Goal: Information Seeking & Learning: Learn about a topic

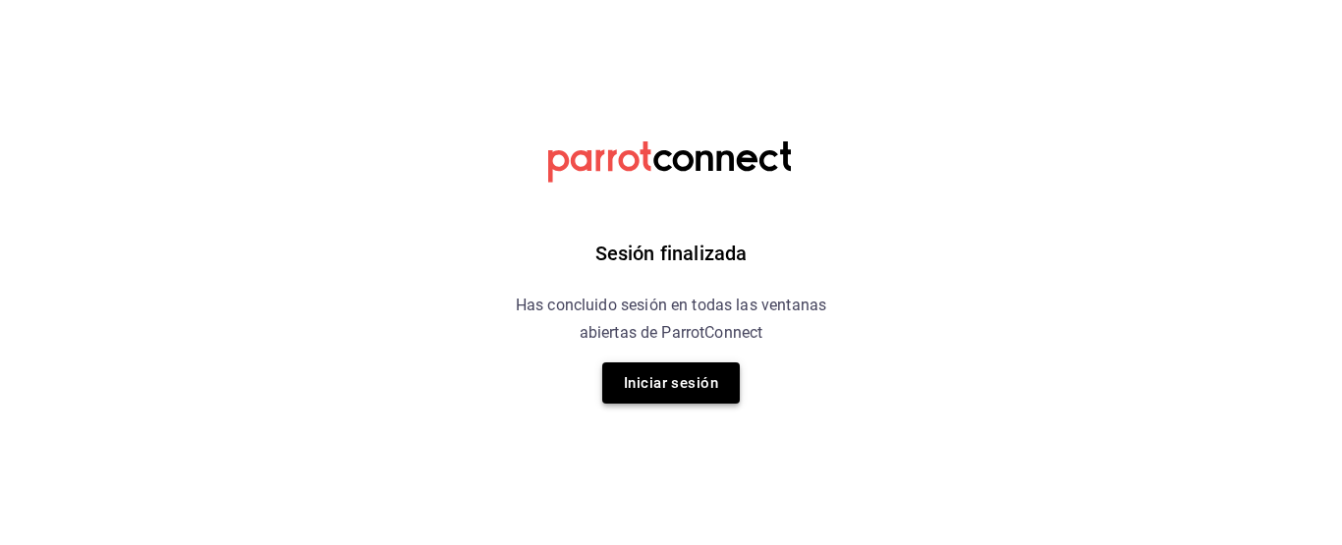
click at [641, 389] on button "Iniciar sesión" at bounding box center [671, 383] width 138 height 41
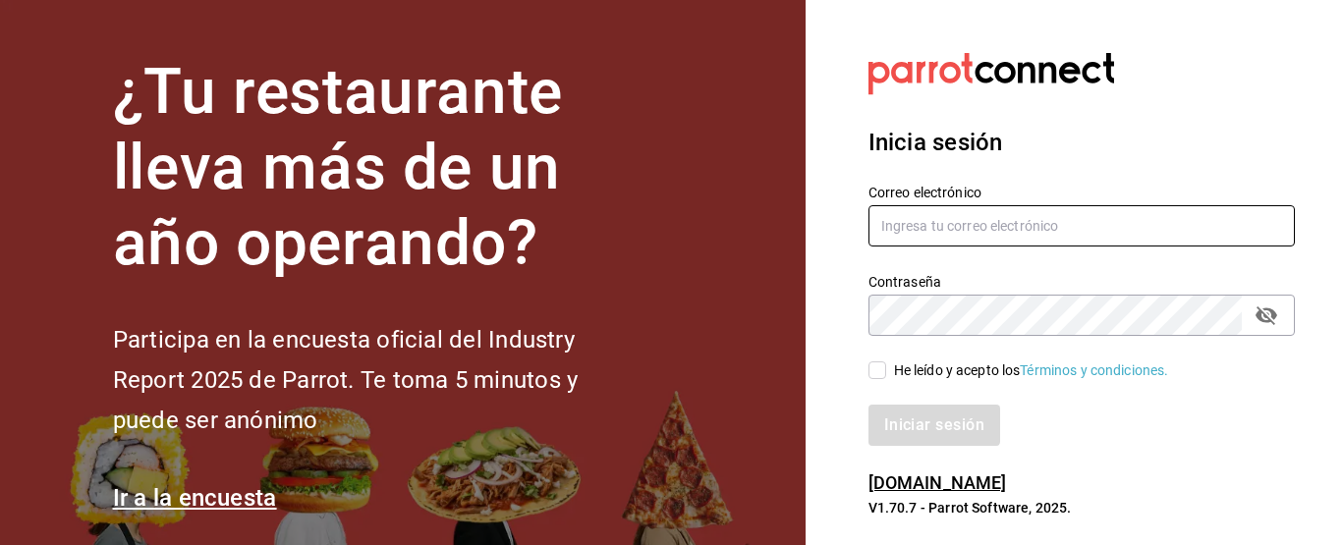
type input "[EMAIL_ADDRESS][DOMAIN_NAME]"
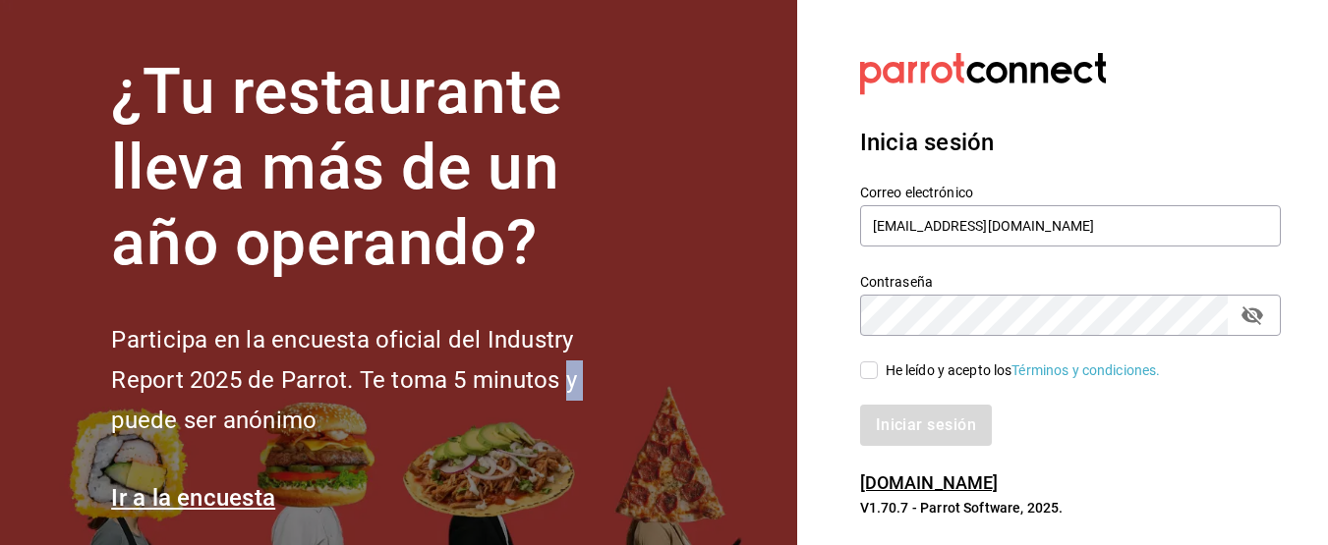
click at [872, 377] on input "He leído y acepto los Términos y condiciones." at bounding box center [869, 371] width 18 height 18
checkbox input "true"
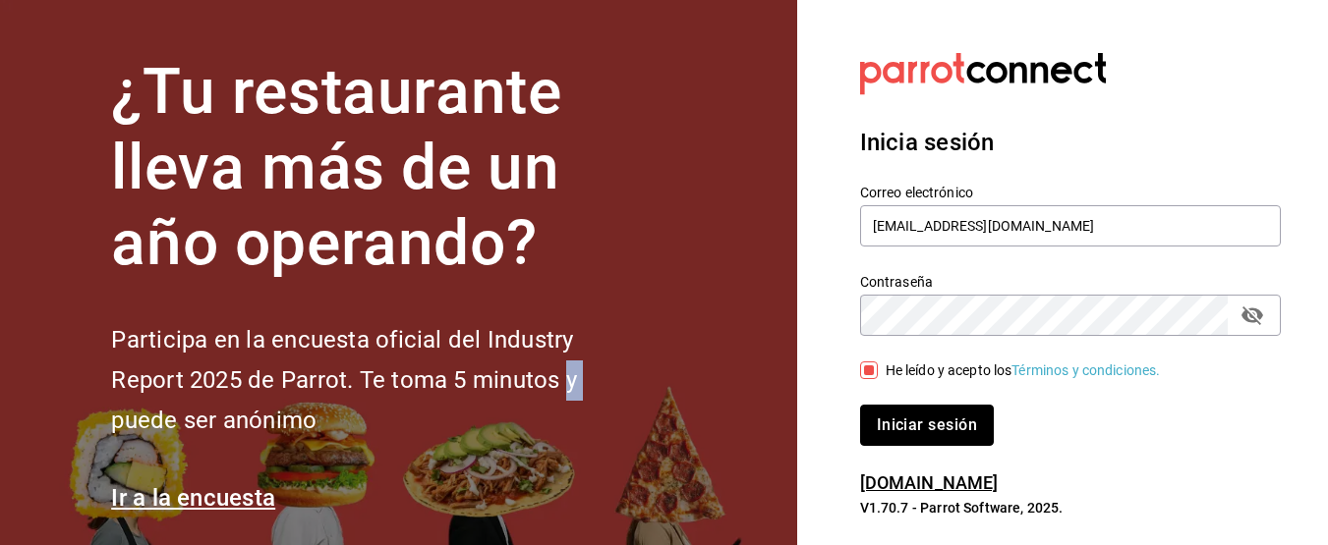
click at [873, 425] on button "Iniciar sesión" at bounding box center [927, 425] width 134 height 41
click at [875, 425] on div "Iniciar sesión" at bounding box center [1070, 425] width 421 height 41
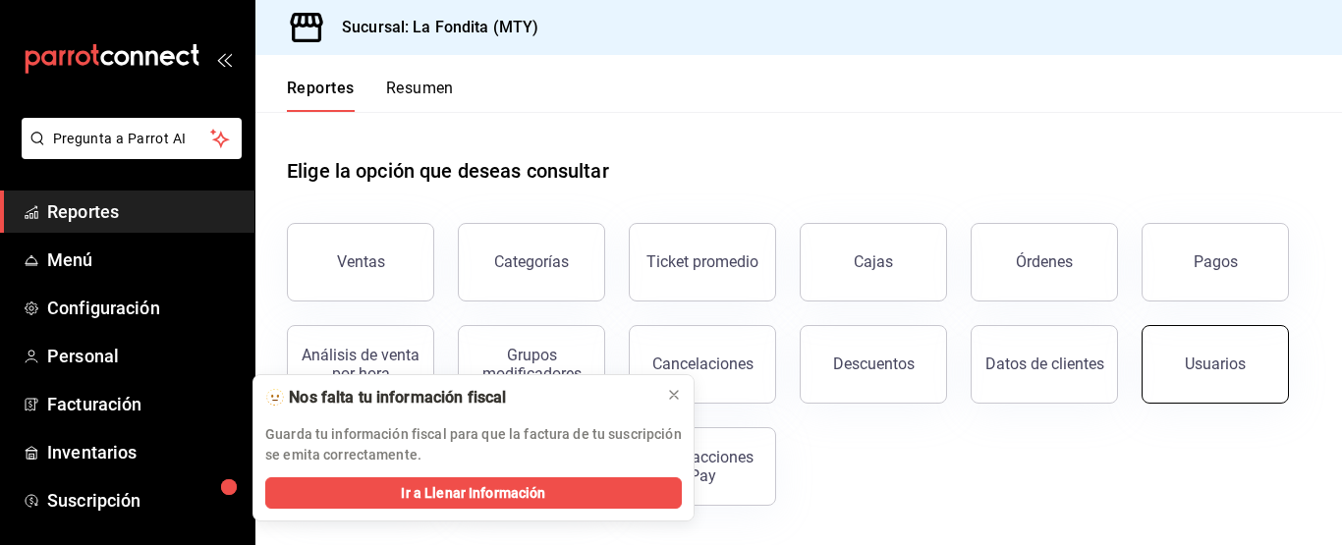
click at [1201, 363] on div "Usuarios" at bounding box center [1215, 364] width 61 height 19
click at [1201, 363] on html "Pregunta a Parrot AI Reportes Menú Configuración Personal Facturación Inventari…" at bounding box center [671, 272] width 1342 height 545
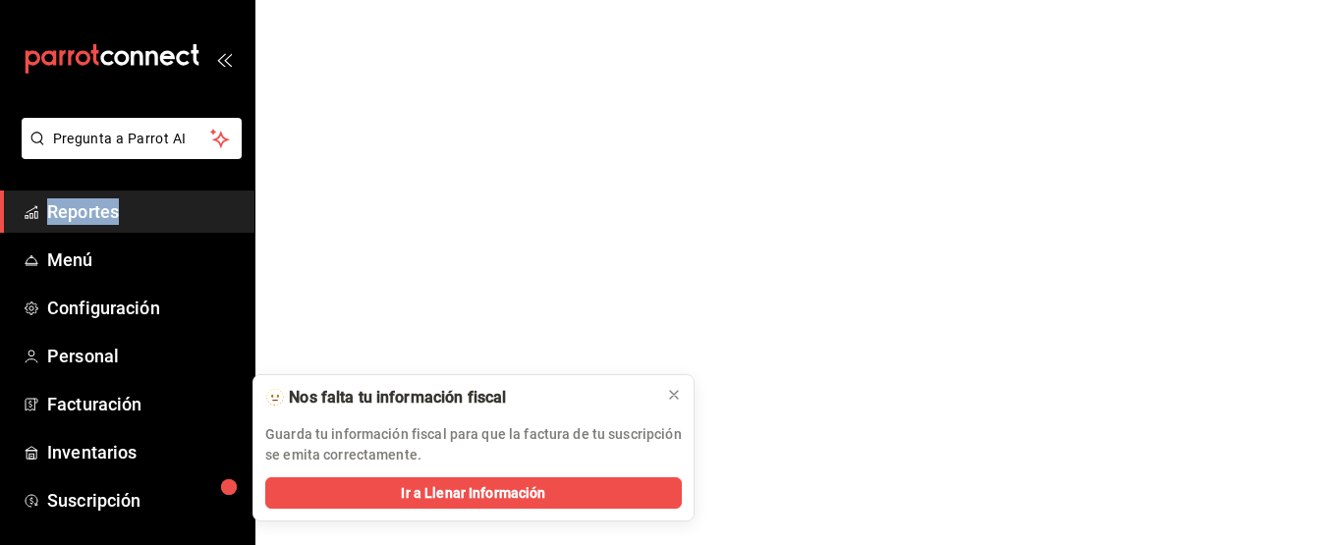
click at [1201, 0] on html "Pregunta a Parrot AI Reportes Menú Configuración Personal Facturación Inventari…" at bounding box center [671, 0] width 1342 height 0
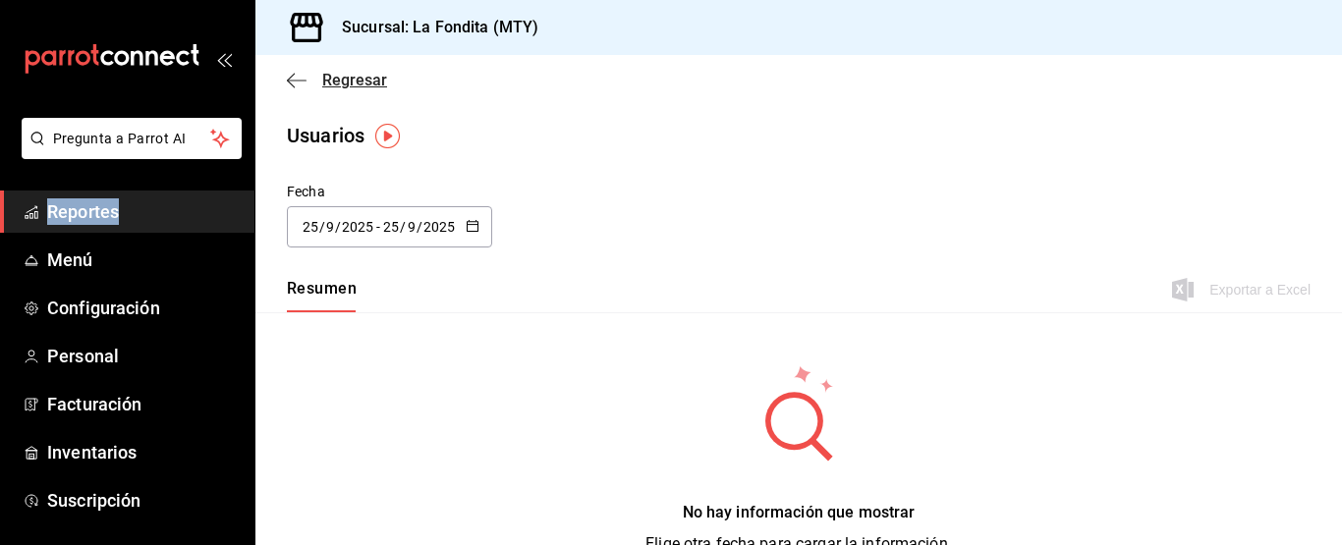
click at [346, 86] on span "Regresar" at bounding box center [354, 80] width 65 height 19
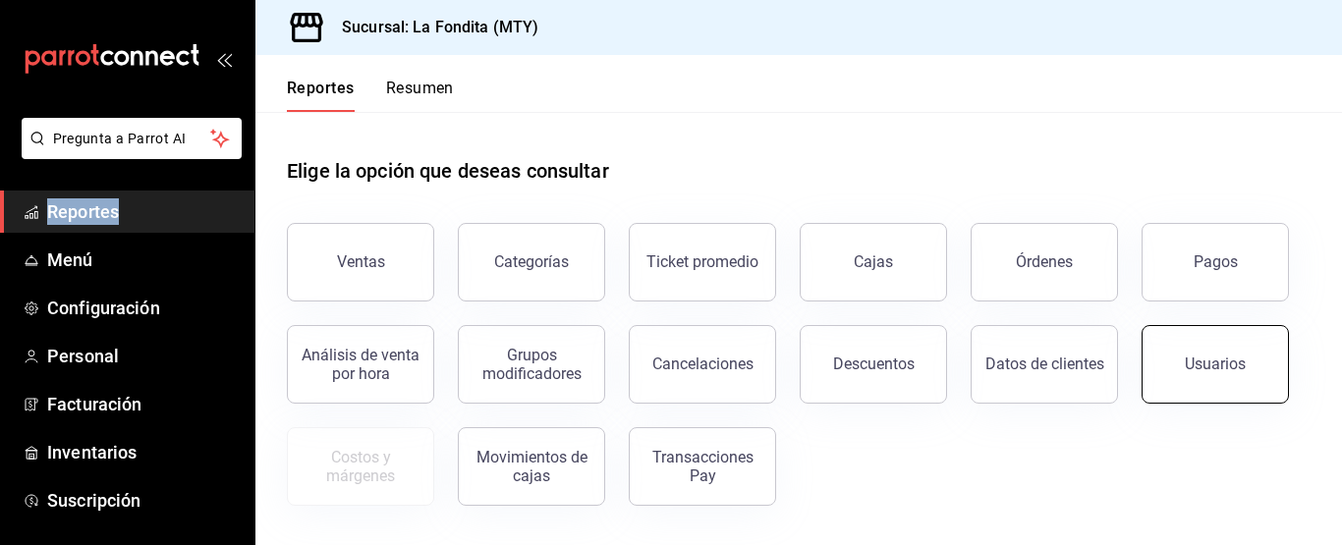
click at [1185, 361] on button "Usuarios" at bounding box center [1215, 364] width 147 height 79
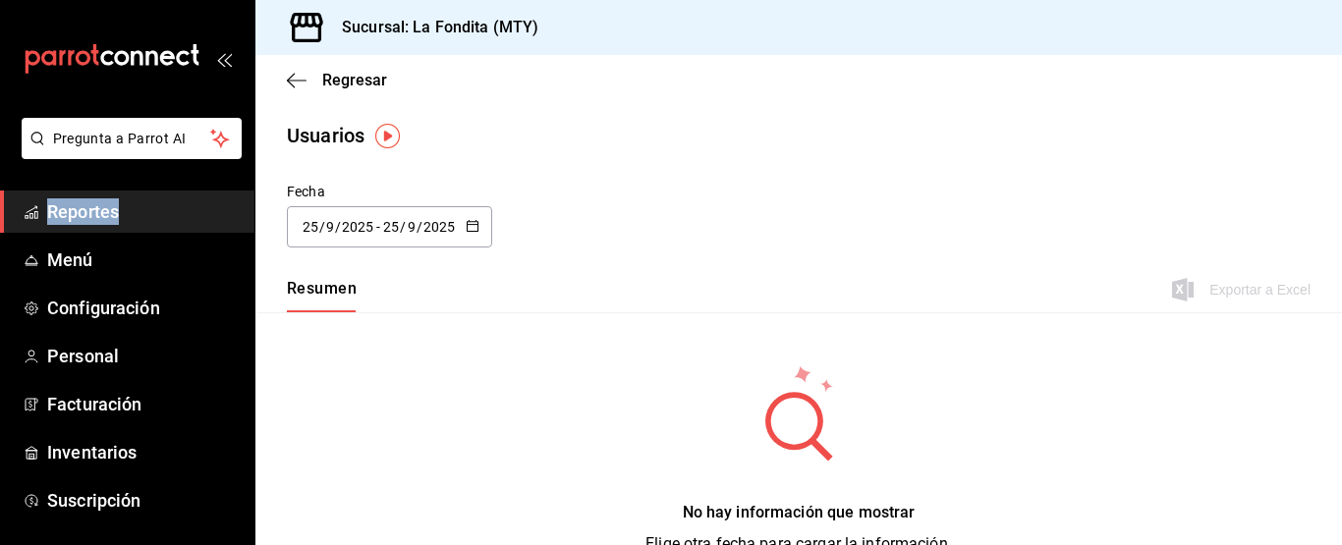
click at [477, 227] on \(Stroke\) "button" at bounding box center [473, 226] width 12 height 11
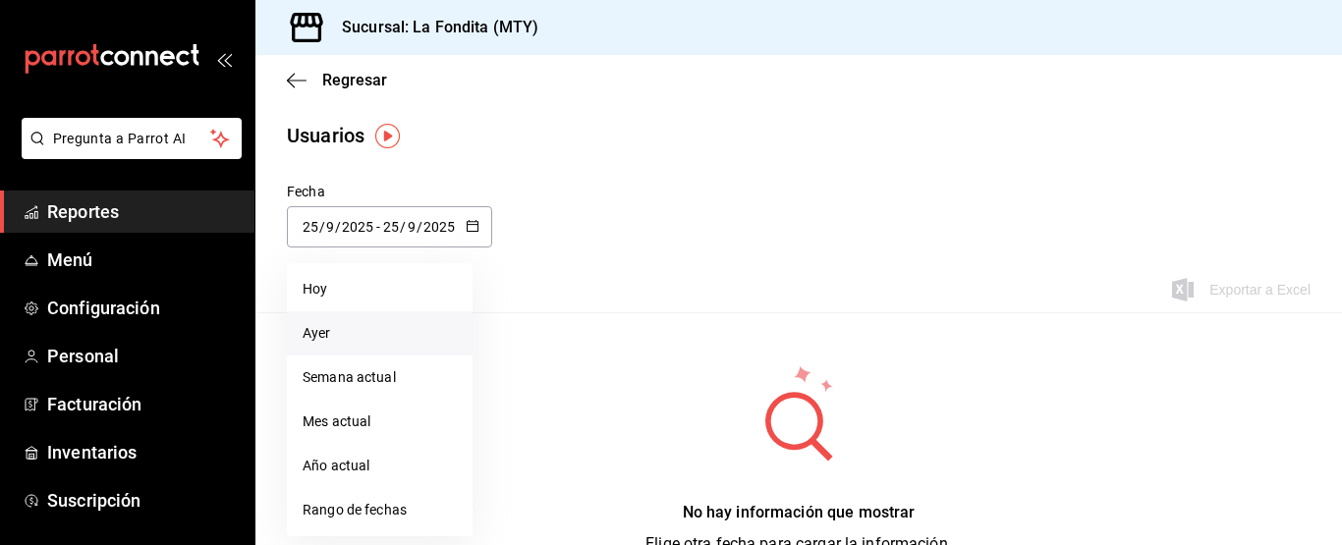
click at [371, 347] on li "Ayer" at bounding box center [380, 333] width 186 height 44
type input "2025-09-24"
type input "24"
type input "2025-09-24"
type input "24"
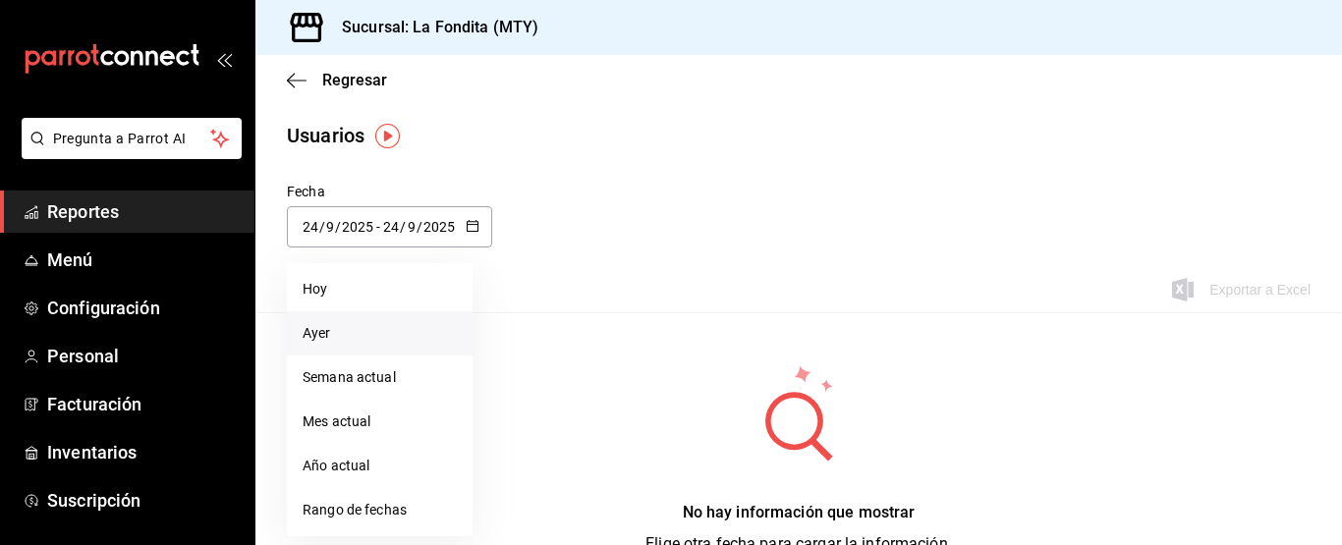
click at [371, 347] on div "No hay información que mostrar Elige otra fecha para cargar la información." at bounding box center [798, 459] width 1087 height 295
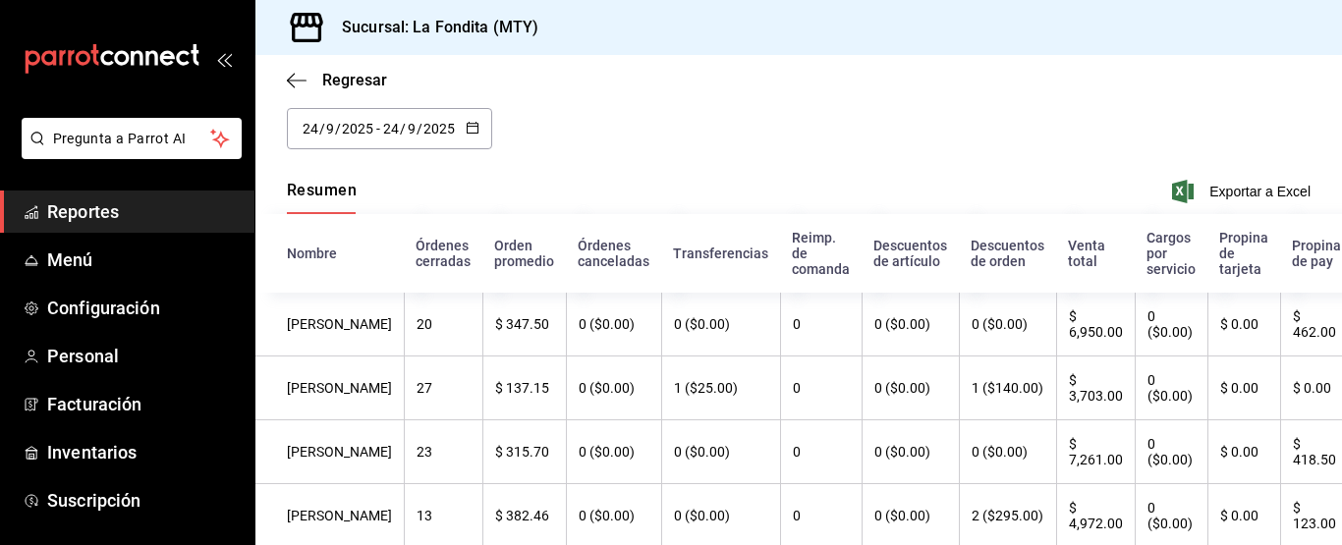
scroll to position [197, 0]
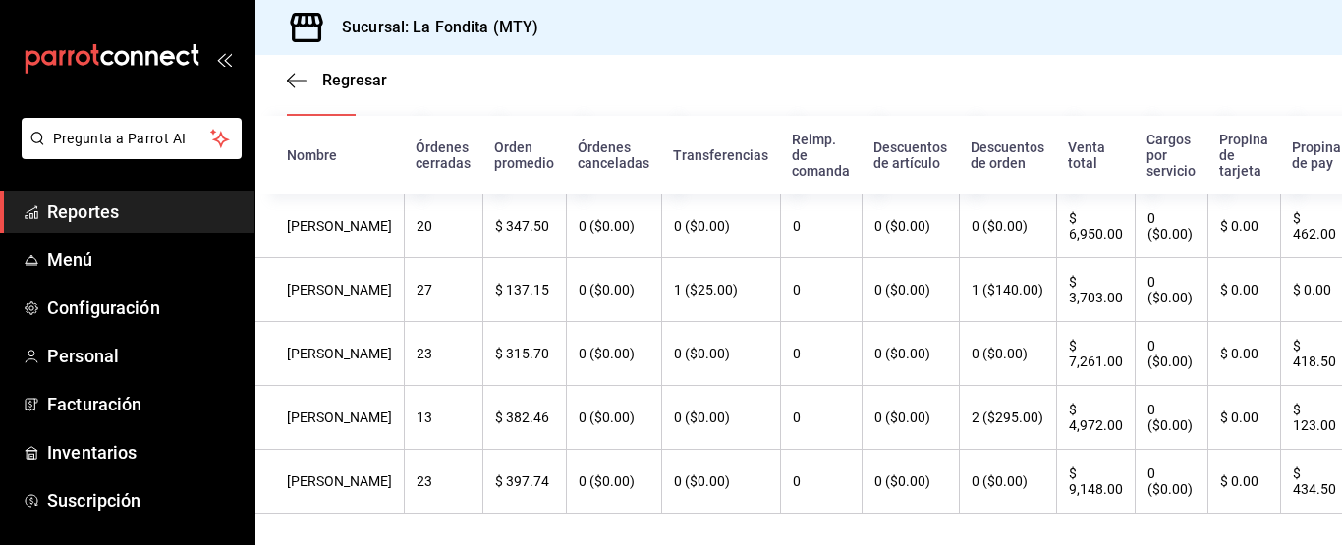
click at [298, 486] on th "Alejandro Hdz" at bounding box center [329, 482] width 148 height 64
click at [303, 486] on th "Alejandro Hdz" at bounding box center [329, 482] width 148 height 64
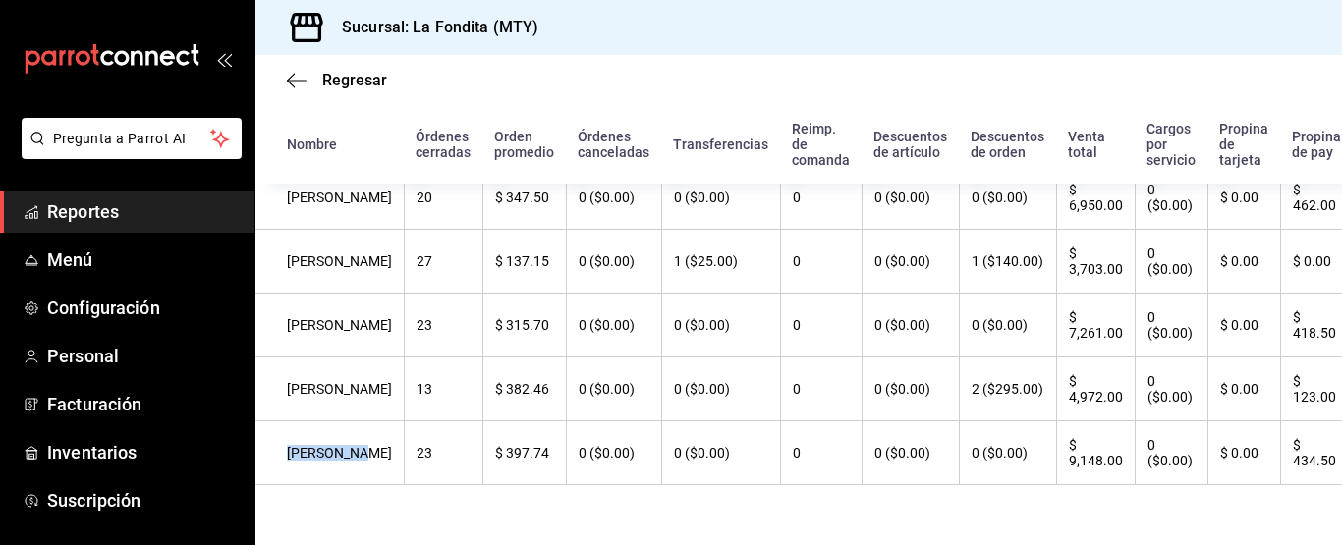
scroll to position [241, 0]
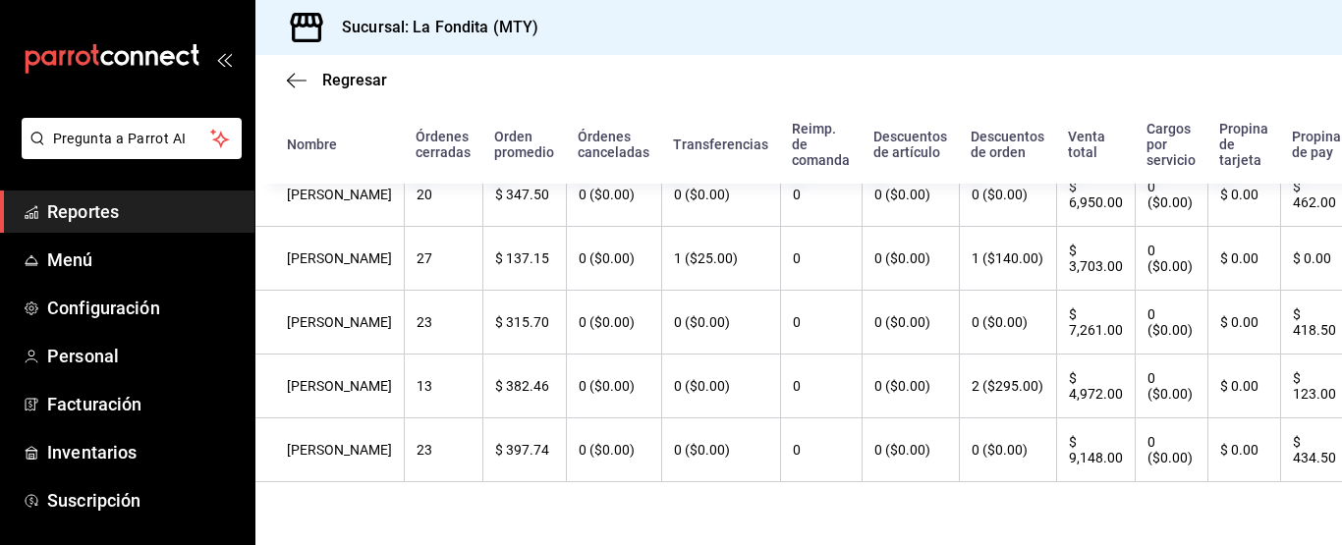
click at [693, 528] on main "Regresar Usuarios Fecha 2025-09-24 24 / 9 / 2025 - 2025-09-24 24 / 9 / 2025 Res…" at bounding box center [798, 186] width 1087 height 718
drag, startPoint x: 1308, startPoint y: 444, endPoint x: 1164, endPoint y: 454, distance: 143.8
click at [1306, 443] on th "$ 434.50" at bounding box center [1326, 451] width 92 height 64
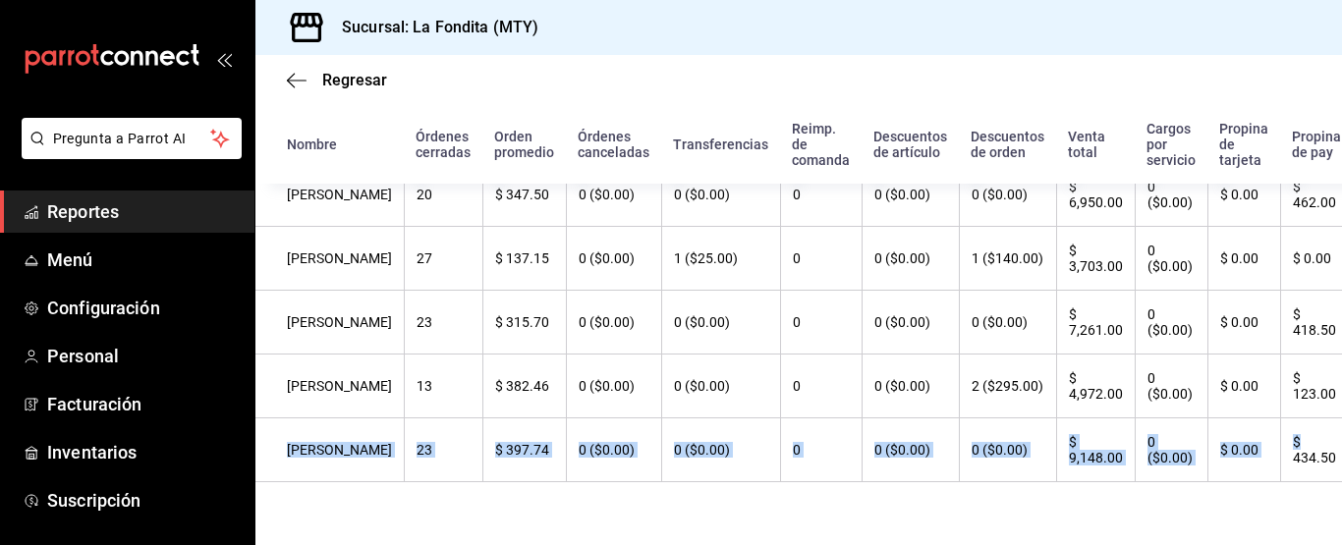
drag, startPoint x: 1164, startPoint y: 454, endPoint x: 265, endPoint y: 443, distance: 899.1
click at [265, 443] on tr "Alejandro Hdz 23 $ 397.74 0 ($0.00) 0 ($0.00) 0 0 ($0.00) 0 ($0.00) $ 9,148.00 …" at bounding box center [813, 451] width 1117 height 64
click at [303, 74] on icon "button" at bounding box center [297, 81] width 20 height 18
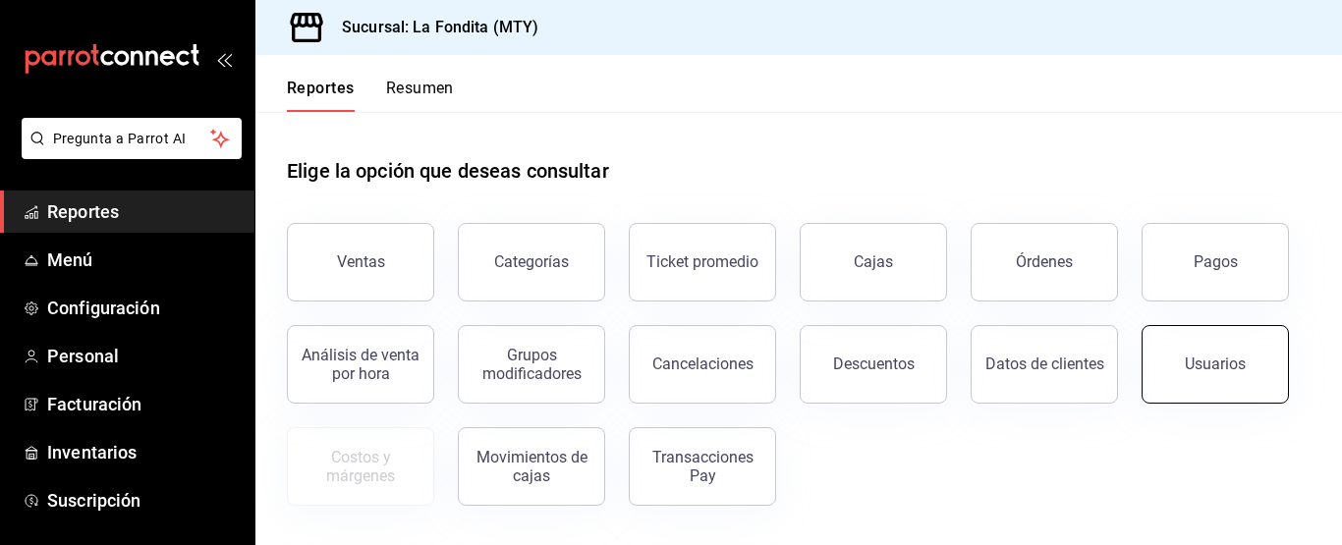
click at [1176, 363] on button "Usuarios" at bounding box center [1215, 364] width 147 height 79
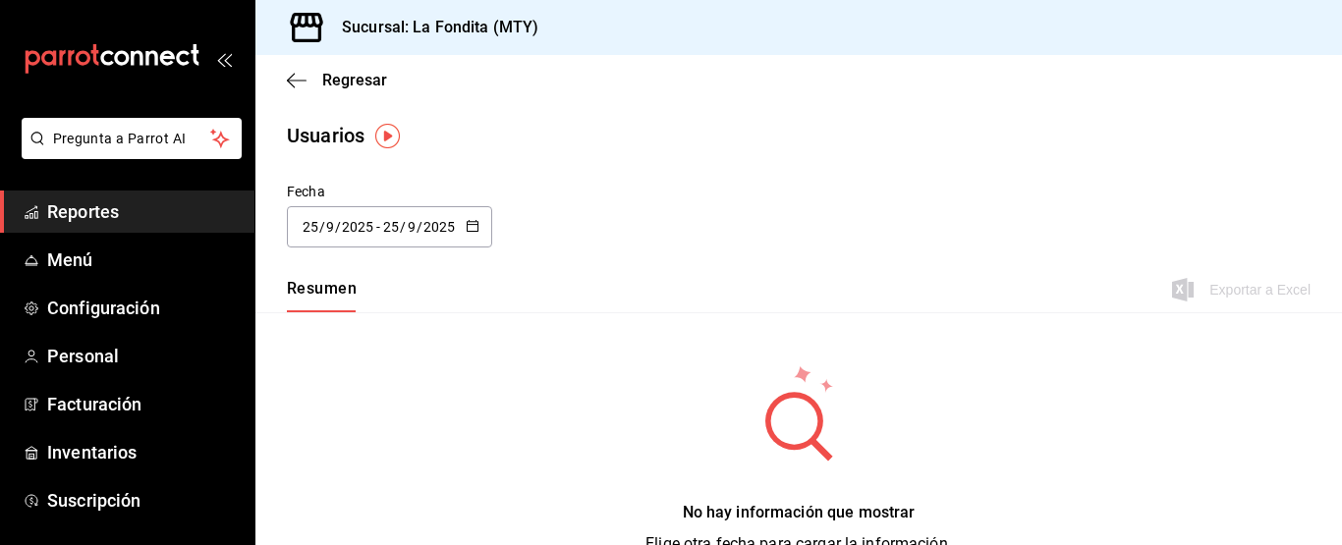
click at [488, 215] on div "2025-09-25 25 / 9 / 2025 - 2025-09-25 25 / 9 / 2025" at bounding box center [389, 226] width 205 height 41
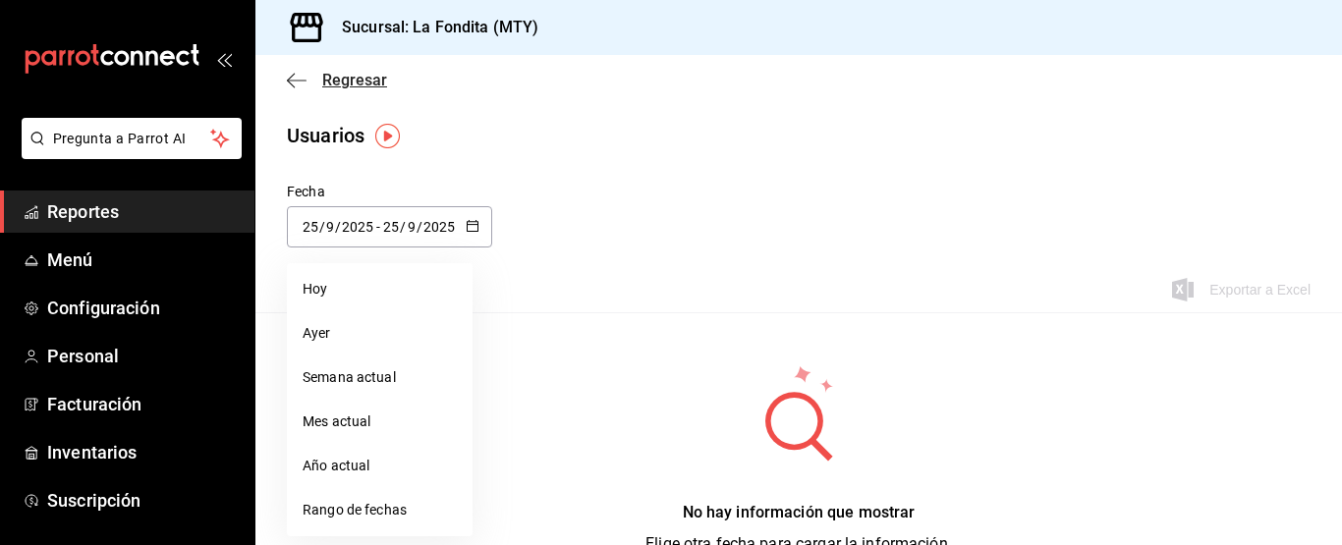
click at [335, 77] on span "Regresar" at bounding box center [354, 80] width 65 height 19
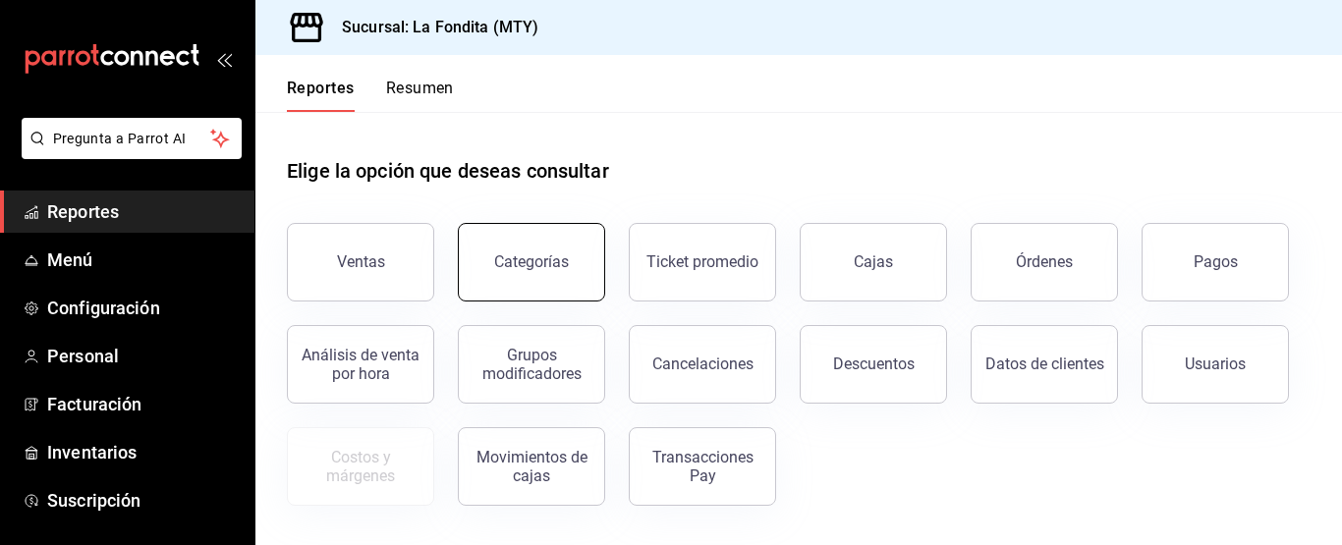
click at [554, 265] on div "Categorías" at bounding box center [531, 262] width 75 height 19
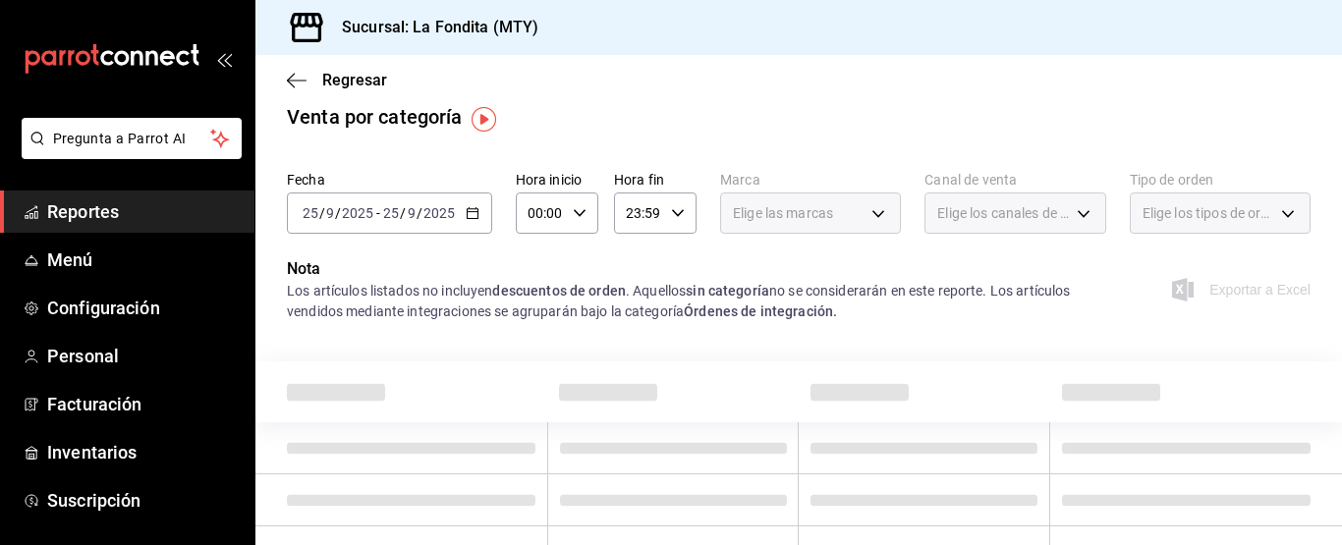
scroll to position [17, 0]
click at [294, 76] on icon "button" at bounding box center [297, 81] width 20 height 18
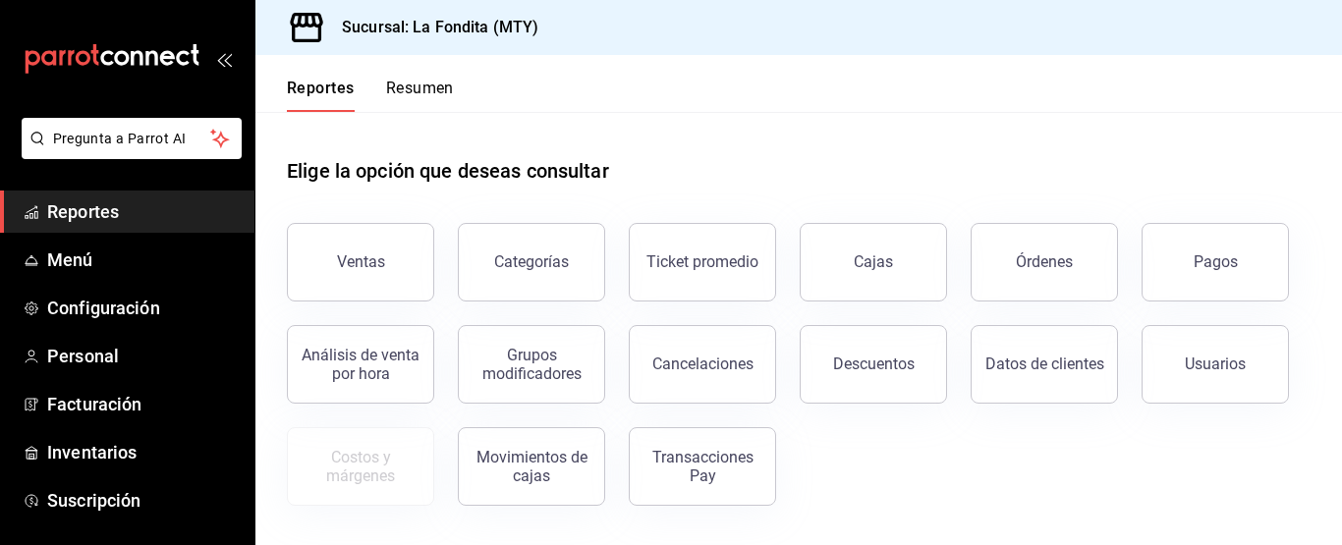
click at [408, 283] on button "Ventas" at bounding box center [360, 262] width 147 height 79
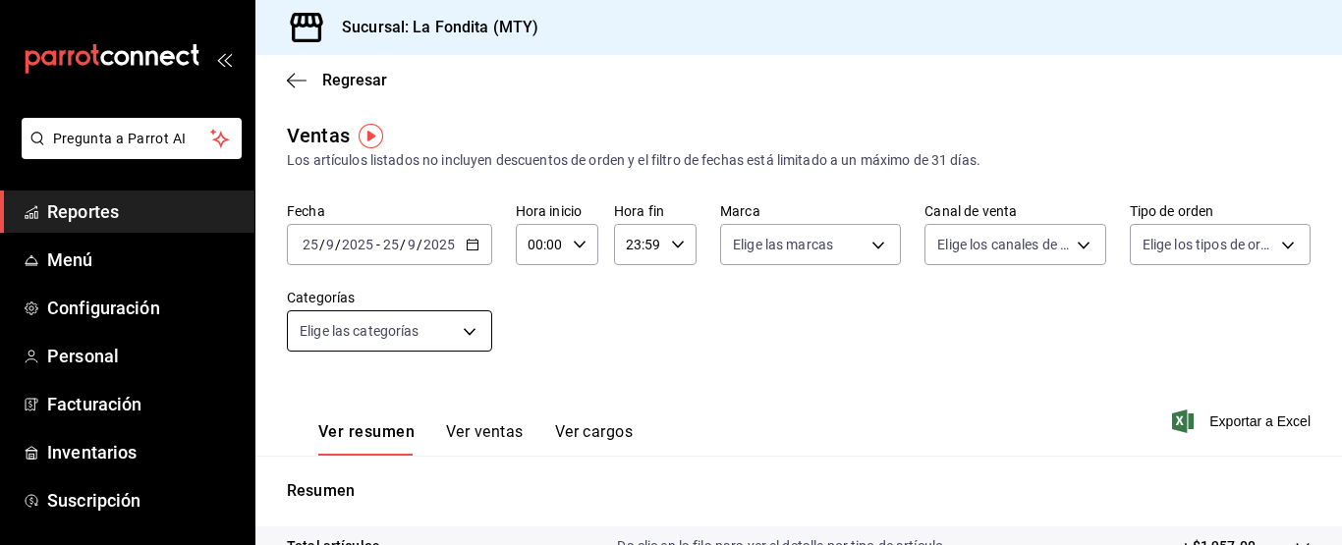
click at [477, 330] on body "Pregunta a Parrot AI Reportes Menú Configuración Personal Facturación Inventari…" at bounding box center [671, 272] width 1342 height 545
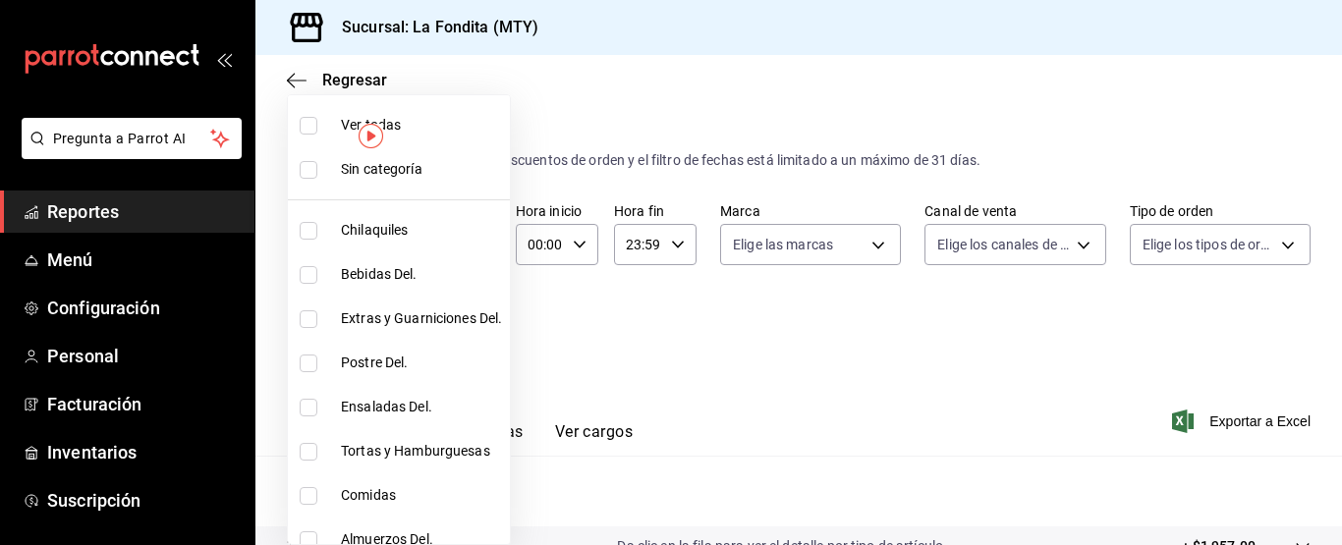
drag, startPoint x: 1092, startPoint y: 494, endPoint x: 1085, endPoint y: 506, distance: 13.7
click at [1087, 503] on div at bounding box center [671, 272] width 1342 height 545
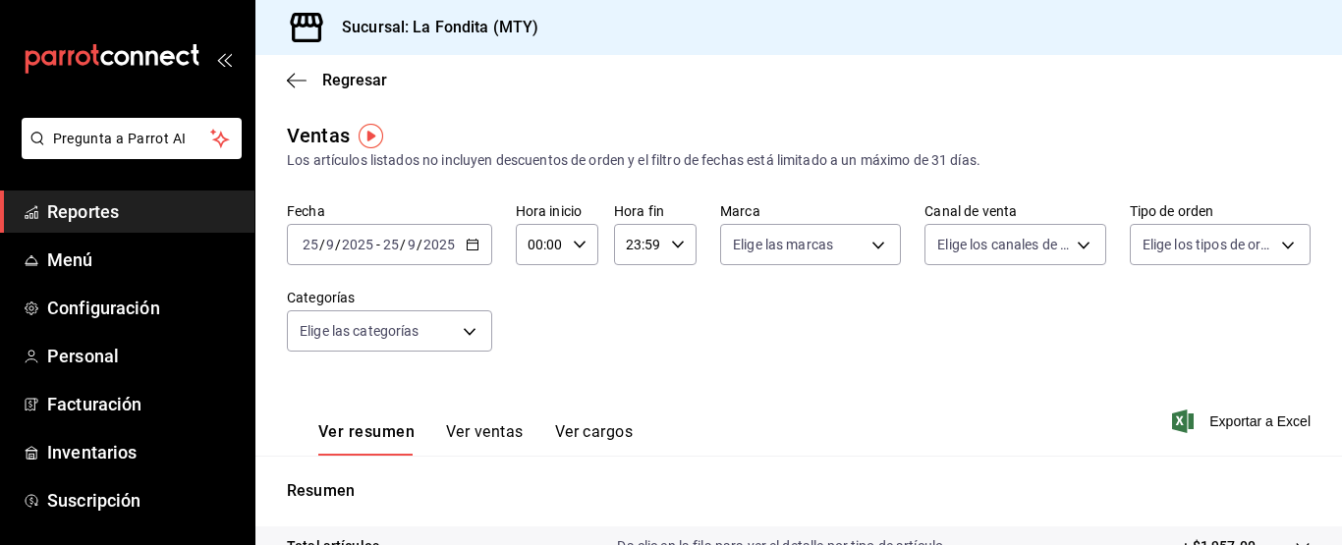
click at [497, 436] on button "Ver ventas" at bounding box center [485, 439] width 78 height 33
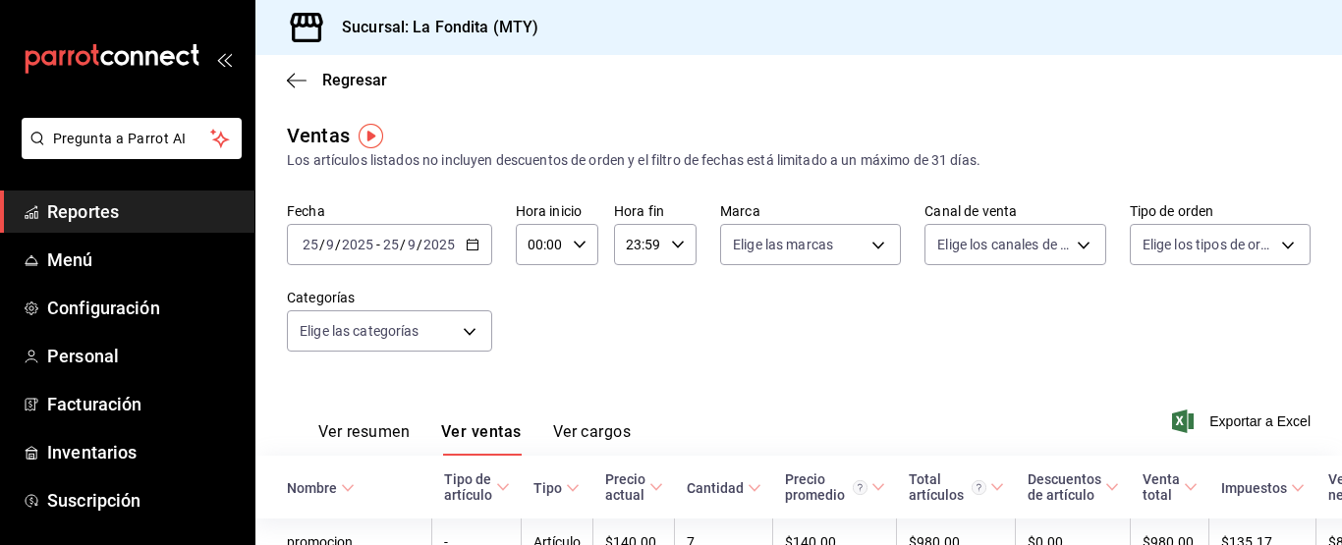
click at [606, 428] on button "Ver cargos" at bounding box center [592, 439] width 79 height 33
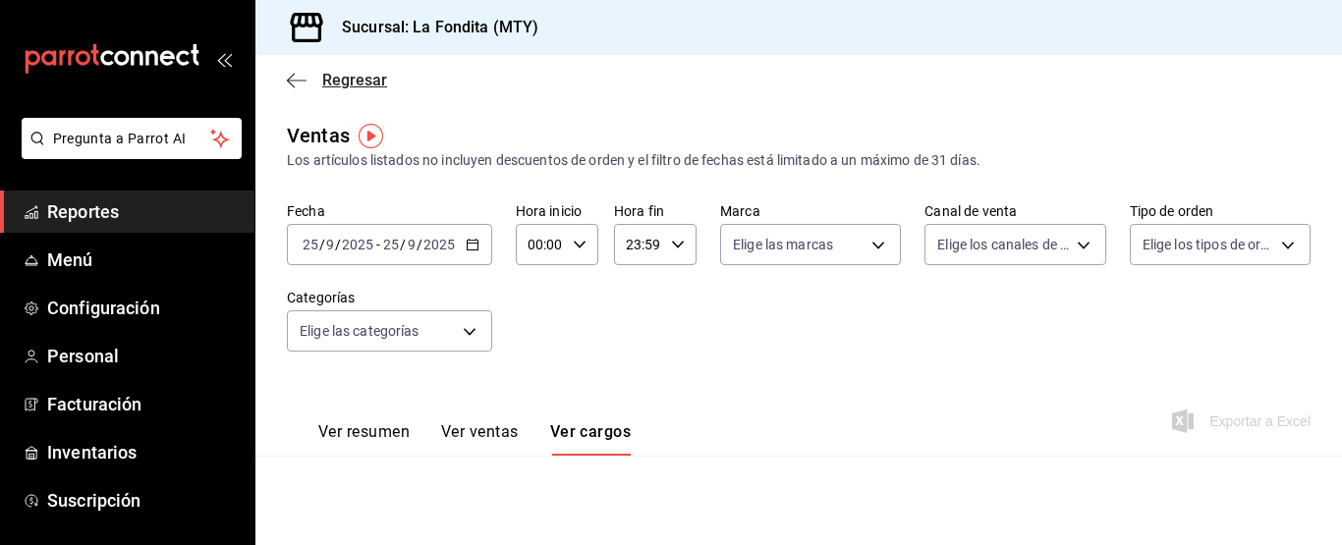
click at [333, 78] on span "Regresar" at bounding box center [354, 80] width 65 height 19
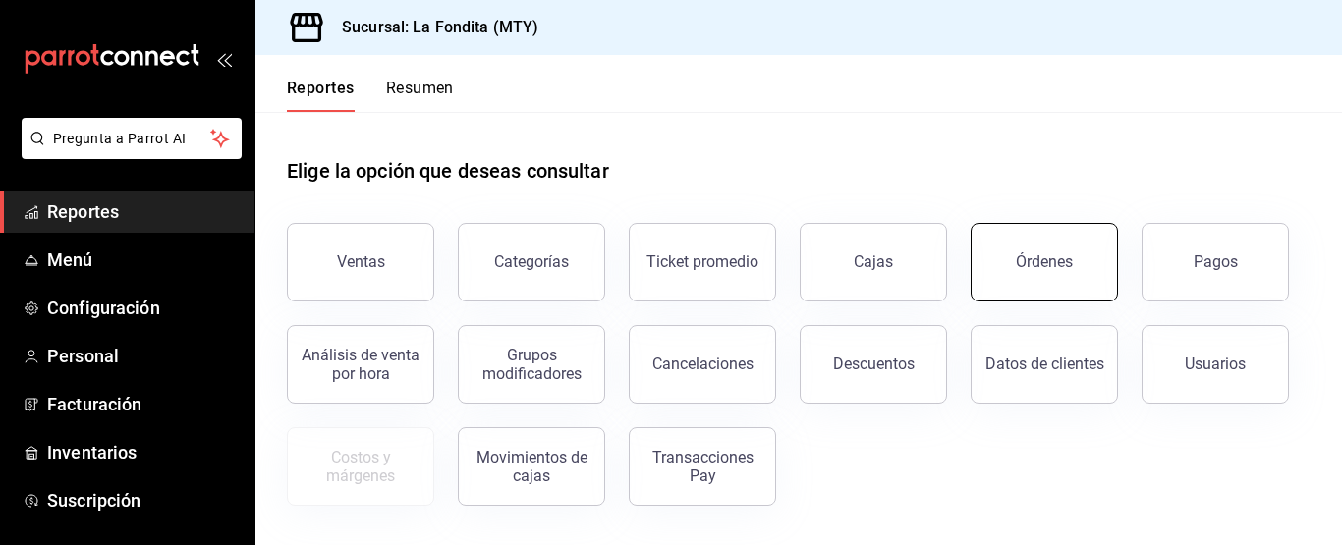
click at [1079, 290] on button "Órdenes" at bounding box center [1044, 262] width 147 height 79
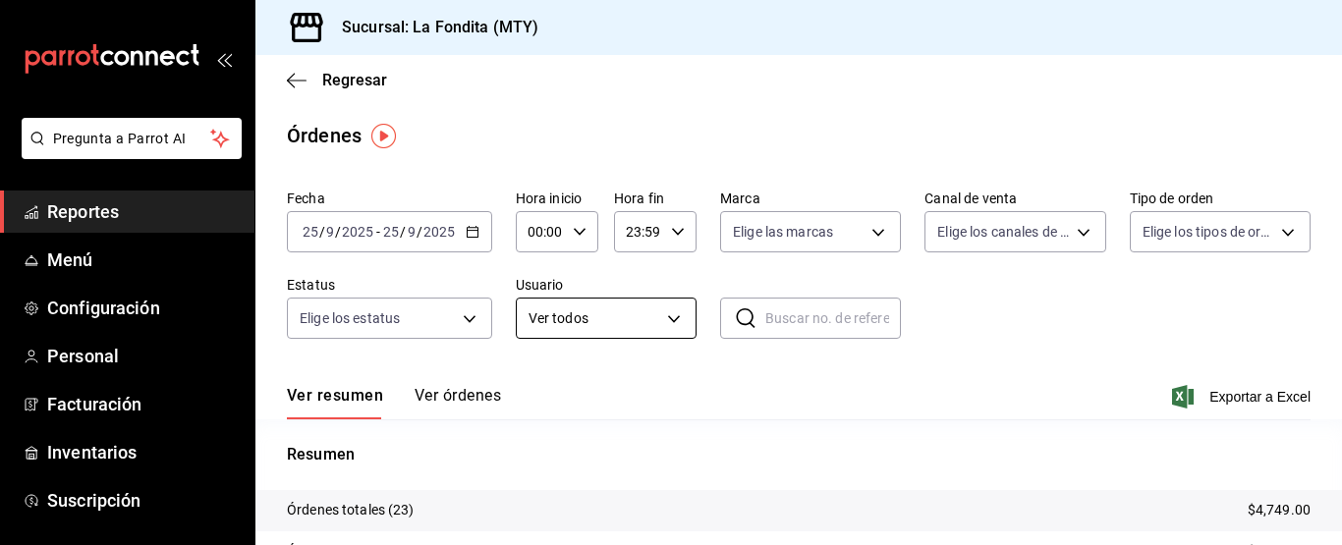
click at [671, 319] on body "Pregunta a Parrot AI Reportes Menú Configuración Personal Facturación Inventari…" at bounding box center [671, 272] width 1342 height 545
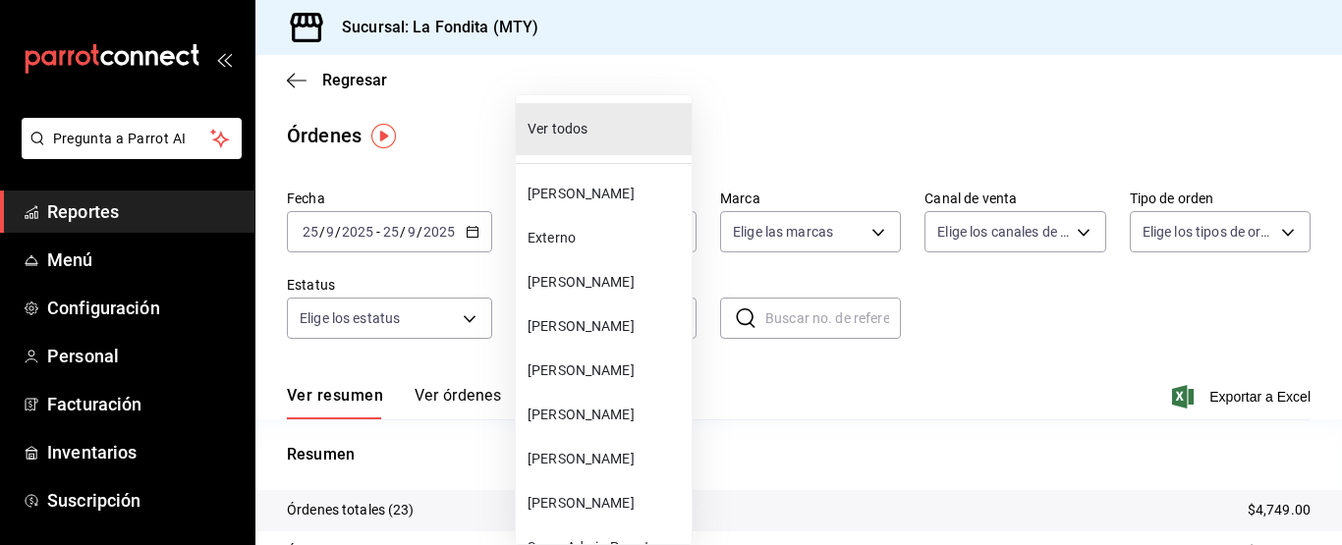
click at [595, 194] on span "[PERSON_NAME]" at bounding box center [606, 194] width 156 height 21
type input "e1201223-bfbd-41d6-a1ac-010612b65c54"
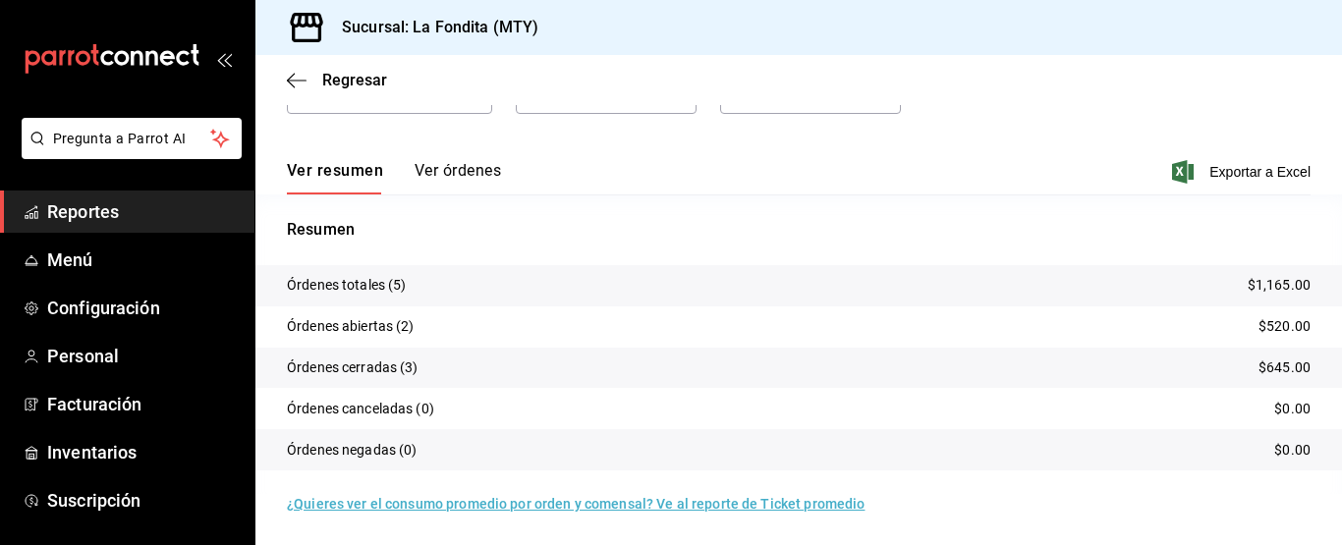
scroll to position [226, 0]
click at [481, 167] on button "Ver órdenes" at bounding box center [458, 176] width 86 height 33
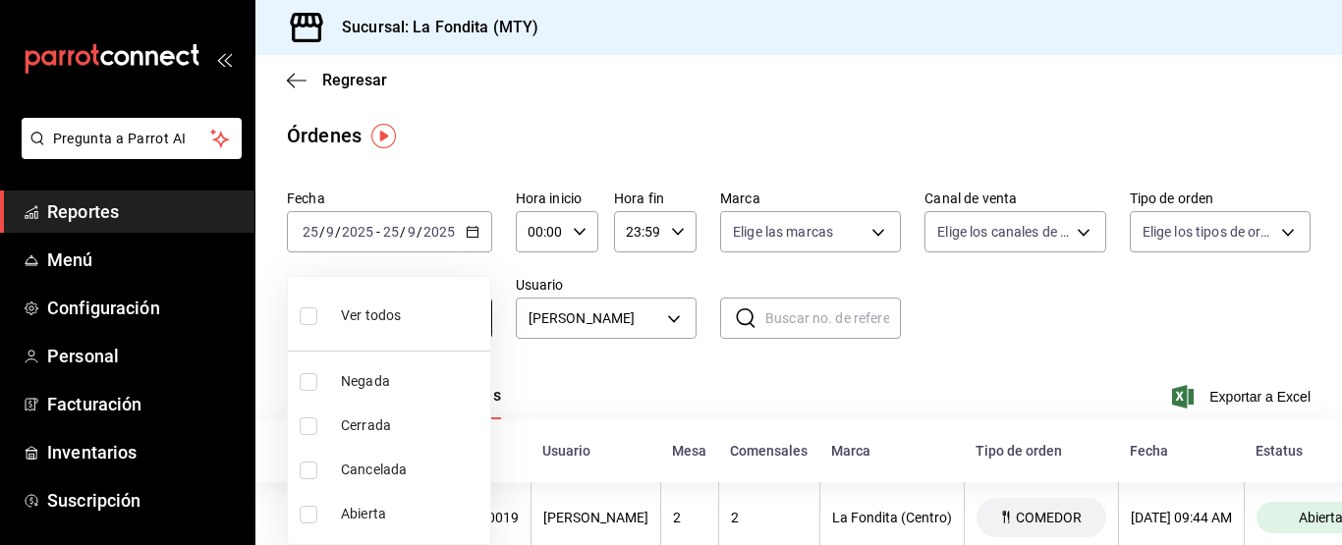
click at [469, 316] on body "Pregunta a Parrot AI Reportes Menú Configuración Personal Facturación Inventari…" at bounding box center [671, 272] width 1342 height 545
click at [313, 312] on input "checkbox" at bounding box center [309, 317] width 18 height 18
checkbox input "true"
type input "DENIED,FINISHED,CANCELED,OPEN"
checkbox input "true"
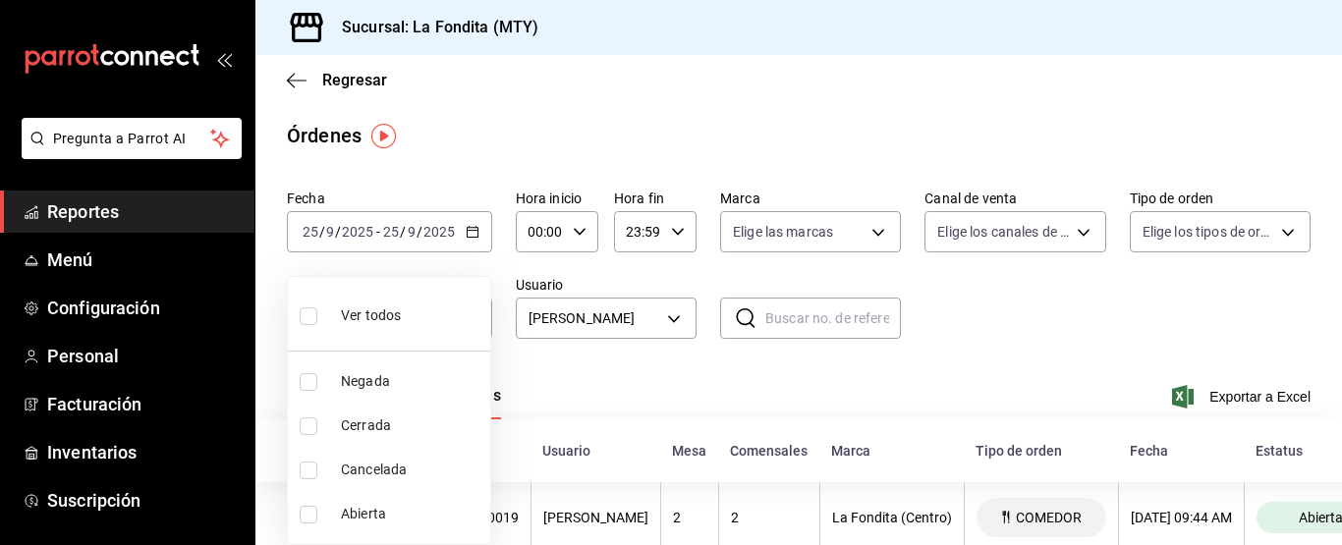
checkbox input "true"
click at [470, 231] on div at bounding box center [671, 272] width 1342 height 545
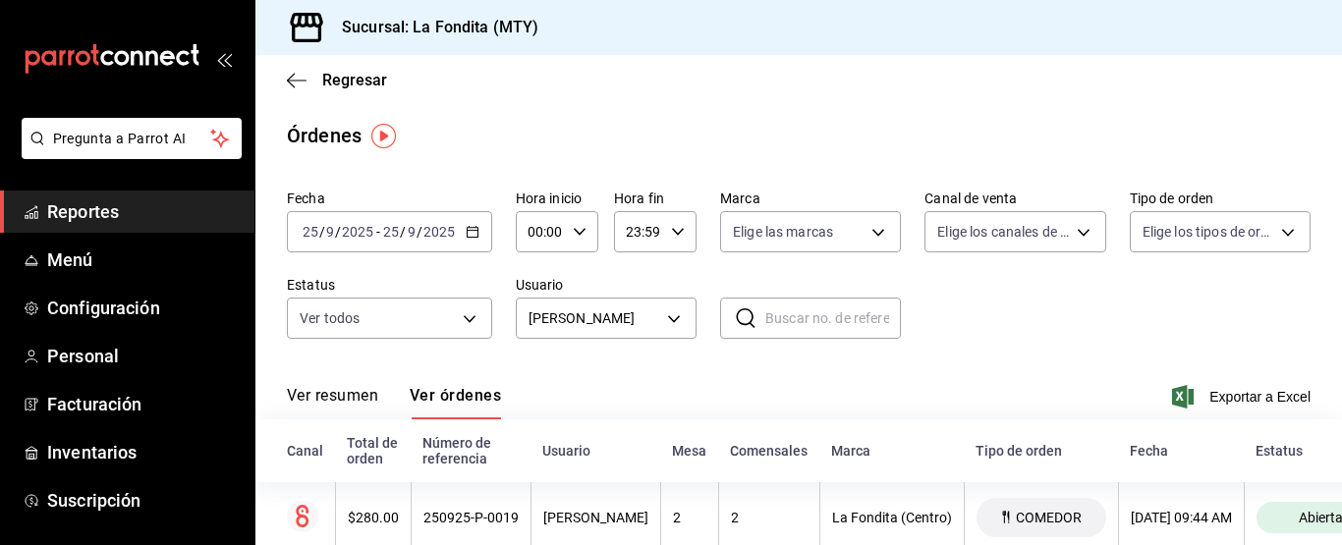
click at [473, 233] on icon "button" at bounding box center [473, 232] width 14 height 14
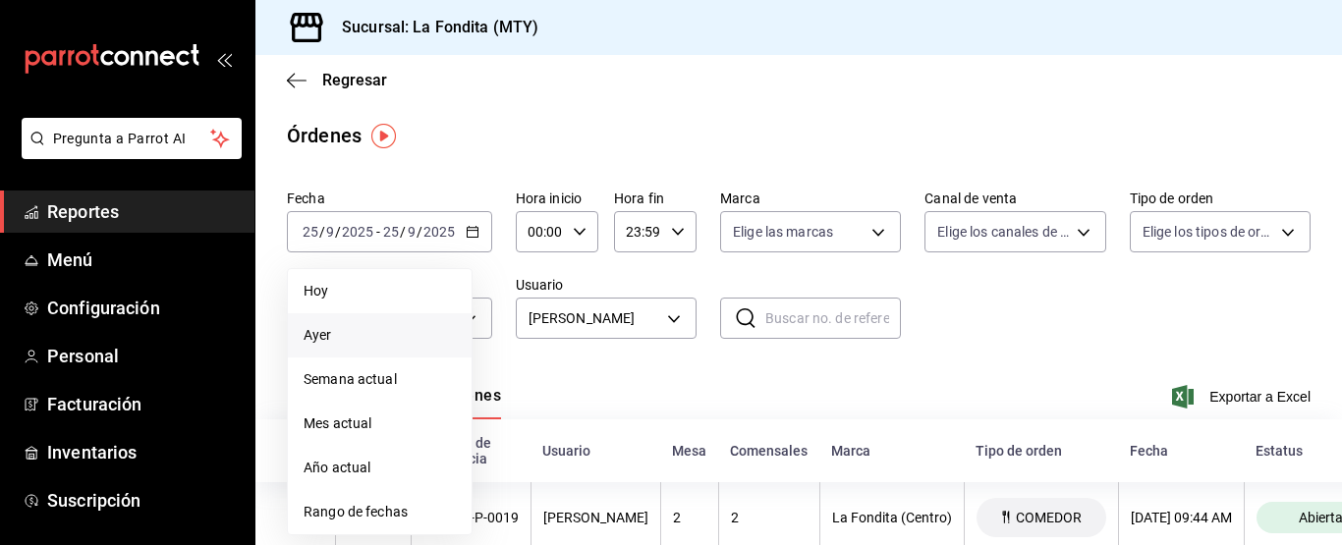
click at [394, 337] on span "Ayer" at bounding box center [380, 335] width 152 height 21
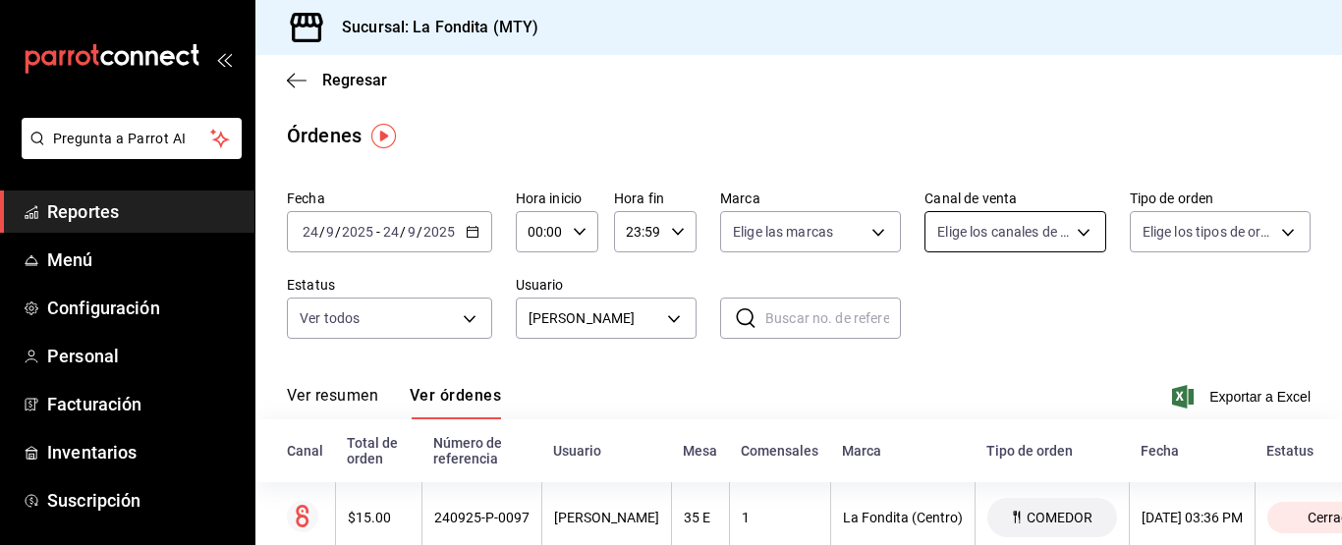
click at [1071, 230] on body "Pregunta a Parrot AI Reportes Menú Configuración Personal Facturación Inventari…" at bounding box center [671, 272] width 1342 height 545
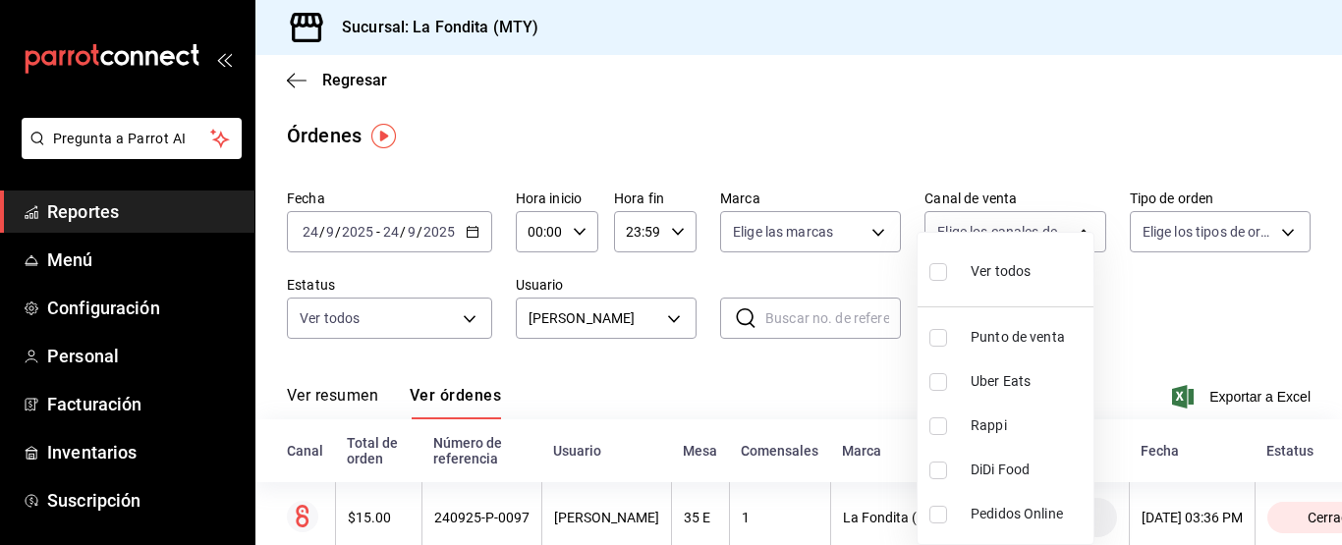
click at [934, 333] on input "checkbox" at bounding box center [939, 338] width 18 height 18
checkbox input "true"
type input "PARROT"
click at [1273, 229] on div at bounding box center [671, 272] width 1342 height 545
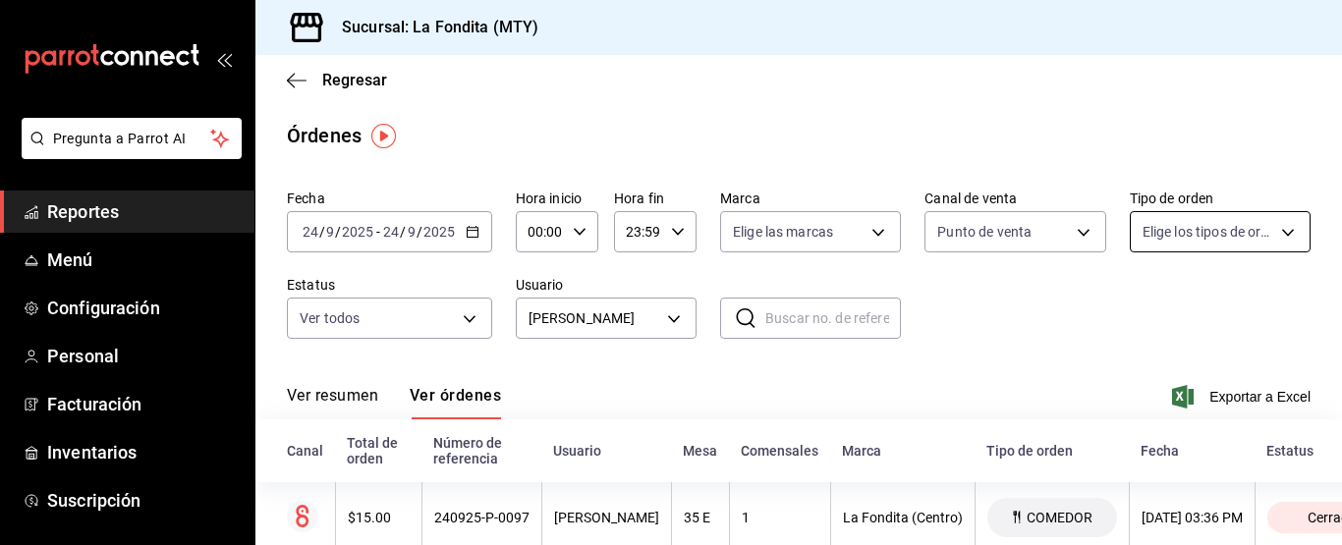
click at [1271, 228] on body "Pregunta a Parrot AI Reportes Menú Configuración Personal Facturación Inventari…" at bounding box center [671, 272] width 1342 height 545
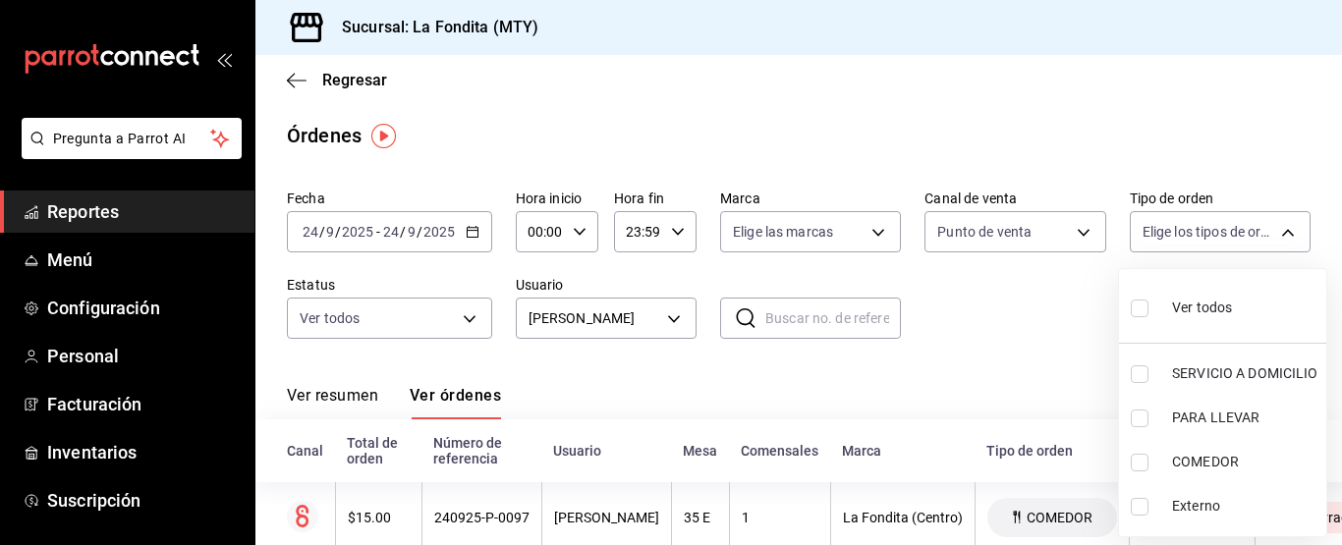
click at [1145, 456] on input "checkbox" at bounding box center [1140, 463] width 18 height 18
checkbox input "true"
type input "a605df57-8c78-488e-b677-c963512198c8"
click at [876, 232] on div at bounding box center [671, 272] width 1342 height 545
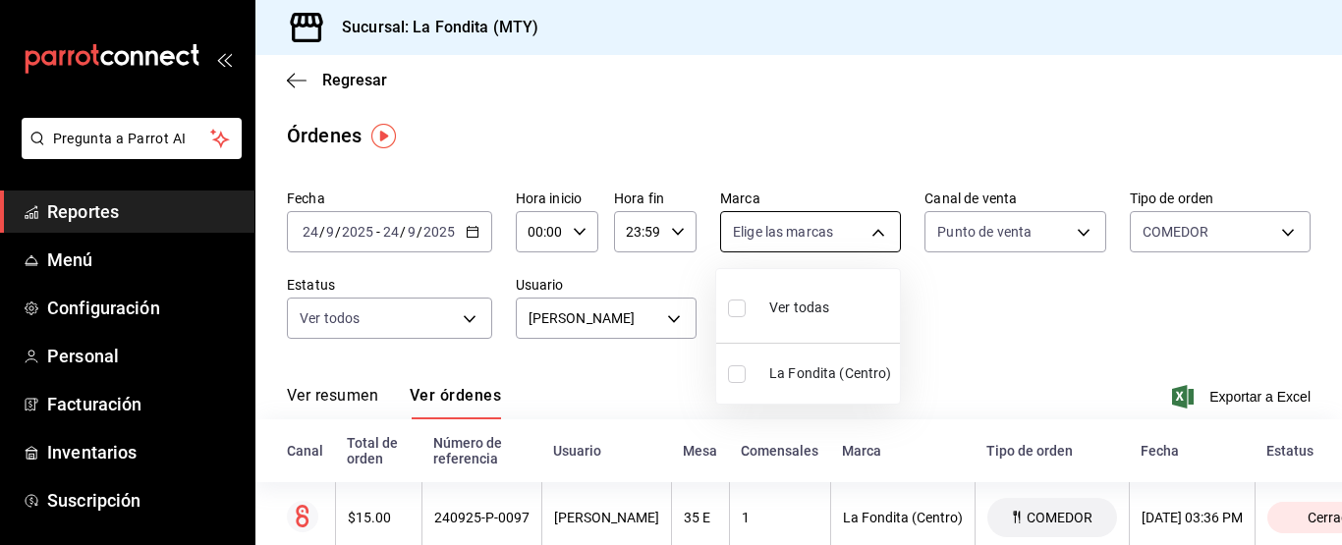
click at [872, 233] on body "Pregunta a Parrot AI Reportes Menú Configuración Personal Facturación Inventari…" at bounding box center [671, 272] width 1342 height 545
click at [734, 304] on input "checkbox" at bounding box center [737, 309] width 18 height 18
checkbox input "true"
type input "b00ac0d1-88b1-4e6e-991e-543bd3e1f369"
checkbox input "true"
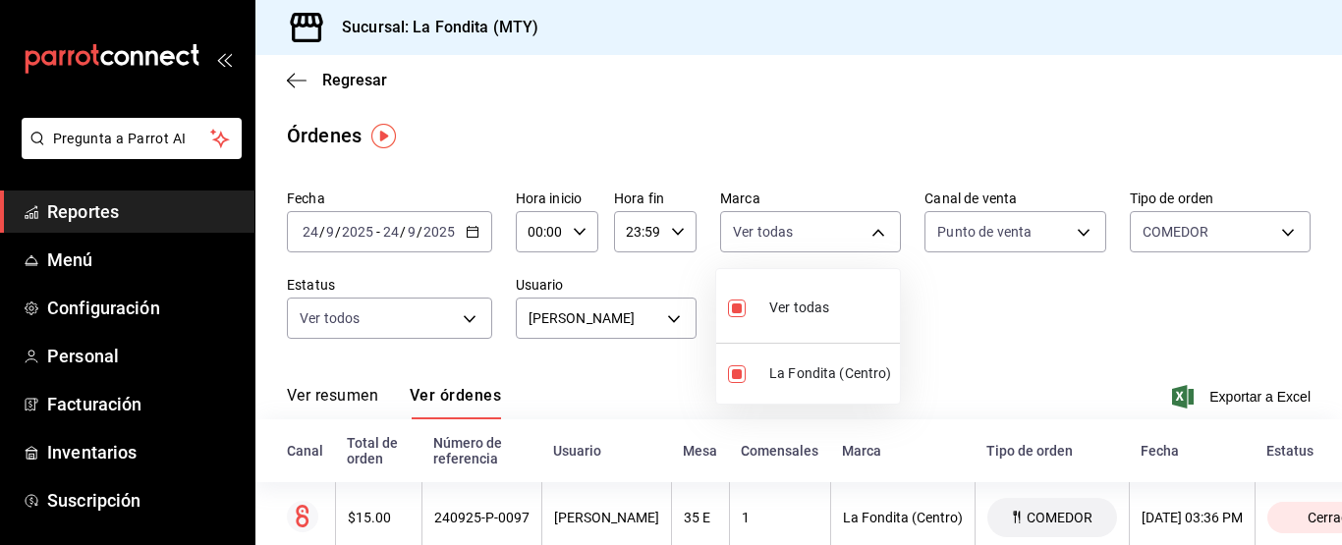
click at [473, 315] on div at bounding box center [671, 272] width 1342 height 545
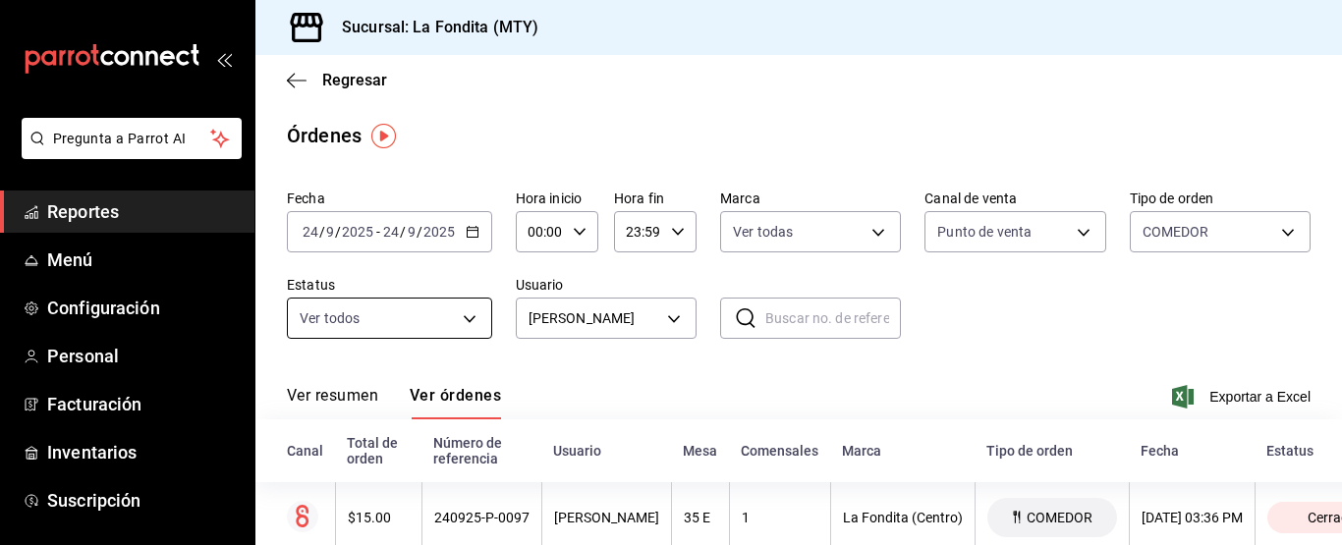
click at [466, 314] on body "Pregunta a Parrot AI Reportes Menú Configuración Personal Facturación Inventari…" at bounding box center [671, 272] width 1342 height 545
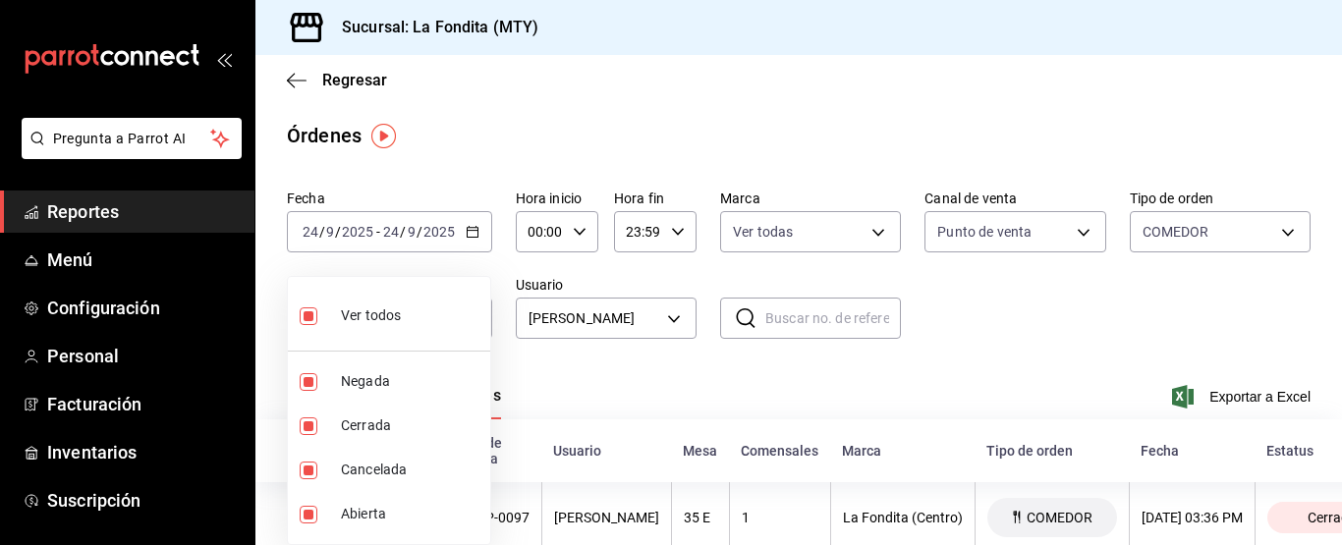
click at [651, 383] on div at bounding box center [671, 272] width 1342 height 545
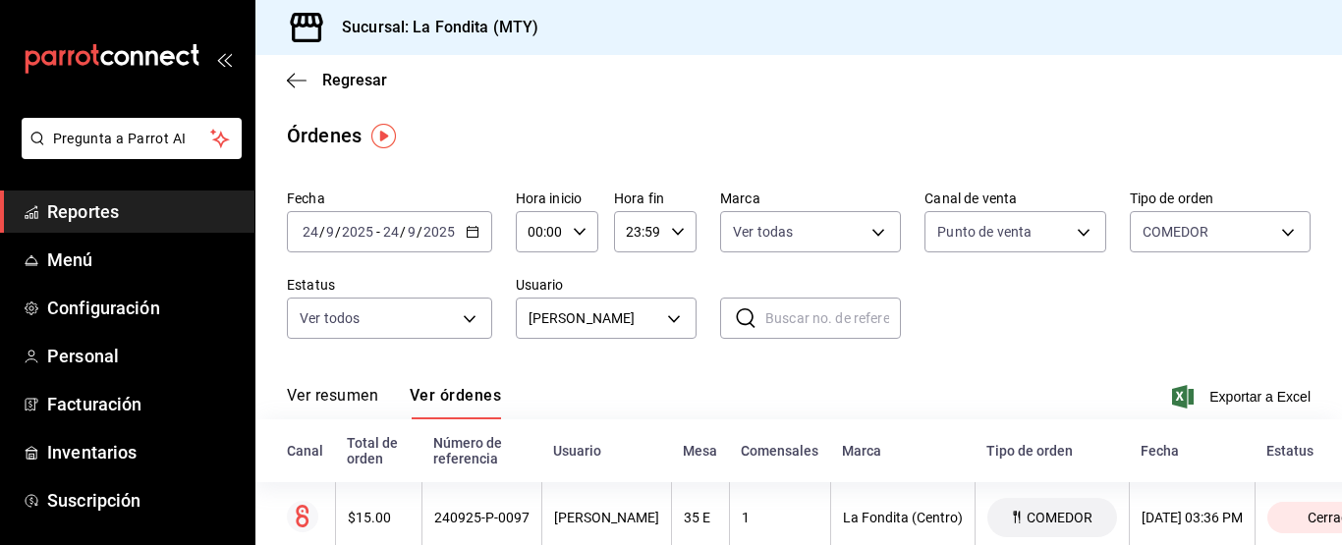
click at [471, 233] on icon "button" at bounding box center [473, 232] width 14 height 14
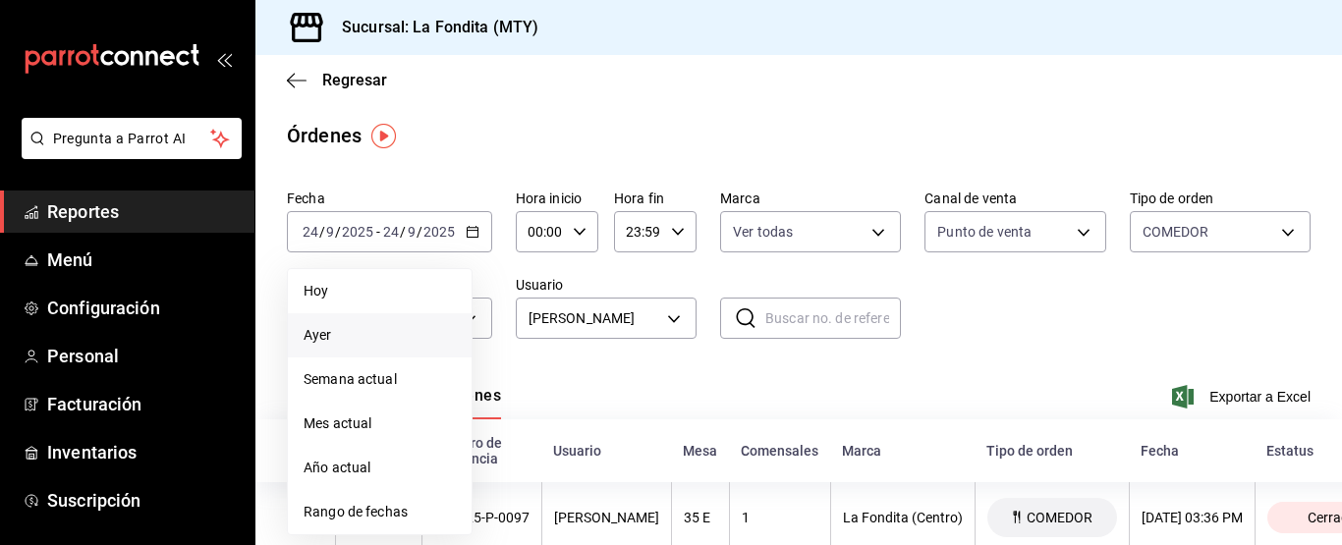
click at [380, 332] on span "Ayer" at bounding box center [380, 335] width 152 height 21
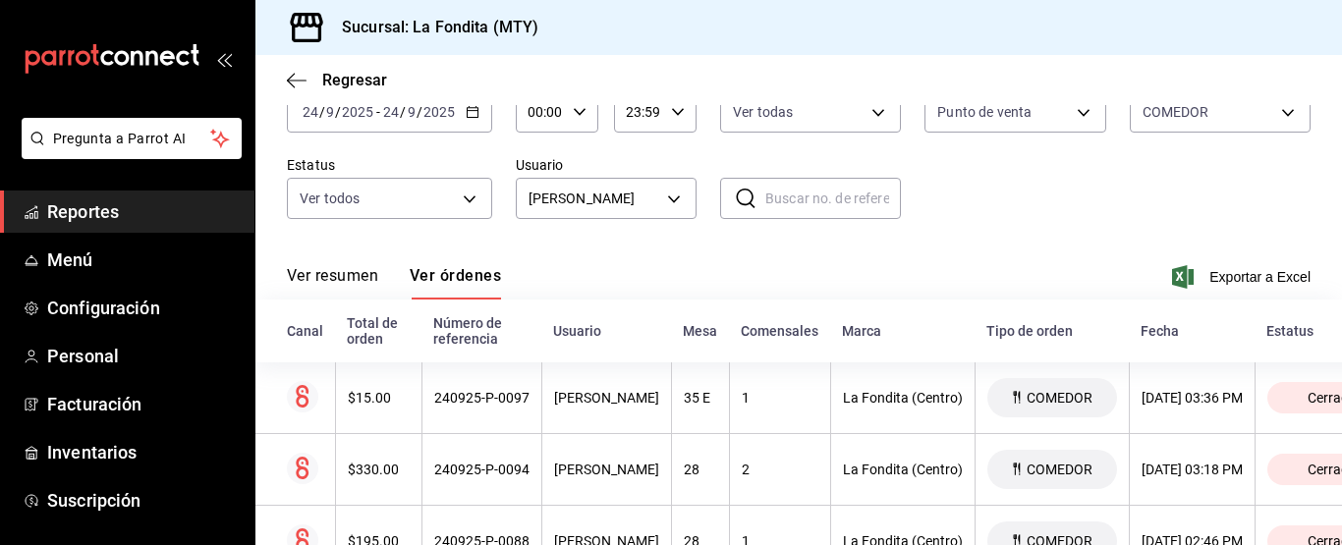
scroll to position [78, 0]
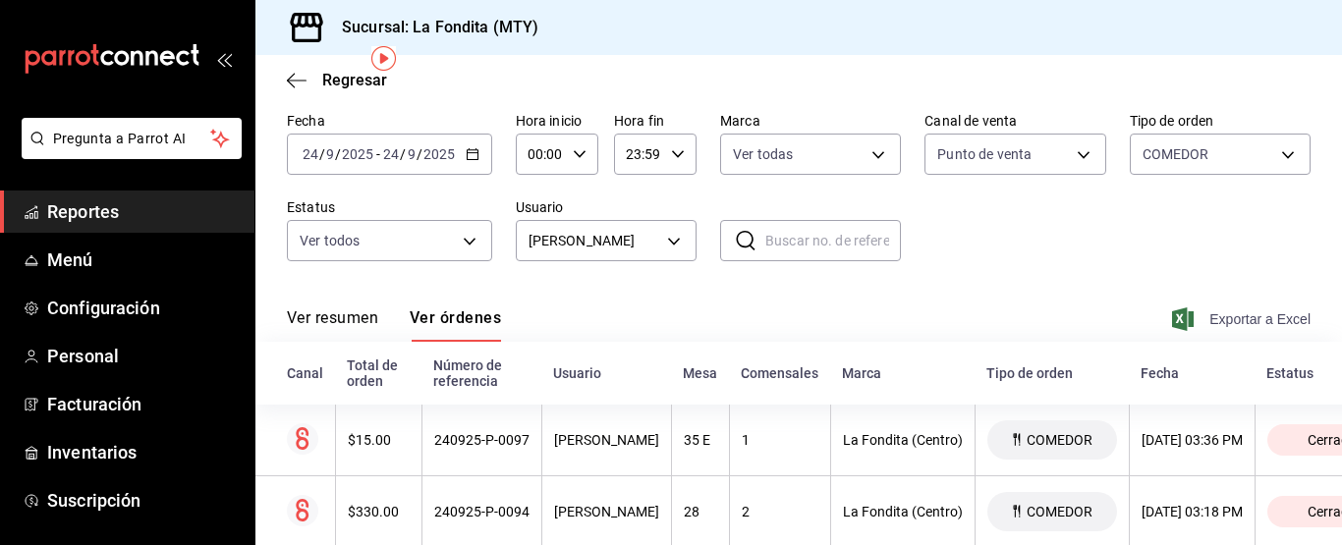
click at [1210, 324] on span "Exportar a Excel" at bounding box center [1243, 320] width 135 height 24
click at [859, 242] on input "text" at bounding box center [833, 240] width 136 height 39
click at [836, 239] on input "text" at bounding box center [833, 240] width 136 height 39
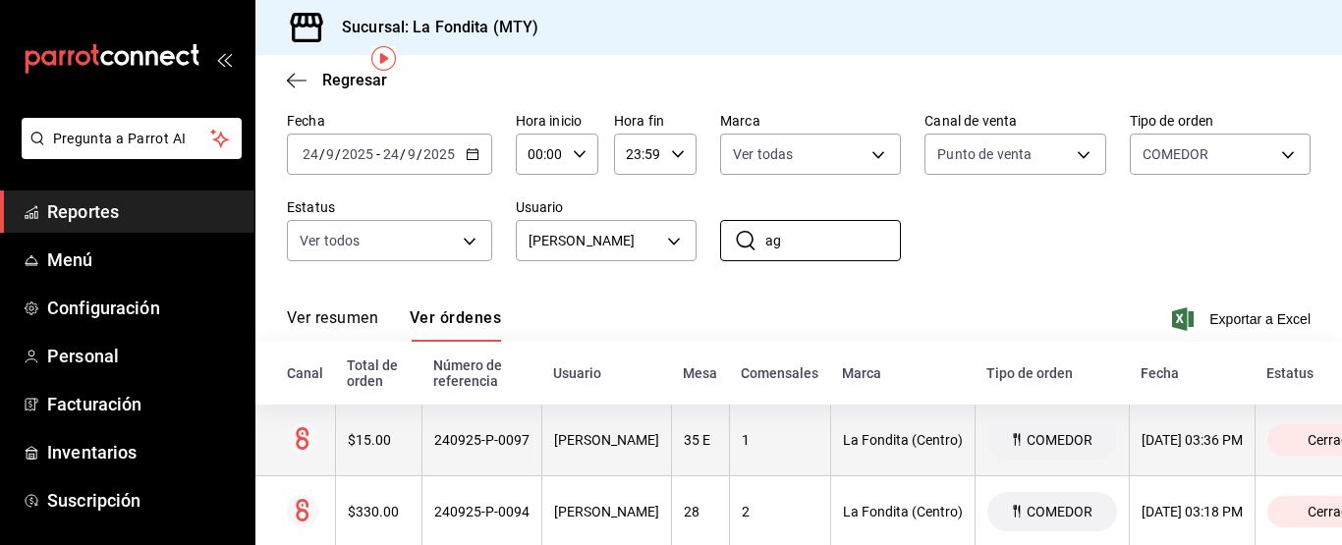
type input "a"
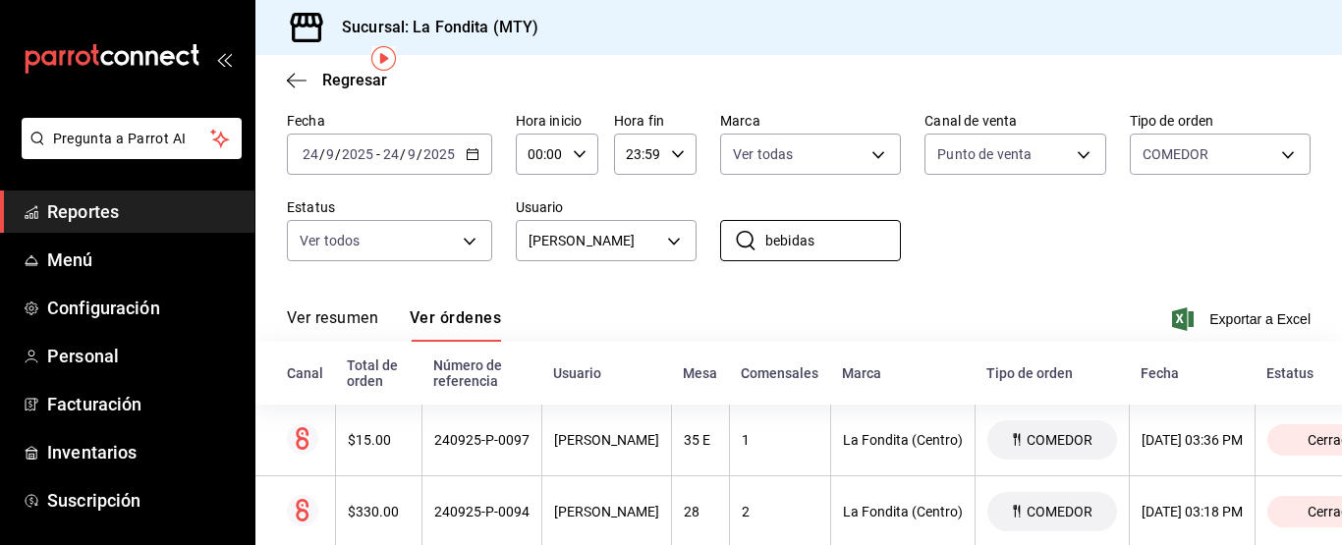
type input "bebidas"
click at [336, 316] on button "Ver resumen" at bounding box center [332, 325] width 91 height 33
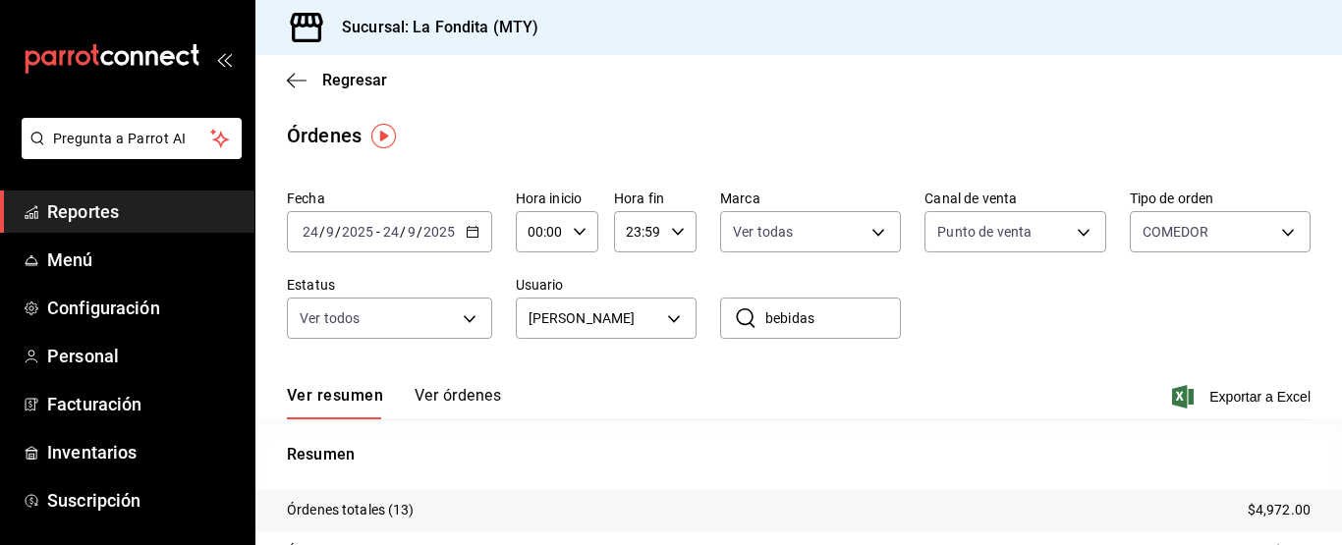
click at [444, 386] on button "Ver órdenes" at bounding box center [458, 402] width 86 height 33
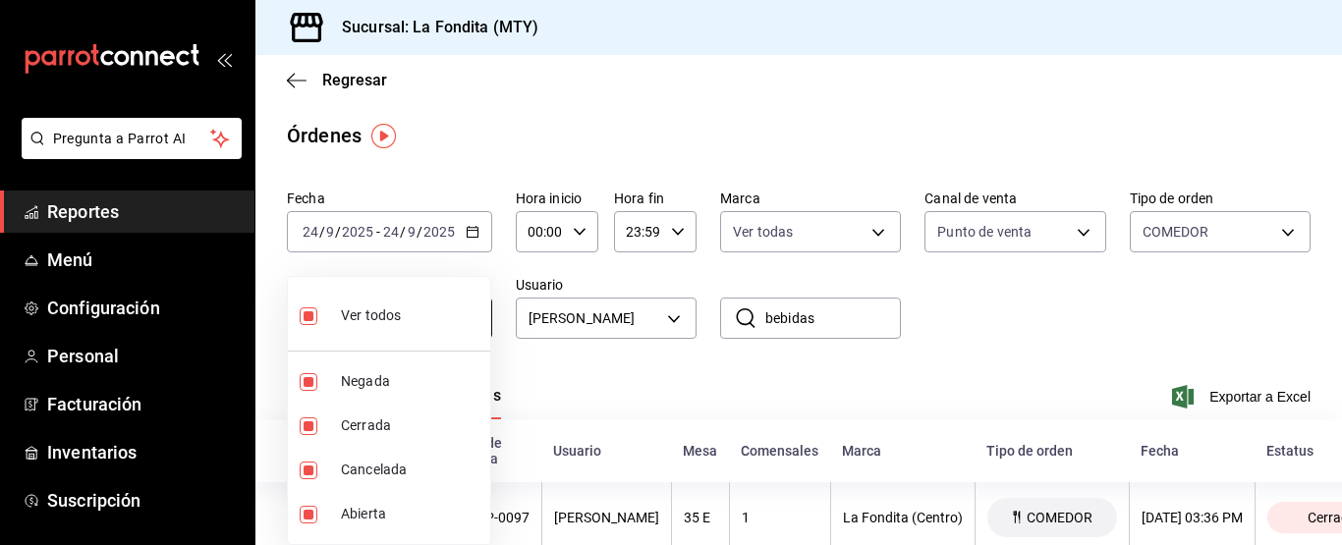
click at [467, 319] on body "Pregunta a Parrot AI Reportes Menú Configuración Personal Facturación Inventari…" at bounding box center [671, 272] width 1342 height 545
click at [311, 414] on li "Cerrada" at bounding box center [389, 426] width 202 height 44
type input "DENIED,CANCELED,OPEN"
checkbox input "false"
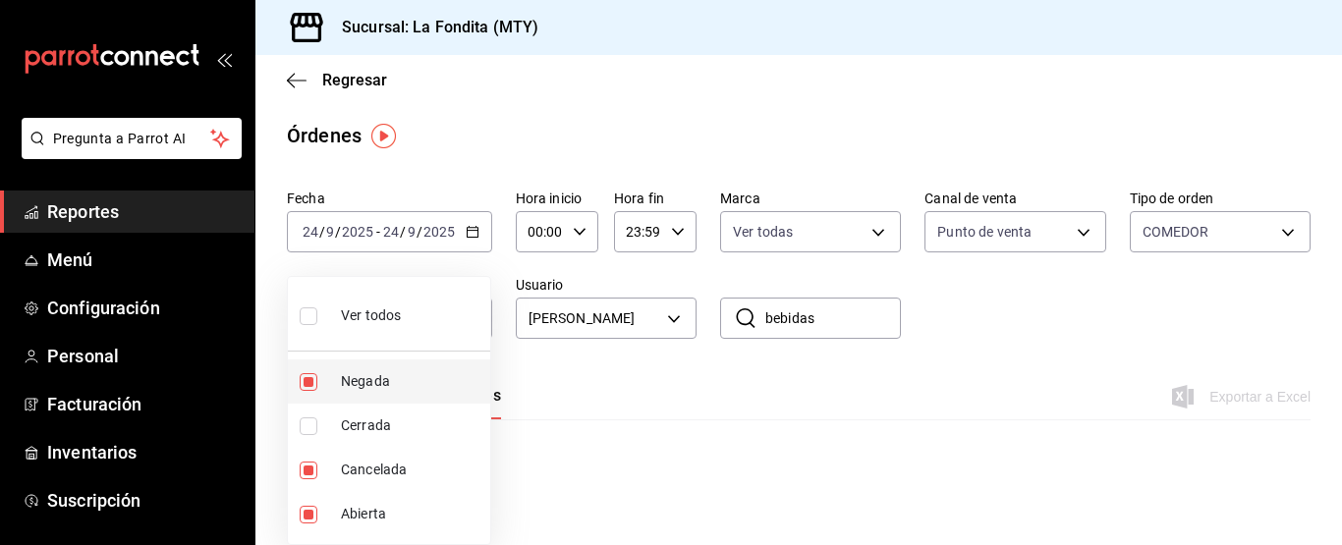
click at [310, 378] on input "checkbox" at bounding box center [309, 382] width 18 height 18
checkbox input "false"
type input "CANCELED,OPEN"
drag, startPoint x: 309, startPoint y: 473, endPoint x: 312, endPoint y: 491, distance: 19.1
click at [309, 474] on input "checkbox" at bounding box center [309, 471] width 18 height 18
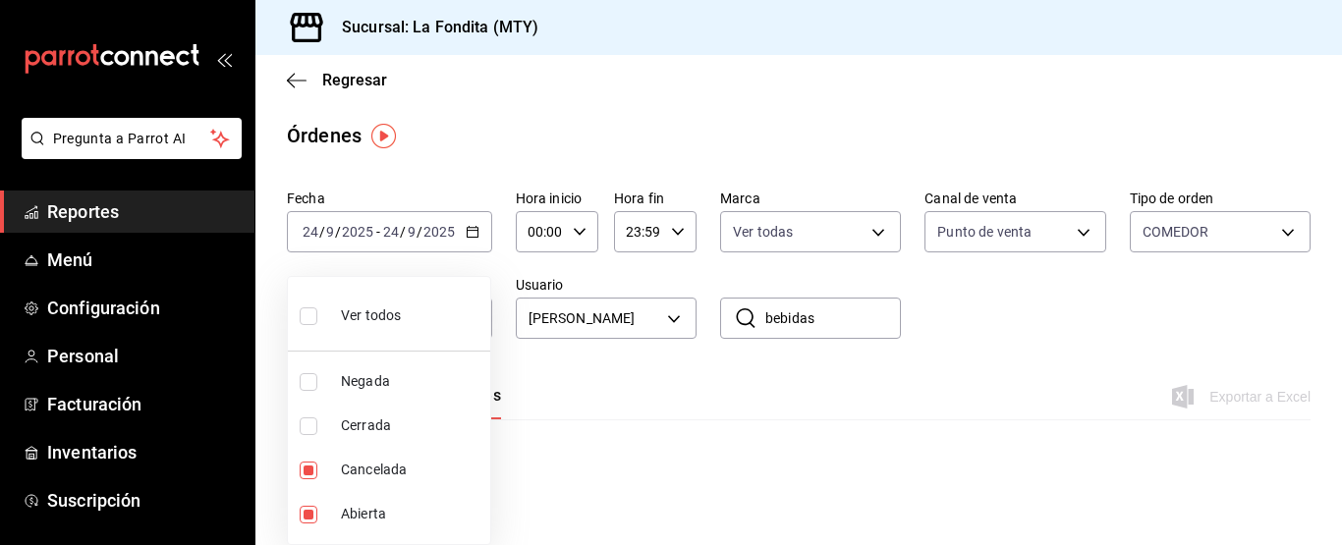
checkbox input "false"
type input "OPEN"
click at [311, 506] on input "checkbox" at bounding box center [309, 515] width 18 height 18
checkbox input "false"
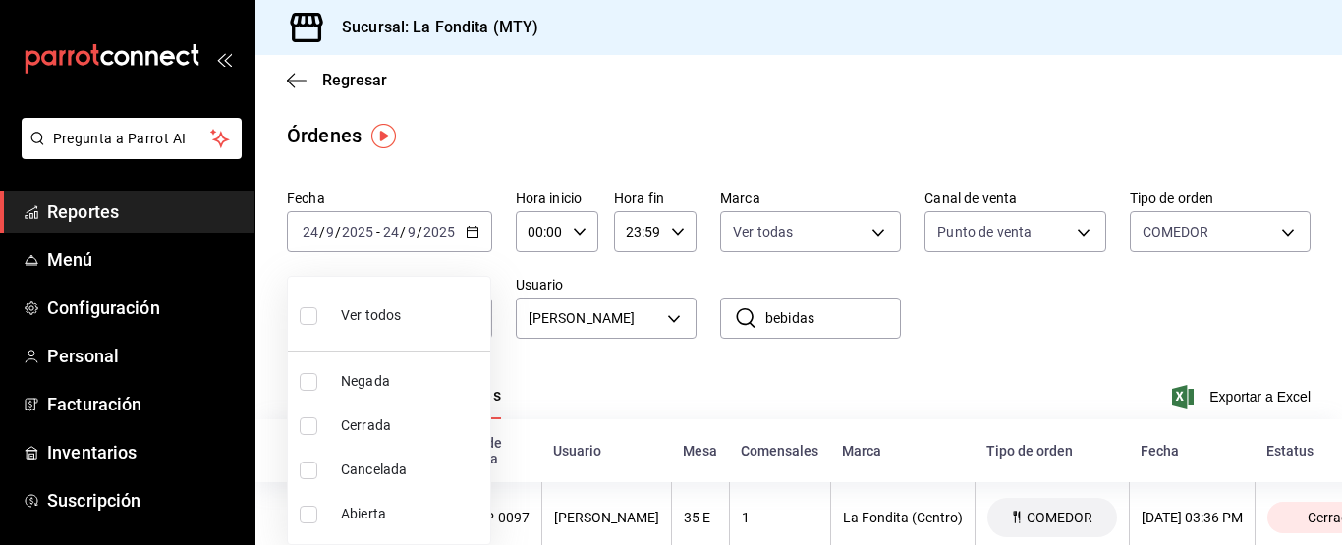
click at [313, 422] on input "checkbox" at bounding box center [309, 427] width 18 height 18
checkbox input "true"
drag, startPoint x: 313, startPoint y: 422, endPoint x: 336, endPoint y: 415, distance: 23.6
click at [311, 422] on ul "Ver todos Negada Cerrada Cancelada Abierta" at bounding box center [389, 410] width 202 height 267
type input "FINISHED"
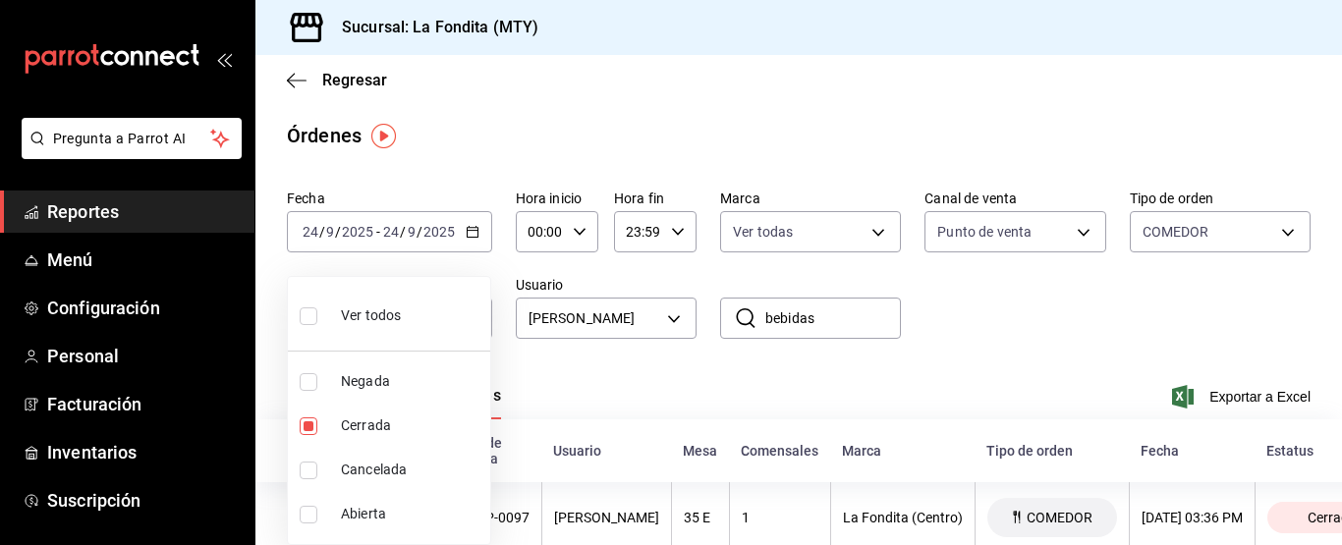
click at [632, 359] on div at bounding box center [671, 272] width 1342 height 545
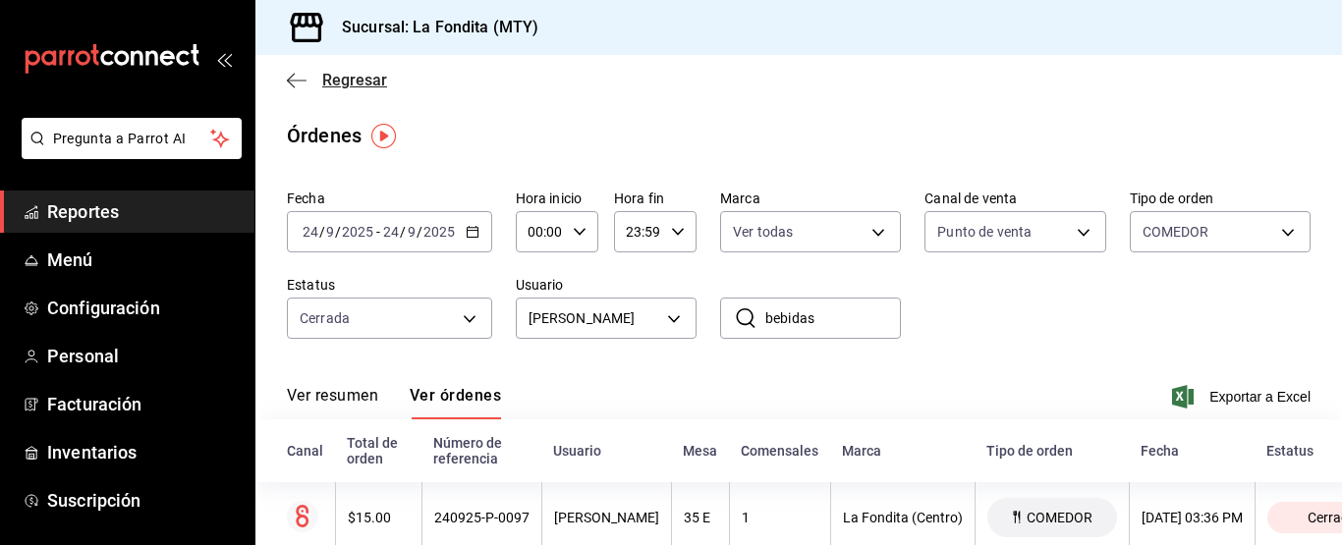
click at [341, 80] on span "Regresar" at bounding box center [354, 80] width 65 height 19
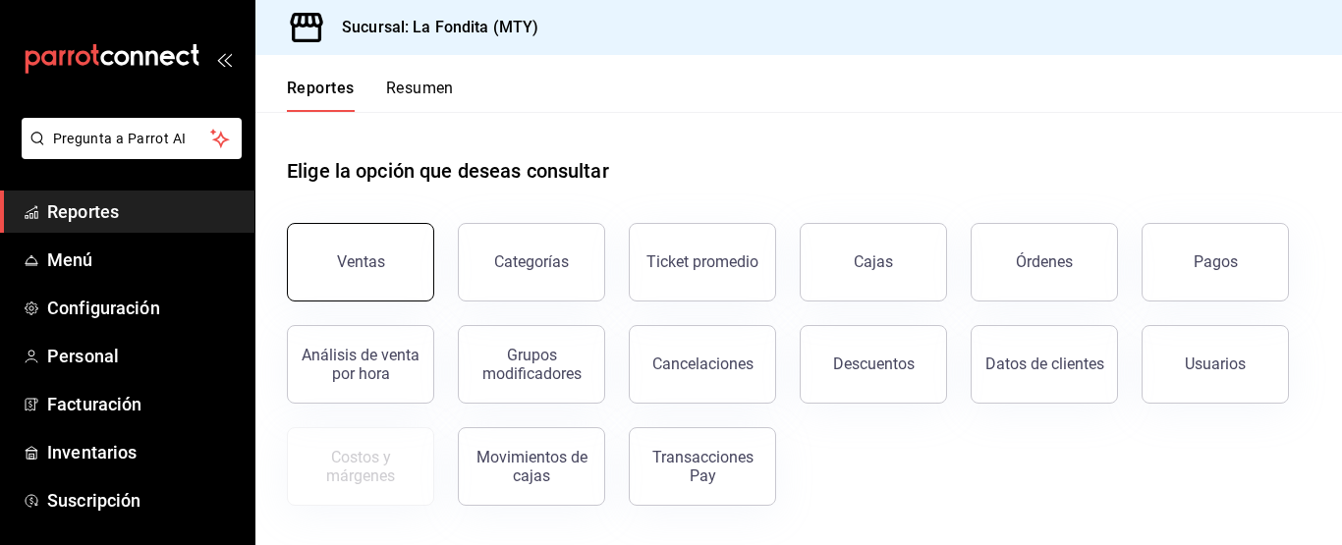
click at [397, 299] on div "Ventas" at bounding box center [348, 250] width 171 height 102
click at [412, 287] on button "Ventas" at bounding box center [360, 262] width 147 height 79
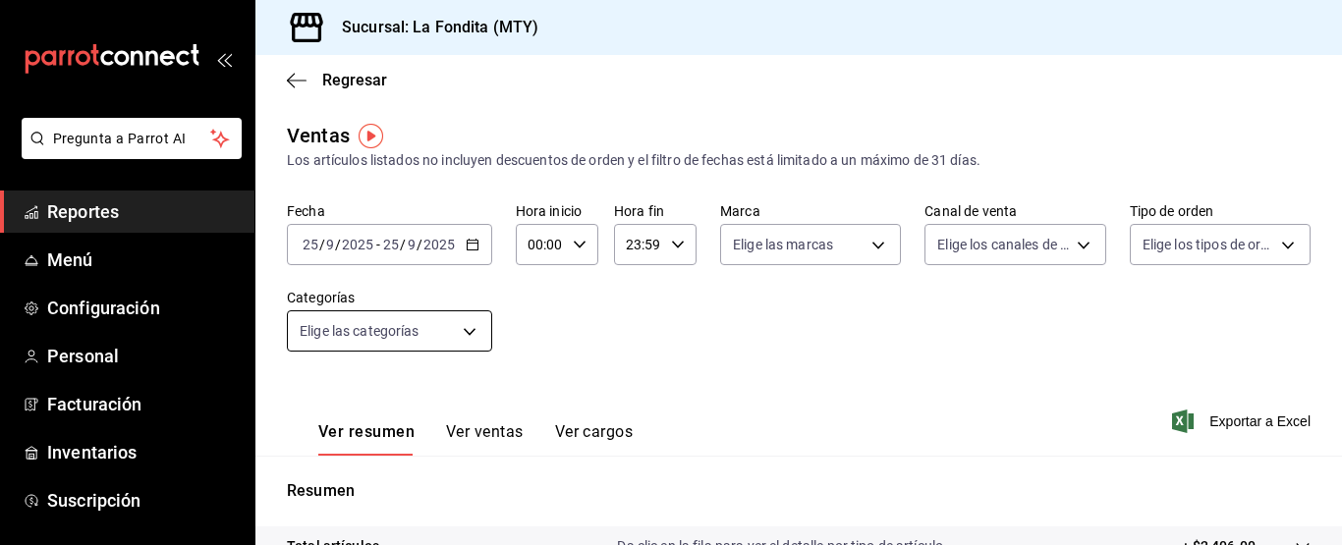
click at [466, 332] on body "Pregunta a Parrot AI Reportes Menú Configuración Personal Facturación Inventari…" at bounding box center [671, 272] width 1342 height 545
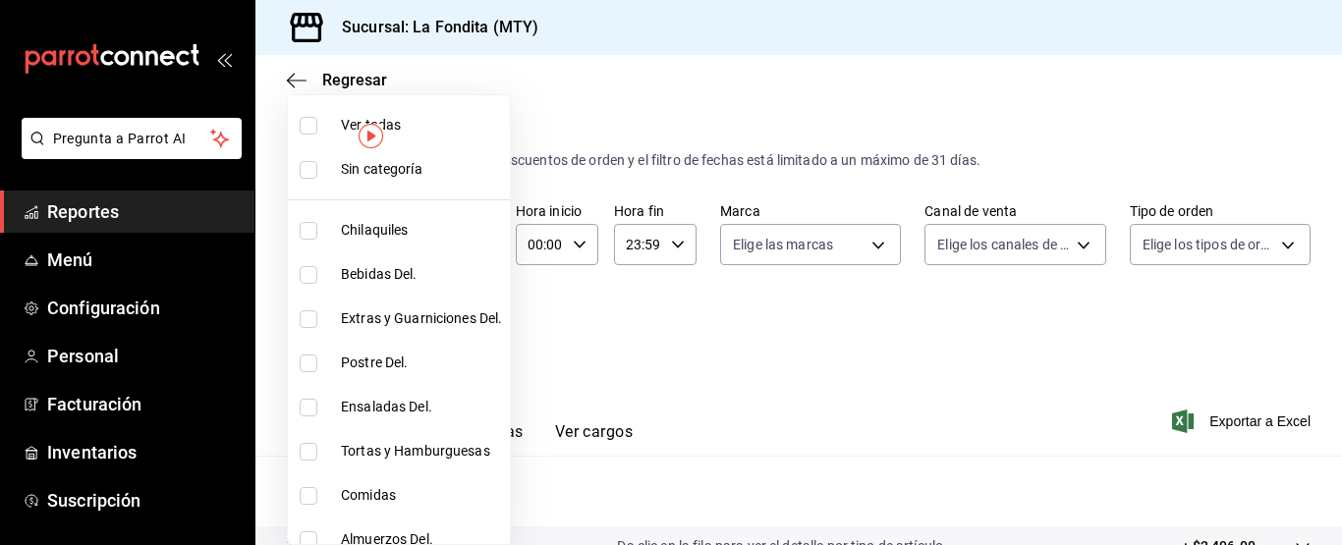
click at [875, 424] on div at bounding box center [671, 272] width 1342 height 545
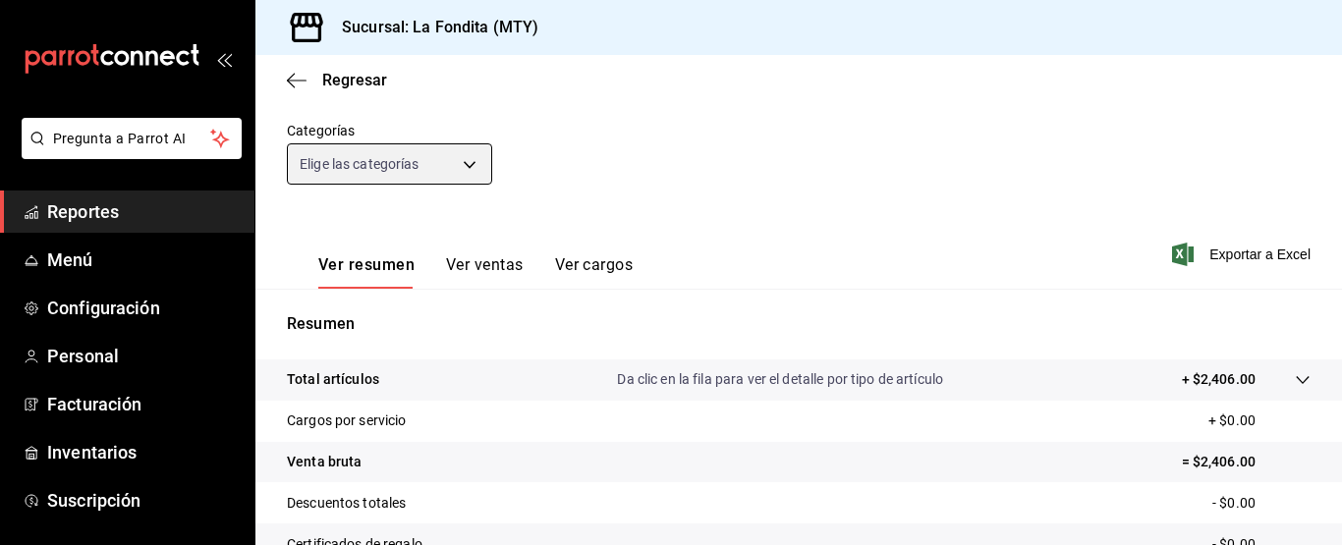
scroll to position [197, 0]
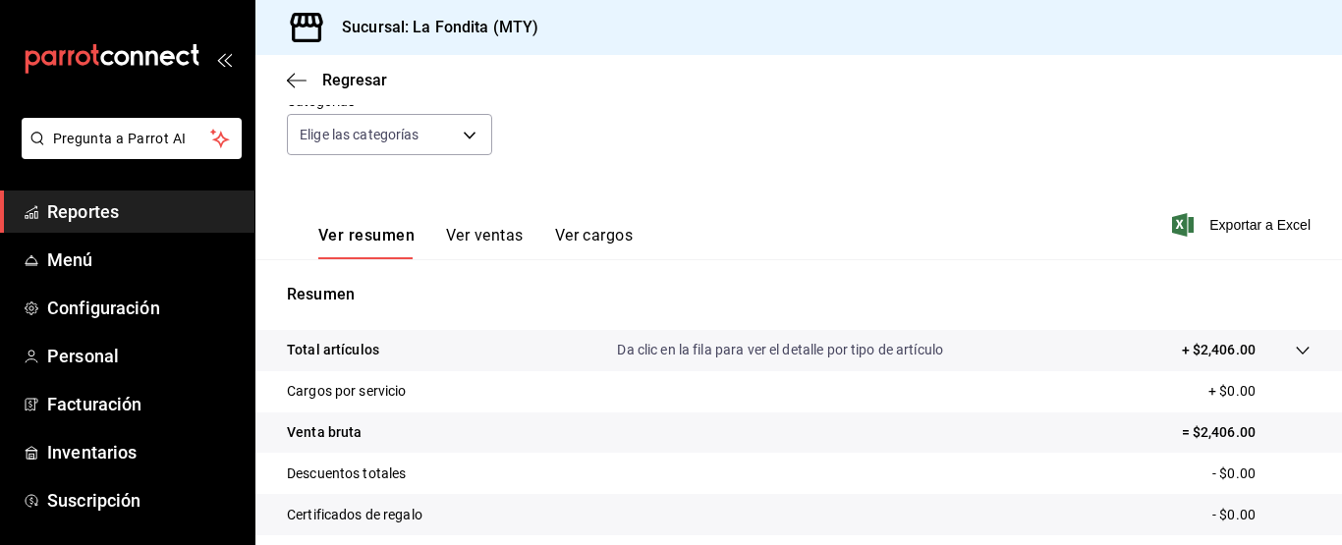
click at [516, 238] on button "Ver ventas" at bounding box center [485, 242] width 78 height 33
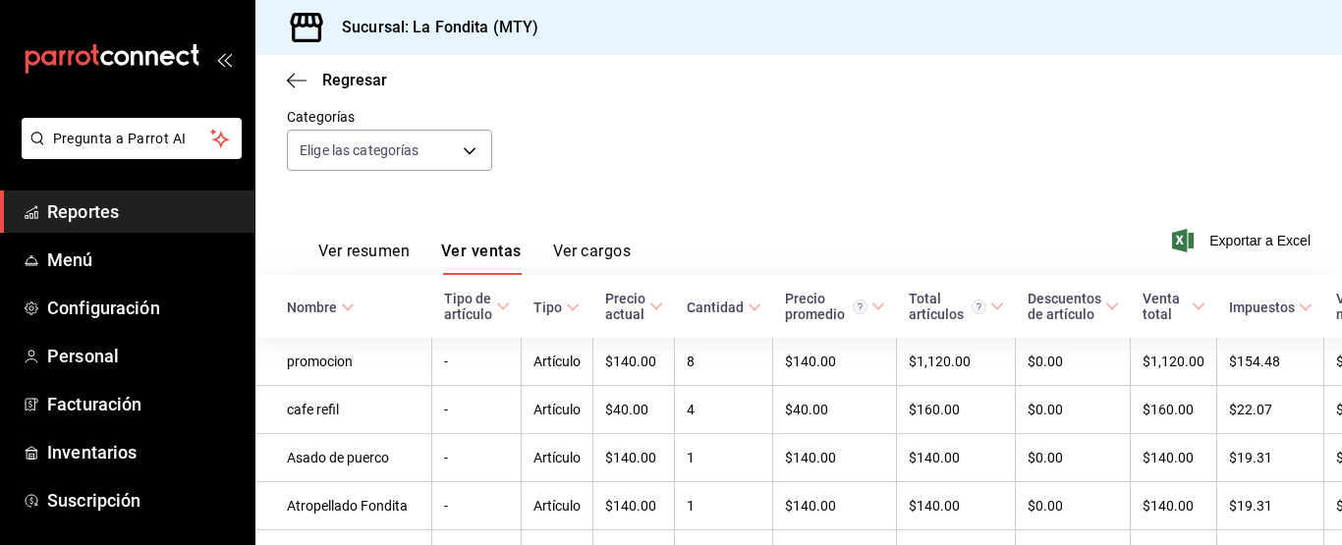
scroll to position [197, 0]
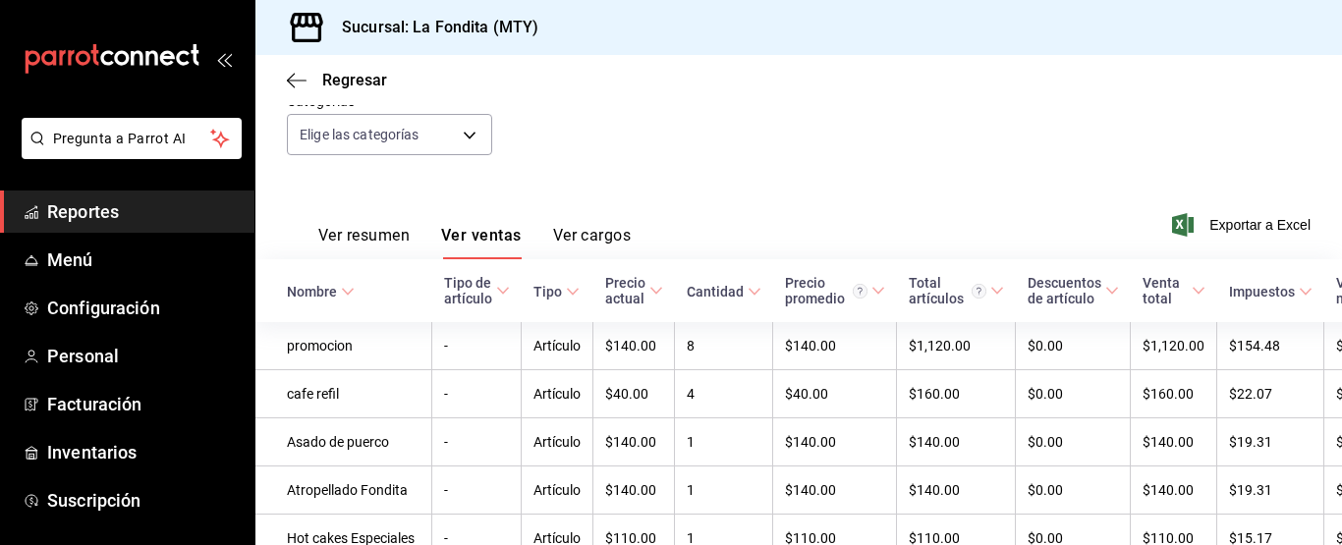
click at [606, 240] on button "Ver cargos" at bounding box center [592, 242] width 79 height 33
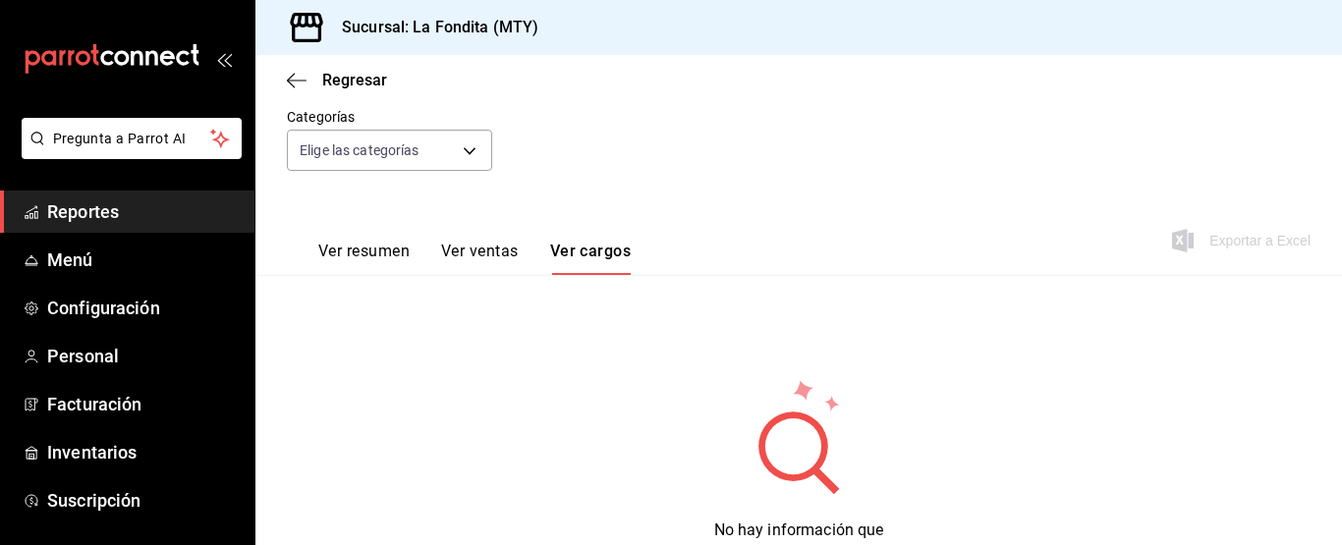
scroll to position [197, 0]
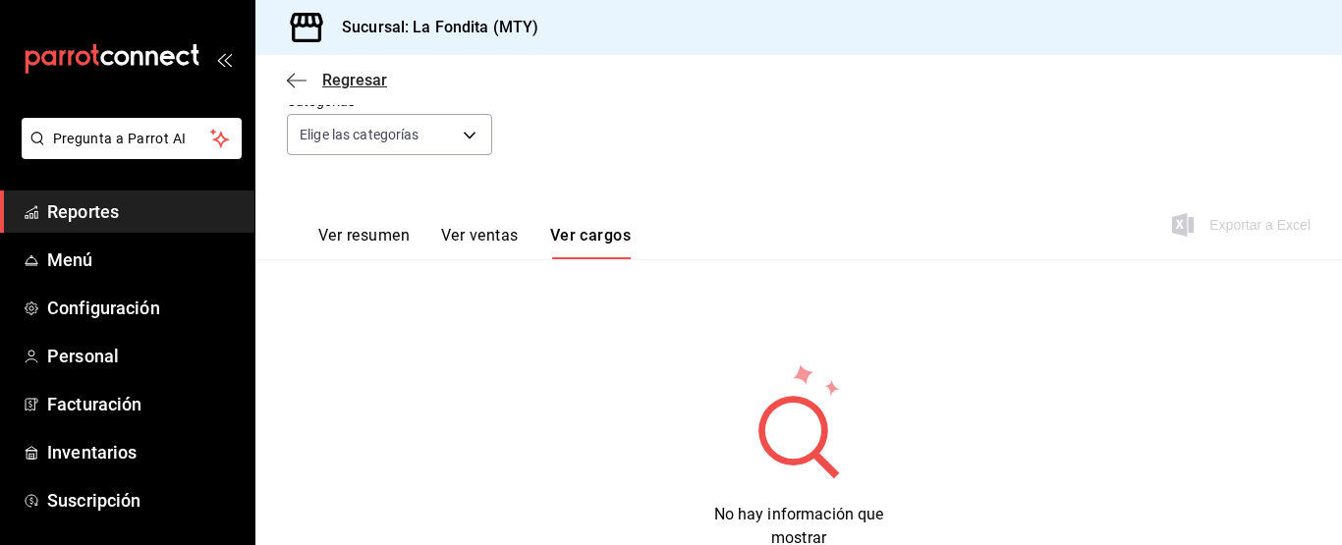
click at [314, 72] on span "Regresar" at bounding box center [337, 80] width 100 height 19
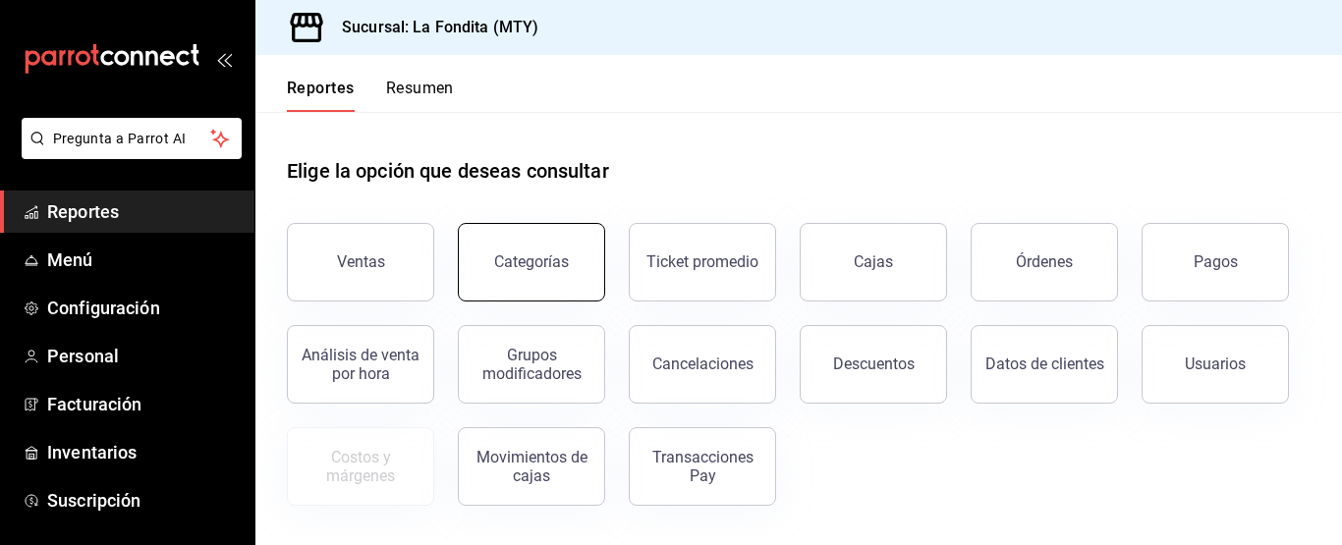
click at [570, 262] on button "Categorías" at bounding box center [531, 262] width 147 height 79
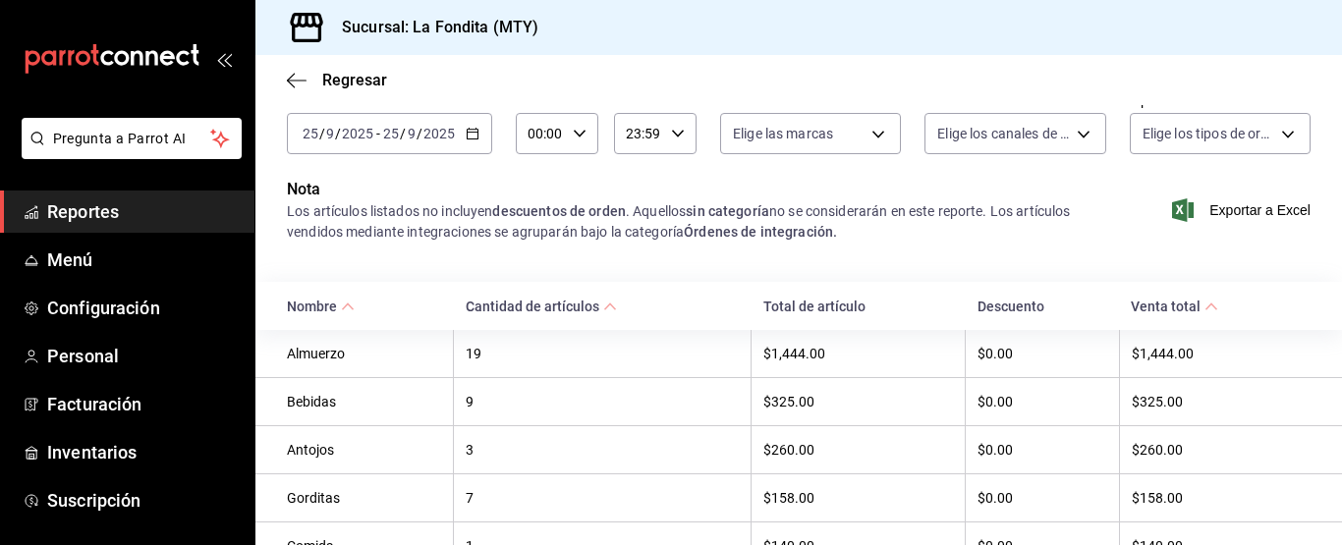
scroll to position [295, 0]
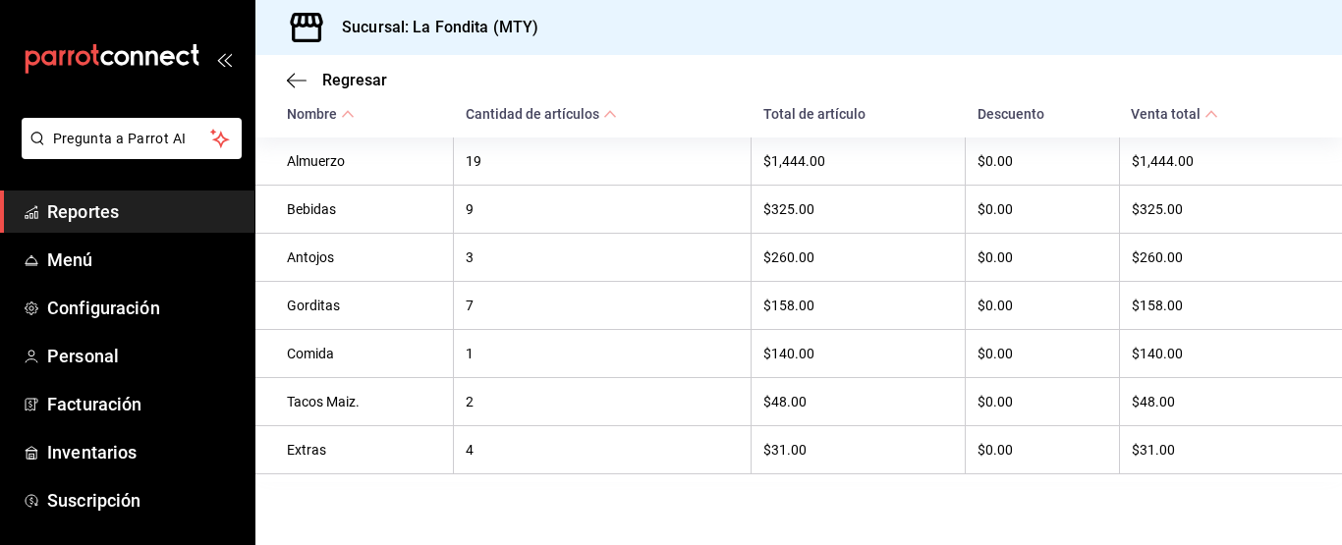
click at [391, 211] on div "Bebidas" at bounding box center [364, 209] width 154 height 16
drag, startPoint x: 323, startPoint y: 199, endPoint x: 359, endPoint y: 188, distance: 37.3
click at [328, 205] on div "Bebidas" at bounding box center [364, 209] width 154 height 16
click at [473, 206] on tr "Bebidas 9 $325.00 $0.00 $325.00" at bounding box center [798, 210] width 1087 height 48
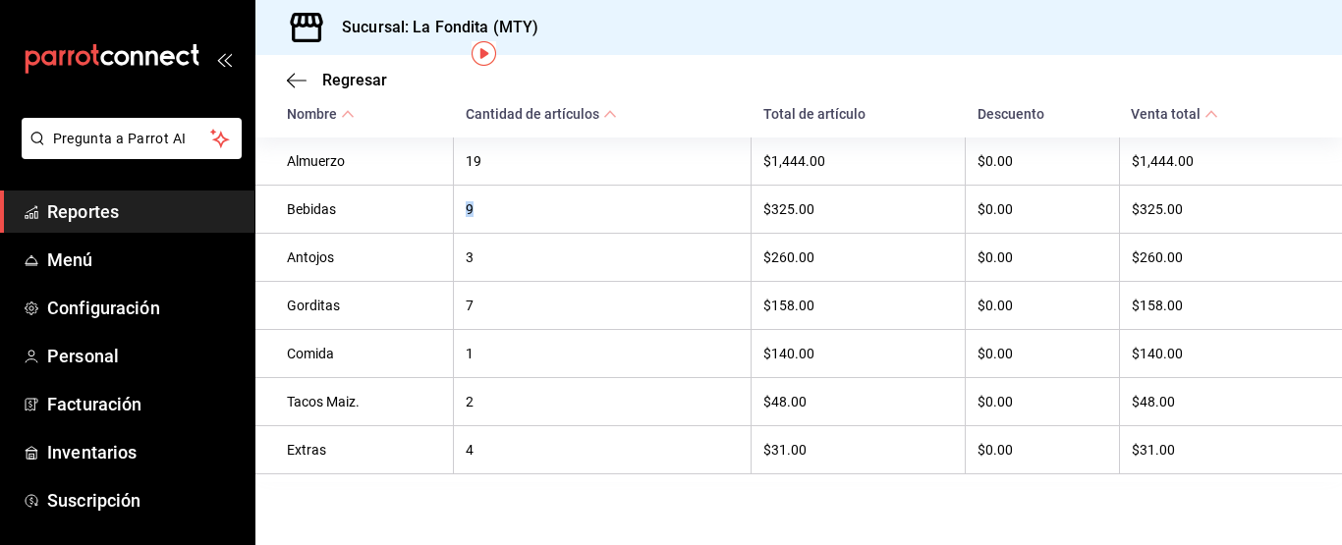
scroll to position [0, 0]
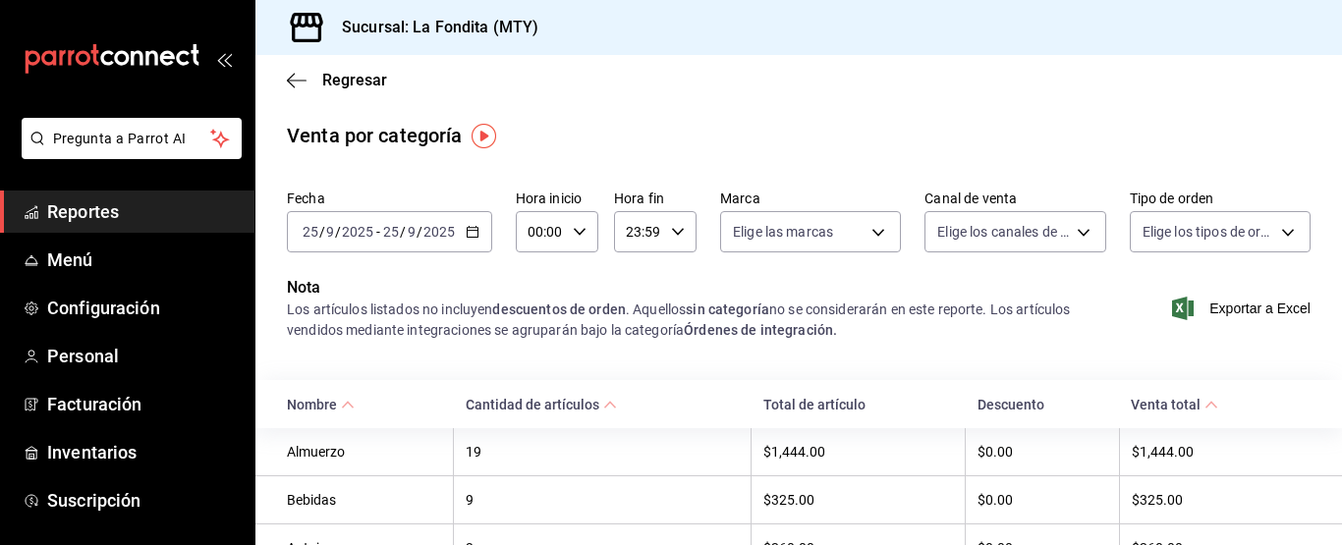
drag, startPoint x: 1279, startPoint y: 294, endPoint x: 1295, endPoint y: 275, distance: 24.4
click at [1279, 293] on div "Exportar a Excel" at bounding box center [1218, 308] width 186 height 65
click at [1232, 305] on span "Exportar a Excel" at bounding box center [1243, 309] width 135 height 24
click at [324, 77] on span "Regresar" at bounding box center [354, 80] width 65 height 19
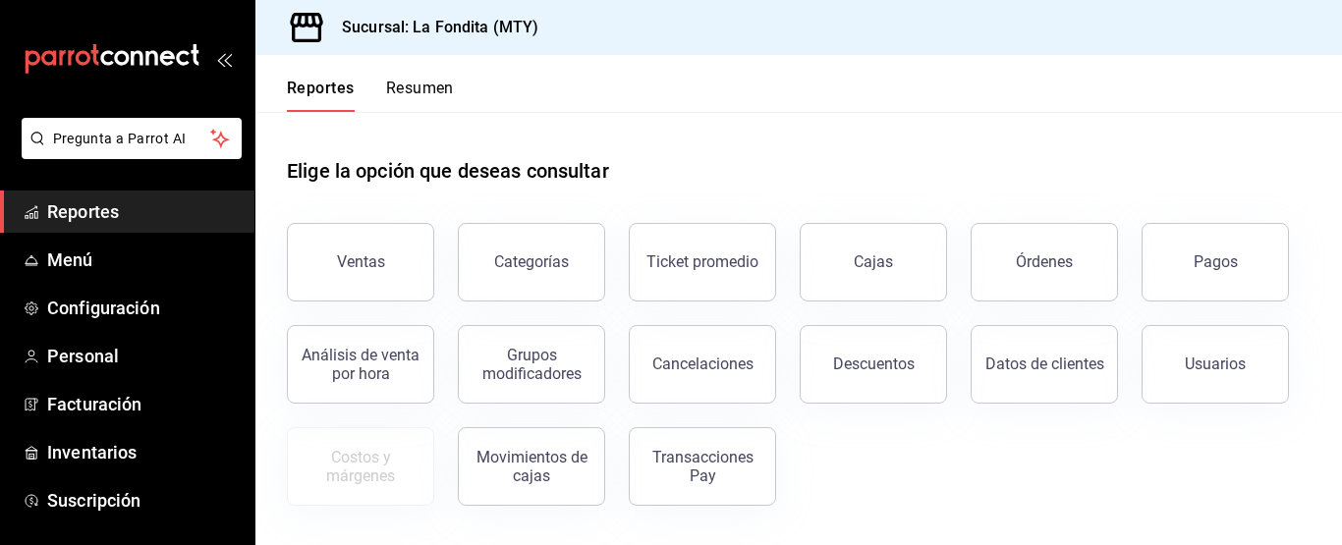
click at [99, 215] on span "Reportes" at bounding box center [143, 211] width 192 height 27
drag, startPoint x: 418, startPoint y: 259, endPoint x: 417, endPoint y: 269, distance: 9.9
click at [417, 269] on button "Ventas" at bounding box center [360, 262] width 147 height 79
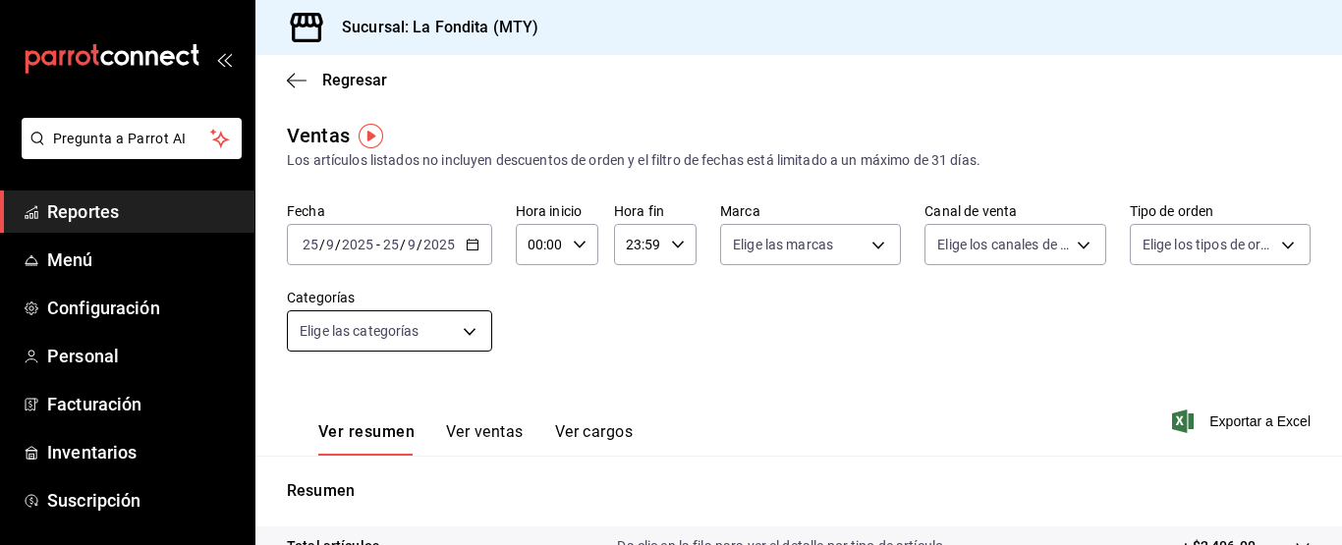
click at [469, 331] on body "Pregunta a Parrot AI Reportes Menú Configuración Personal Facturación Inventari…" at bounding box center [671, 272] width 1342 height 545
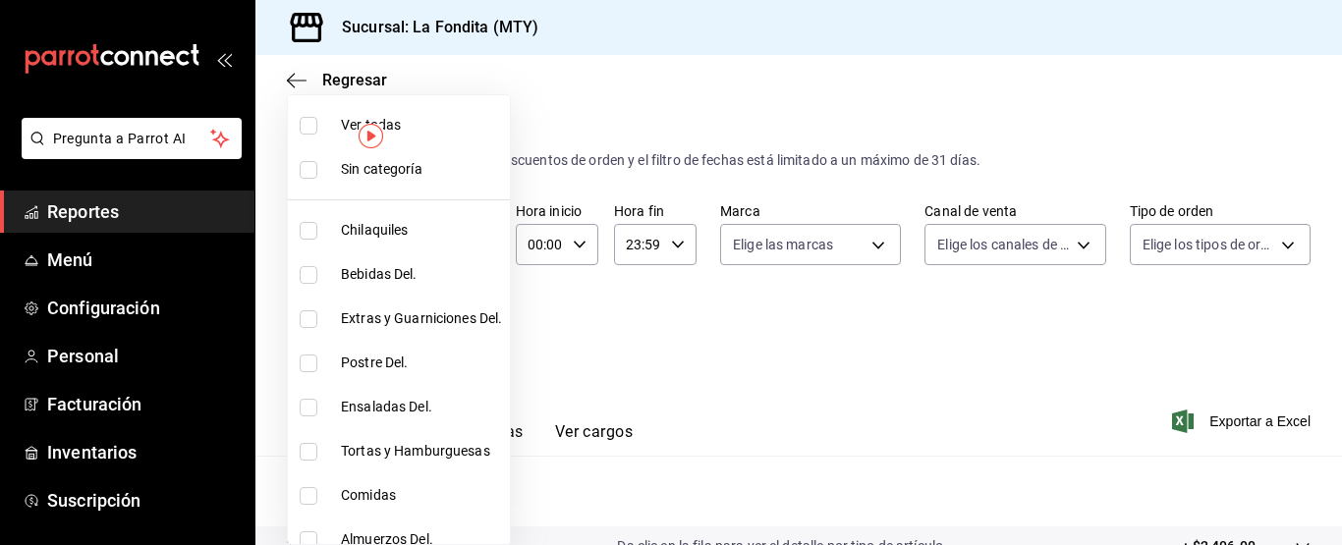
click at [976, 318] on div at bounding box center [671, 272] width 1342 height 545
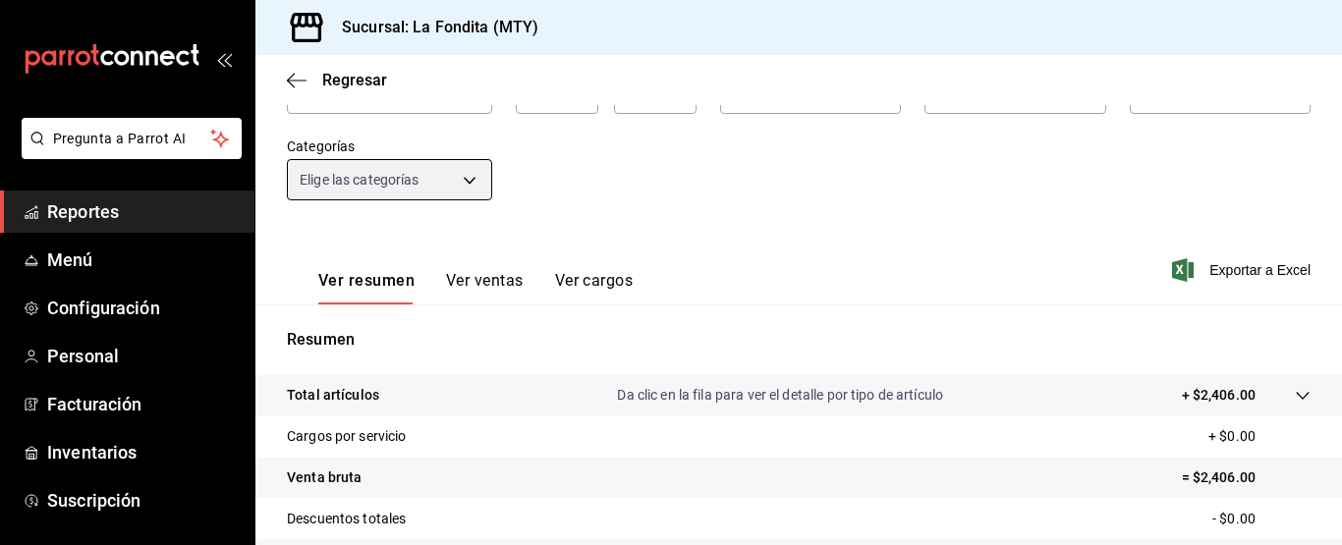
scroll to position [197, 0]
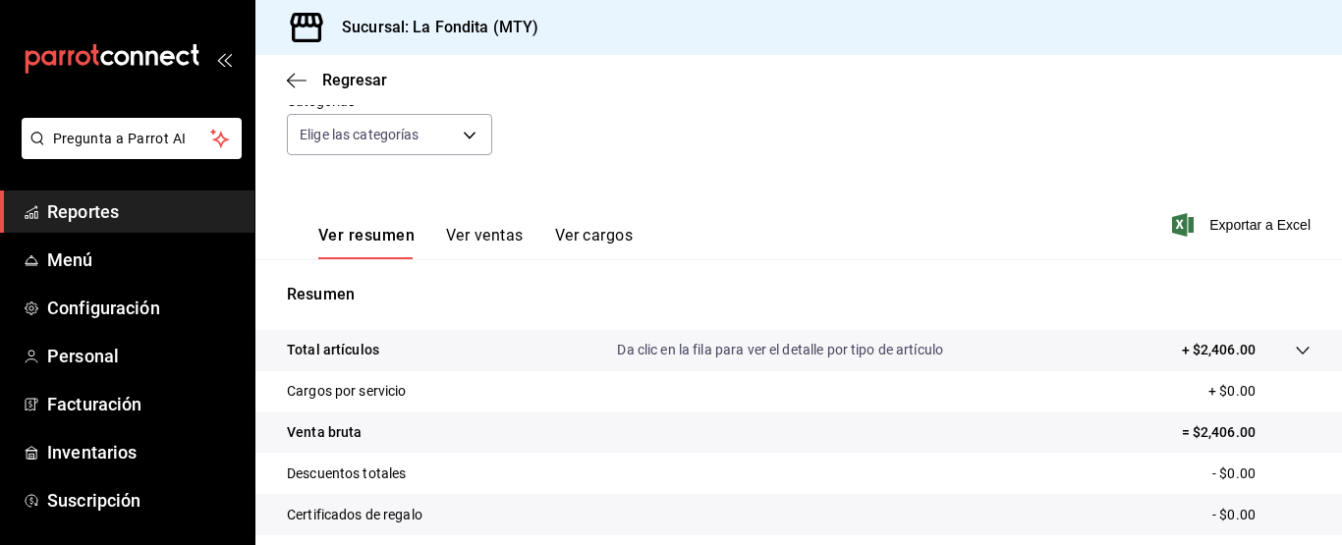
click at [613, 240] on button "Ver cargos" at bounding box center [594, 242] width 79 height 33
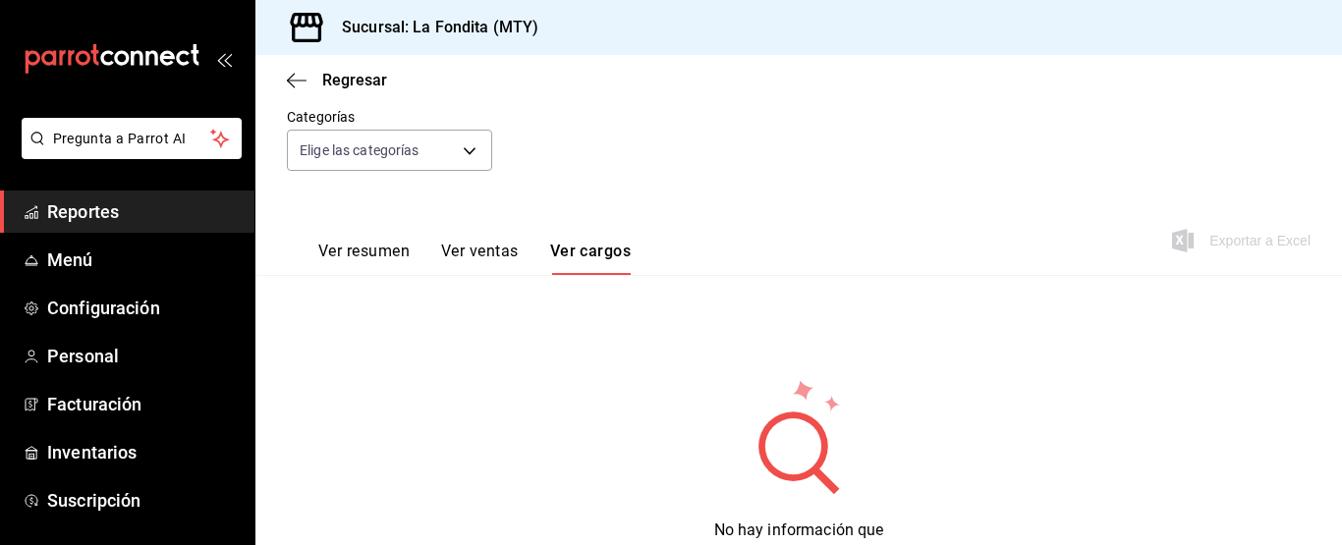
scroll to position [197, 0]
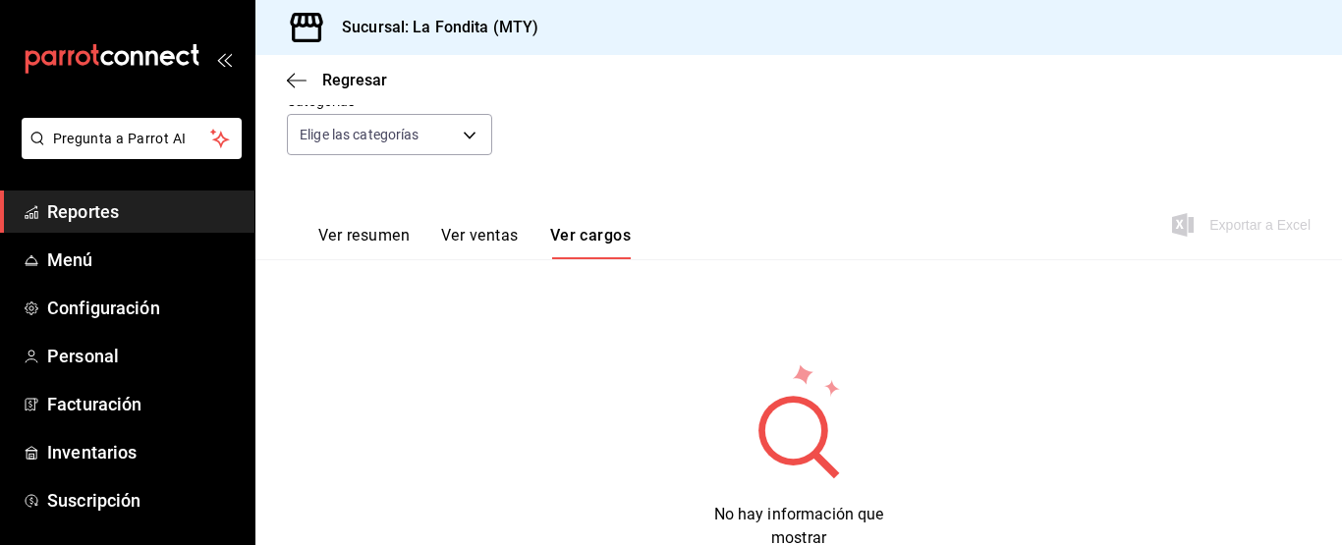
click at [477, 246] on button "Ver ventas" at bounding box center [480, 242] width 78 height 33
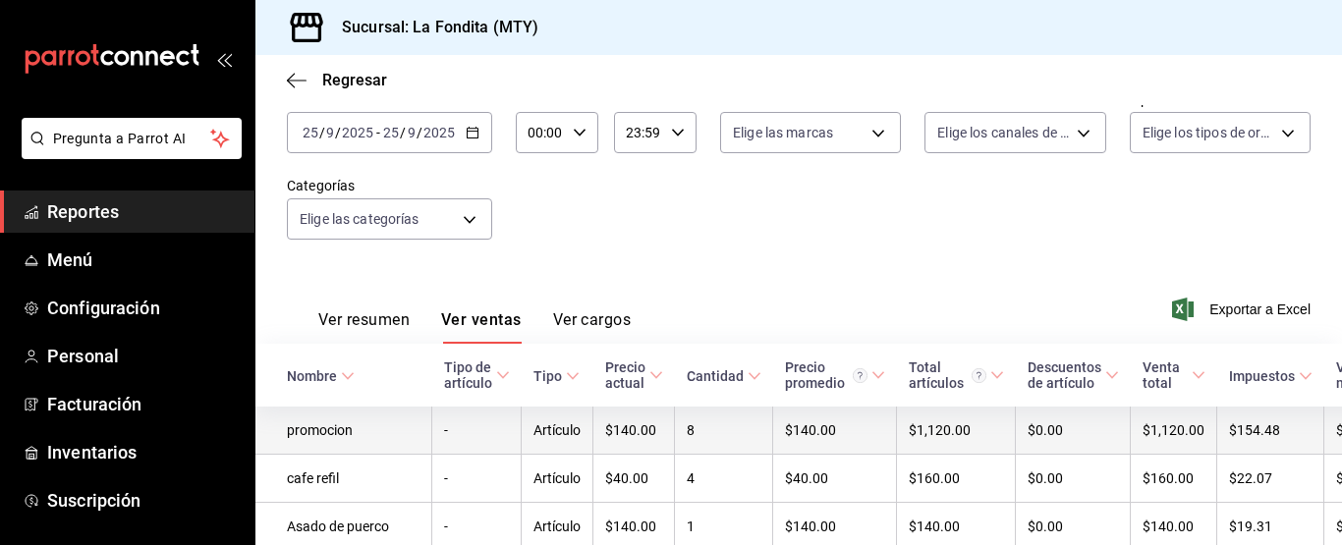
scroll to position [98, 0]
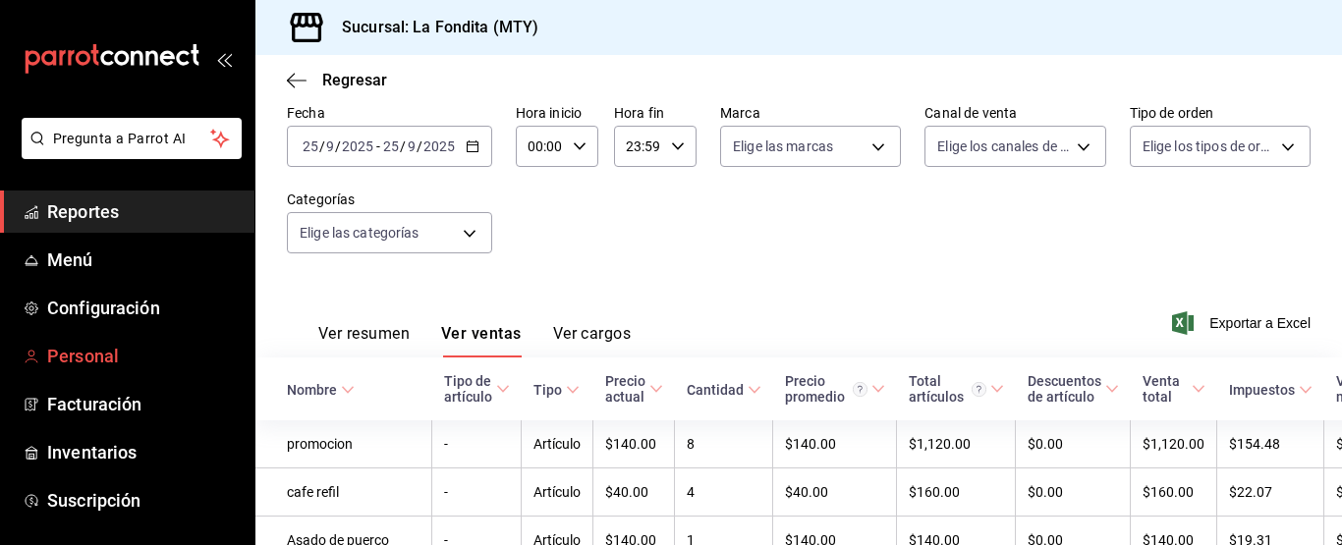
click at [72, 350] on span "Personal" at bounding box center [143, 356] width 192 height 27
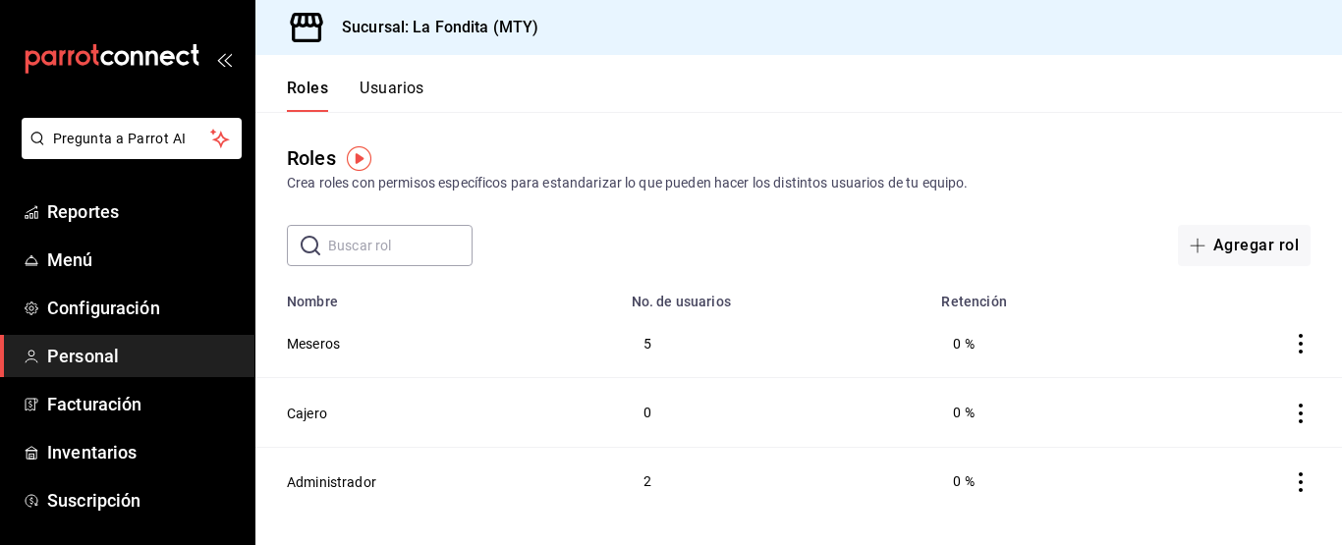
click at [427, 250] on input "text" at bounding box center [400, 245] width 144 height 39
type input "bebidas"
click at [538, 482] on main "Roles Crea roles con permisos específicos para estandarizar lo que pueden hacer…" at bounding box center [798, 328] width 1087 height 433
click at [630, 434] on main "Roles Crea roles con permisos específicos para estandarizar lo que pueden hacer…" at bounding box center [798, 328] width 1087 height 433
click at [308, 246] on icon at bounding box center [311, 246] width 20 height 20
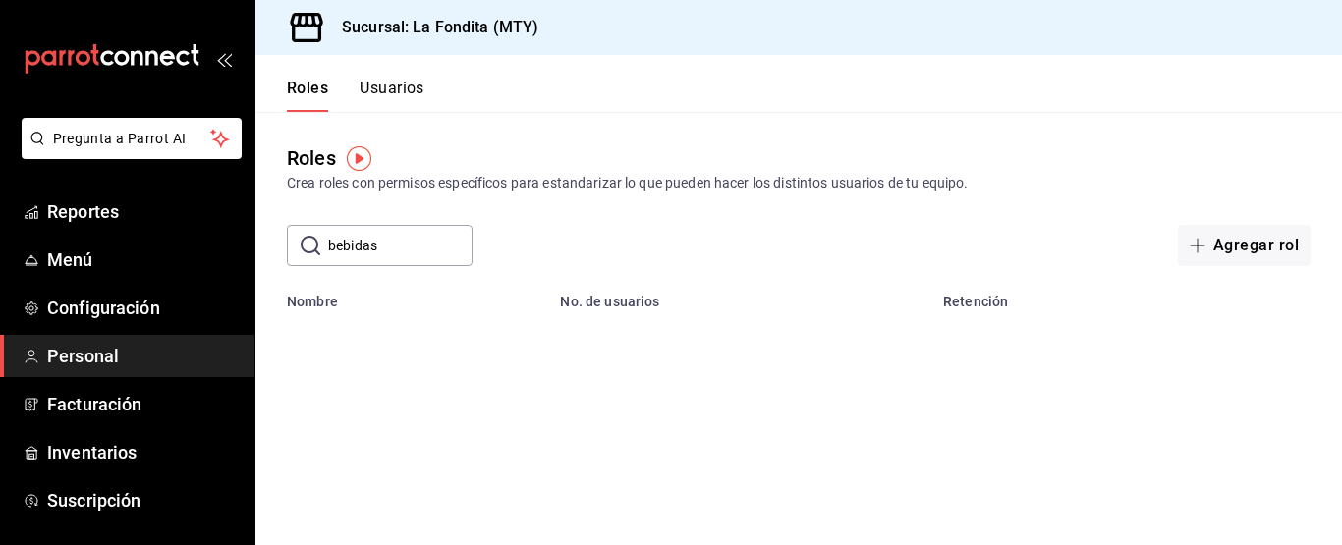
click at [308, 246] on icon at bounding box center [311, 246] width 20 height 20
click at [386, 86] on button "Usuarios" at bounding box center [392, 95] width 65 height 33
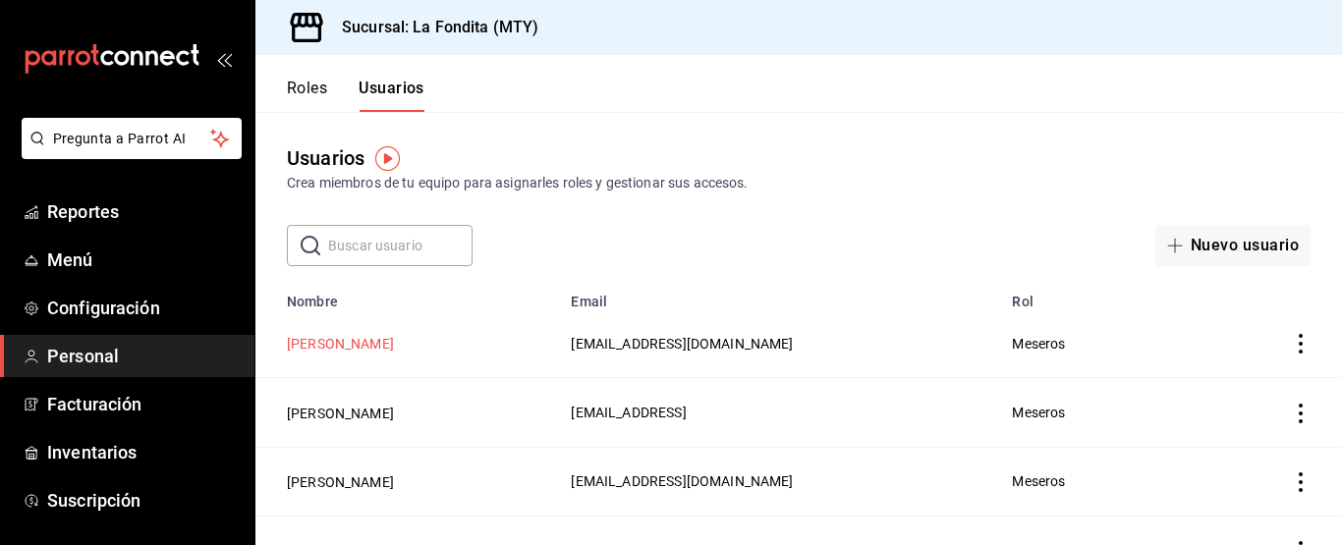
click at [349, 343] on button "[PERSON_NAME]" at bounding box center [340, 344] width 107 height 20
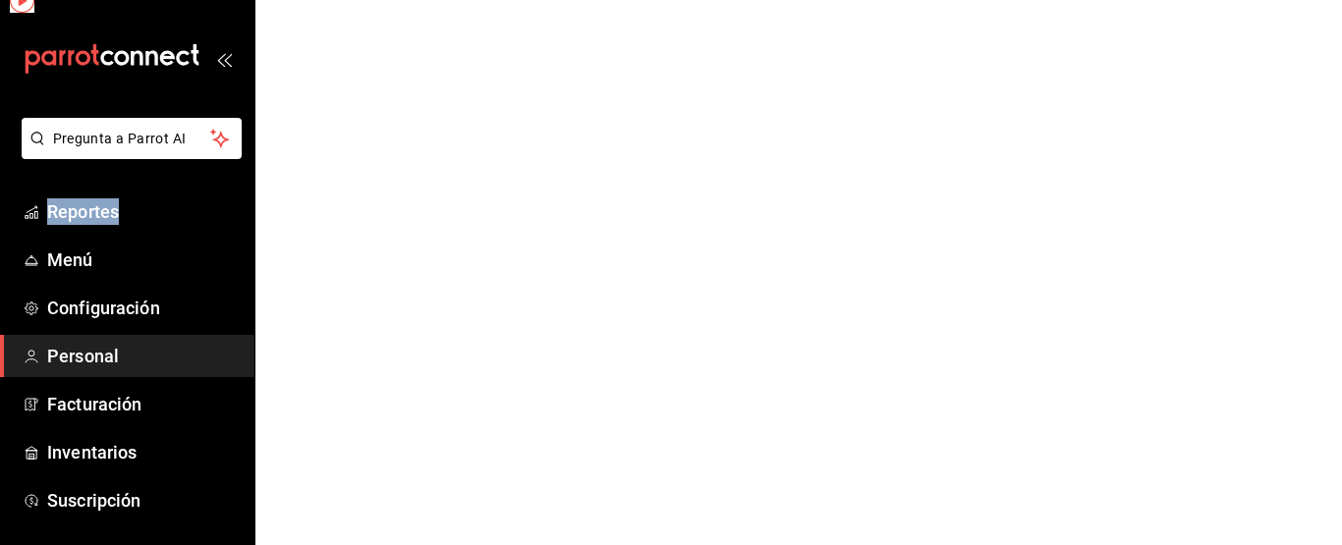
click at [349, 0] on html "Pregunta a Parrot AI Reportes Menú Configuración Personal Facturación Inventari…" at bounding box center [671, 0] width 1342 height 0
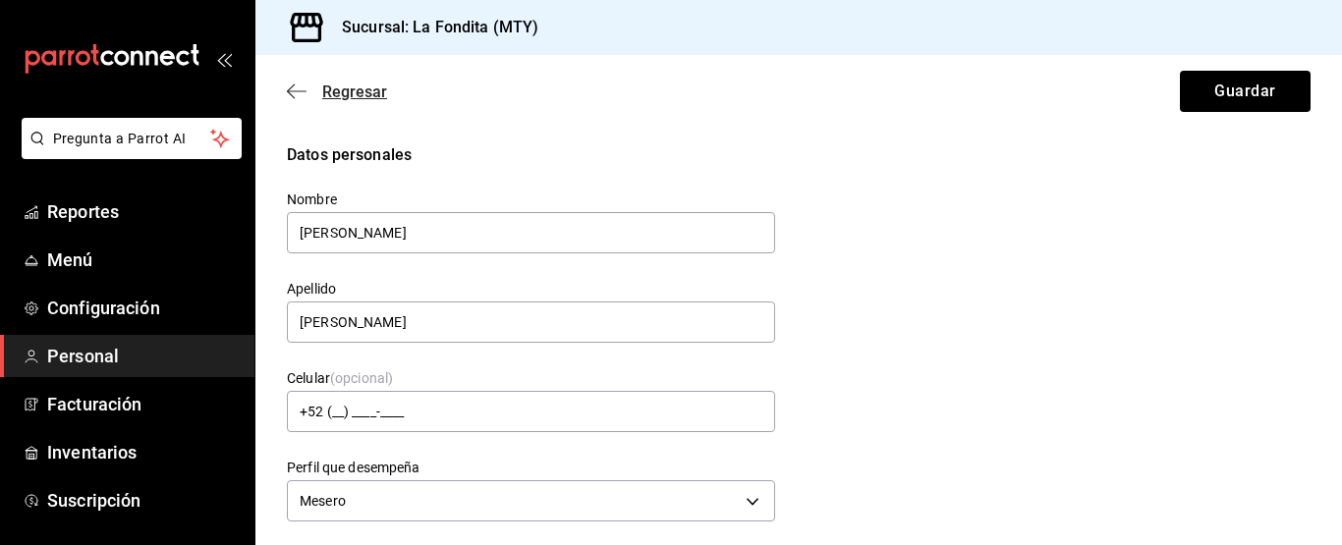
click at [321, 92] on span "Regresar" at bounding box center [337, 92] width 100 height 19
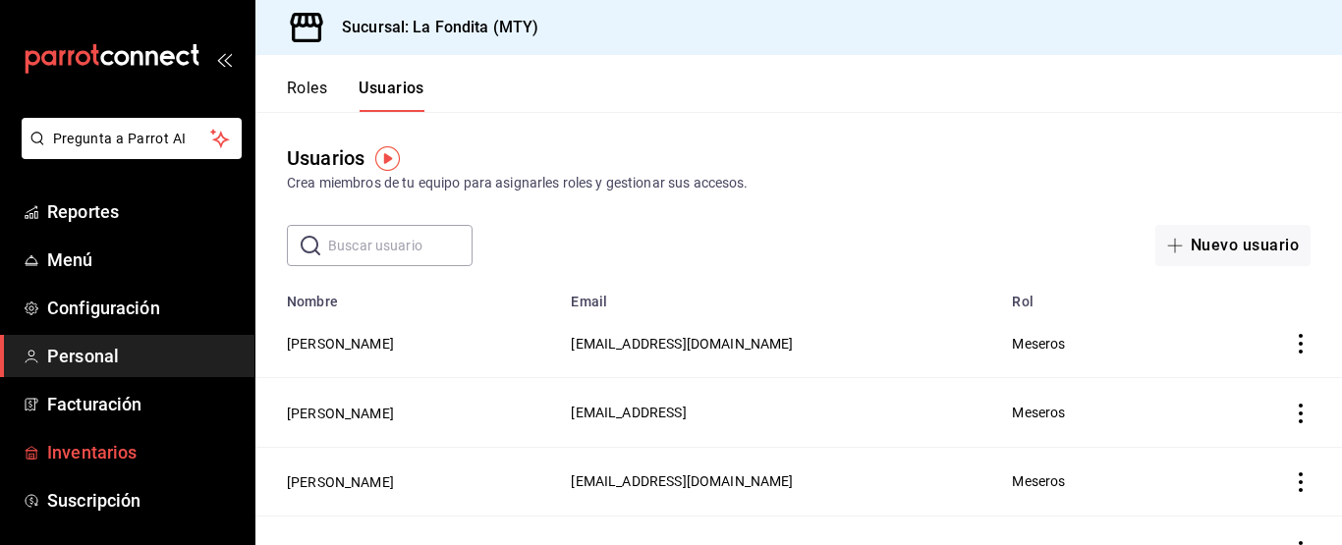
click at [81, 453] on span "Inventarios" at bounding box center [143, 452] width 192 height 27
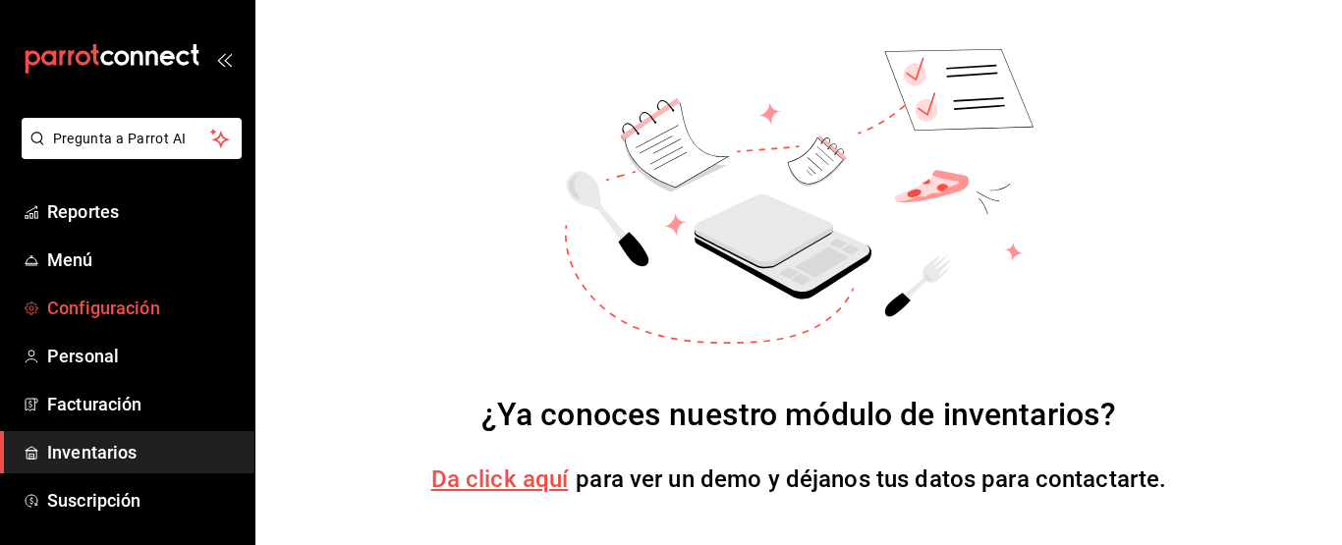
click at [97, 313] on span "Configuración" at bounding box center [143, 308] width 192 height 27
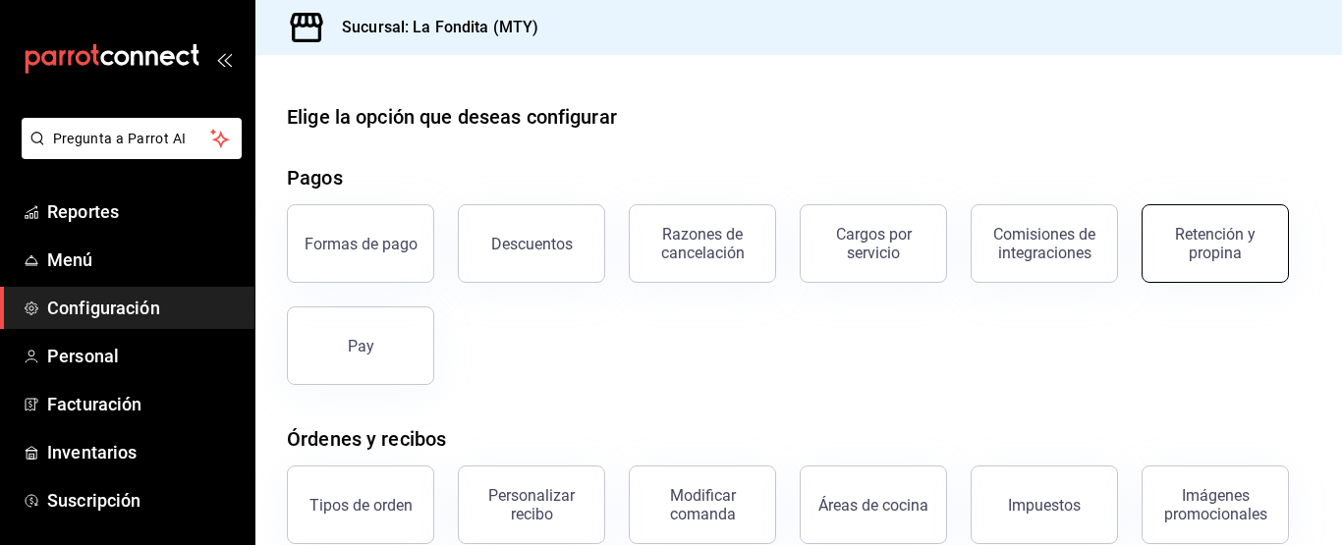
click at [1208, 262] on button "Retención y propina" at bounding box center [1215, 243] width 147 height 79
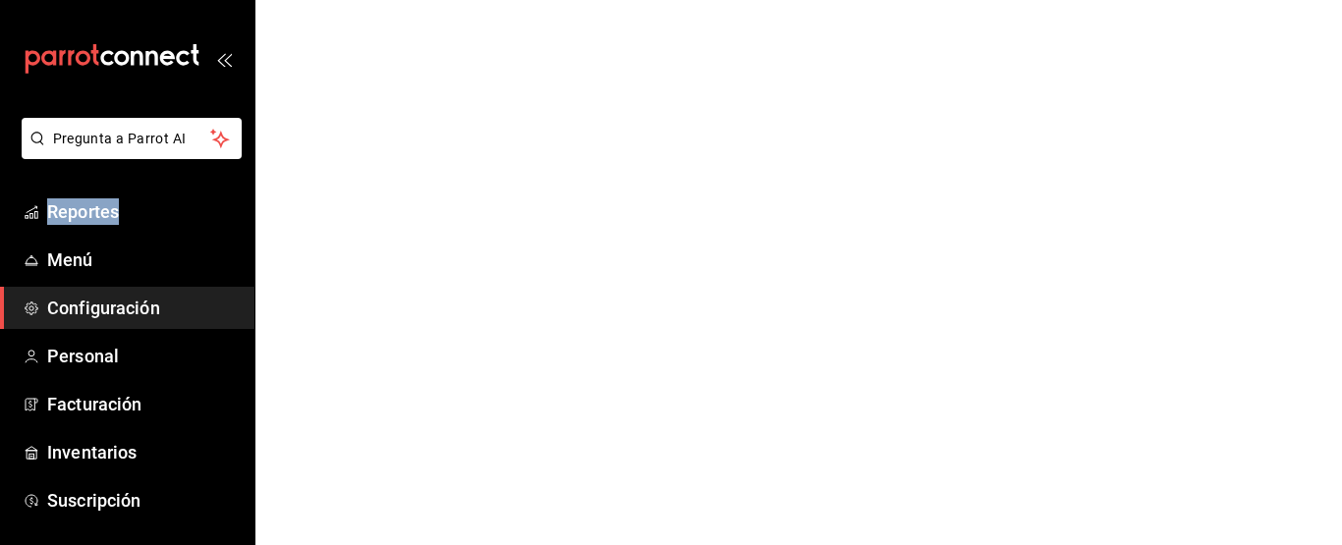
click at [1208, 0] on html "Pregunta a Parrot AI Reportes Menú Configuración Personal Facturación Inventari…" at bounding box center [671, 0] width 1342 height 0
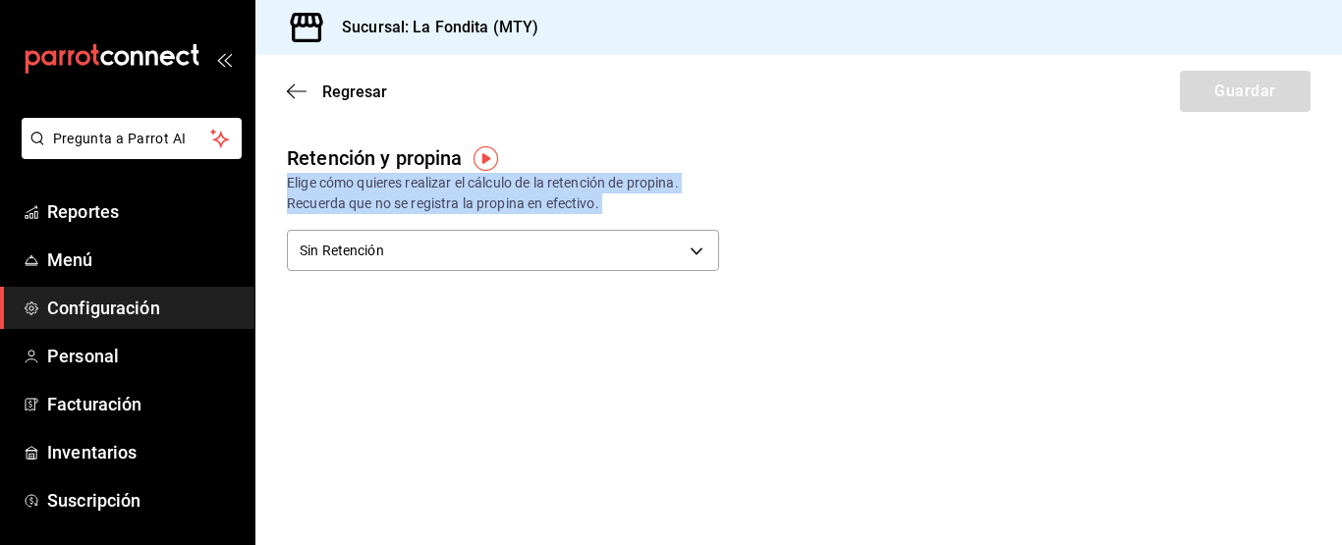
drag, startPoint x: 1000, startPoint y: 172, endPoint x: 954, endPoint y: 246, distance: 87.0
click at [955, 246] on div "Retención y propina Elige cómo quieres realizar el cálculo de la retención de p…" at bounding box center [697, 194] width 884 height 165
click at [142, 214] on span "Reportes" at bounding box center [143, 211] width 192 height 27
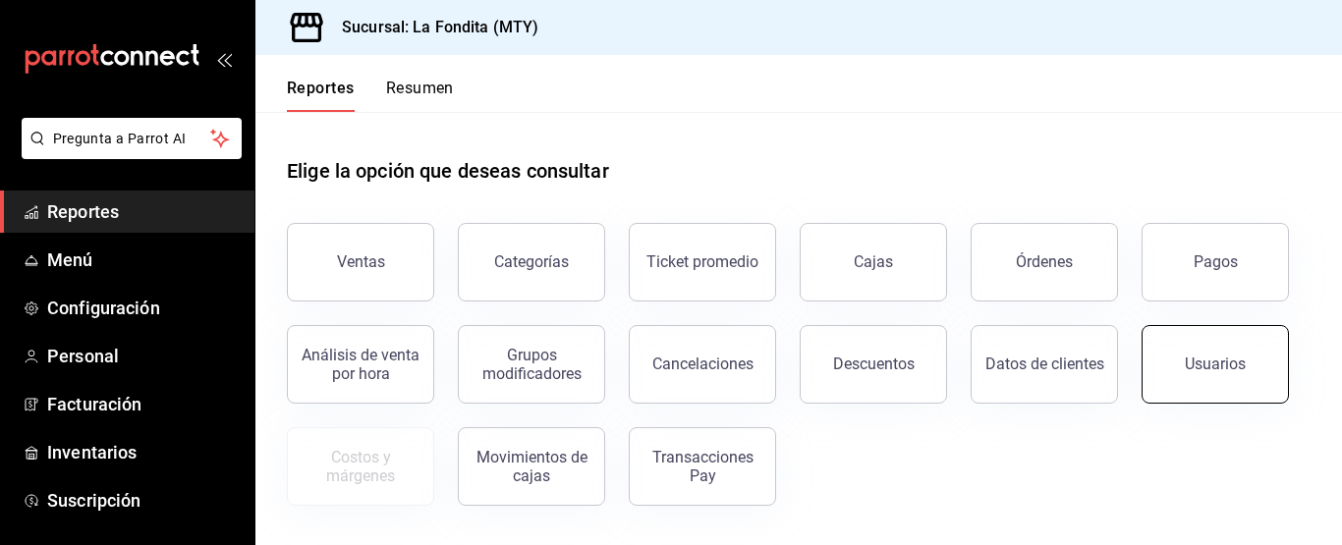
click at [1207, 390] on button "Usuarios" at bounding box center [1215, 364] width 147 height 79
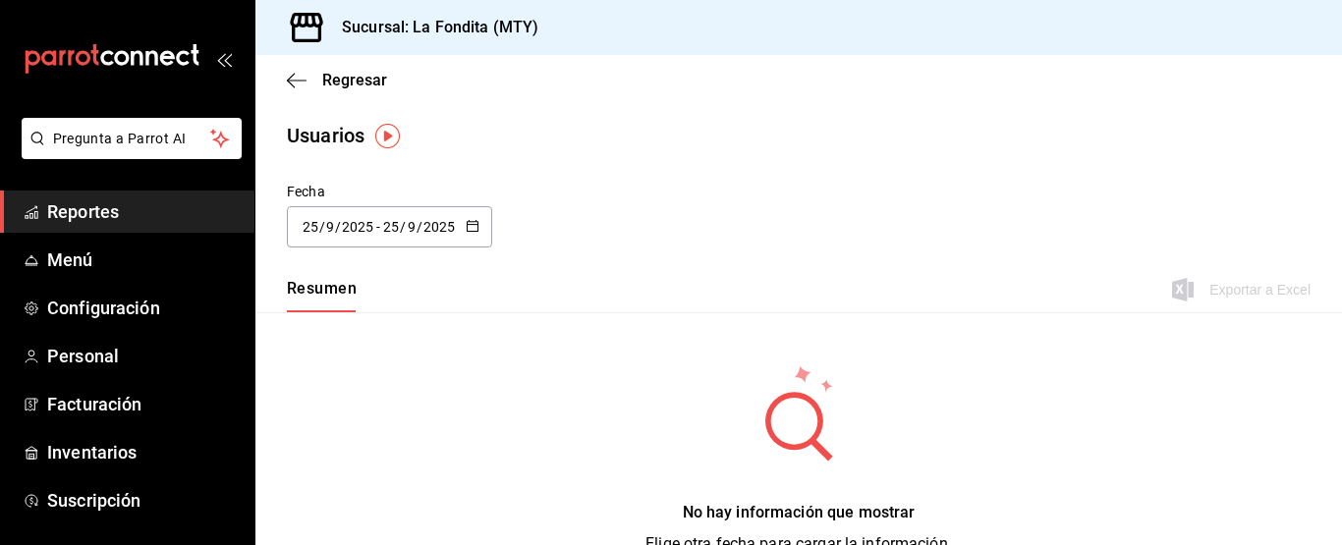
click at [473, 219] on icon "button" at bounding box center [473, 226] width 14 height 14
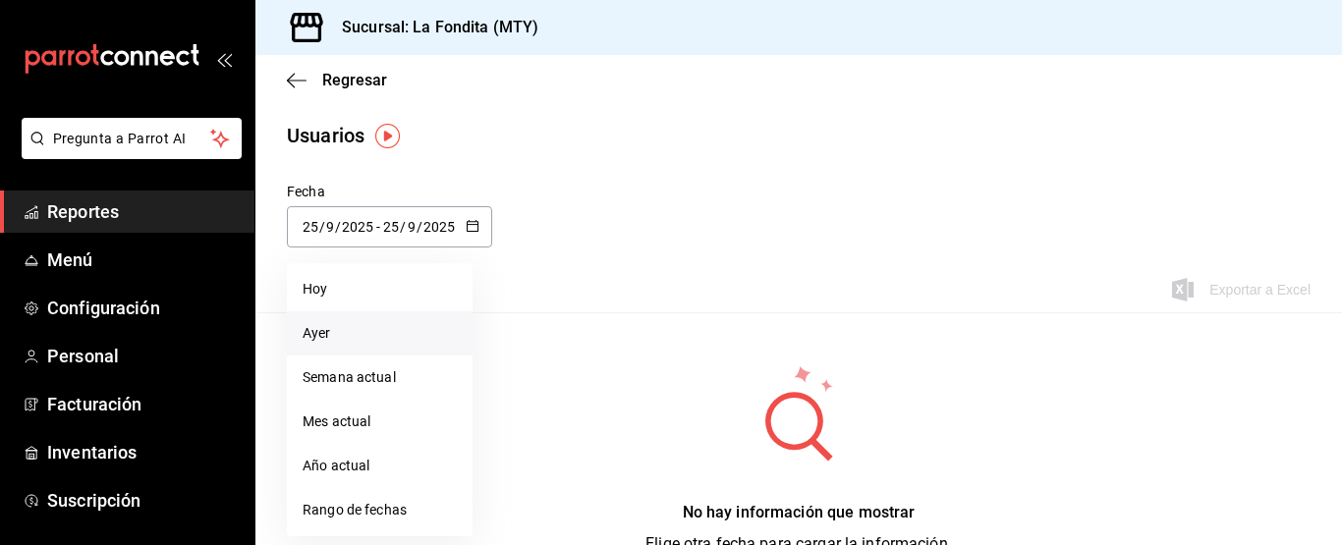
click at [347, 327] on li "Ayer" at bounding box center [380, 333] width 186 height 44
type input "[DATE]"
type input "24"
type input "[DATE]"
type input "24"
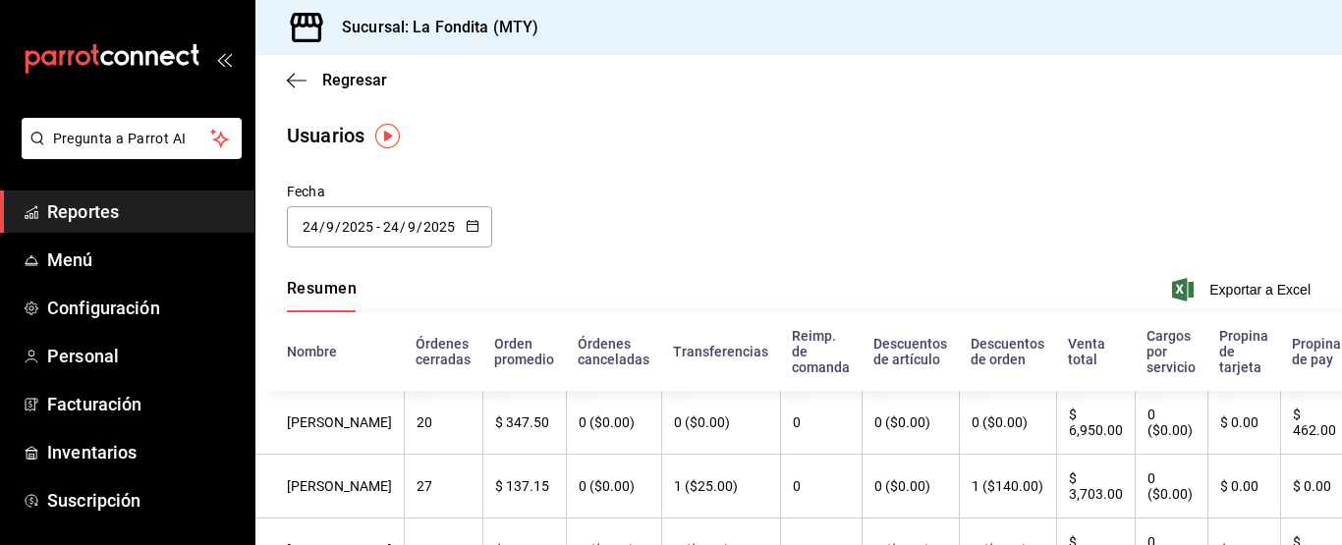
click at [388, 137] on img "button" at bounding box center [387, 136] width 25 height 25
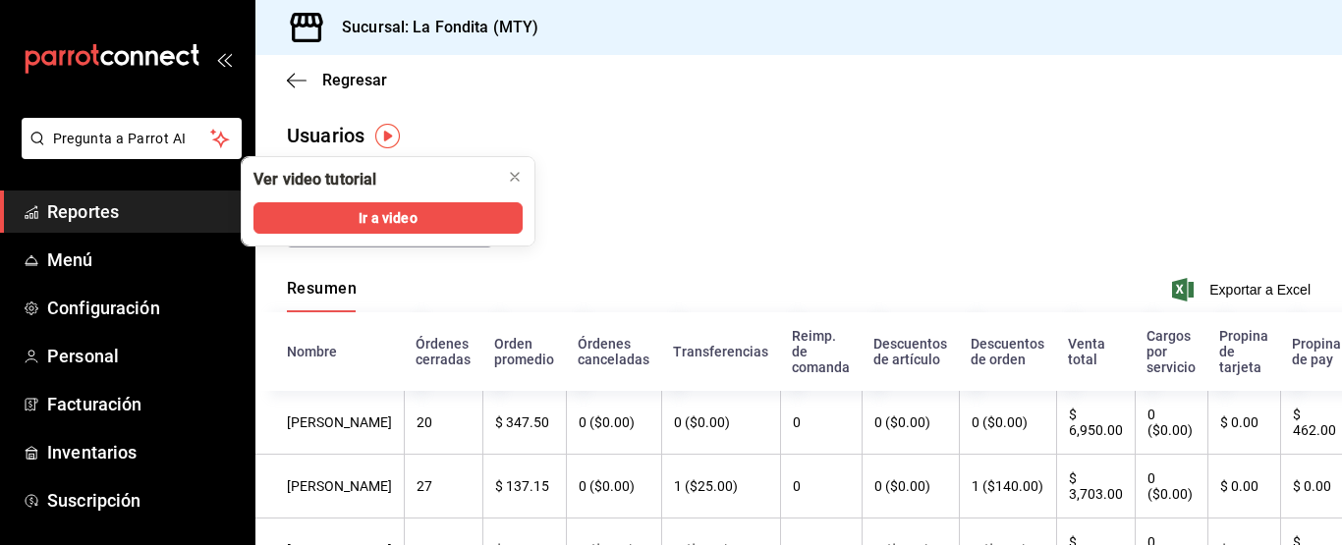
click at [1175, 164] on main "Regresar Usuarios Fecha 2025-09-24 24 / 9 / 2025 - 2025-09-24 24 / 9 / 2025 Res…" at bounding box center [798, 414] width 1087 height 718
click at [1215, 297] on span "Exportar a Excel" at bounding box center [1243, 290] width 135 height 24
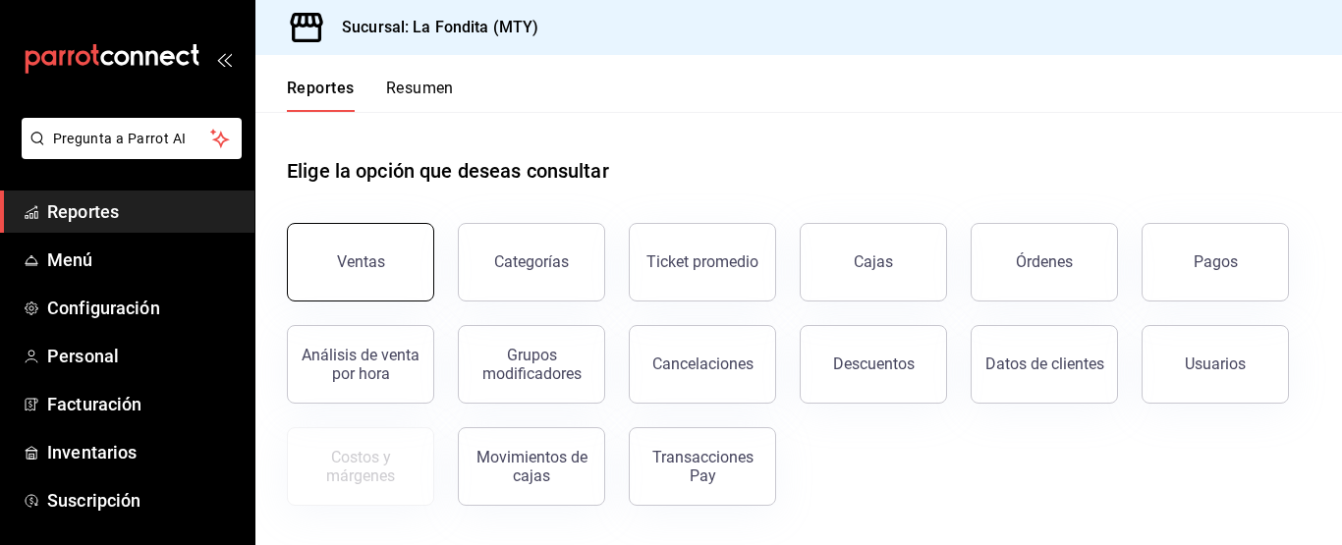
click at [407, 273] on button "Ventas" at bounding box center [360, 262] width 147 height 79
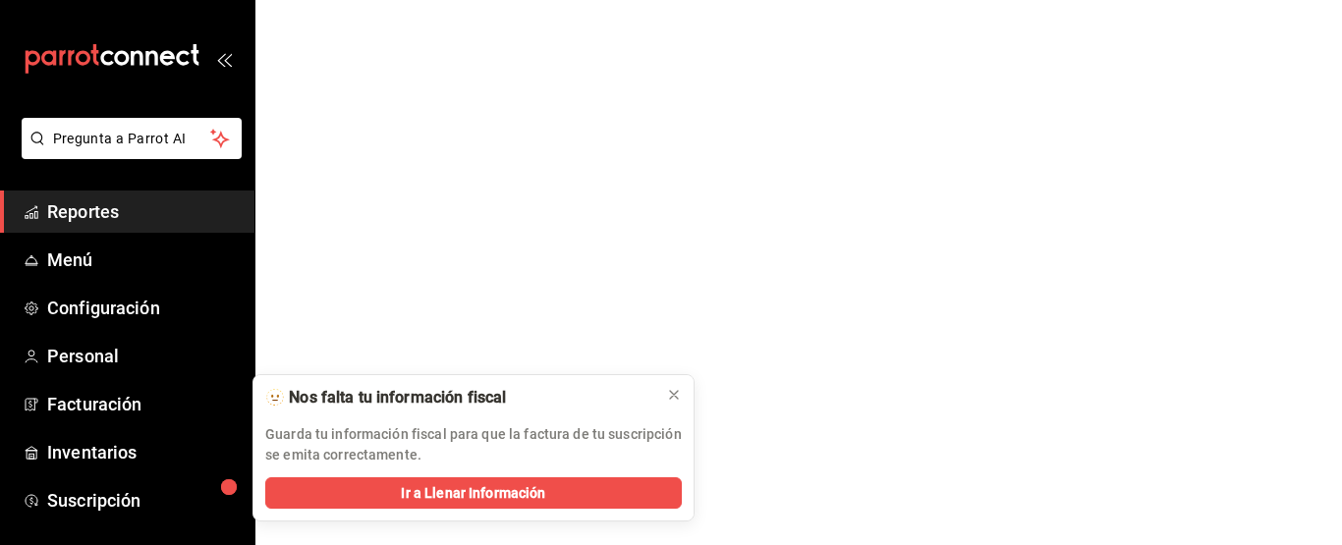
click at [407, 0] on html "Pregunta a Parrot AI Reportes Menú Configuración Personal Facturación Inventari…" at bounding box center [671, 0] width 1342 height 0
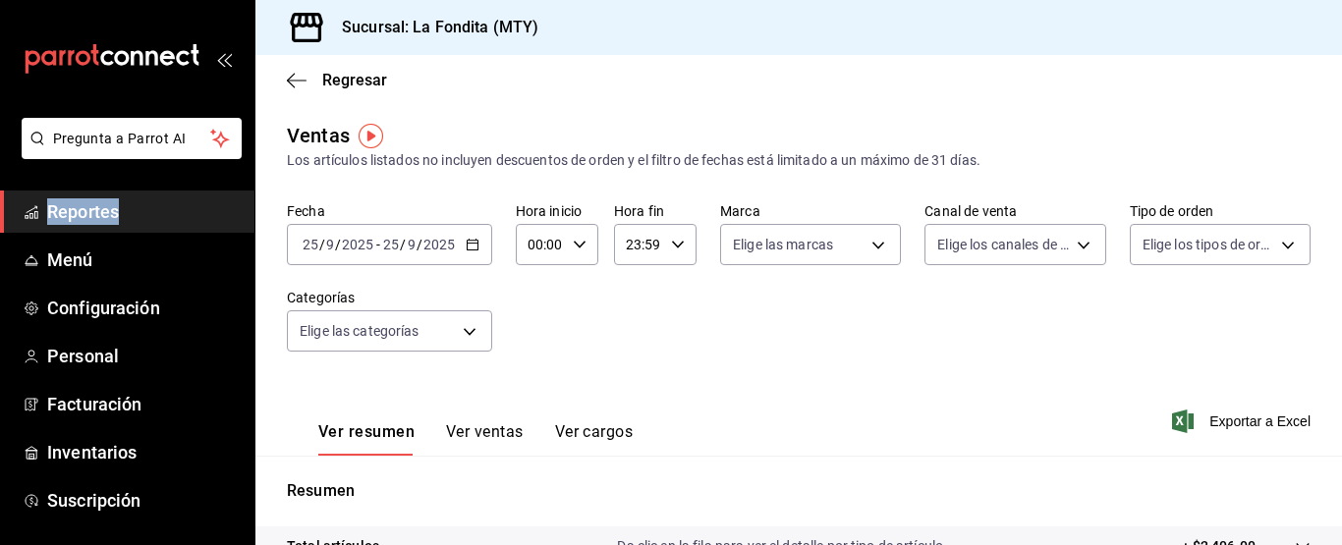
click at [468, 244] on \(Stroke\) "button" at bounding box center [472, 243] width 11 height 1
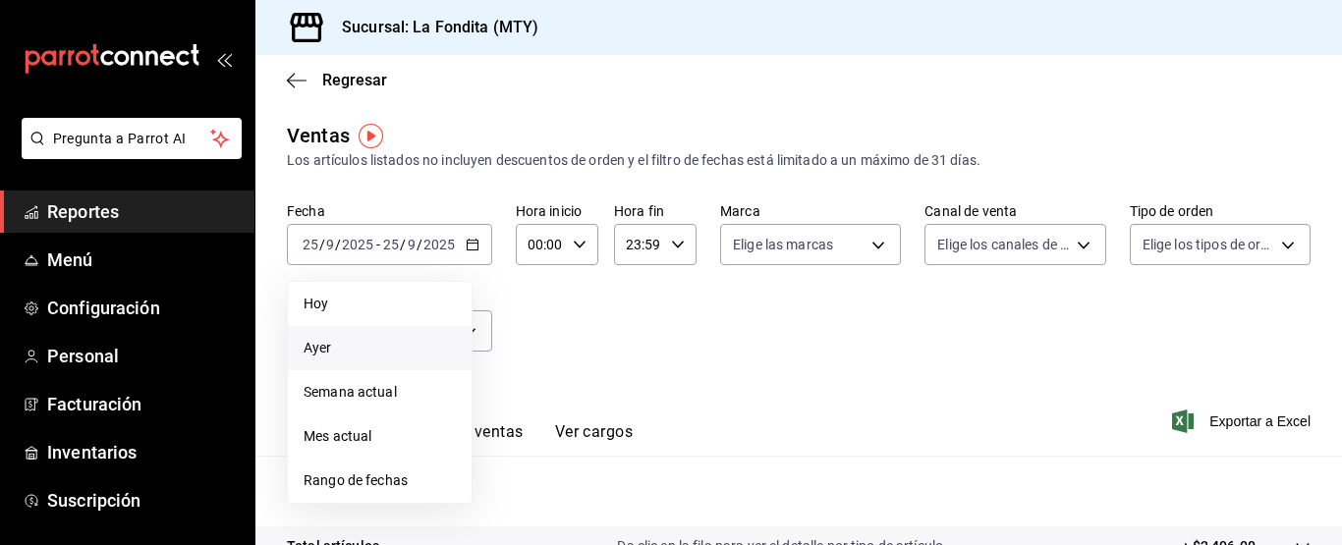
click at [361, 347] on span "Ayer" at bounding box center [380, 348] width 152 height 21
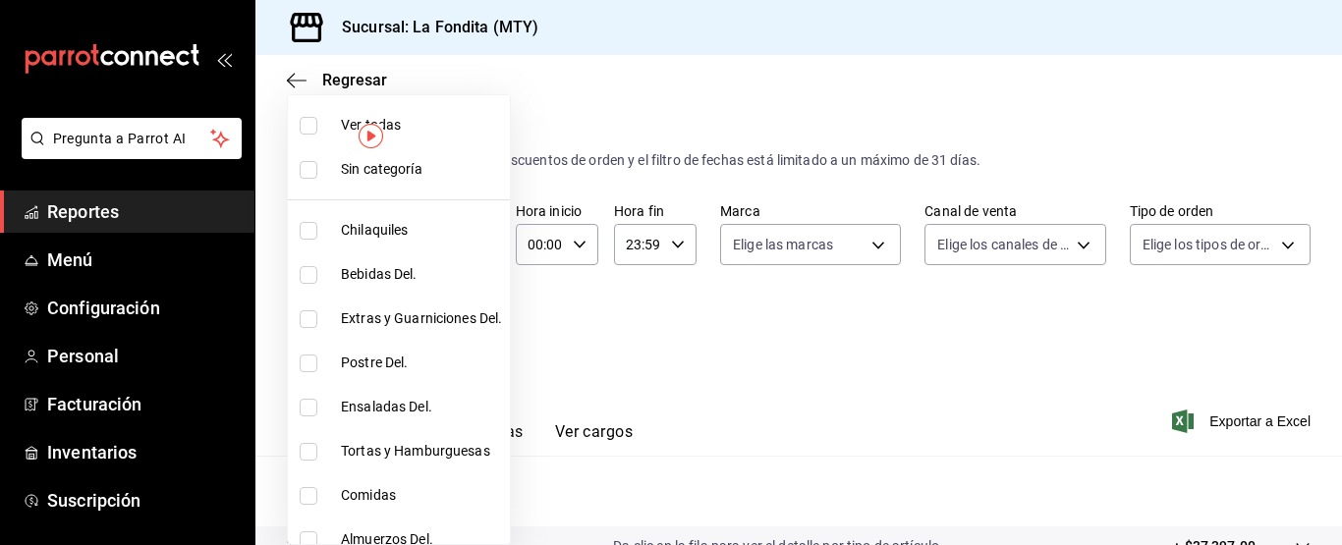
click at [473, 329] on body "Pregunta a Parrot AI Reportes Menú Configuración Personal Facturación Inventari…" at bounding box center [671, 272] width 1342 height 545
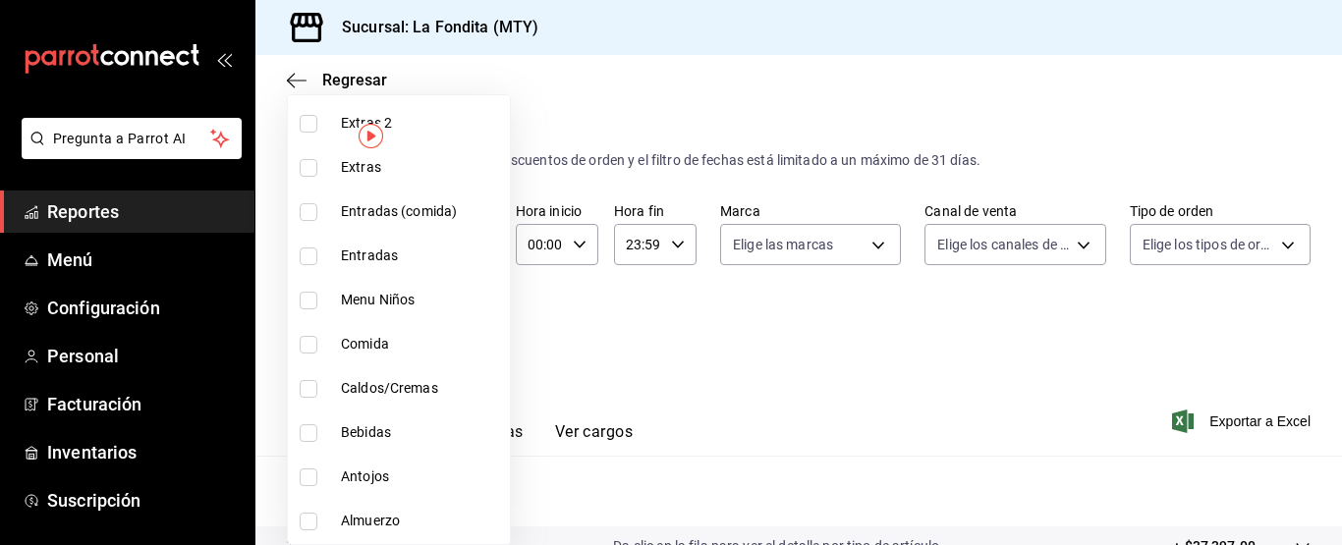
scroll to position [1081, 0]
click at [347, 420] on li "Bebidas" at bounding box center [399, 432] width 222 height 44
type input "c9a6179d-69c5-40c4-b62c-5b5c0752b410"
checkbox input "true"
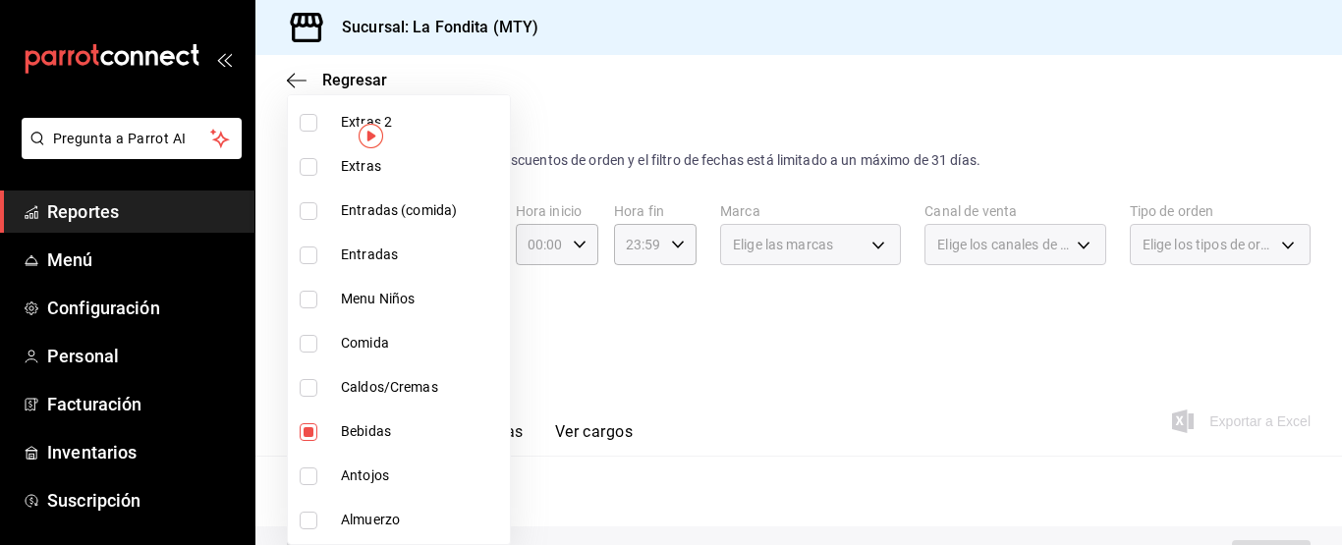
click at [766, 355] on div at bounding box center [671, 272] width 1342 height 545
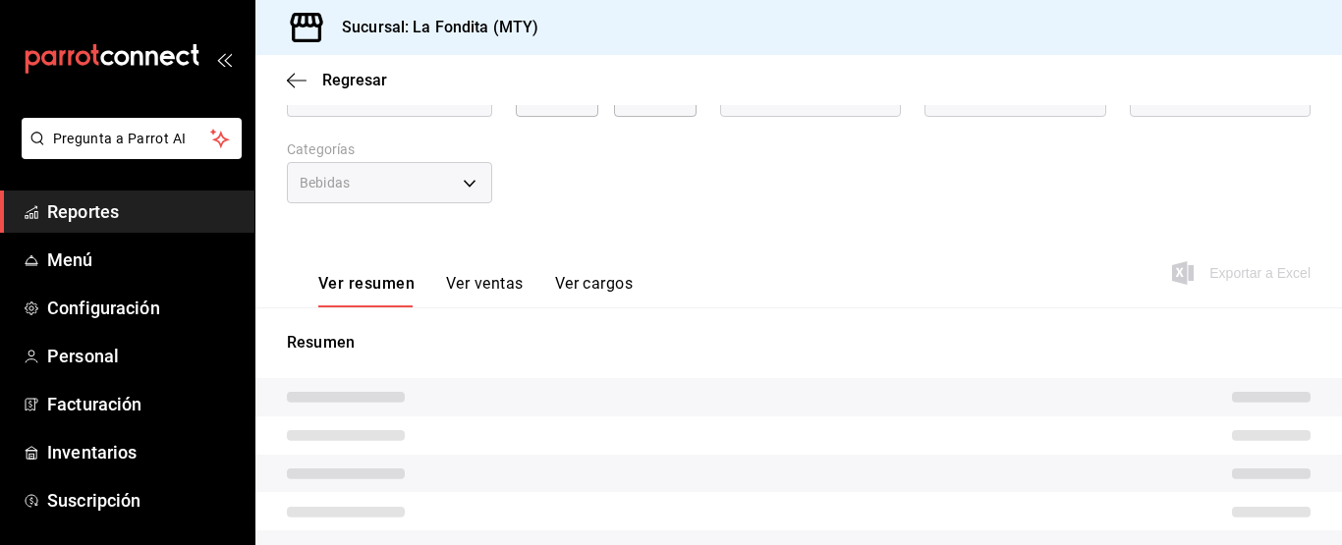
scroll to position [116, 0]
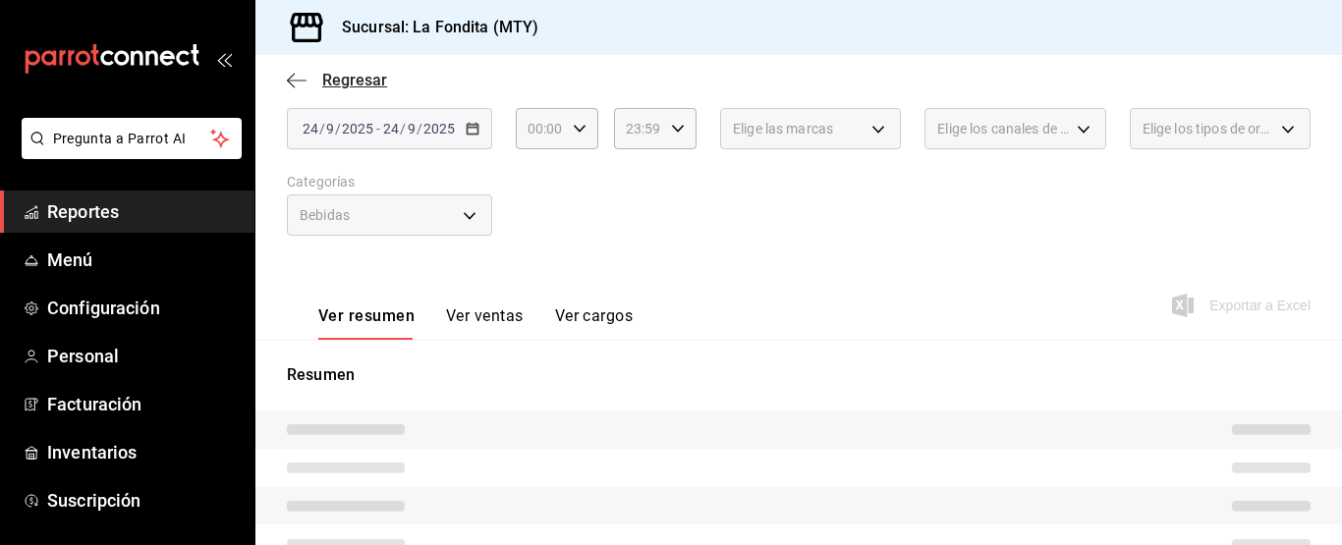
click at [302, 78] on icon "button" at bounding box center [297, 81] width 20 height 18
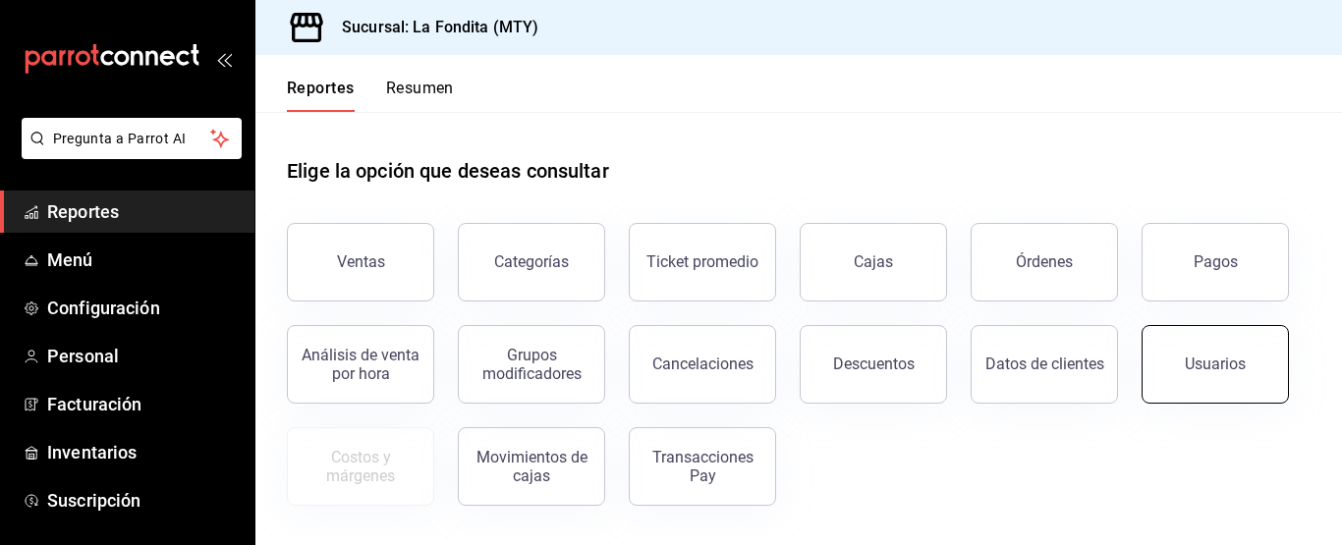
click at [1203, 353] on button "Usuarios" at bounding box center [1215, 364] width 147 height 79
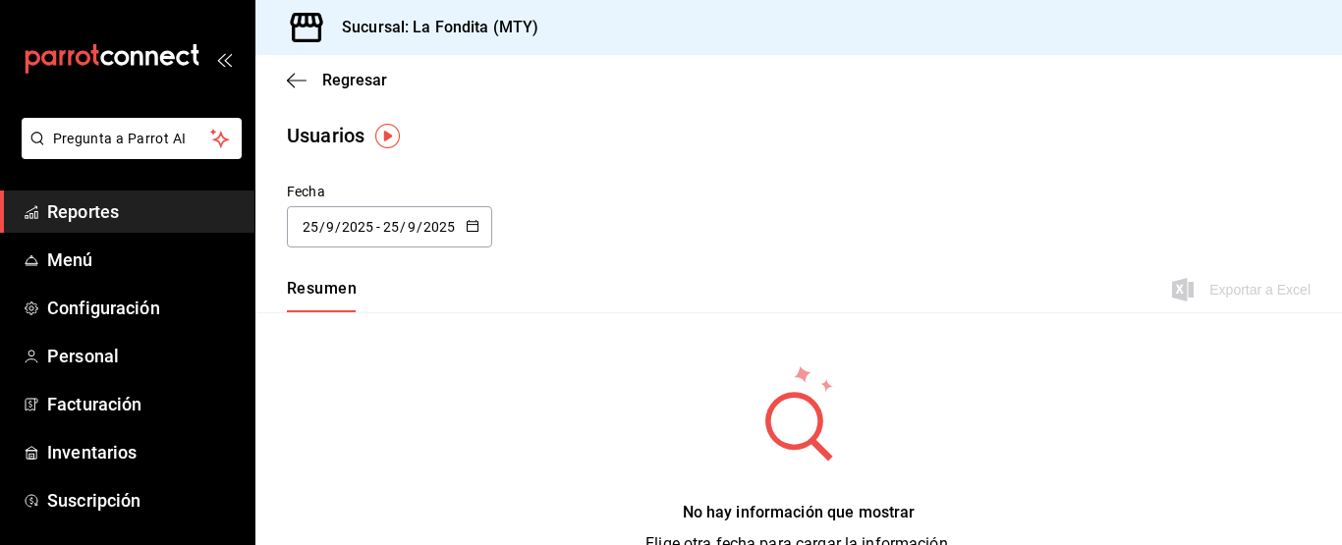
drag, startPoint x: 470, startPoint y: 216, endPoint x: 459, endPoint y: 218, distance: 11.0
click at [467, 216] on div "2025-09-25 25 / 9 / 2025 - 2025-09-25 25 / 9 / 2025" at bounding box center [389, 226] width 205 height 41
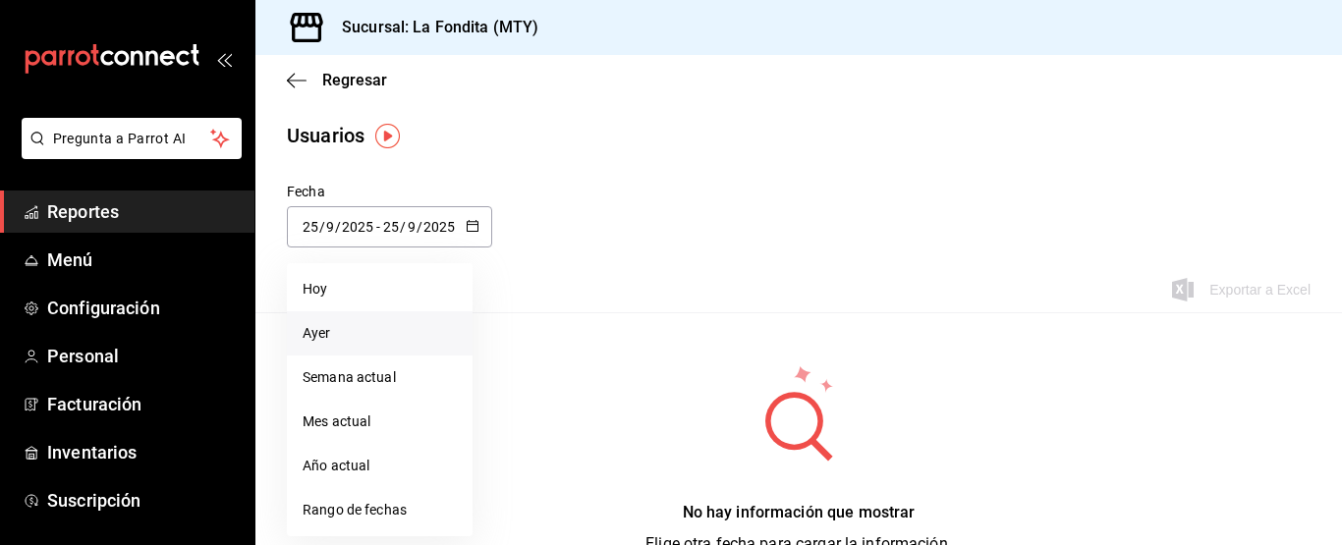
click at [339, 328] on li "Ayer" at bounding box center [380, 333] width 186 height 44
type input "2025-09-24"
type input "24"
type input "2025-09-24"
type input "24"
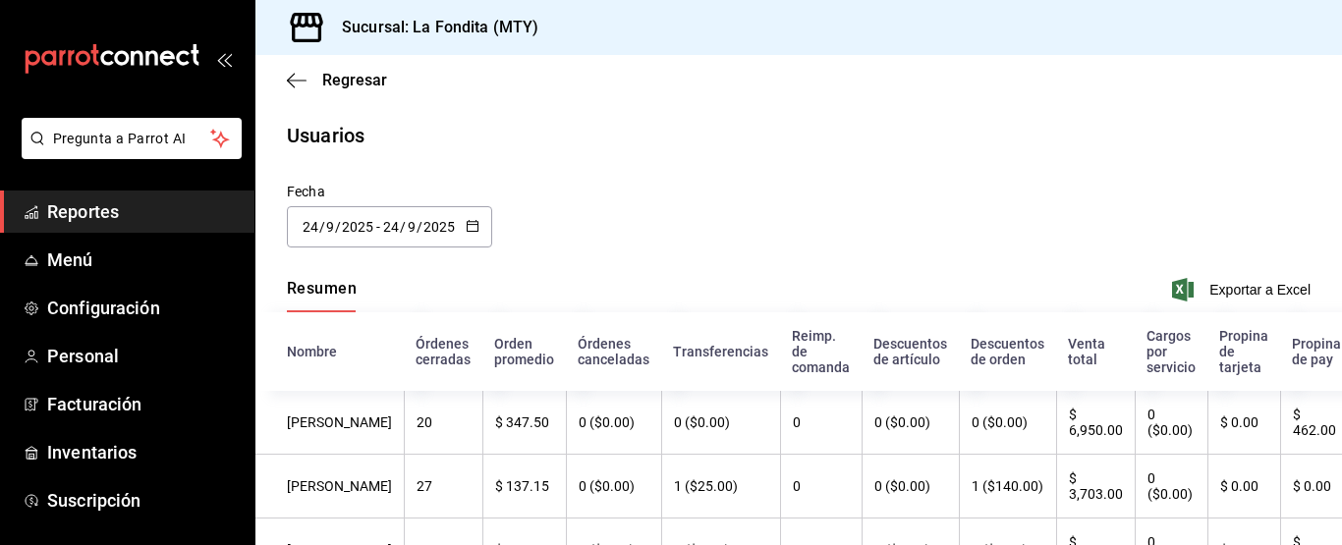
scroll to position [241, 0]
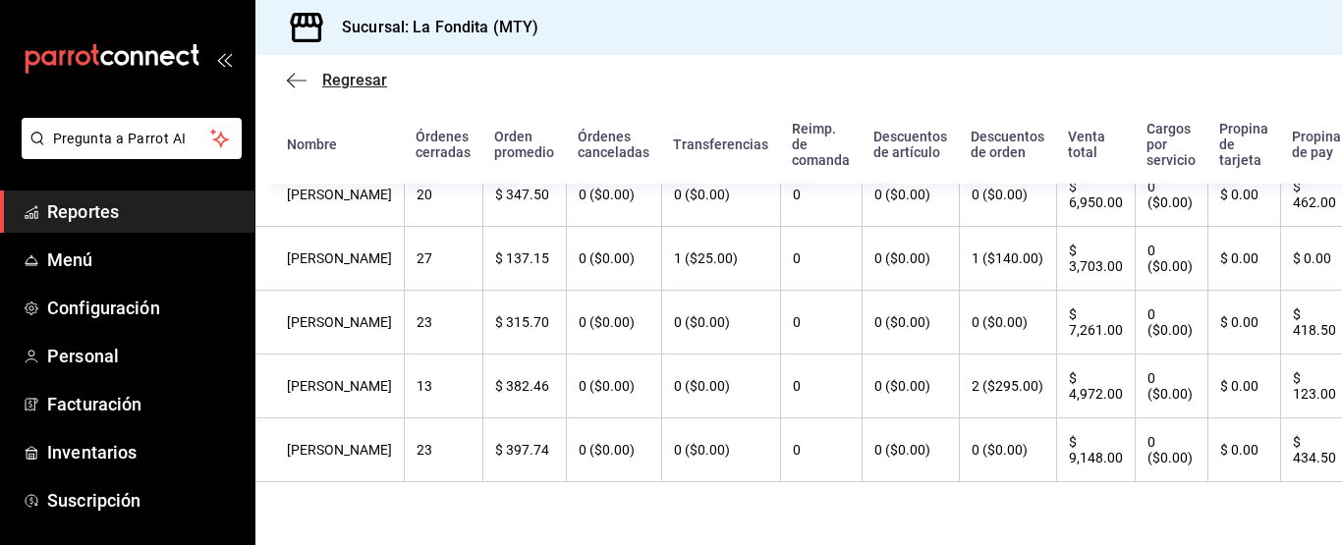
click at [326, 79] on span "Regresar" at bounding box center [354, 80] width 65 height 19
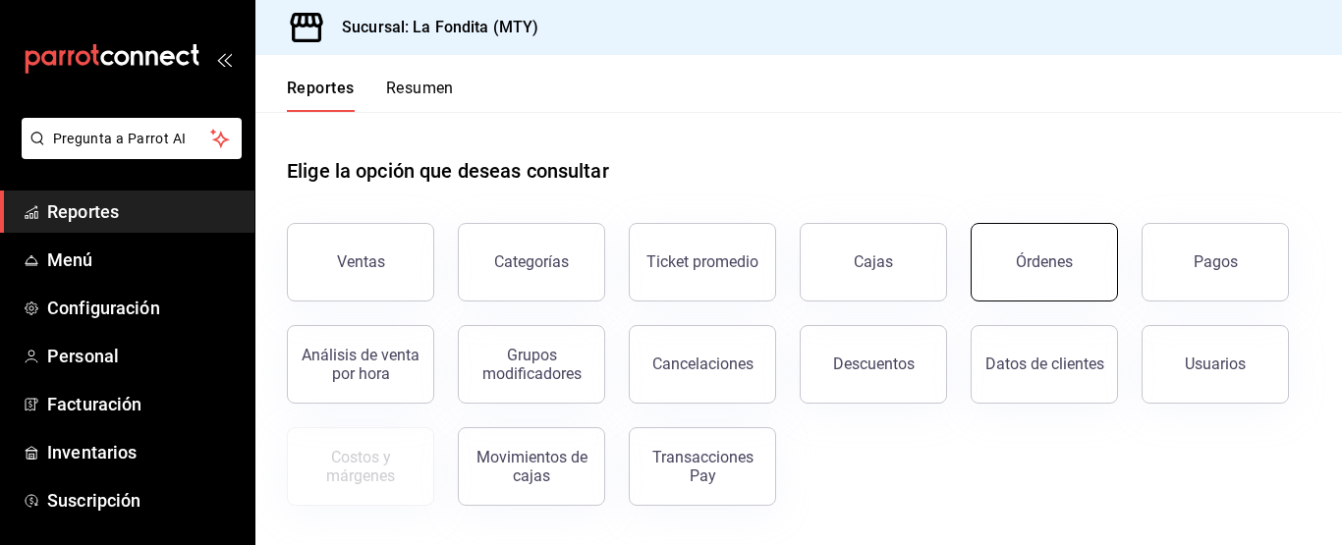
click at [1036, 258] on div "Órdenes" at bounding box center [1044, 262] width 57 height 19
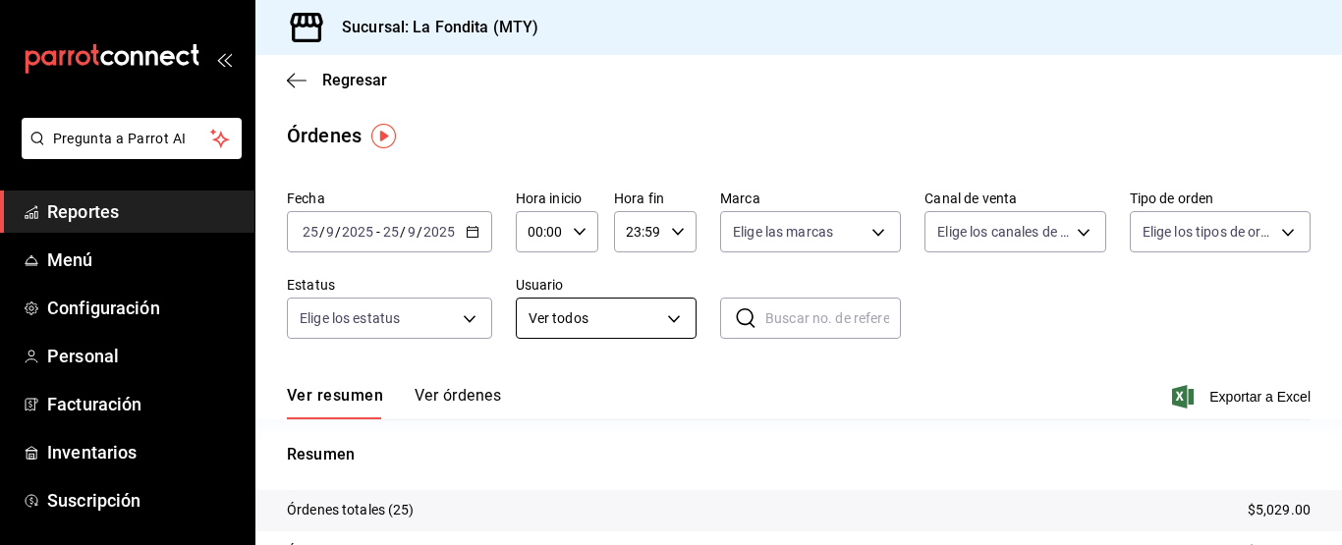
click at [670, 316] on body "Pregunta a Parrot AI Reportes Menú Configuración Personal Facturación Inventari…" at bounding box center [671, 272] width 1342 height 545
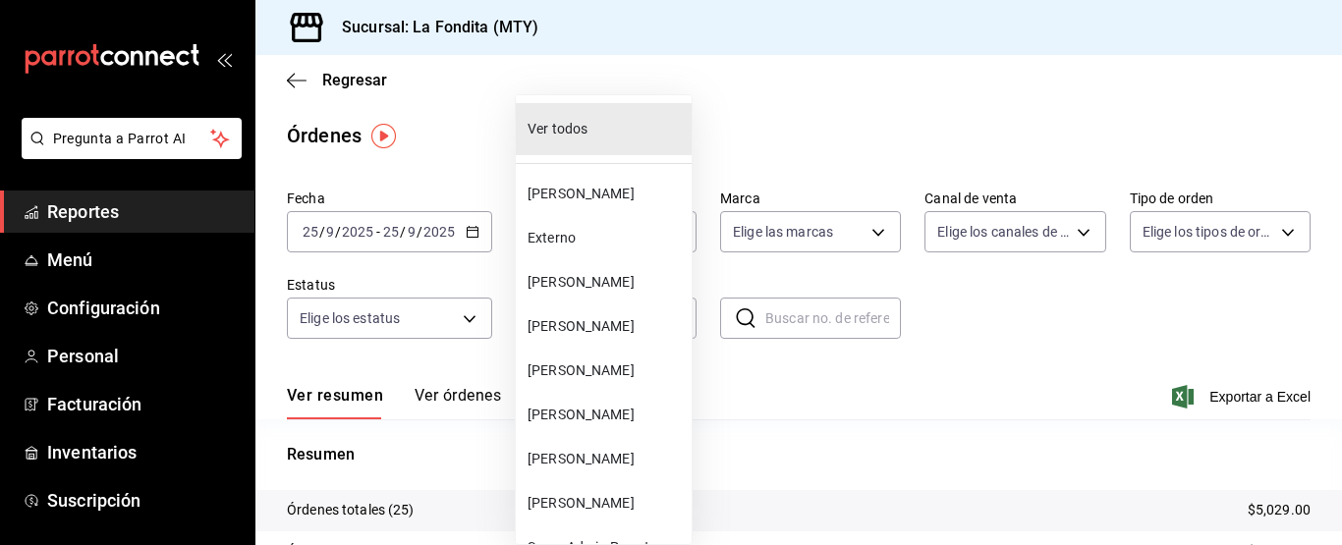
drag, startPoint x: 621, startPoint y: 192, endPoint x: 635, endPoint y: 181, distance: 17.5
click at [626, 184] on span "[PERSON_NAME]" at bounding box center [606, 194] width 156 height 21
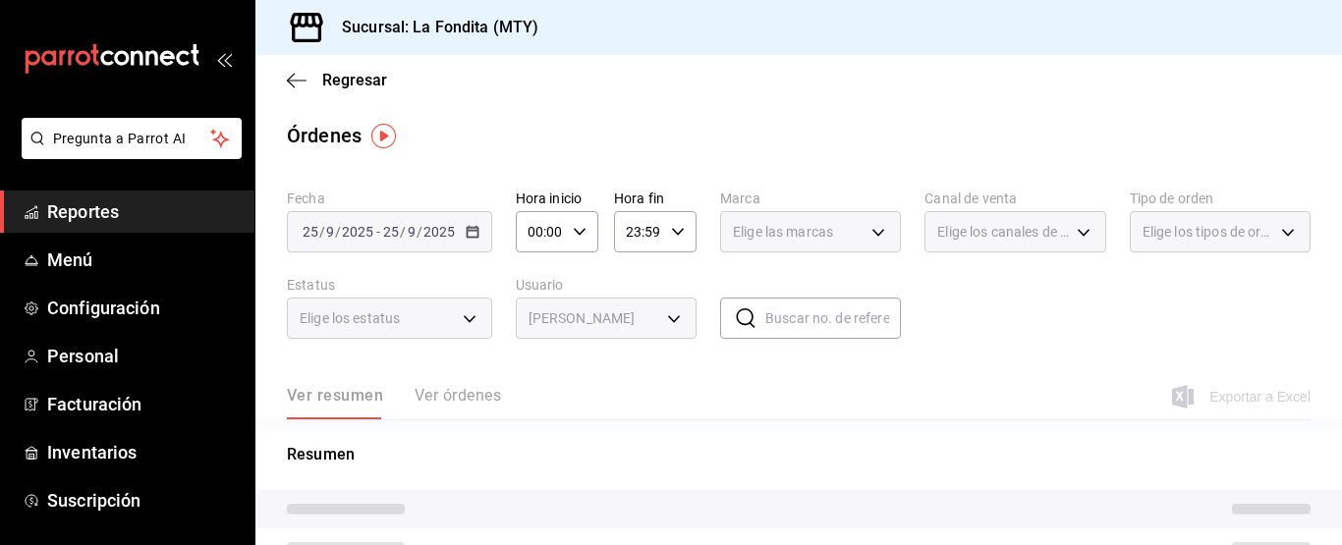
type input "e1201223-bfbd-41d6-a1ac-010612b65c54"
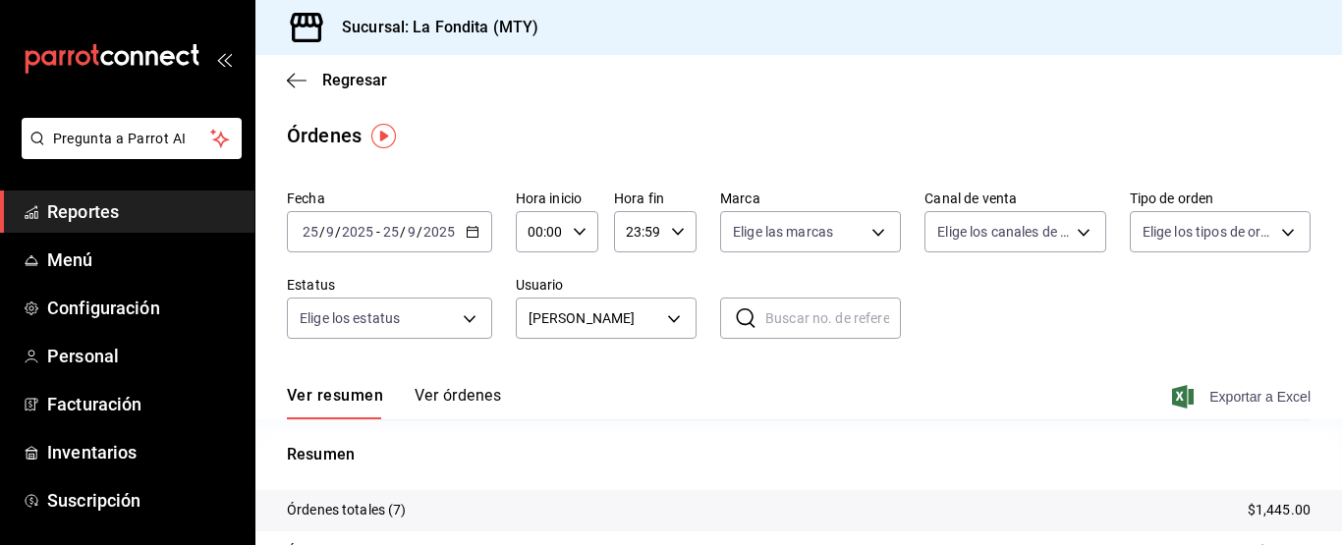
click at [1254, 396] on span "Exportar a Excel" at bounding box center [1243, 397] width 135 height 24
click at [867, 229] on body "Pregunta a Parrot AI Reportes Menú Configuración Personal Facturación Inventari…" at bounding box center [671, 272] width 1342 height 545
click at [736, 307] on input "checkbox" at bounding box center [737, 309] width 18 height 18
checkbox input "true"
type input "b00ac0d1-88b1-4e6e-991e-543bd3e1f369"
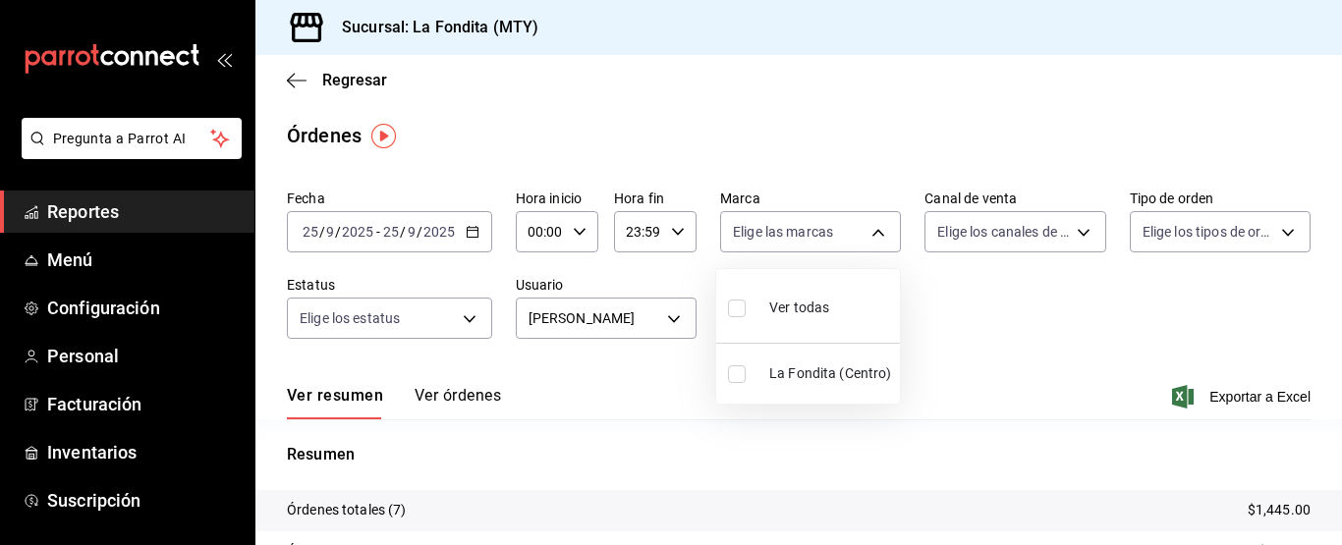
checkbox input "true"
click at [1077, 235] on div at bounding box center [671, 272] width 1342 height 545
click at [1076, 228] on body "Pregunta a Parrot AI Reportes Menú Configuración Personal Facturación Inventari…" at bounding box center [671, 272] width 1342 height 545
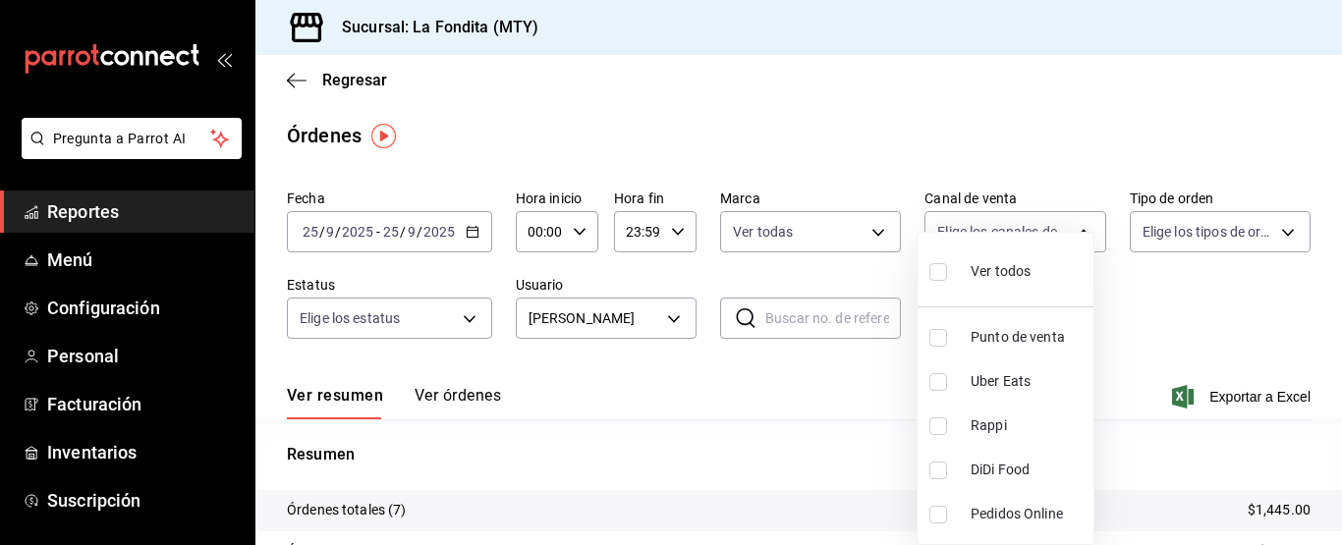
click at [939, 269] on input "checkbox" at bounding box center [939, 272] width 18 height 18
checkbox input "true"
type input "PARROT,UBER_EATS,RAPPI,DIDI_FOOD,ONLINE"
checkbox input "true"
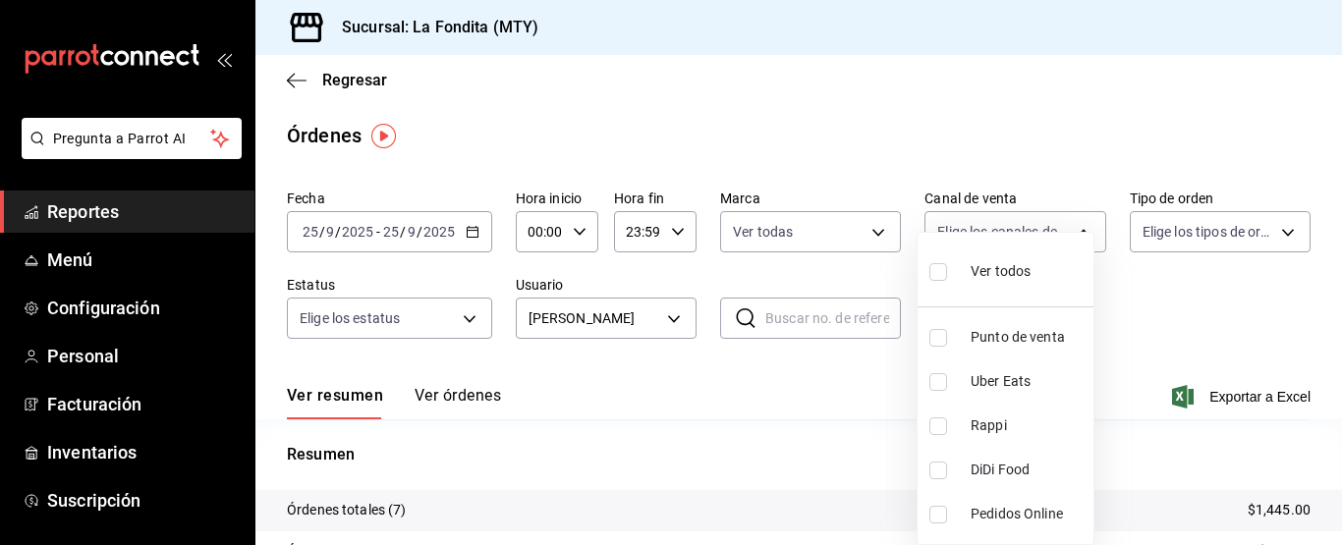
checkbox input "true"
click at [933, 272] on input "checkbox" at bounding box center [939, 272] width 18 height 18
checkbox input "false"
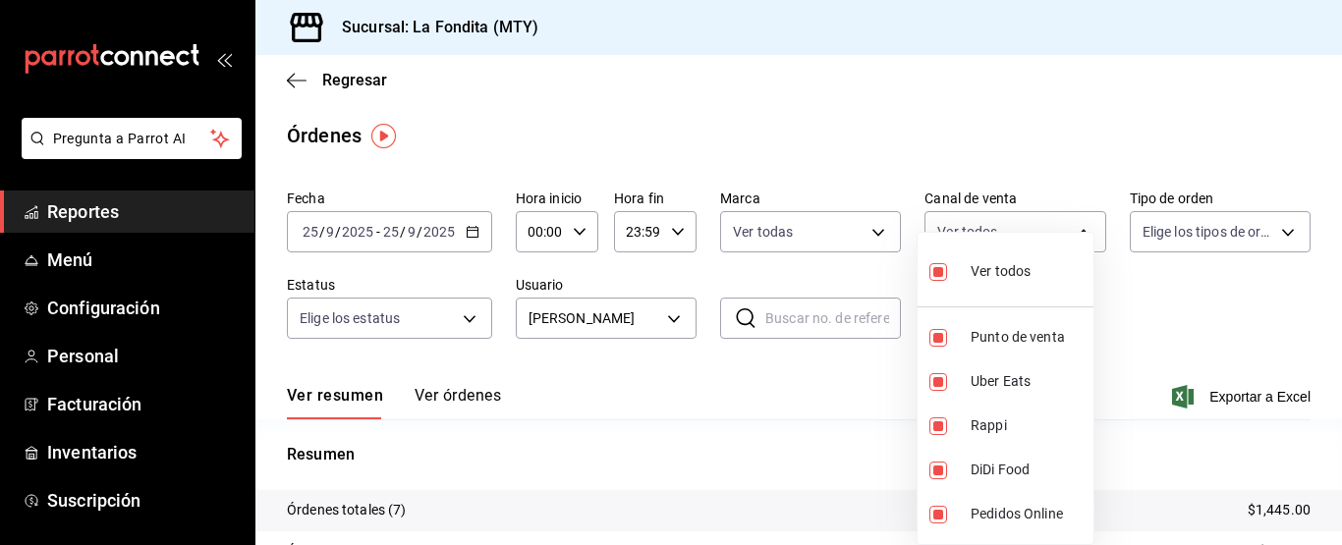
checkbox input "false"
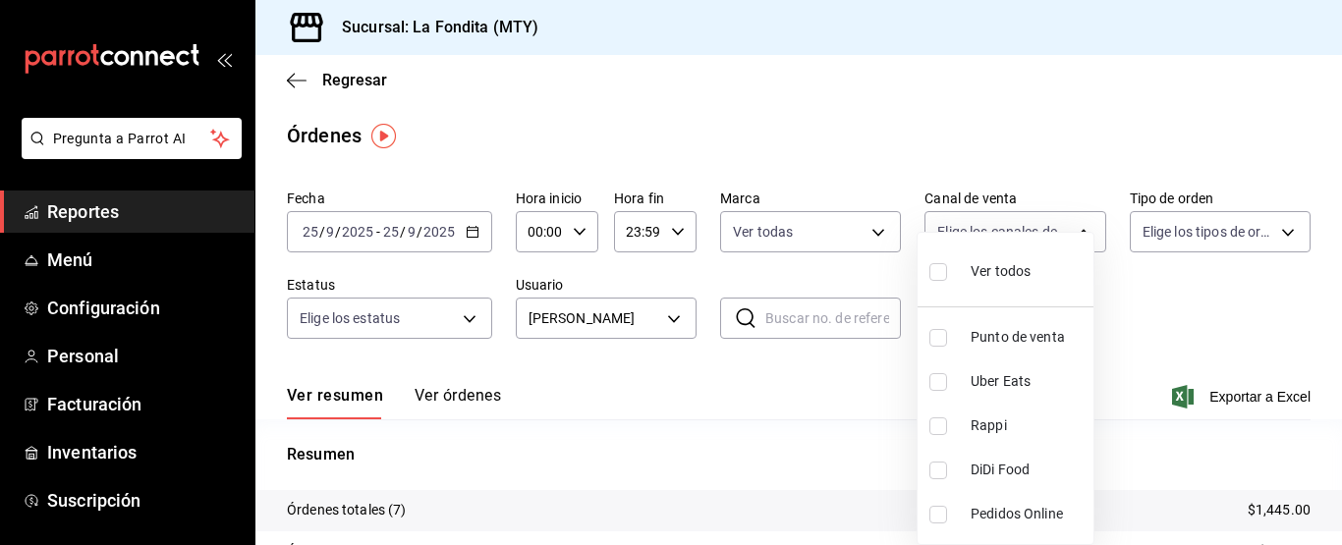
click at [938, 340] on input "checkbox" at bounding box center [939, 338] width 18 height 18
checkbox input "true"
type input "PARROT"
click at [1271, 230] on div at bounding box center [671, 272] width 1342 height 545
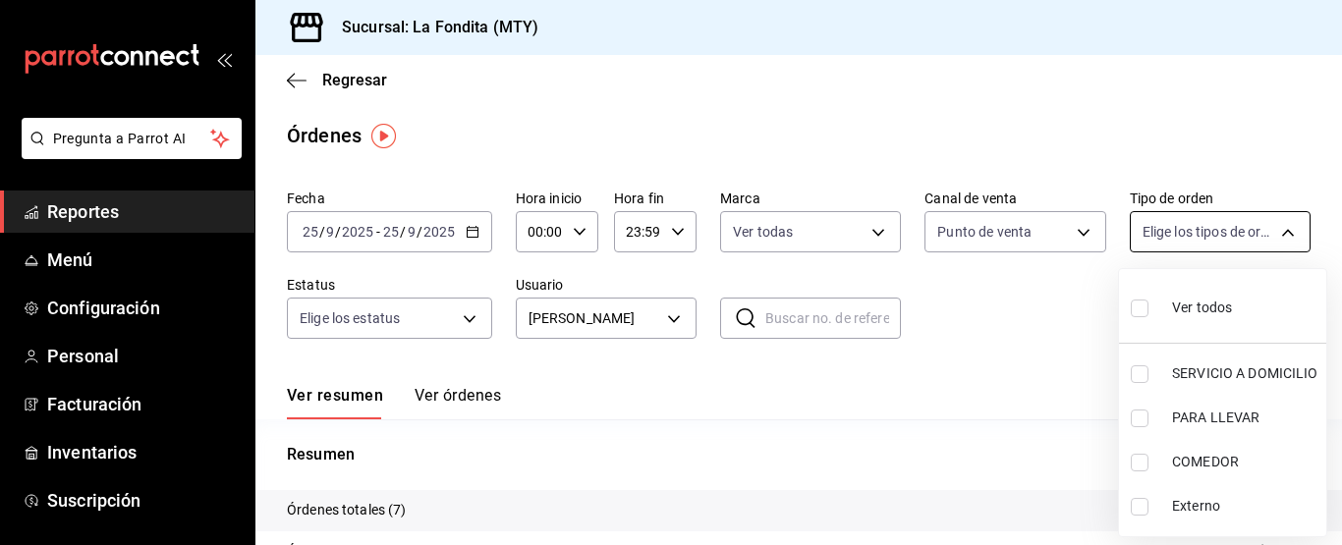
click at [1271, 231] on body "Pregunta a Parrot AI Reportes Menú Configuración Personal Facturación Inventari…" at bounding box center [671, 272] width 1342 height 545
click at [1144, 460] on input "checkbox" at bounding box center [1140, 463] width 18 height 18
checkbox input "true"
type input "a605df57-8c78-488e-b677-c963512198c8"
click at [446, 390] on div at bounding box center [671, 272] width 1342 height 545
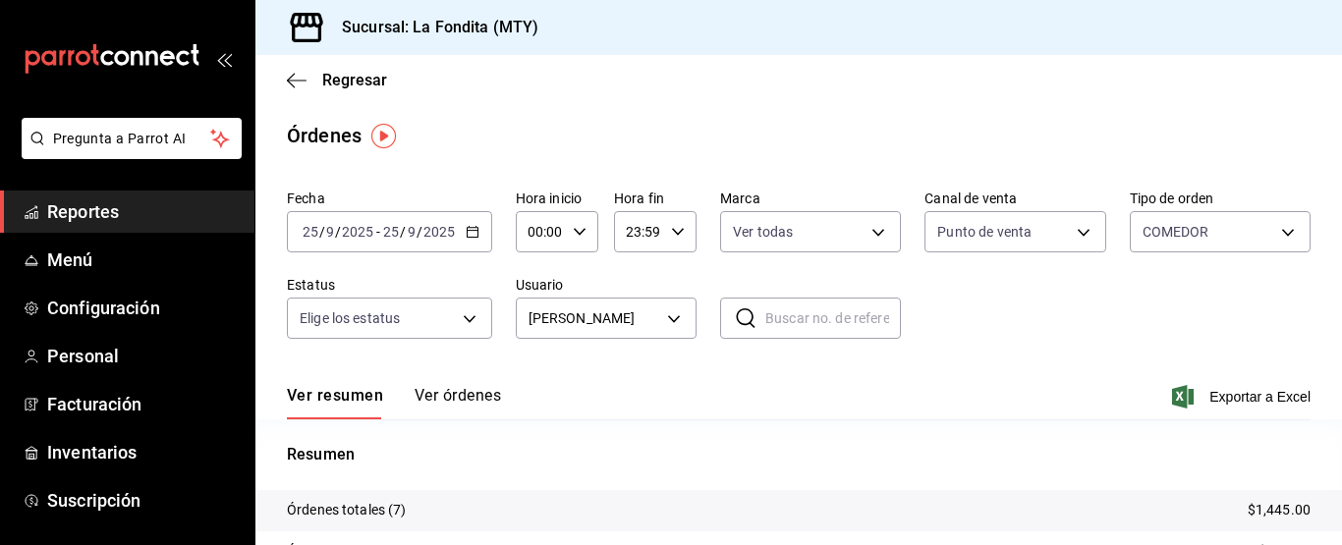
click at [451, 393] on button "Ver órdenes" at bounding box center [458, 402] width 86 height 33
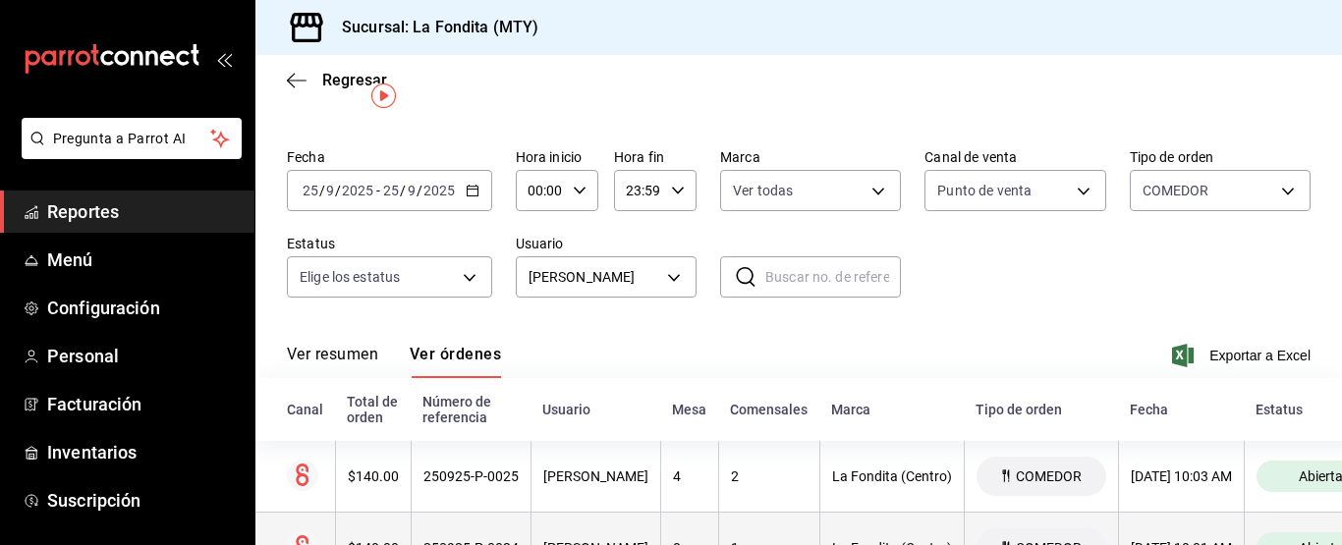
scroll to position [40, 0]
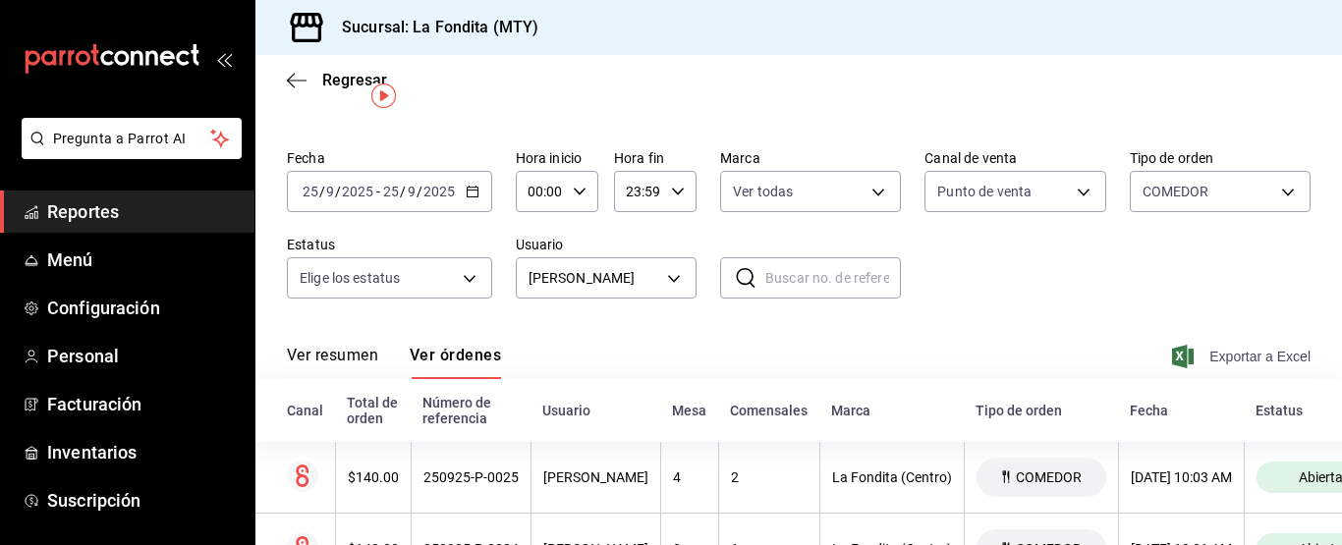
click at [1196, 355] on span "Exportar a Excel" at bounding box center [1243, 357] width 135 height 24
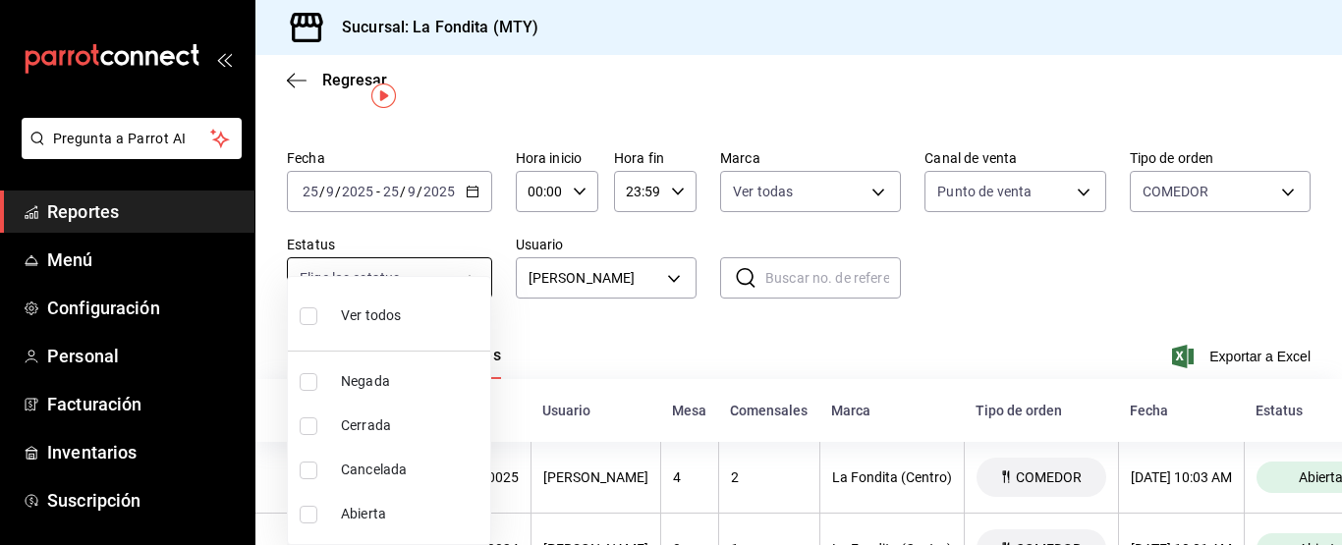
click at [472, 275] on body "Pregunta a Parrot AI Reportes Menú Configuración Personal Facturación Inventari…" at bounding box center [671, 272] width 1342 height 545
click at [311, 311] on input "checkbox" at bounding box center [309, 317] width 18 height 18
checkbox input "true"
type input "DENIED,FINISHED,CANCELED,OPEN"
checkbox input "true"
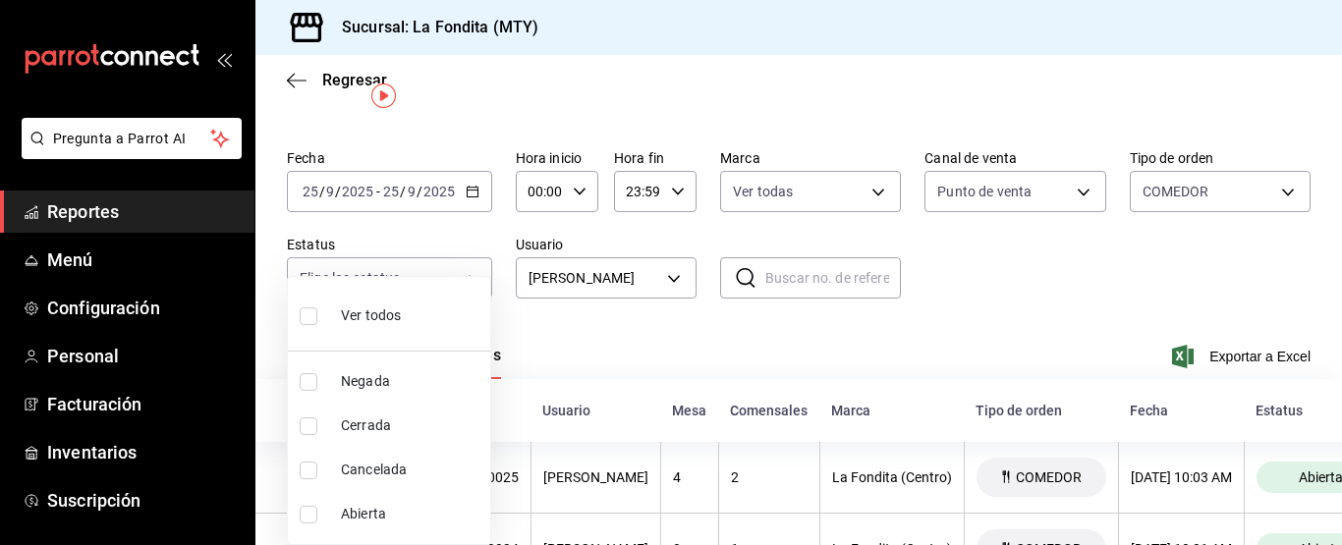
checkbox input "true"
click at [467, 190] on div at bounding box center [671, 272] width 1342 height 545
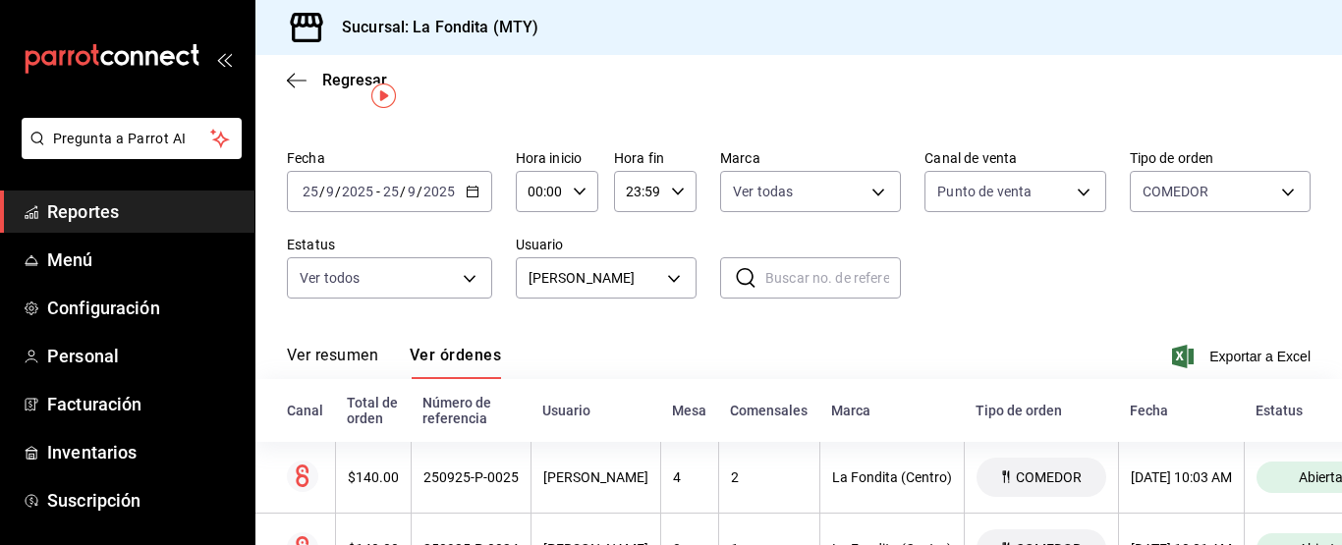
click at [477, 191] on \(Stroke\) "button" at bounding box center [472, 190] width 11 height 1
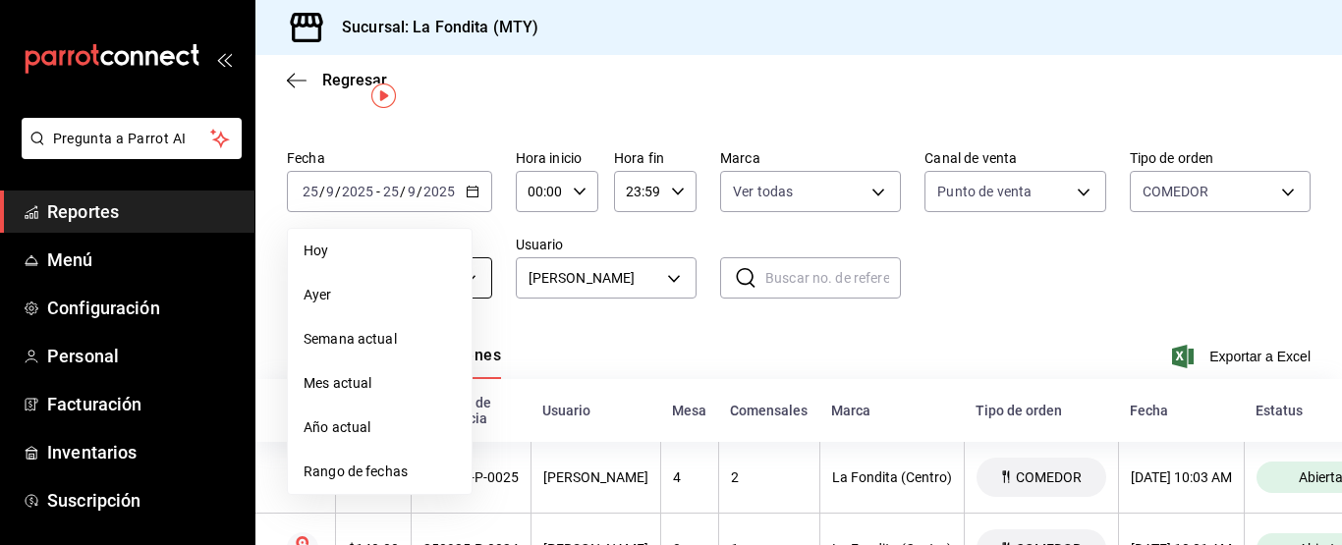
click at [360, 289] on span "Ayer" at bounding box center [380, 295] width 152 height 21
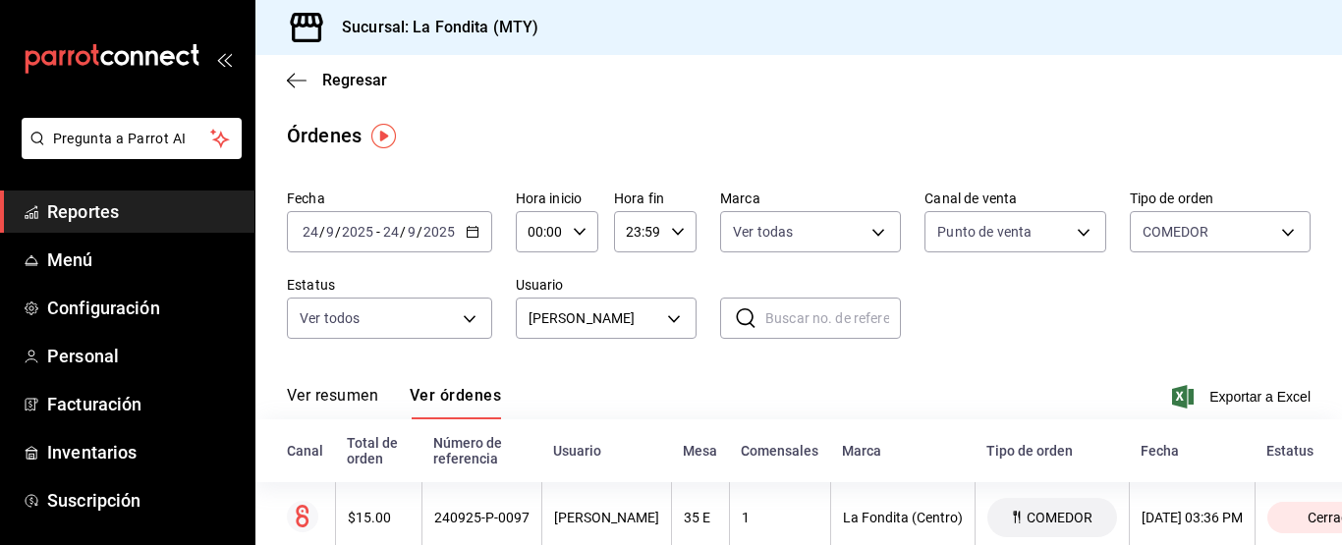
click at [791, 321] on input "text" at bounding box center [833, 318] width 136 height 39
type input "bebidas"
click at [1046, 454] on div "Tipo de orden" at bounding box center [1052, 451] width 131 height 16
click at [1047, 454] on div "Tipo de orden" at bounding box center [1052, 451] width 131 height 16
click at [320, 82] on span "Regresar" at bounding box center [337, 80] width 100 height 19
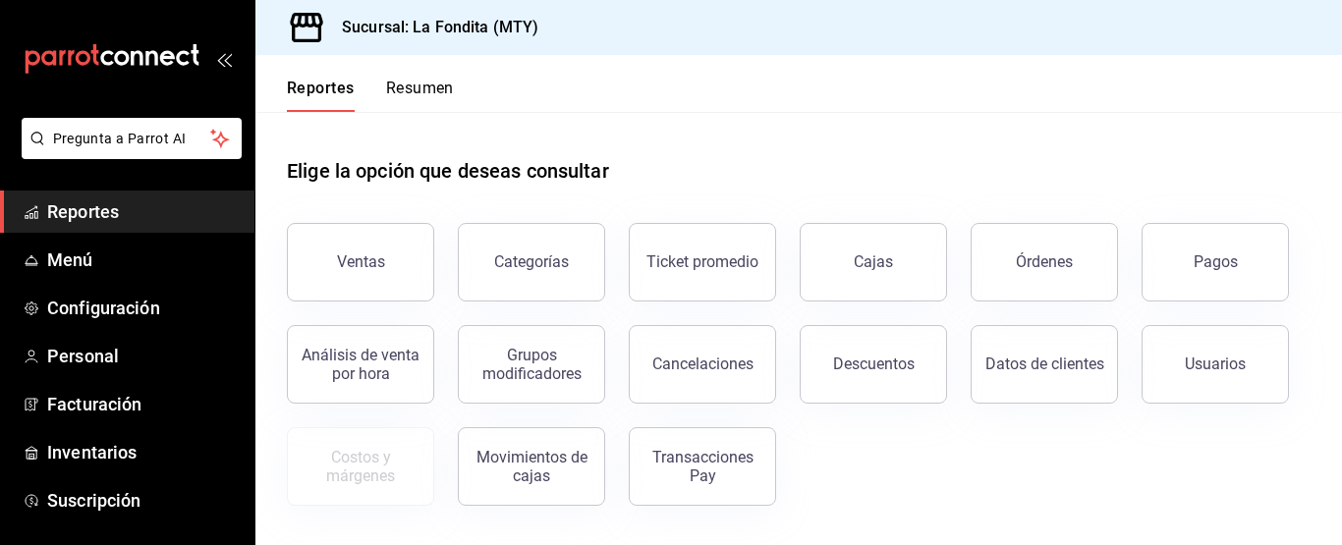
click at [315, 85] on button "Reportes" at bounding box center [321, 95] width 68 height 33
click at [1237, 369] on div "Usuarios" at bounding box center [1215, 364] width 61 height 19
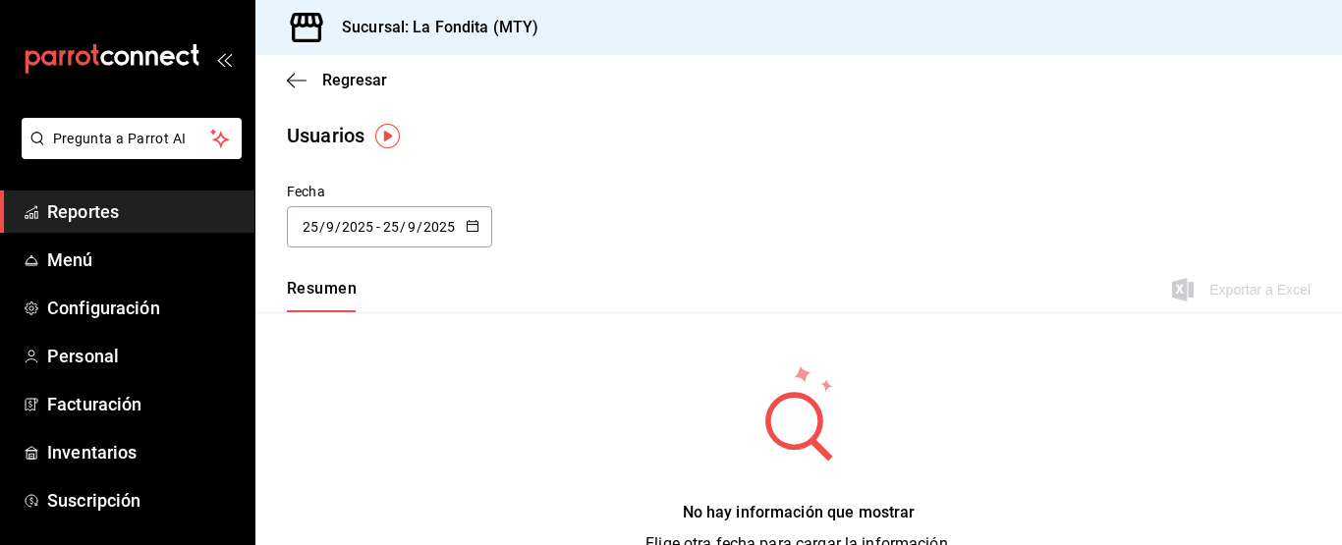
click at [475, 227] on icon "button" at bounding box center [473, 226] width 14 height 14
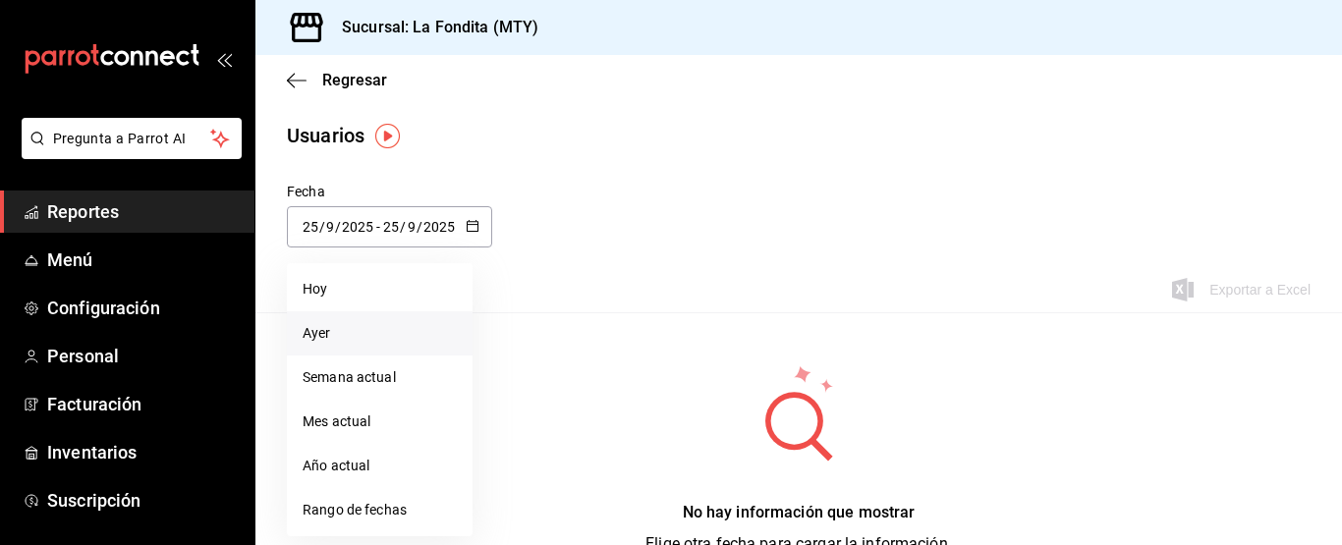
click at [385, 332] on li "Ayer" at bounding box center [380, 333] width 186 height 44
type input "[DATE]"
type input "24"
type input "[DATE]"
type input "24"
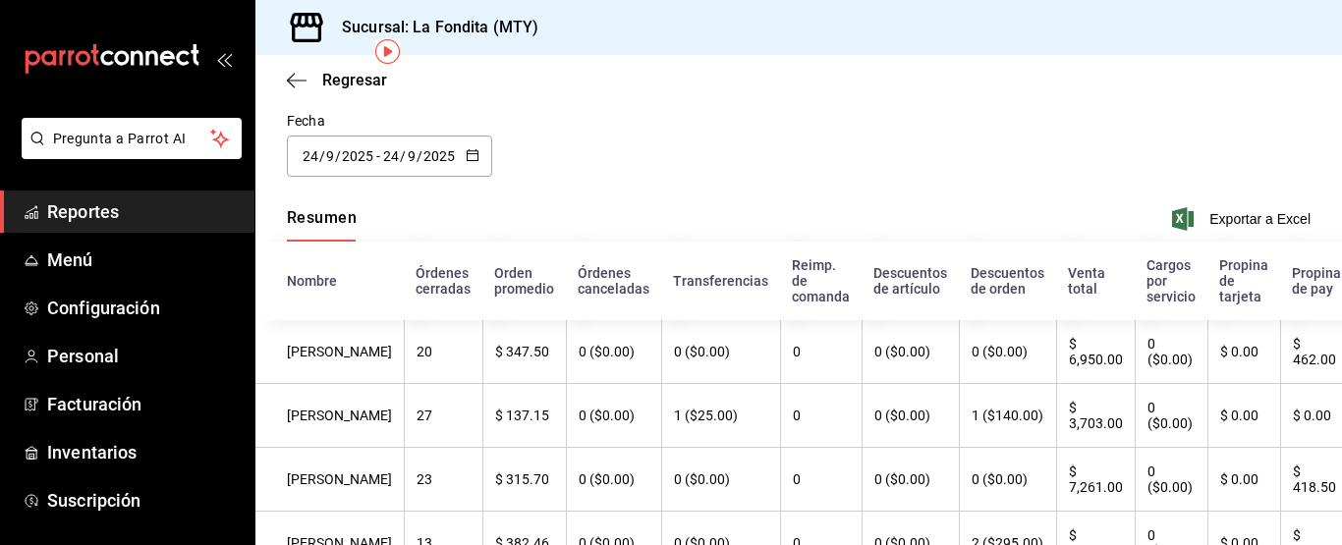
scroll to position [44, 0]
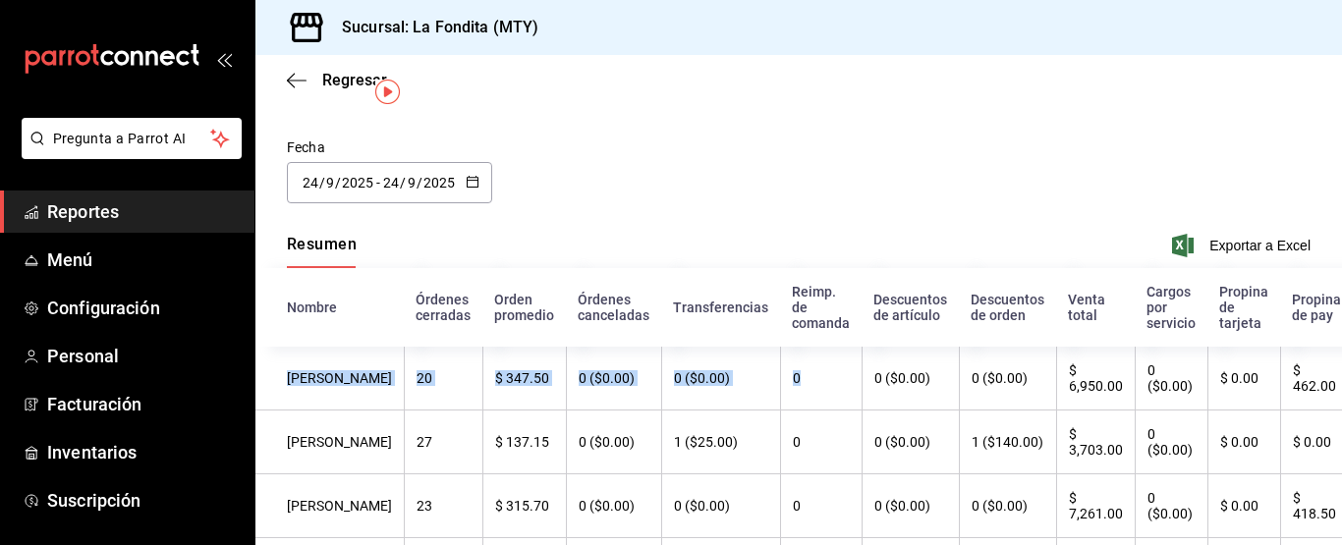
drag, startPoint x: 276, startPoint y: 379, endPoint x: 819, endPoint y: 397, distance: 542.7
click at [819, 397] on tr "Sergio Regollar 20 $ 347.50 0 ($0.00) 0 ($0.00) 0 0 ($0.00) 0 ($0.00) $ 6,950.0…" at bounding box center [813, 379] width 1117 height 64
click at [805, 207] on div "Fecha 2025-09-24 24 / 9 / 2025 - 2025-09-24 24 / 9 / 2025" at bounding box center [798, 182] width 1087 height 89
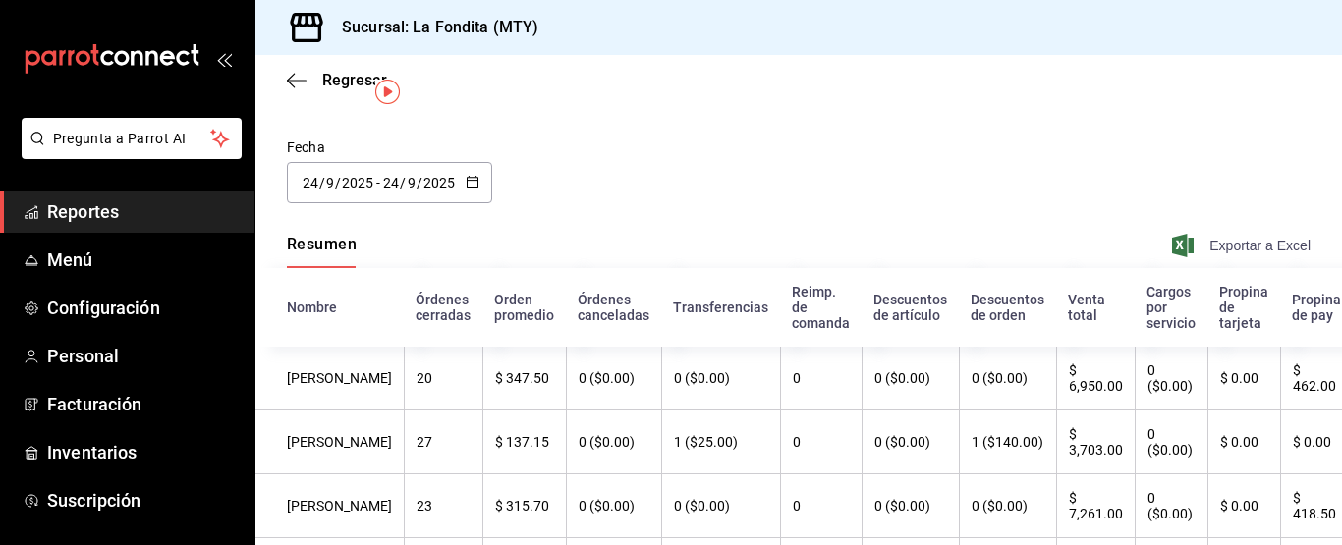
click at [1209, 244] on span "Exportar a Excel" at bounding box center [1243, 246] width 135 height 24
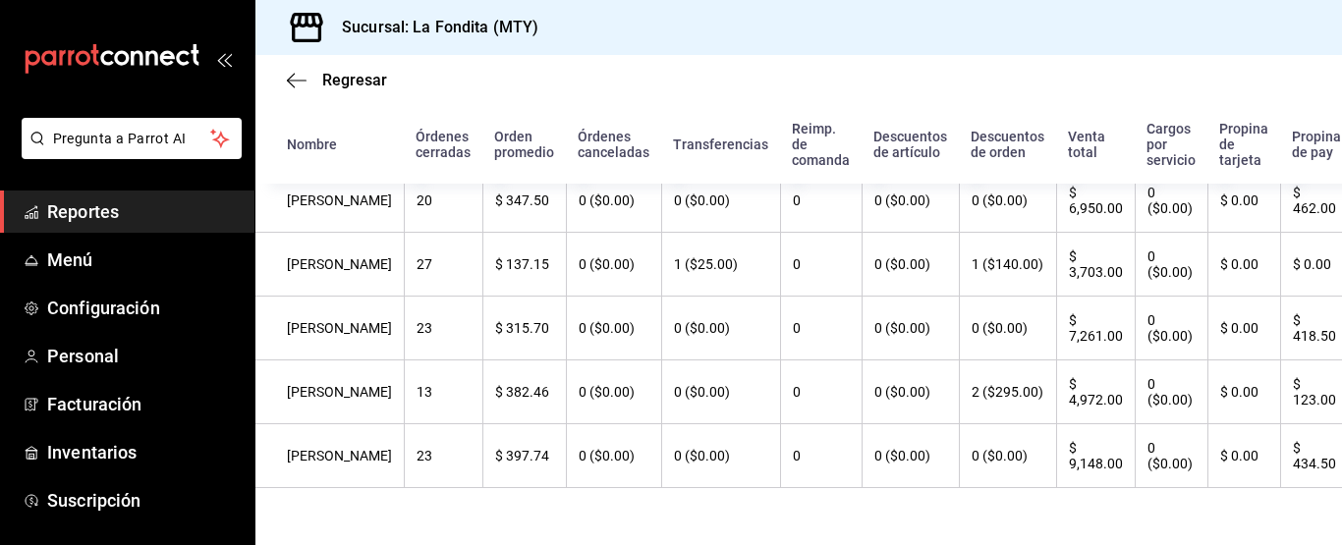
scroll to position [241, 0]
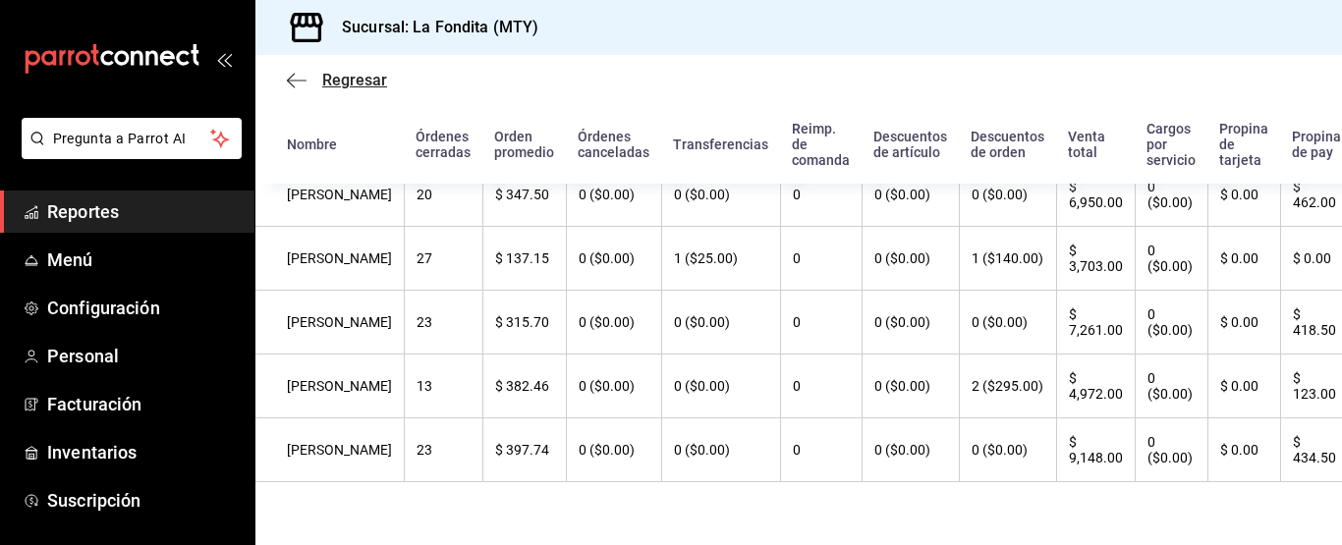
click at [337, 74] on span "Regresar" at bounding box center [354, 80] width 65 height 19
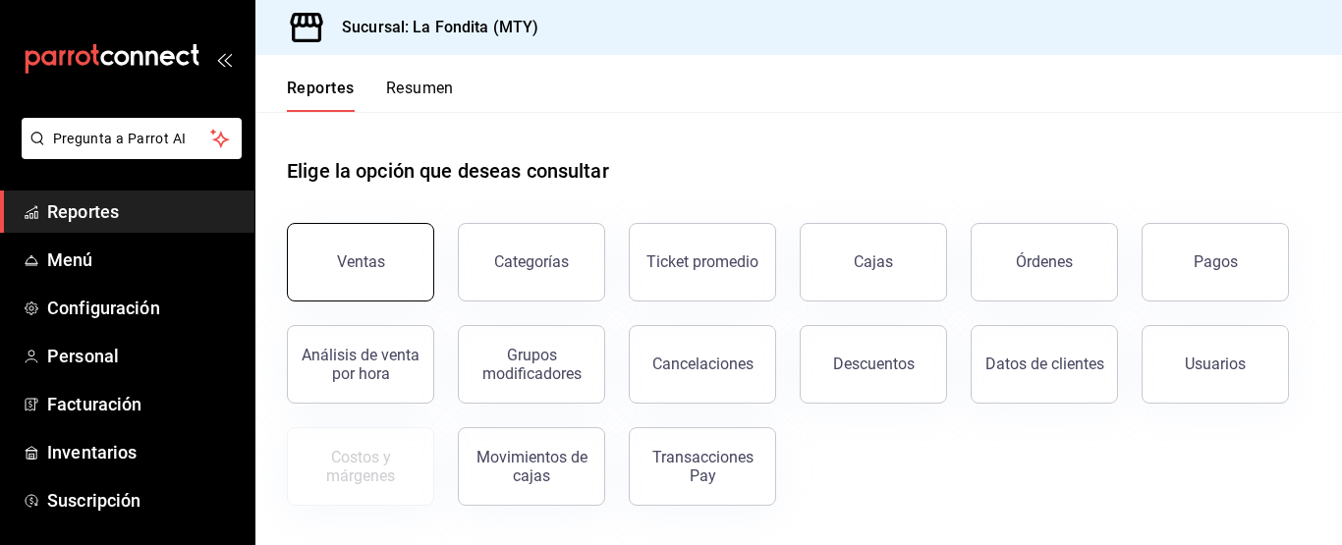
click at [370, 257] on div "Ventas" at bounding box center [361, 262] width 48 height 19
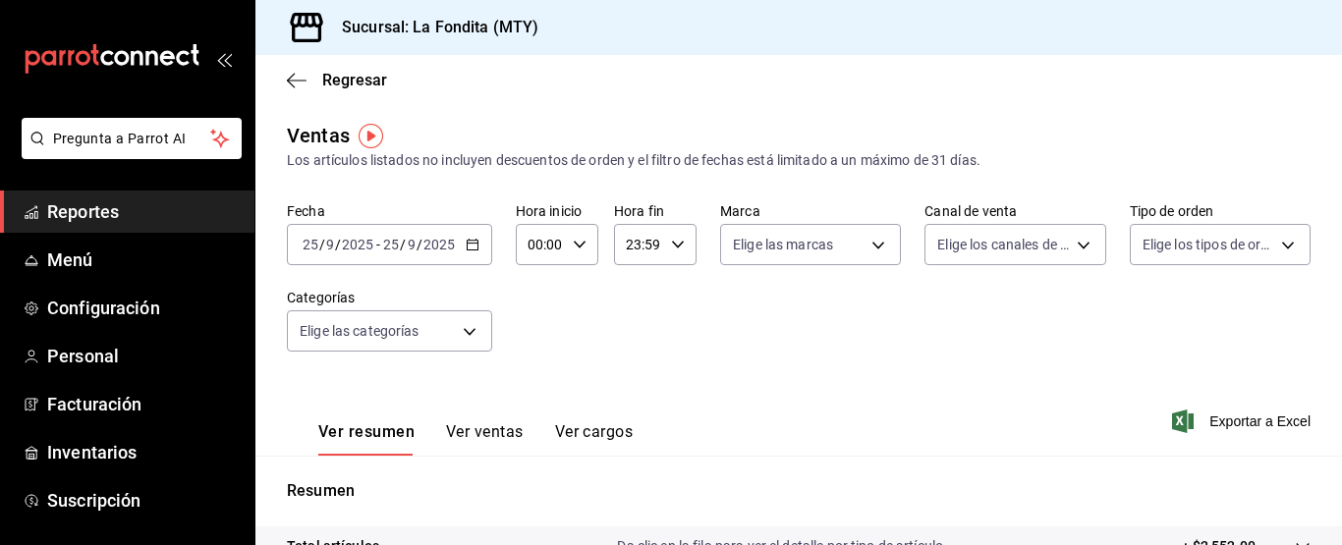
click at [500, 431] on button "Ver ventas" at bounding box center [485, 439] width 78 height 33
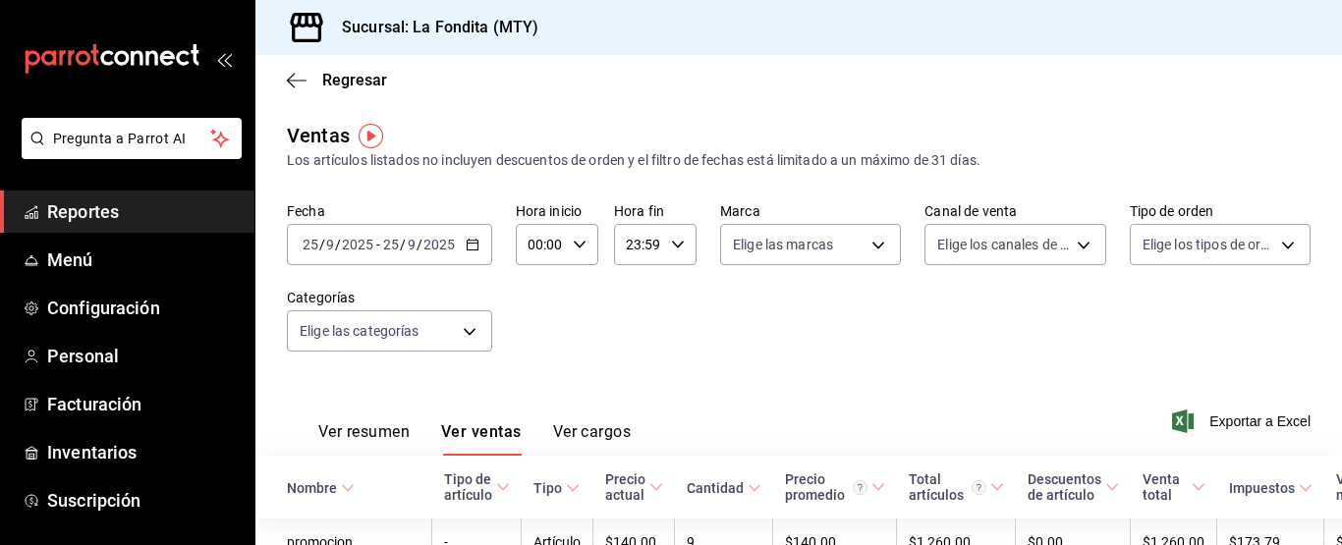
click at [584, 429] on button "Ver cargos" at bounding box center [592, 439] width 79 height 33
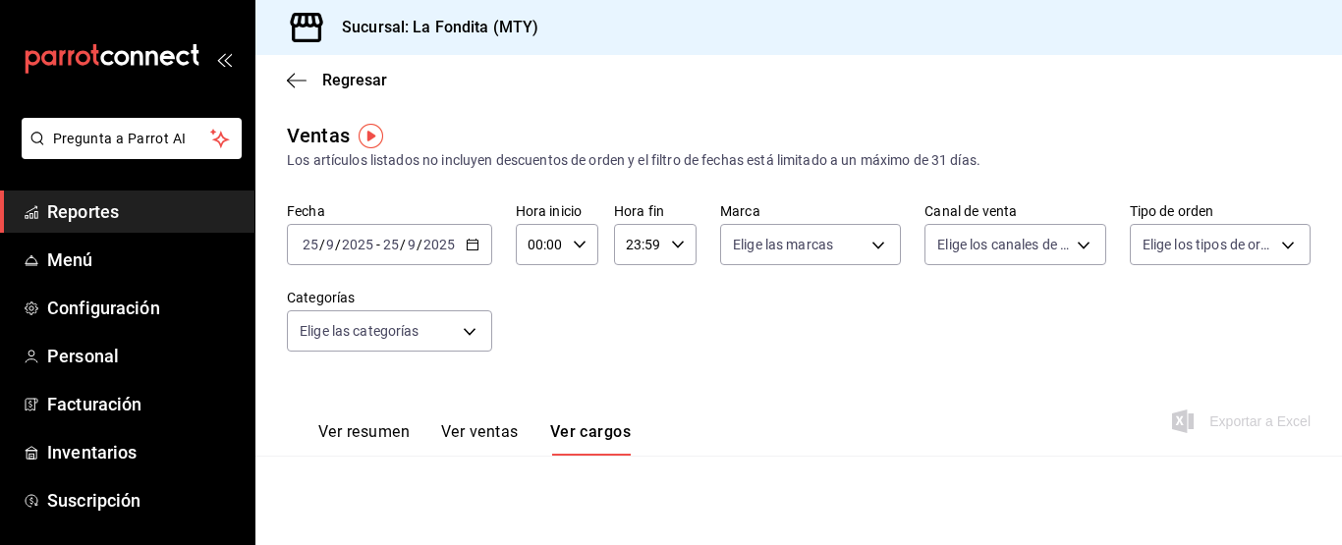
click at [480, 440] on button "Ver ventas" at bounding box center [480, 439] width 78 height 33
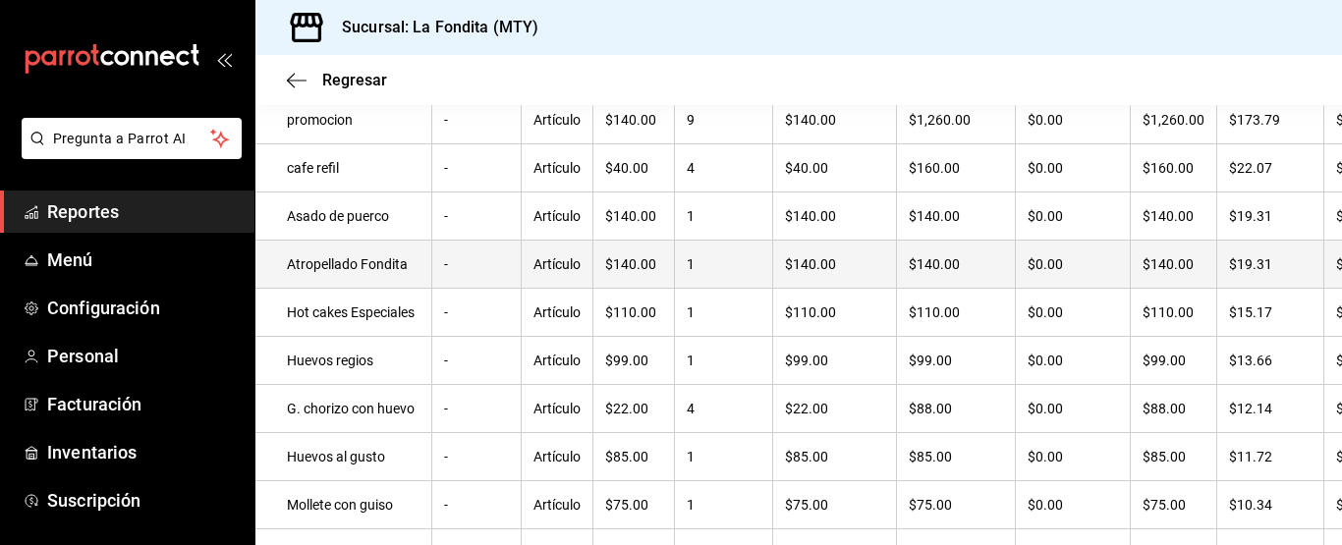
scroll to position [282, 0]
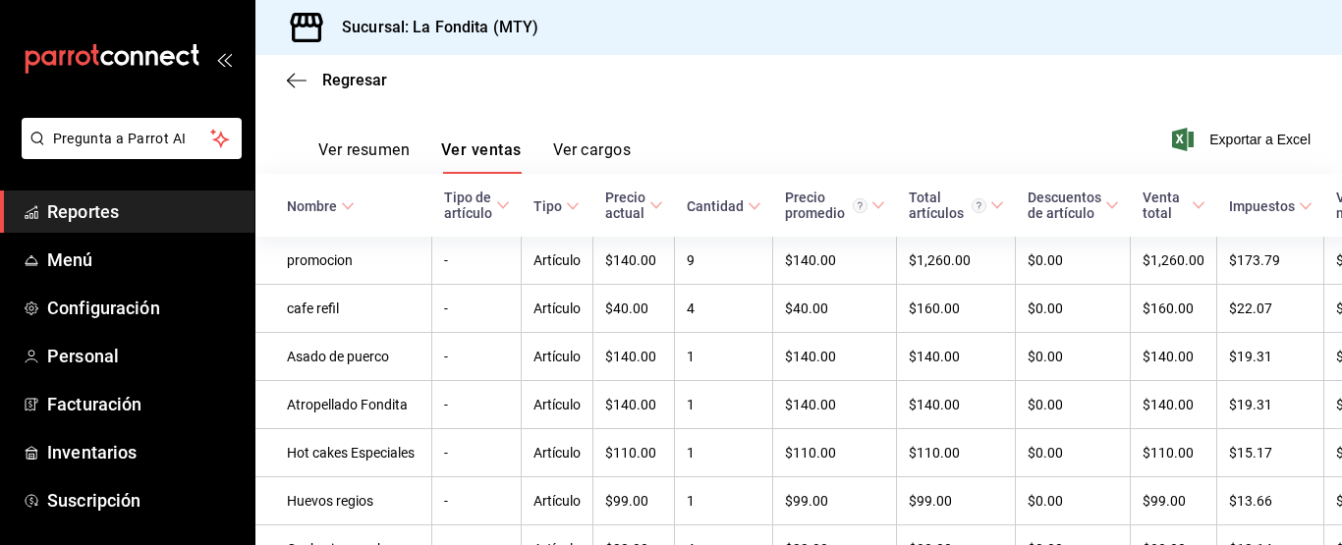
click at [348, 207] on icon at bounding box center [348, 206] width 14 height 14
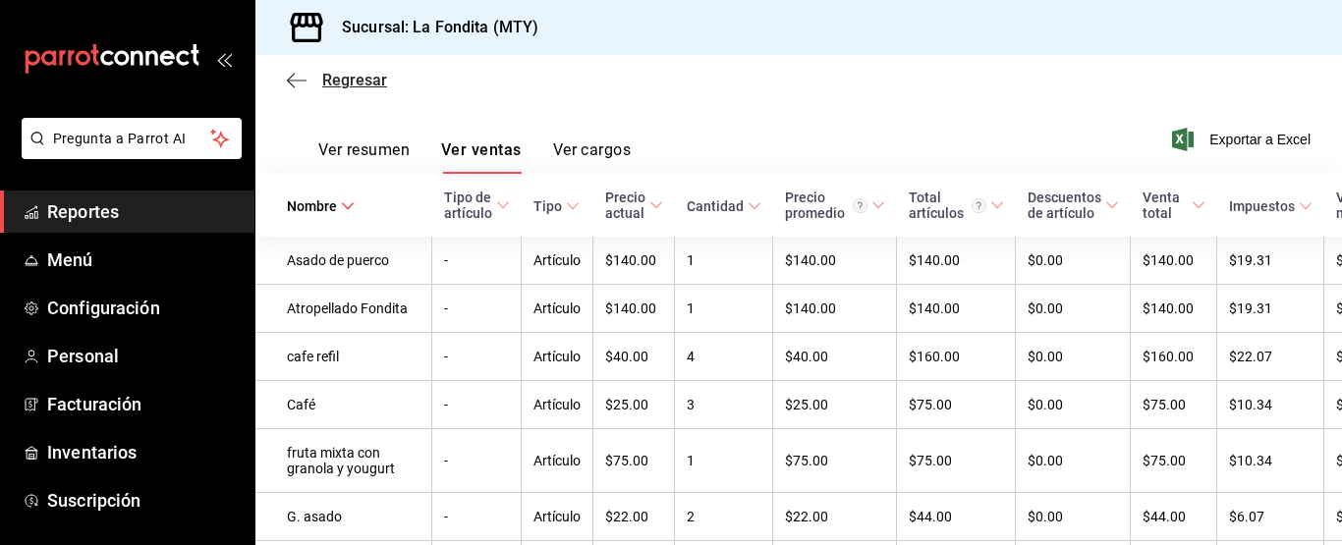
click at [323, 83] on span "Regresar" at bounding box center [354, 80] width 65 height 19
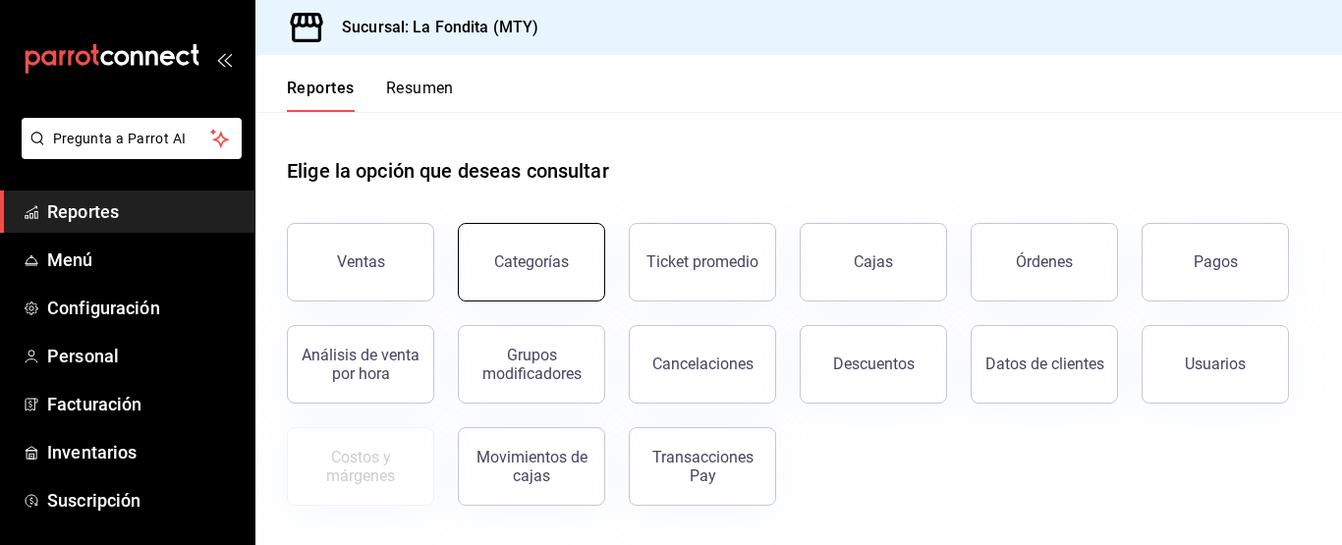
click at [564, 285] on button "Categorías" at bounding box center [531, 262] width 147 height 79
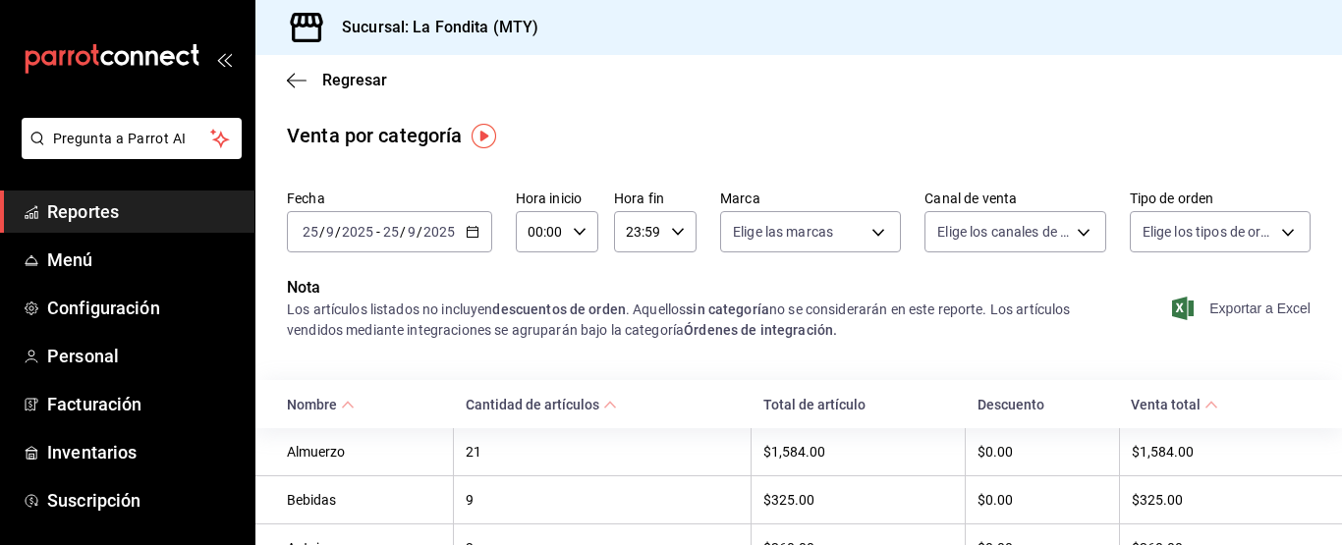
click at [1229, 311] on span "Exportar a Excel" at bounding box center [1243, 309] width 135 height 24
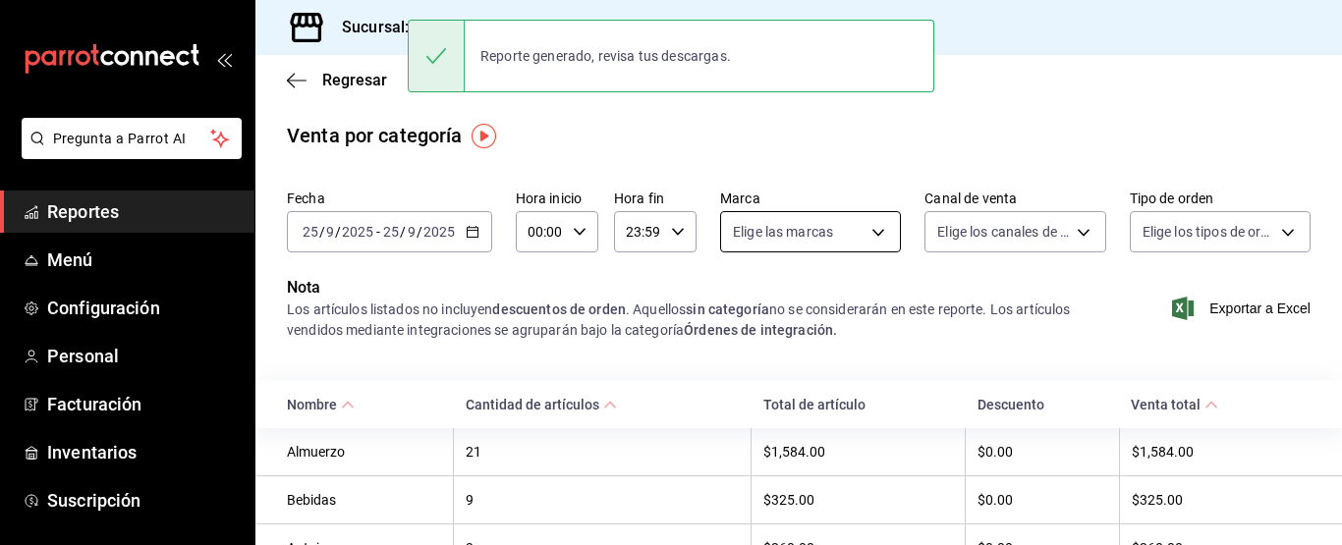
click at [876, 224] on body "Pregunta a Parrot AI Reportes Menú Configuración Personal Facturación Inventari…" at bounding box center [671, 272] width 1342 height 545
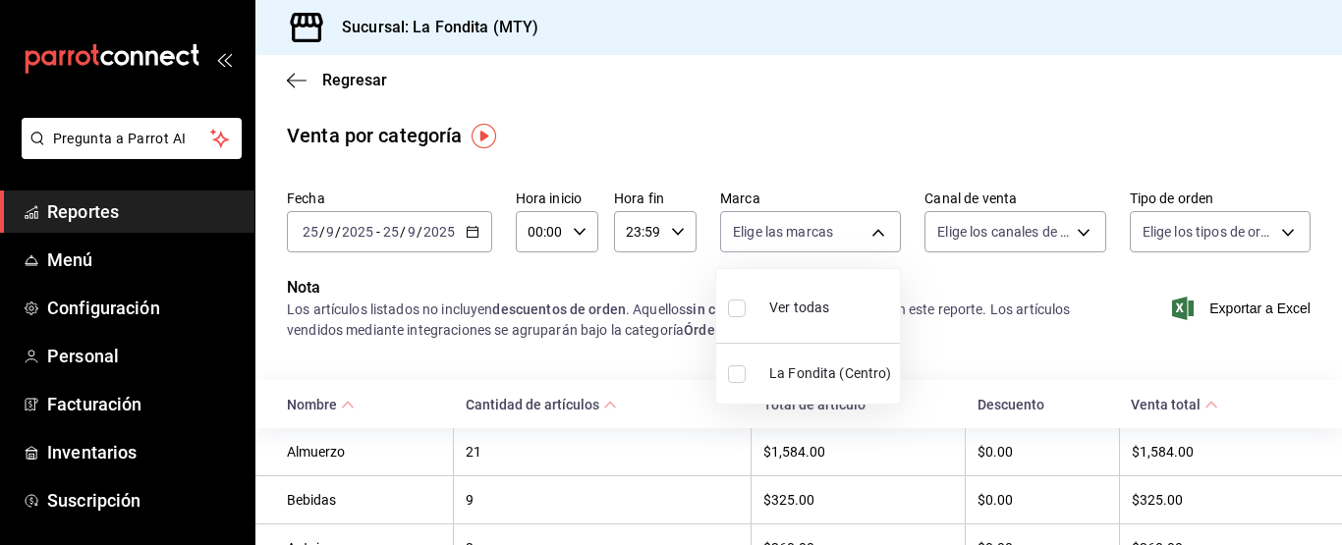
click at [735, 370] on input "checkbox" at bounding box center [737, 375] width 18 height 18
checkbox input "true"
type input "b00ac0d1-88b1-4e6e-991e-543bd3e1f369"
checkbox input "true"
click at [1070, 234] on div at bounding box center [671, 272] width 1342 height 545
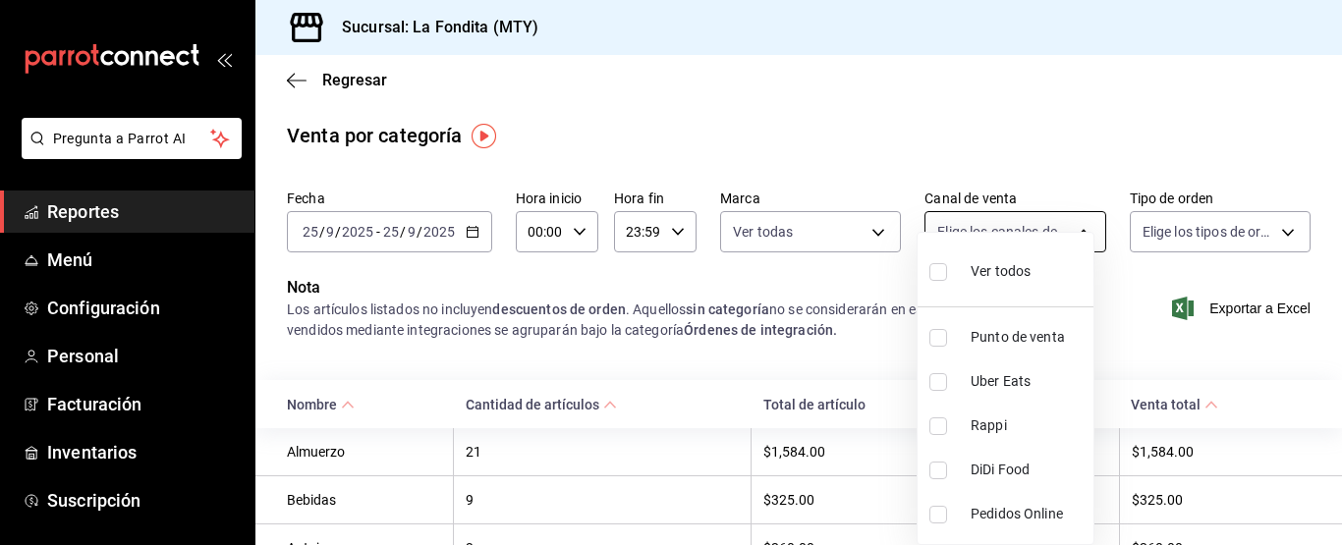
click at [1066, 237] on body "Pregunta a Parrot AI Reportes Menú Configuración Personal Facturación Inventari…" at bounding box center [671, 272] width 1342 height 545
click at [938, 340] on input "checkbox" at bounding box center [939, 338] width 18 height 18
checkbox input "true"
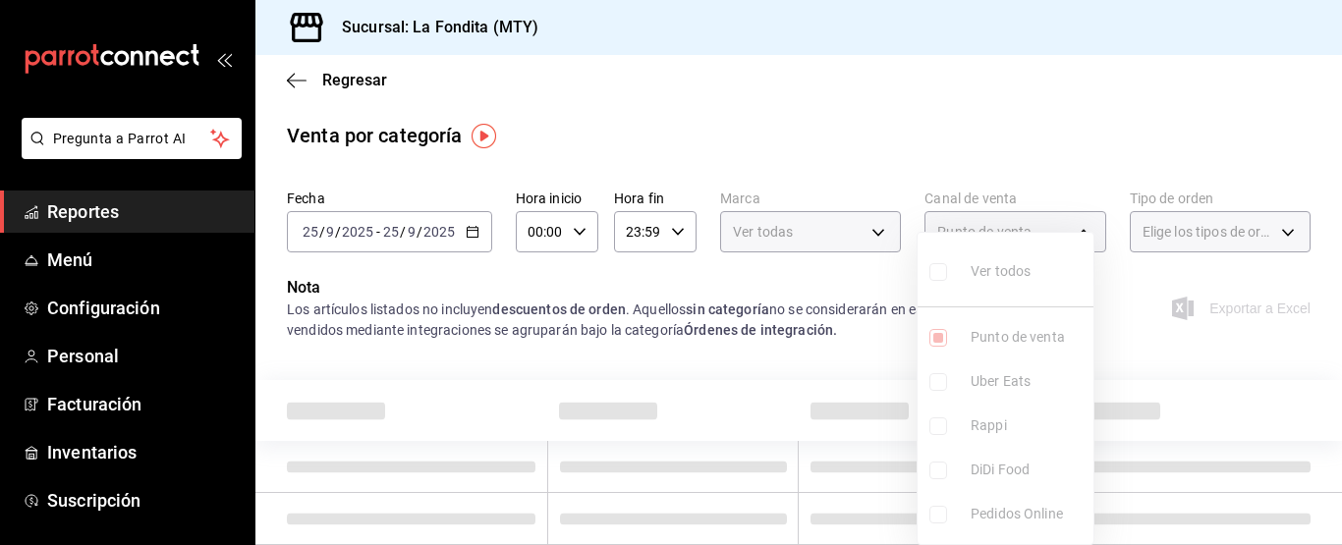
type input "PARROT"
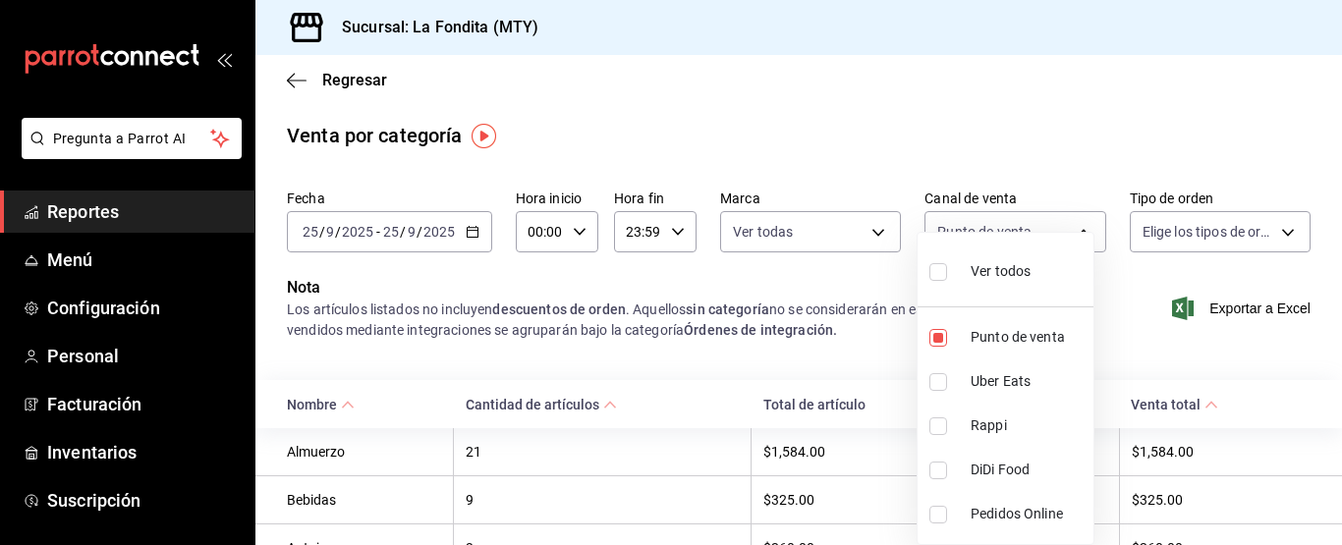
click at [1277, 230] on div at bounding box center [671, 272] width 1342 height 545
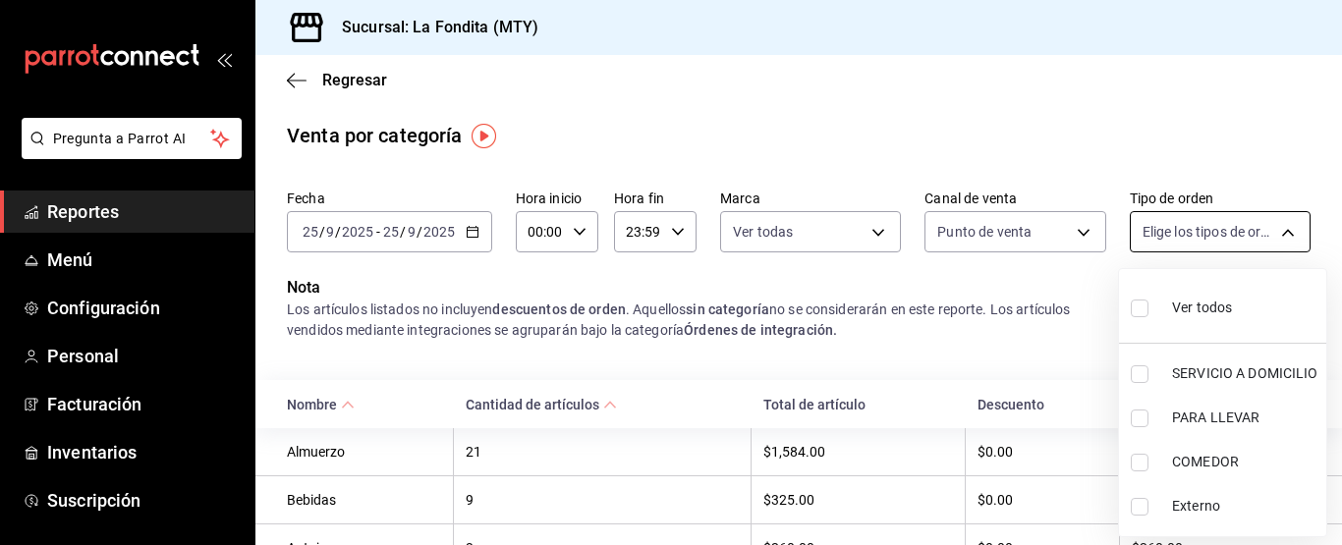
click at [1274, 231] on body "Pregunta a Parrot AI Reportes Menú Configuración Personal Facturación Inventari…" at bounding box center [671, 272] width 1342 height 545
click at [1138, 462] on input "checkbox" at bounding box center [1140, 463] width 18 height 18
checkbox input "true"
type input "a605df57-8c78-488e-b677-c963512198c8"
drag, startPoint x: 1336, startPoint y: 157, endPoint x: 1323, endPoint y: 220, distance: 64.4
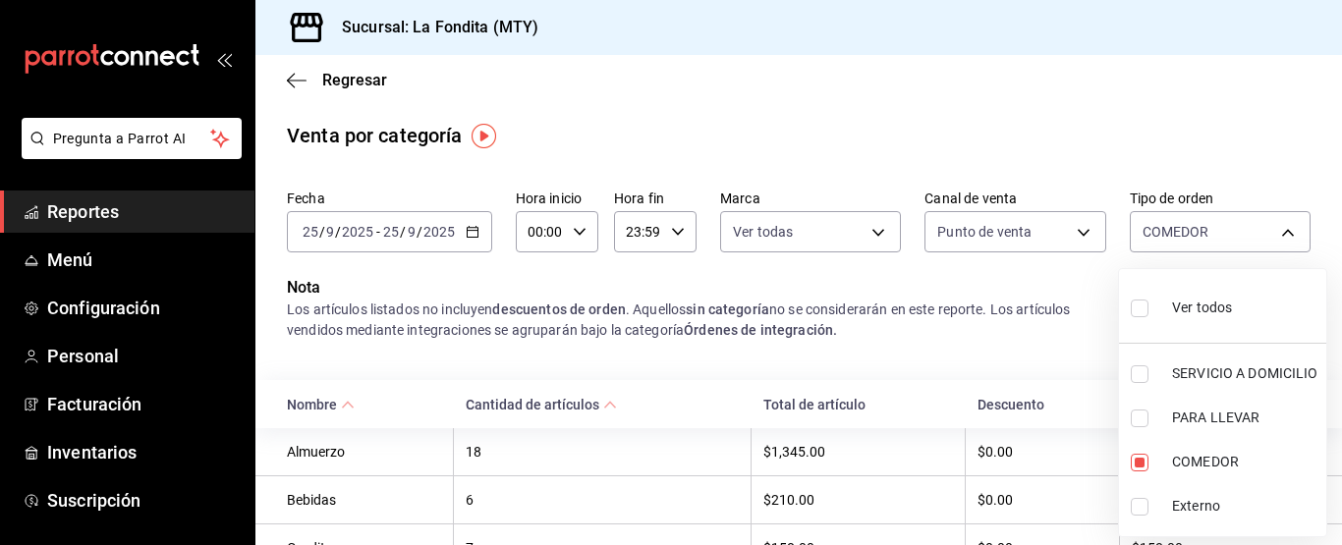
click at [1320, 224] on div at bounding box center [671, 272] width 1342 height 545
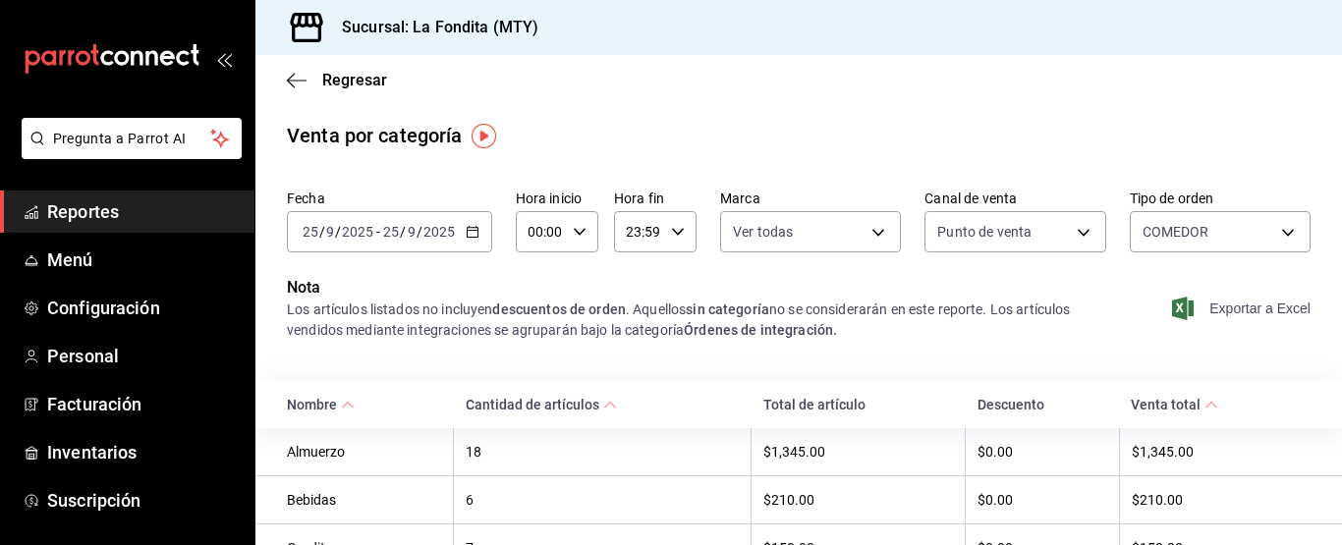
click at [1177, 308] on icon "button" at bounding box center [1183, 309] width 22 height 24
click at [342, 403] on icon at bounding box center [348, 405] width 14 height 14
click at [474, 228] on \(Stroke\) "button" at bounding box center [473, 232] width 12 height 11
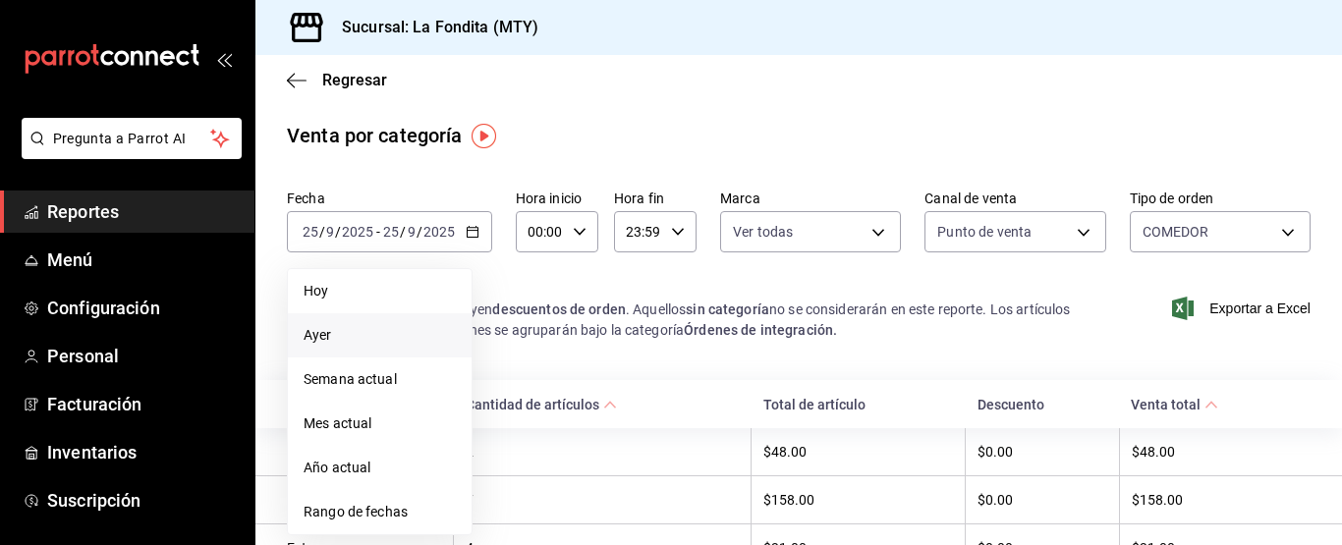
click at [364, 339] on span "Ayer" at bounding box center [380, 335] width 152 height 21
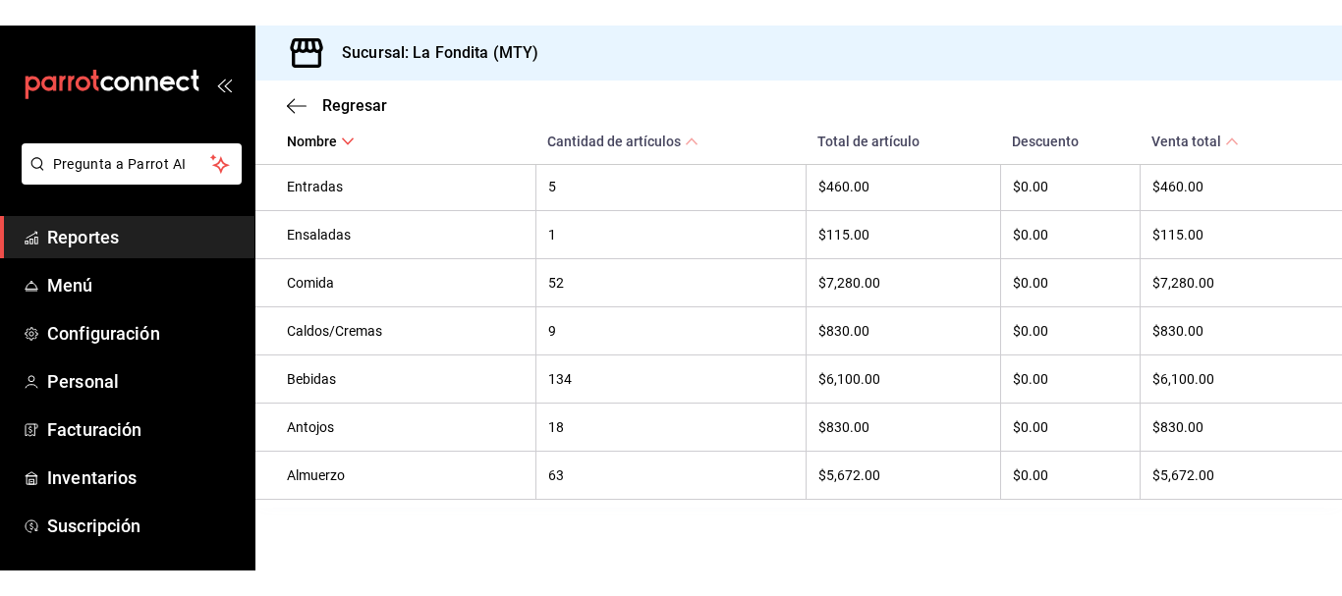
scroll to position [925, 0]
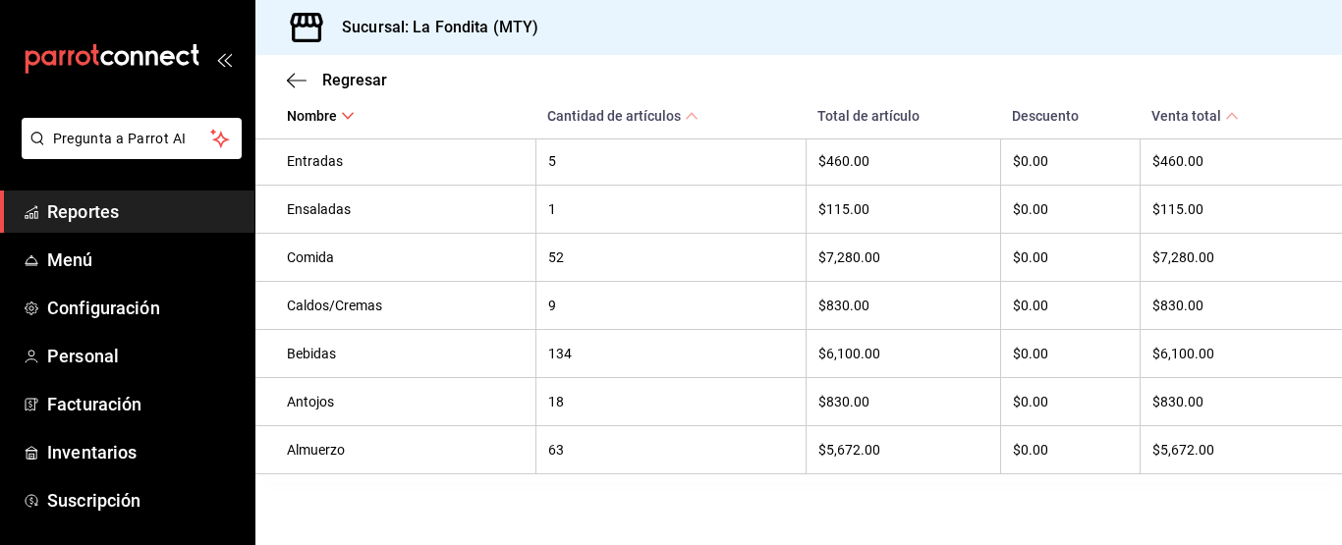
click at [336, 350] on div "Bebidas" at bounding box center [405, 354] width 237 height 16
drag, startPoint x: 281, startPoint y: 344, endPoint x: 1289, endPoint y: 334, distance: 1008.2
click at [1289, 334] on tr "Bebidas 134 $6,100.00 $0.00 $6,100.00" at bounding box center [798, 354] width 1087 height 48
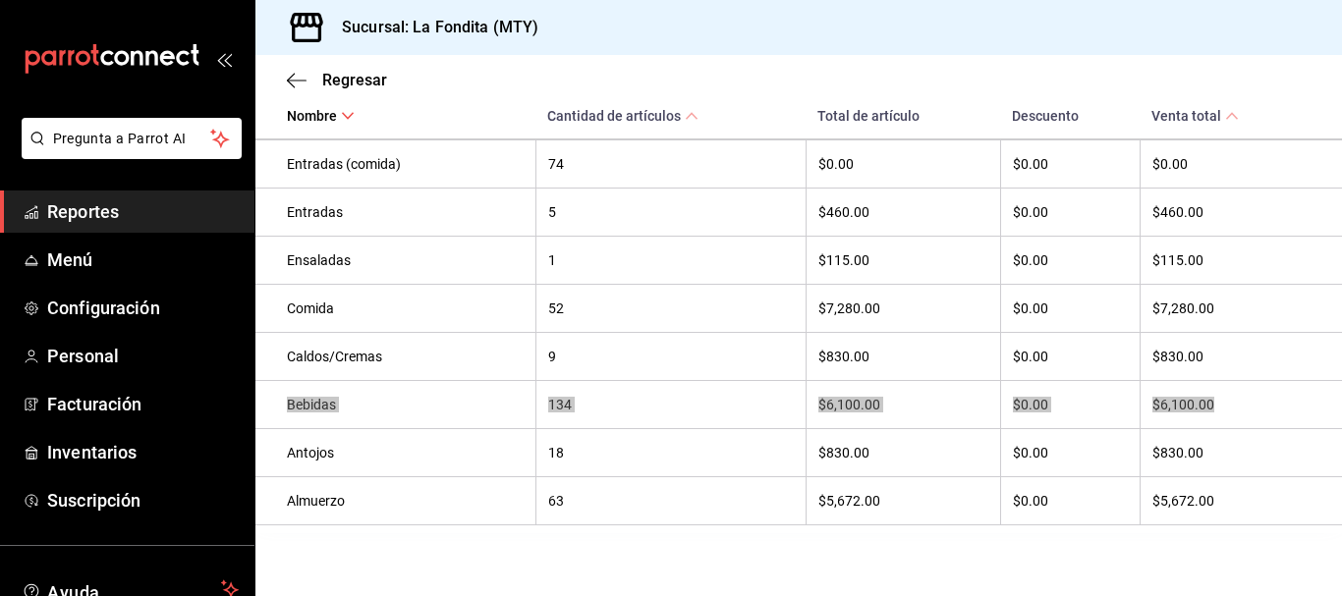
scroll to position [874, 0]
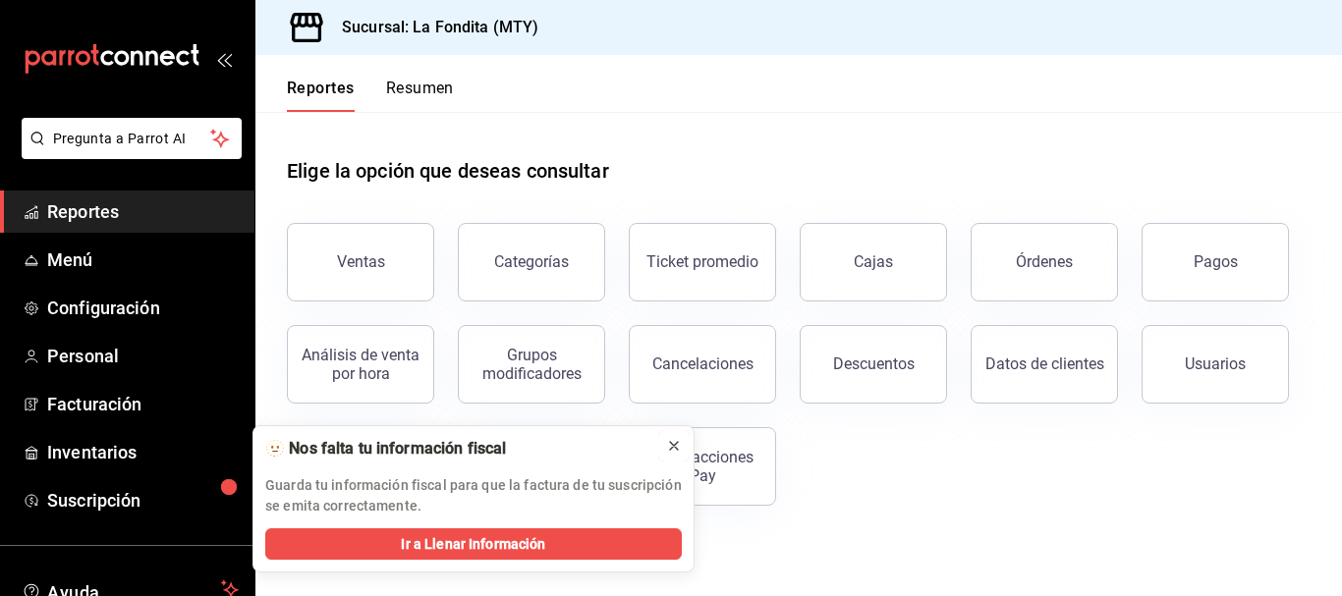
click at [678, 450] on icon at bounding box center [674, 446] width 8 height 8
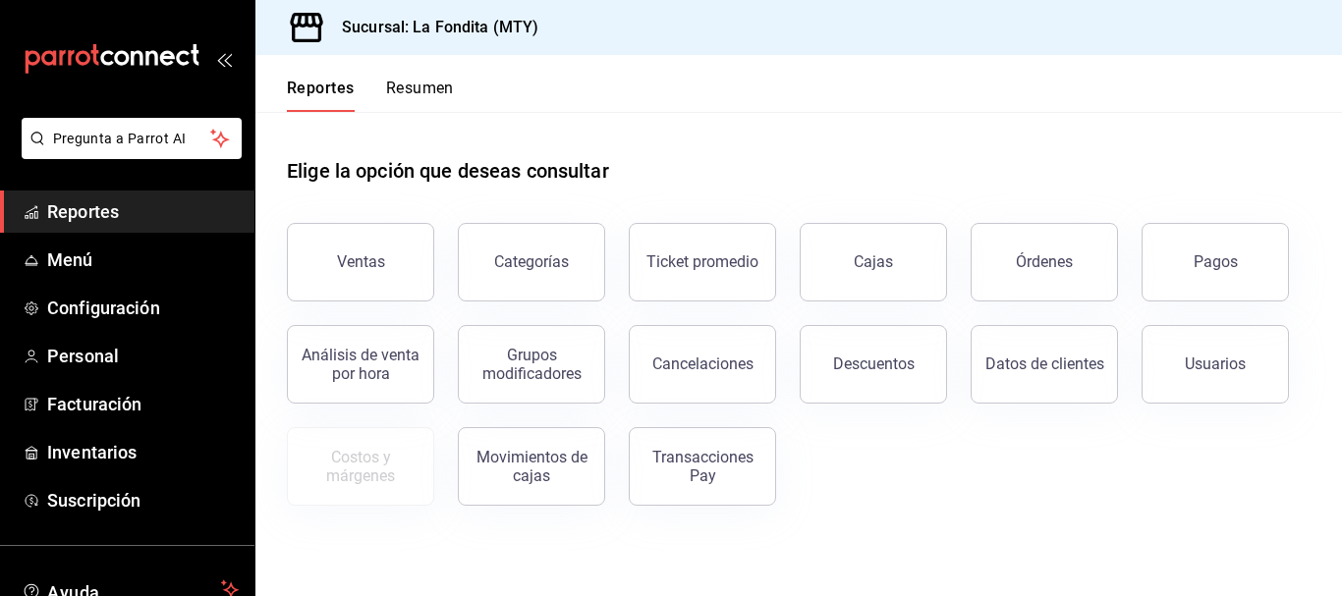
click at [841, 350] on button "Descuentos" at bounding box center [873, 364] width 147 height 79
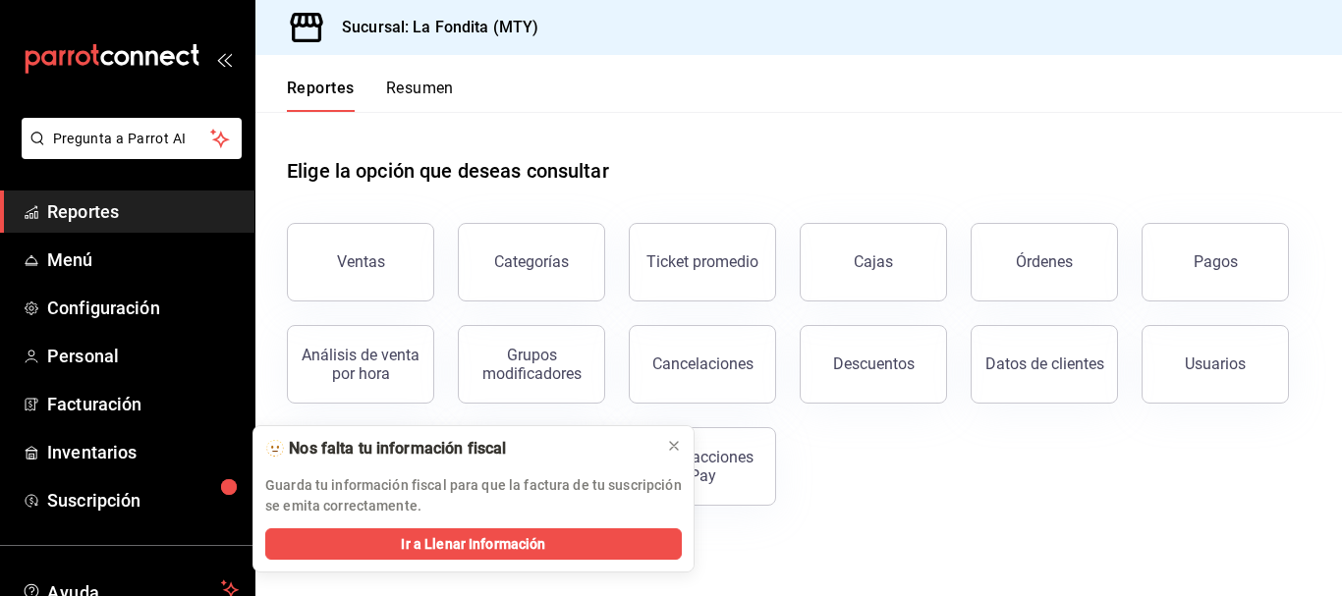
click at [1203, 362] on div "Usuarios" at bounding box center [1215, 364] width 61 height 19
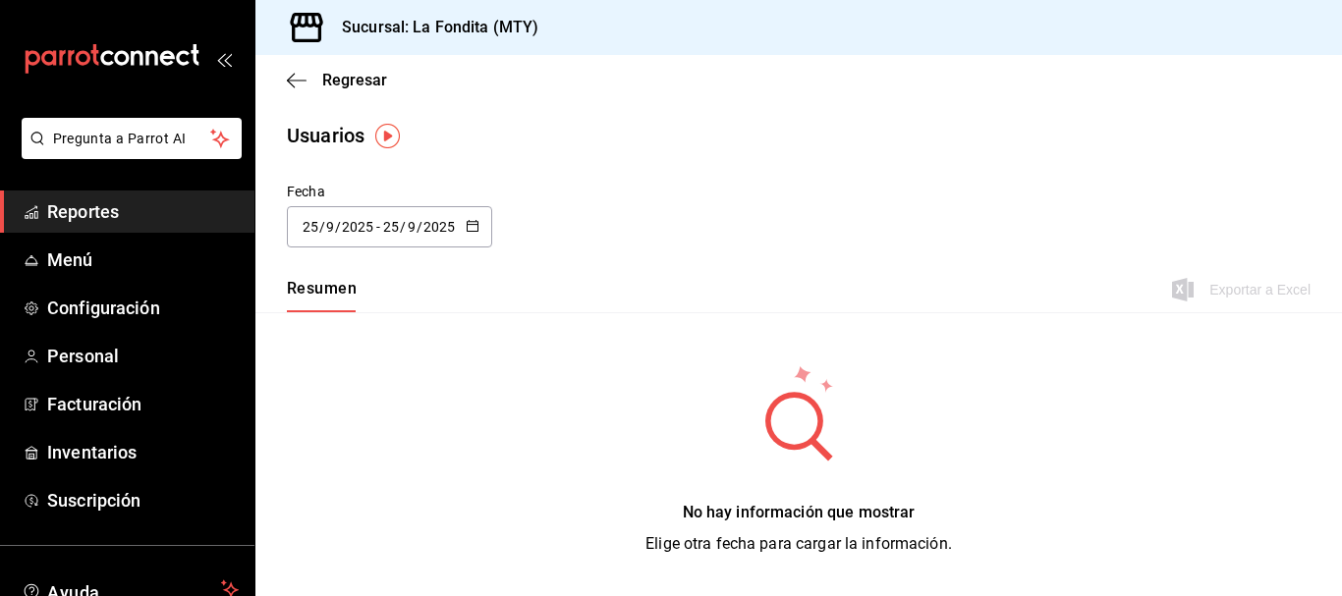
click at [495, 228] on div "Fecha [DATE] [DATE] - [DATE] [DATE]" at bounding box center [798, 226] width 1087 height 89
click at [478, 228] on icon "button" at bounding box center [473, 226] width 14 height 14
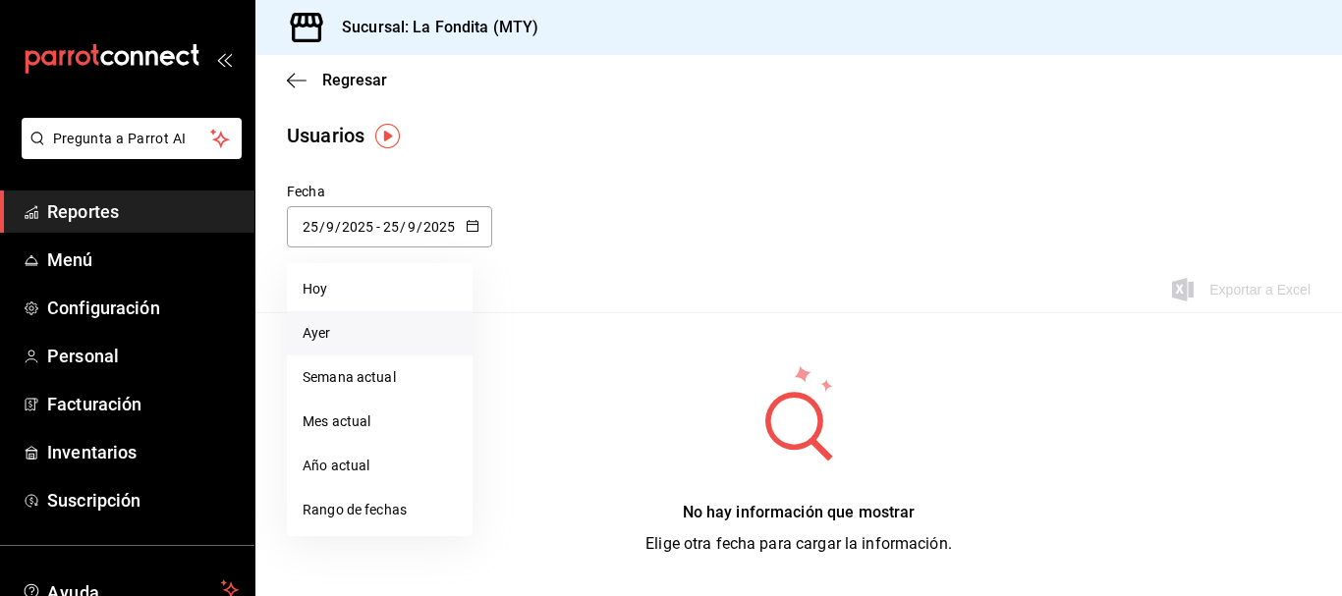
click at [392, 327] on li "Ayer" at bounding box center [380, 333] width 186 height 44
type input "[DATE]"
type input "24"
type input "[DATE]"
type input "24"
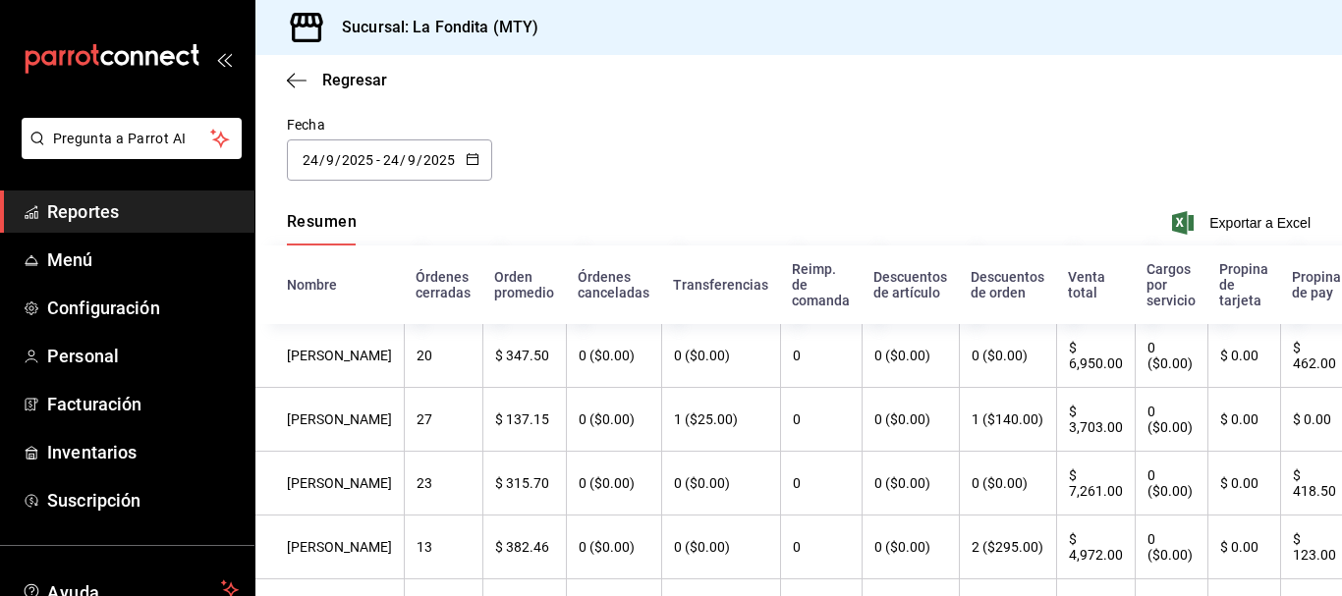
scroll to position [98, 0]
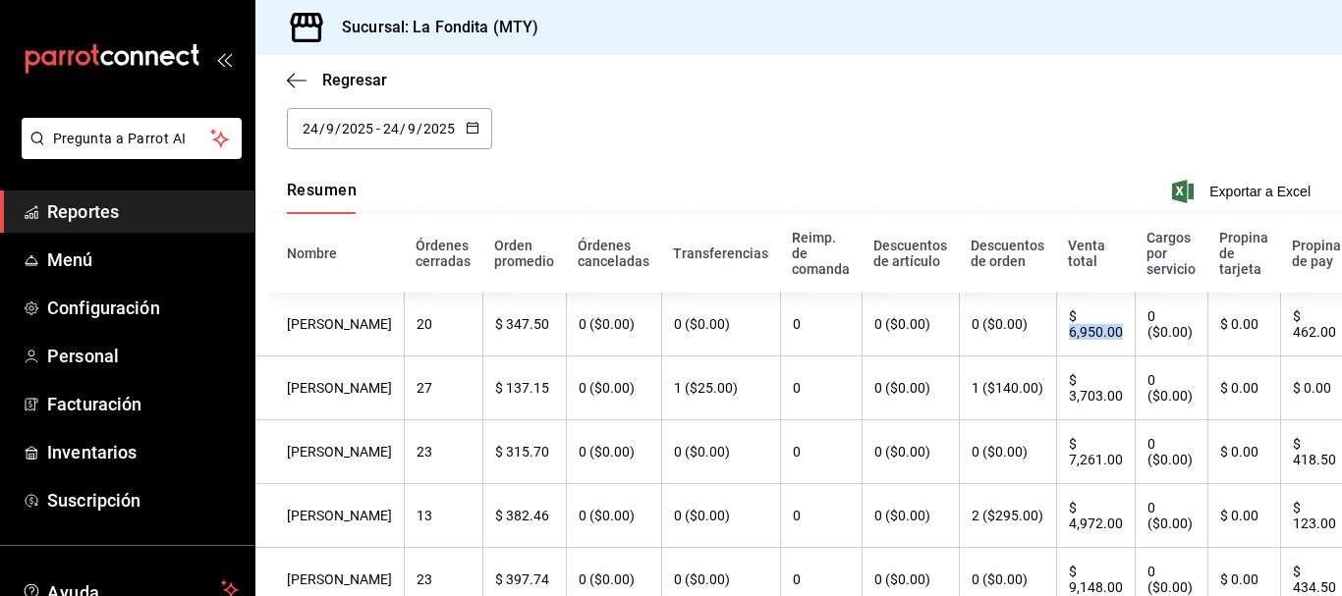
drag, startPoint x: 1074, startPoint y: 334, endPoint x: 1022, endPoint y: 339, distance: 52.3
click at [1056, 339] on th "$ 6,950.00" at bounding box center [1095, 325] width 79 height 64
drag, startPoint x: 1073, startPoint y: 469, endPoint x: 1042, endPoint y: 462, distance: 32.2
click at [1056, 462] on th "$ 7,261.00" at bounding box center [1095, 453] width 79 height 64
click at [289, 79] on icon "button" at bounding box center [297, 81] width 20 height 18
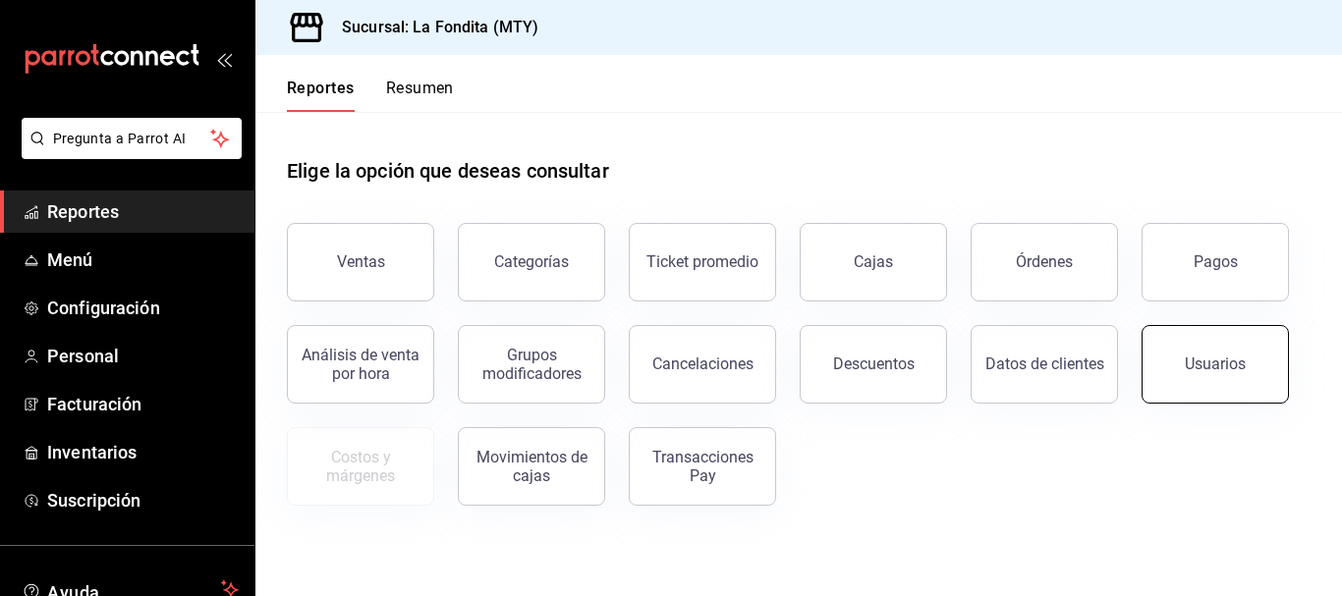
click at [1212, 378] on button "Usuarios" at bounding box center [1215, 364] width 147 height 79
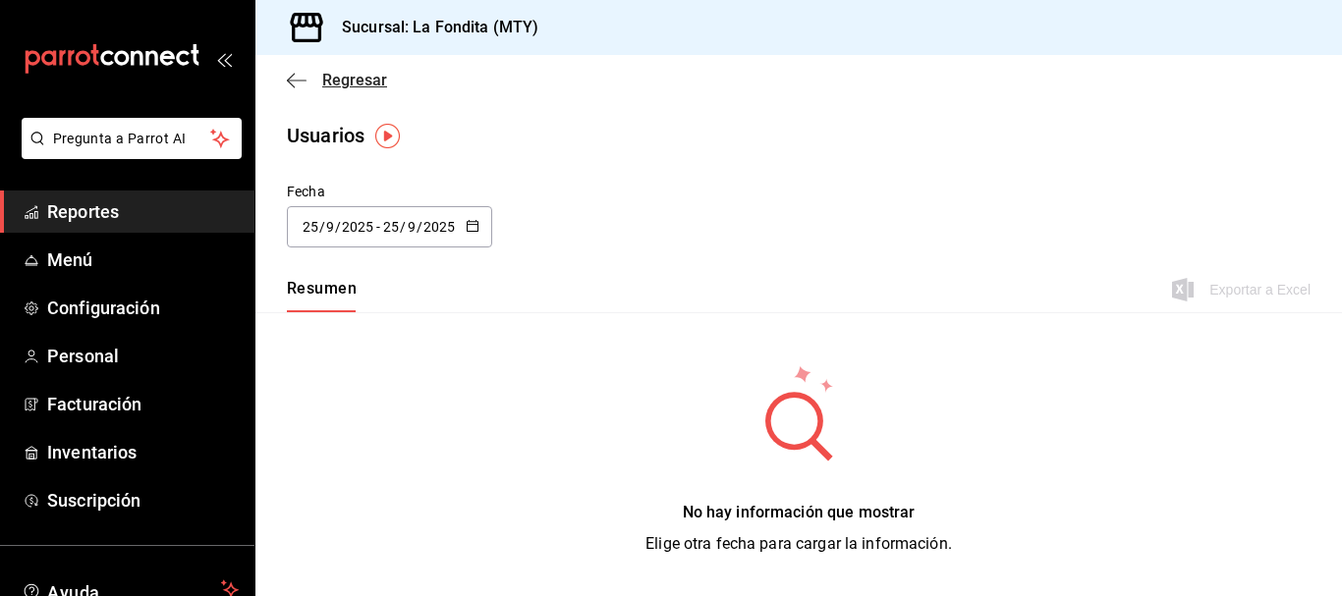
click at [299, 72] on icon "button" at bounding box center [297, 81] width 20 height 18
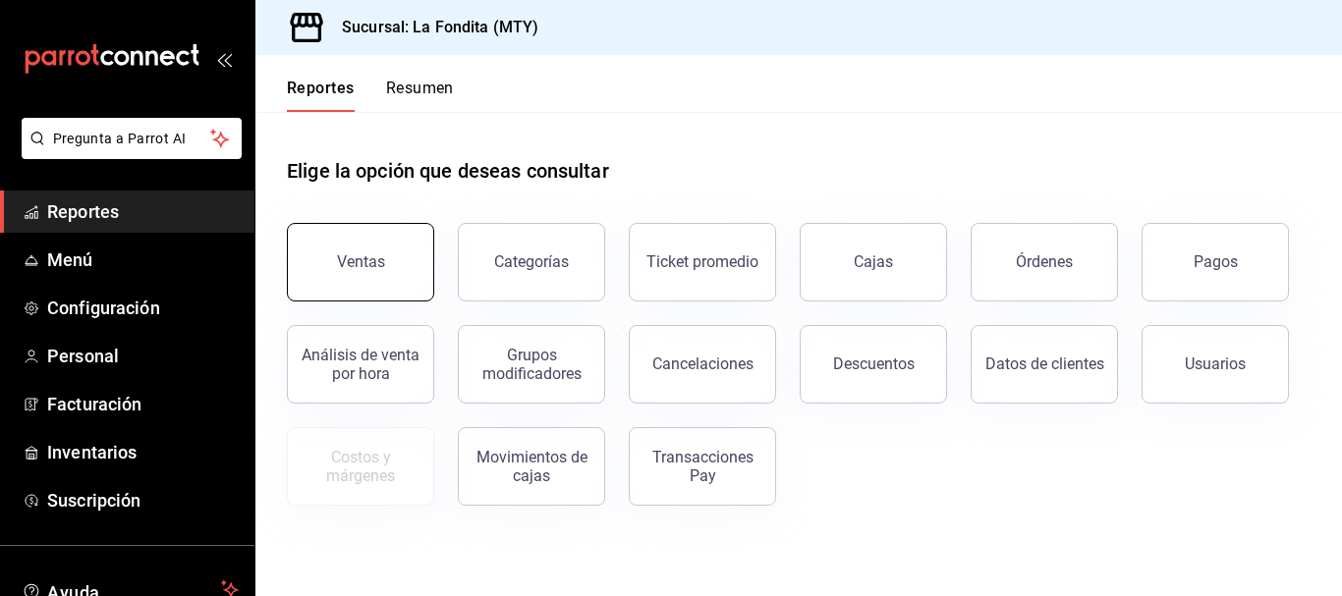
click at [405, 269] on button "Ventas" at bounding box center [360, 262] width 147 height 79
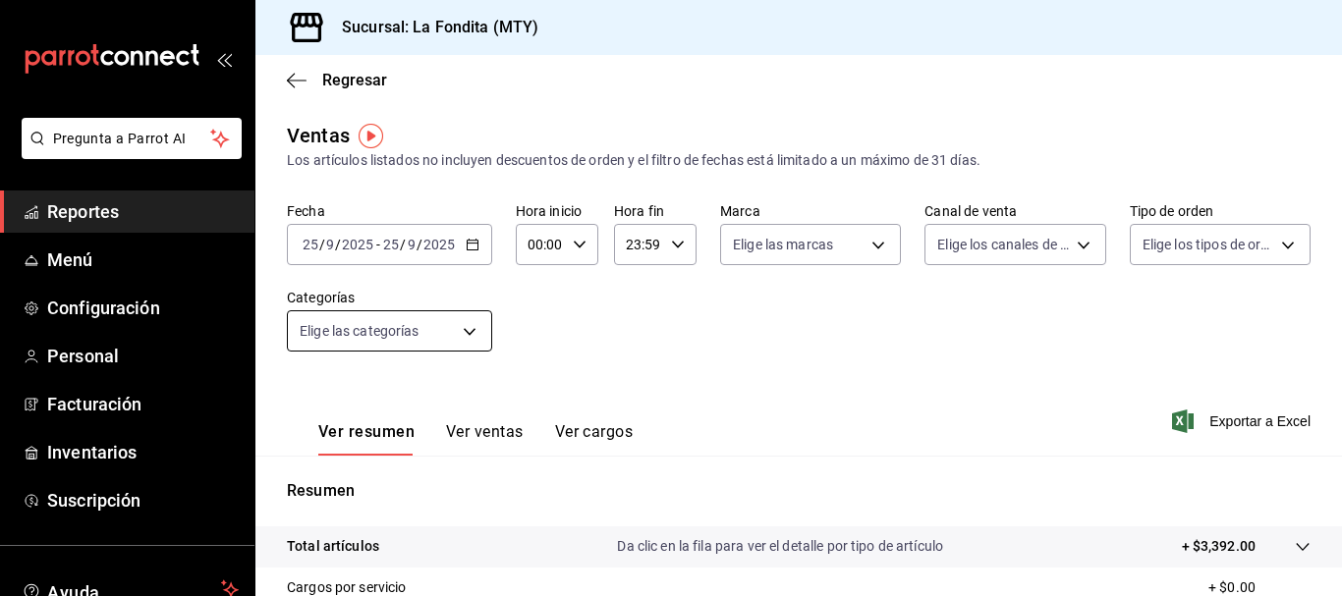
click at [476, 323] on body "Pregunta a Parrot AI Reportes Menú Configuración Personal Facturación Inventari…" at bounding box center [671, 298] width 1342 height 596
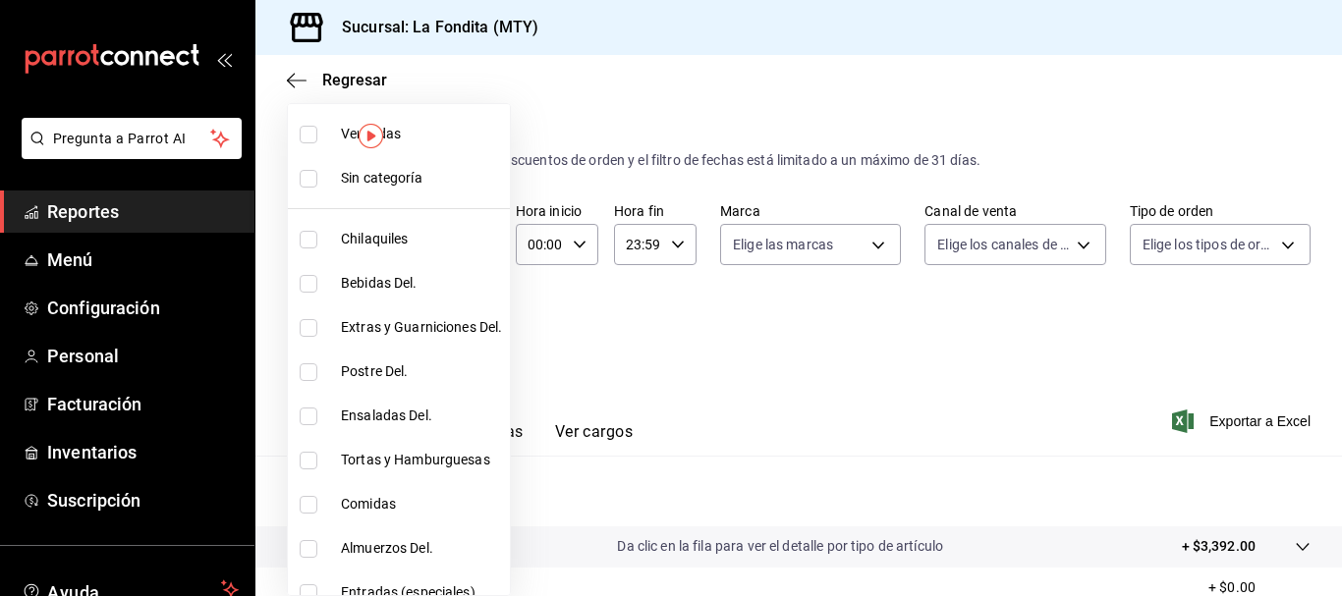
click at [560, 304] on div at bounding box center [671, 298] width 1342 height 596
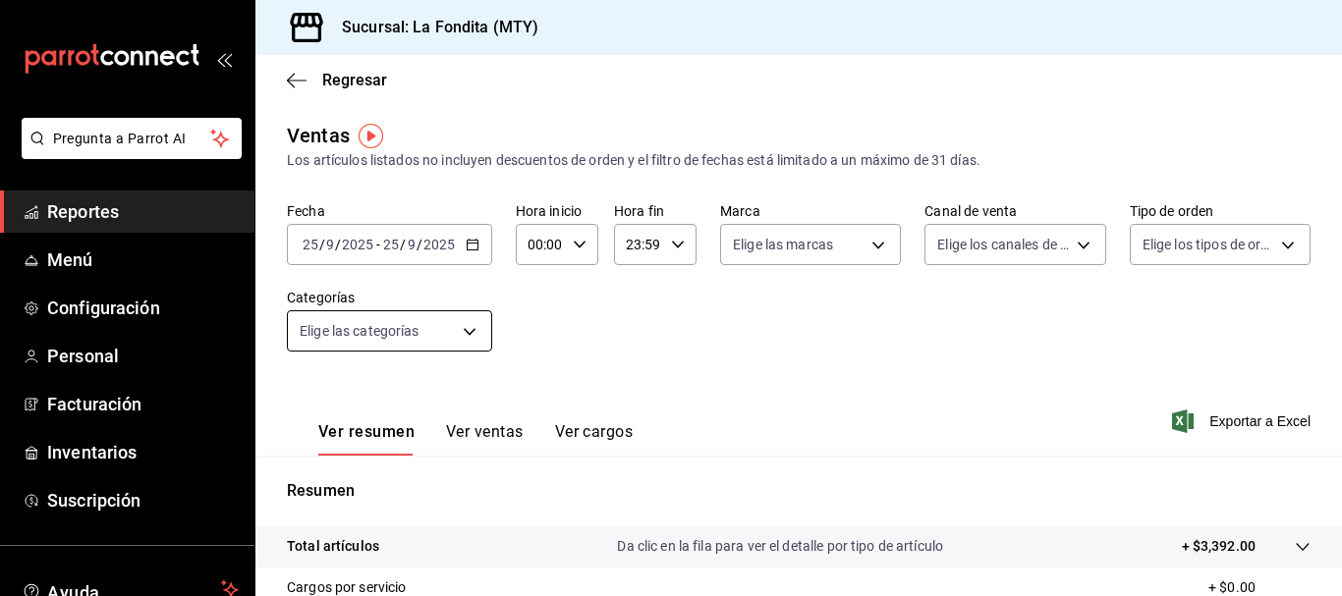
click at [465, 328] on body "Pregunta a Parrot AI Reportes Menú Configuración Personal Facturación Inventari…" at bounding box center [671, 298] width 1342 height 596
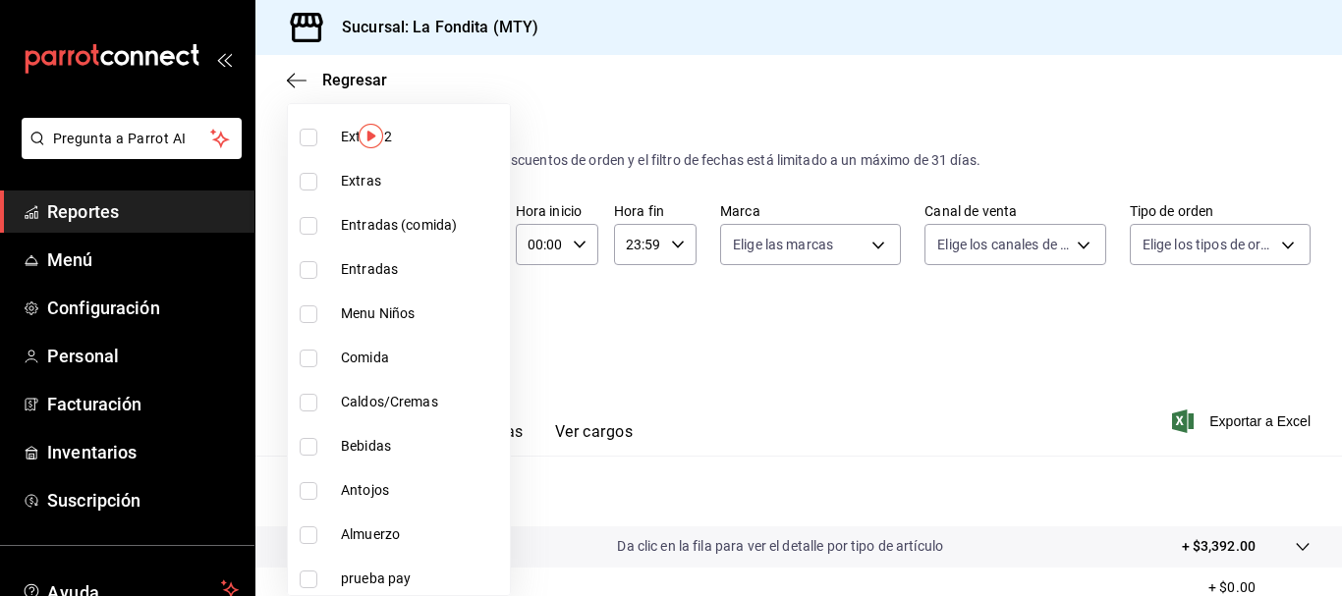
scroll to position [1081, 0]
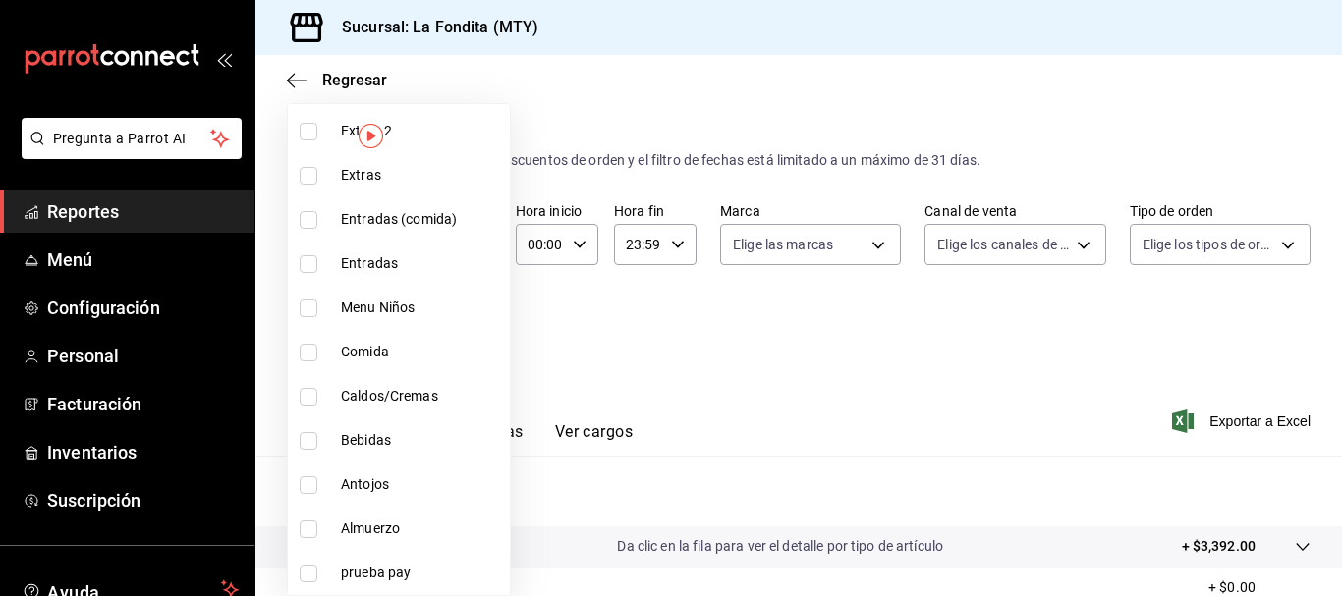
click at [314, 430] on li "Bebidas" at bounding box center [399, 441] width 222 height 44
type input "c9a6179d-69c5-40c4-b62c-5b5c0752b410"
checkbox input "true"
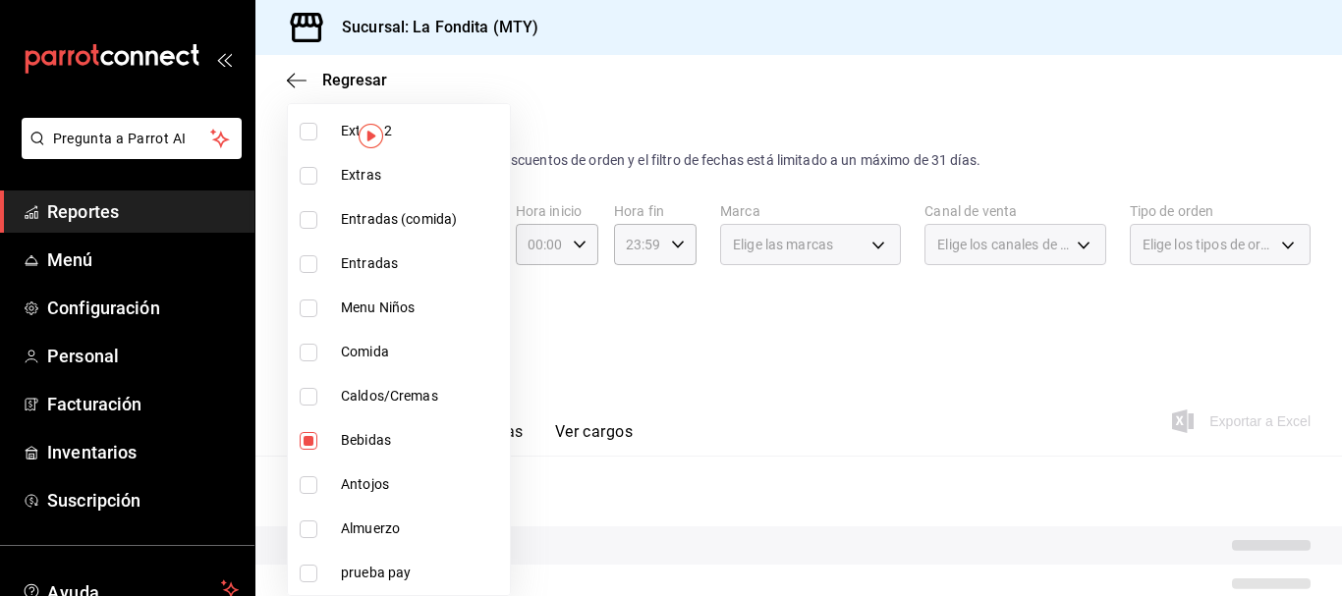
click at [635, 365] on div at bounding box center [671, 298] width 1342 height 596
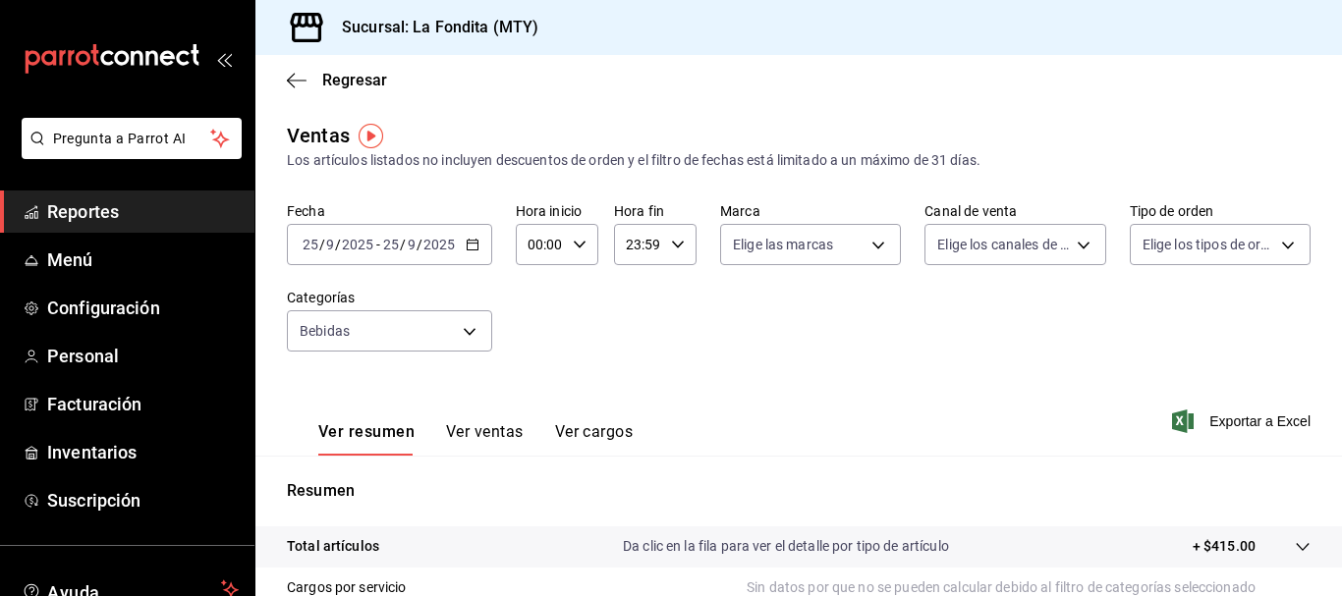
click at [473, 247] on icon "button" at bounding box center [473, 245] width 14 height 14
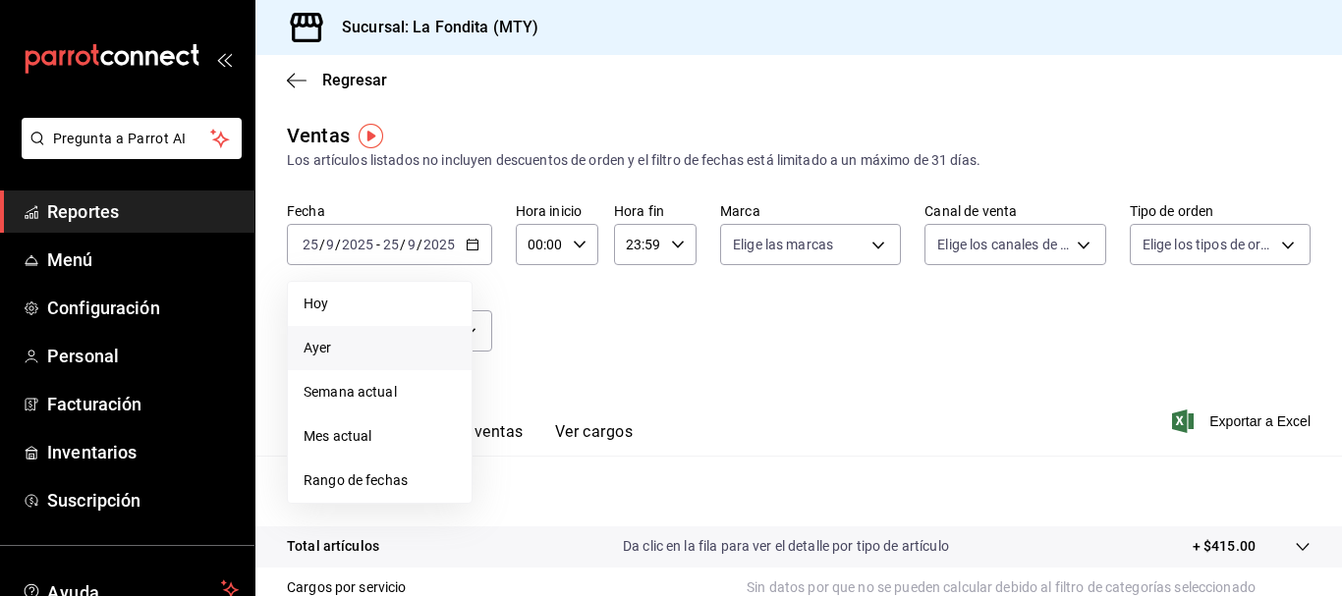
click at [421, 342] on span "Ayer" at bounding box center [380, 348] width 152 height 21
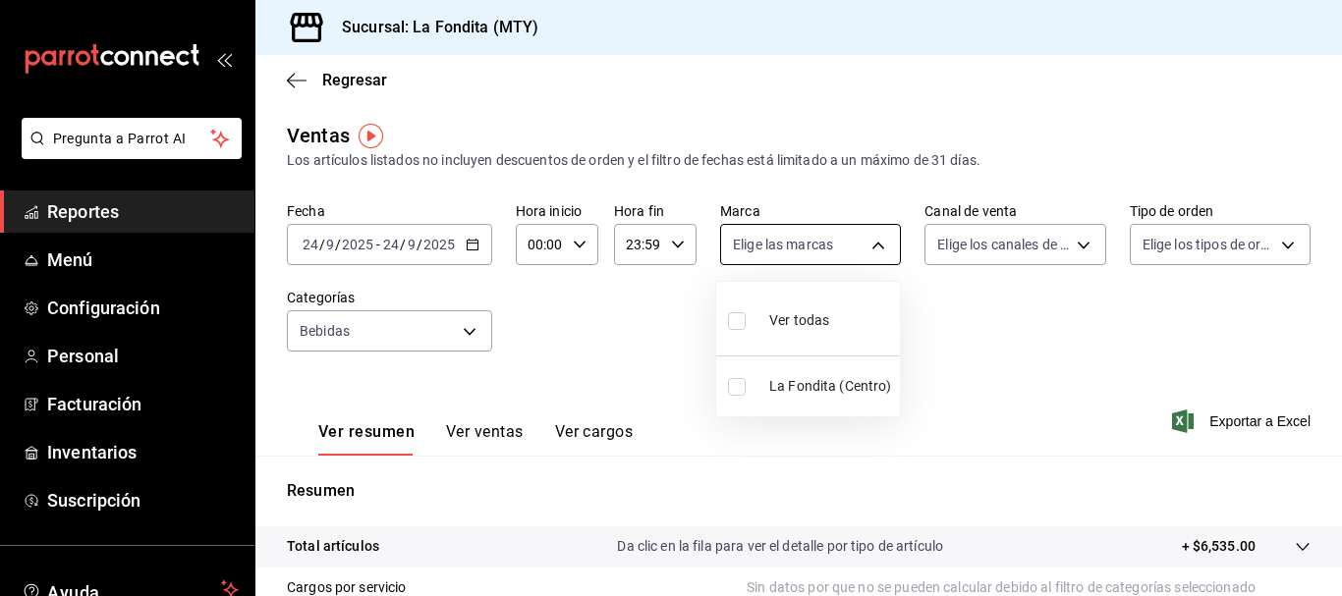
click at [885, 241] on body "Pregunta a Parrot AI Reportes Menú Configuración Personal Facturación Inventari…" at bounding box center [671, 298] width 1342 height 596
click at [745, 320] on input "checkbox" at bounding box center [737, 321] width 18 height 18
checkbox input "true"
type input "b00ac0d1-88b1-4e6e-991e-543bd3e1f369"
checkbox input "true"
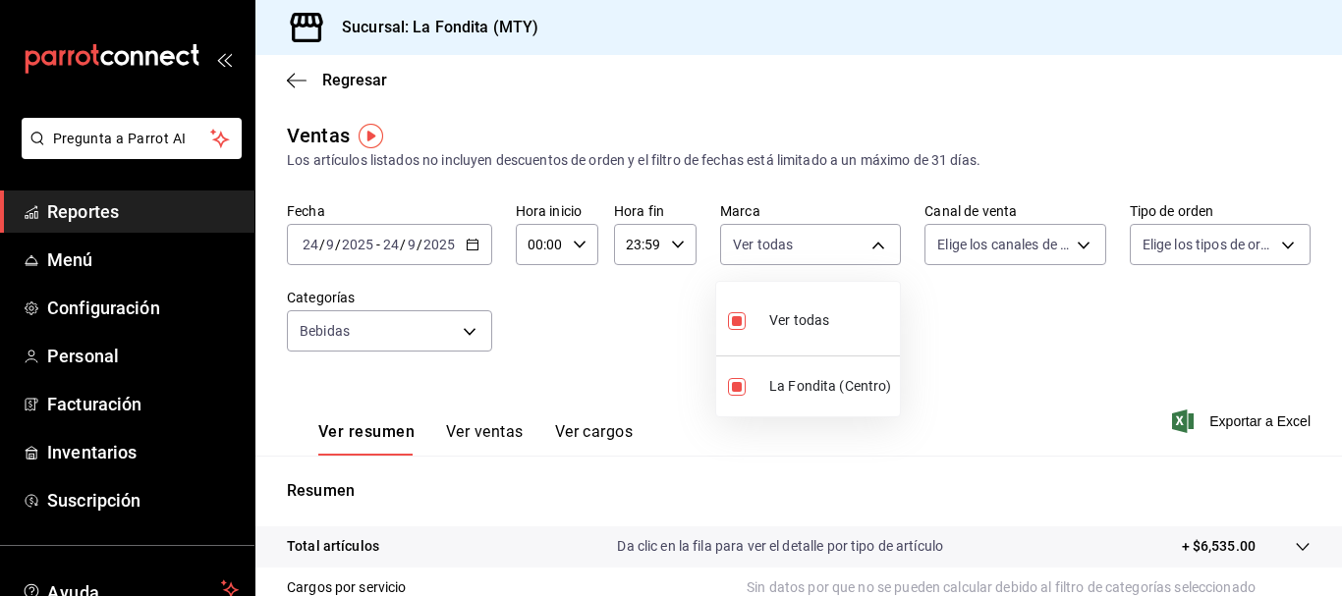
click at [1071, 259] on div at bounding box center [671, 298] width 1342 height 596
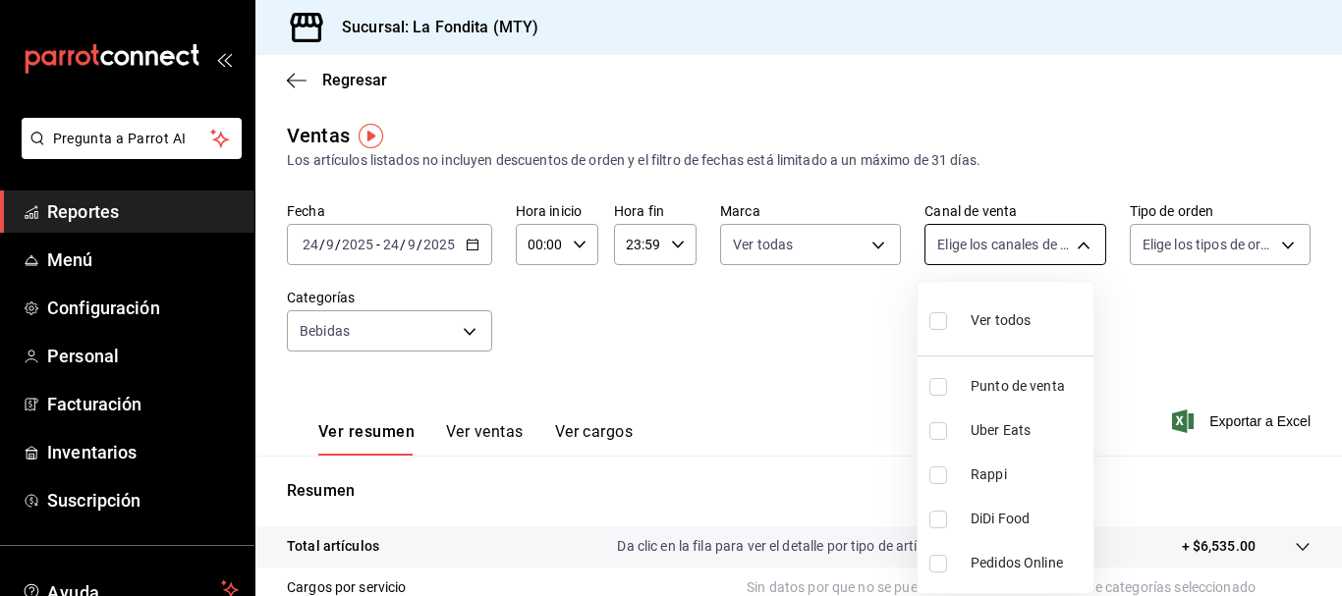
click at [1070, 248] on body "Pregunta a Parrot AI Reportes Menú Configuración Personal Facturación Inventari…" at bounding box center [671, 298] width 1342 height 596
click at [944, 382] on input "checkbox" at bounding box center [939, 387] width 18 height 18
checkbox input "true"
type input "PARROT"
click at [1264, 252] on div at bounding box center [671, 298] width 1342 height 596
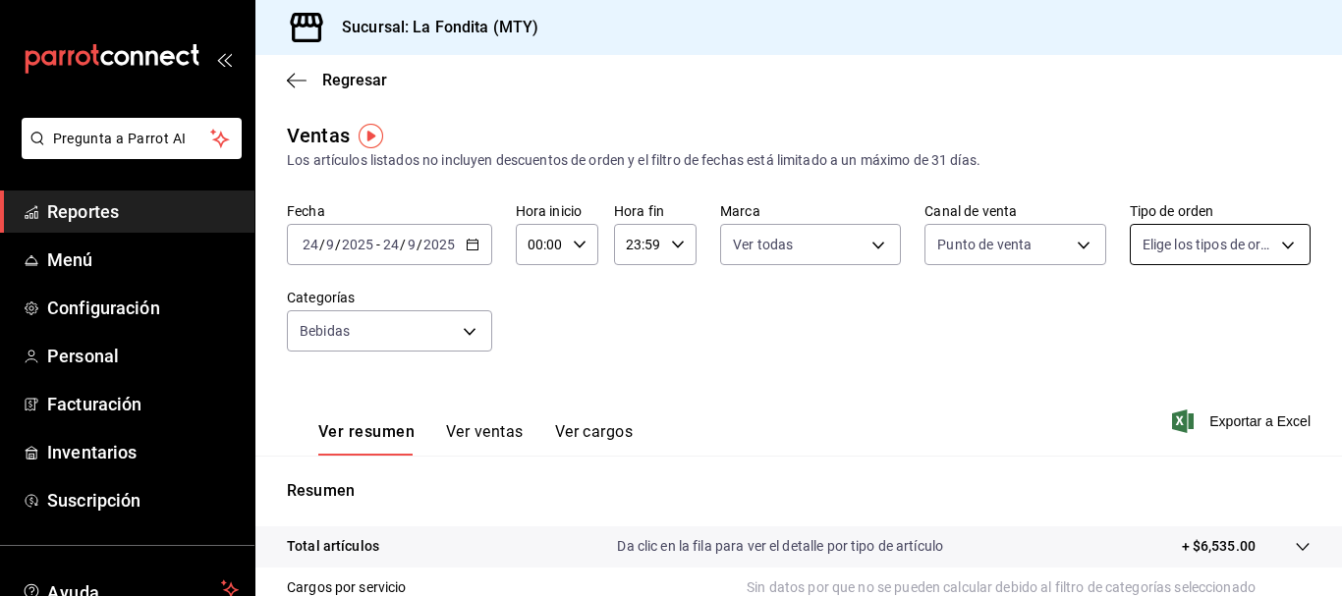
click at [1267, 249] on body "Pregunta a Parrot AI Reportes Menú Configuración Personal Facturación Inventari…" at bounding box center [671, 298] width 1342 height 596
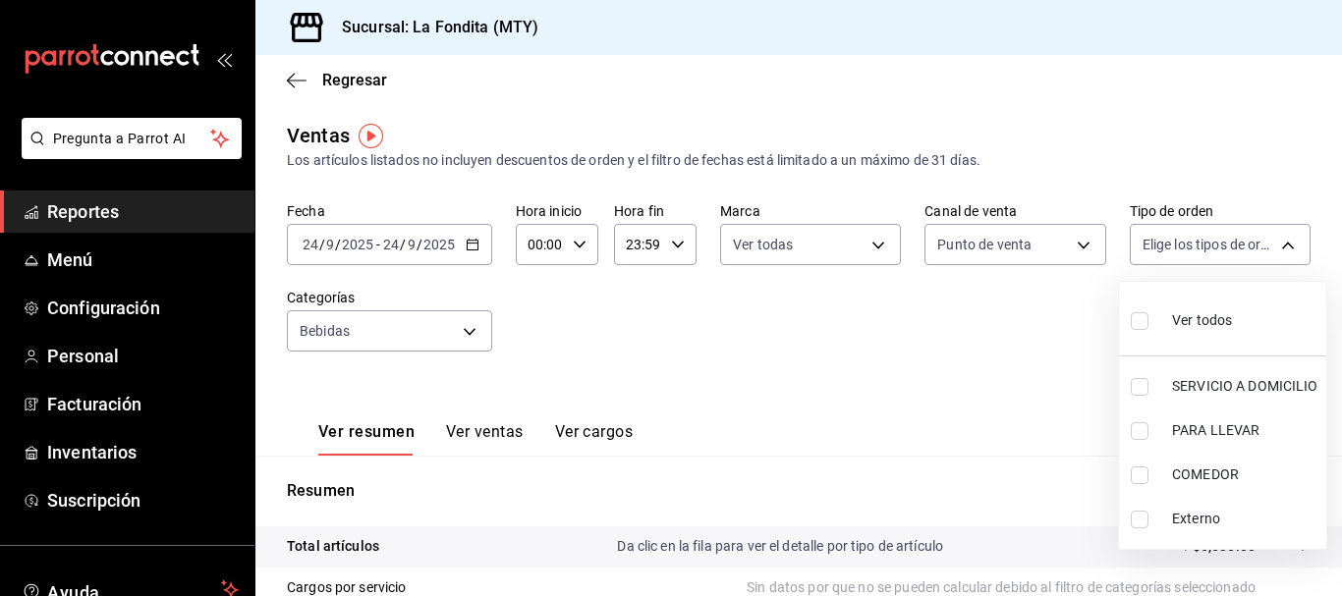
click at [1141, 480] on input "checkbox" at bounding box center [1140, 476] width 18 height 18
checkbox input "true"
type input "a605df57-8c78-488e-b677-c963512198c8"
click at [788, 351] on div at bounding box center [671, 298] width 1342 height 596
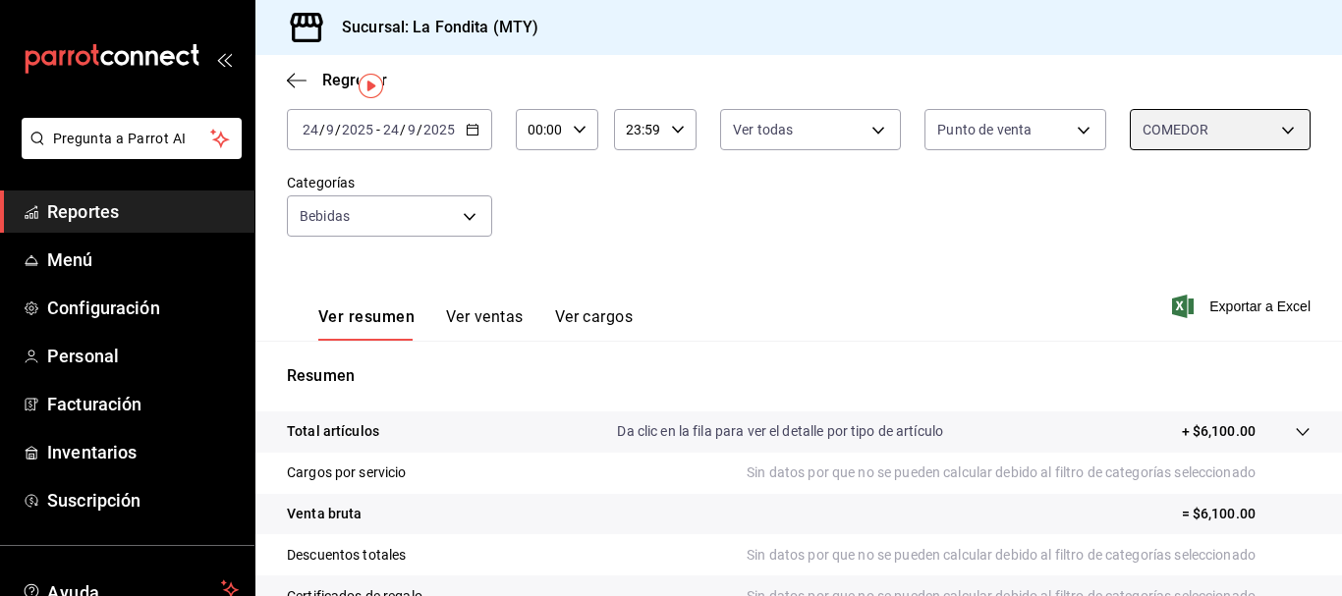
scroll to position [50, 0]
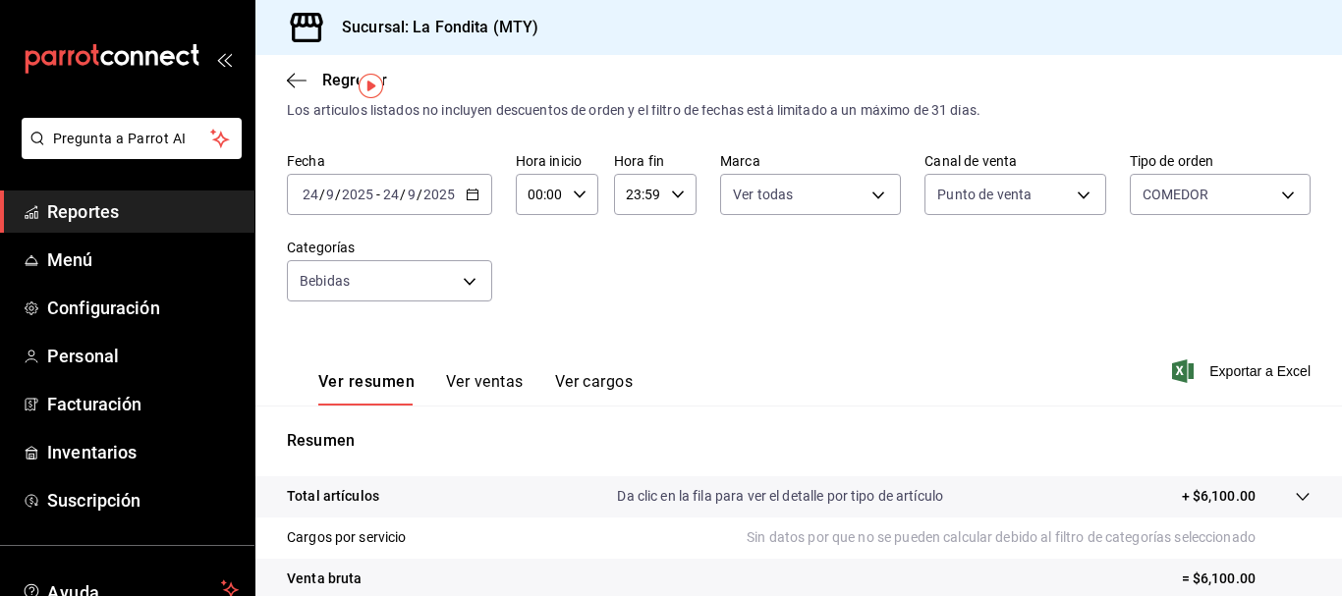
click at [507, 374] on button "Ver ventas" at bounding box center [485, 388] width 78 height 33
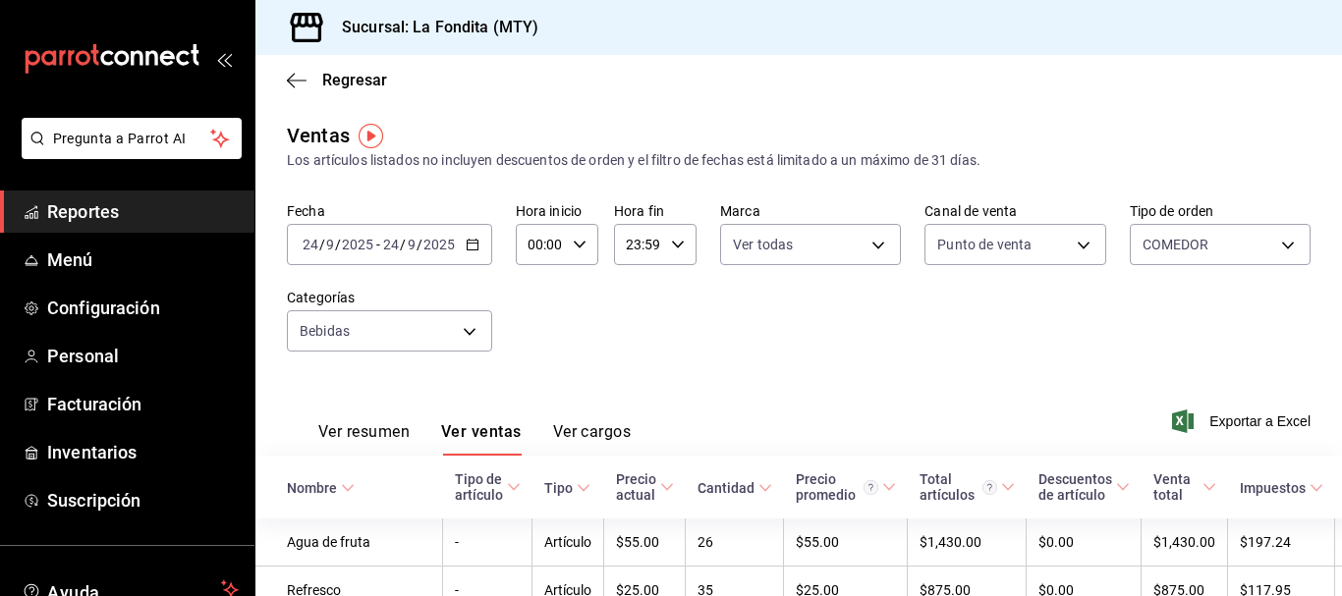
click at [1247, 424] on span "Exportar a Excel" at bounding box center [1243, 422] width 135 height 24
click at [298, 80] on icon "button" at bounding box center [297, 80] width 20 height 1
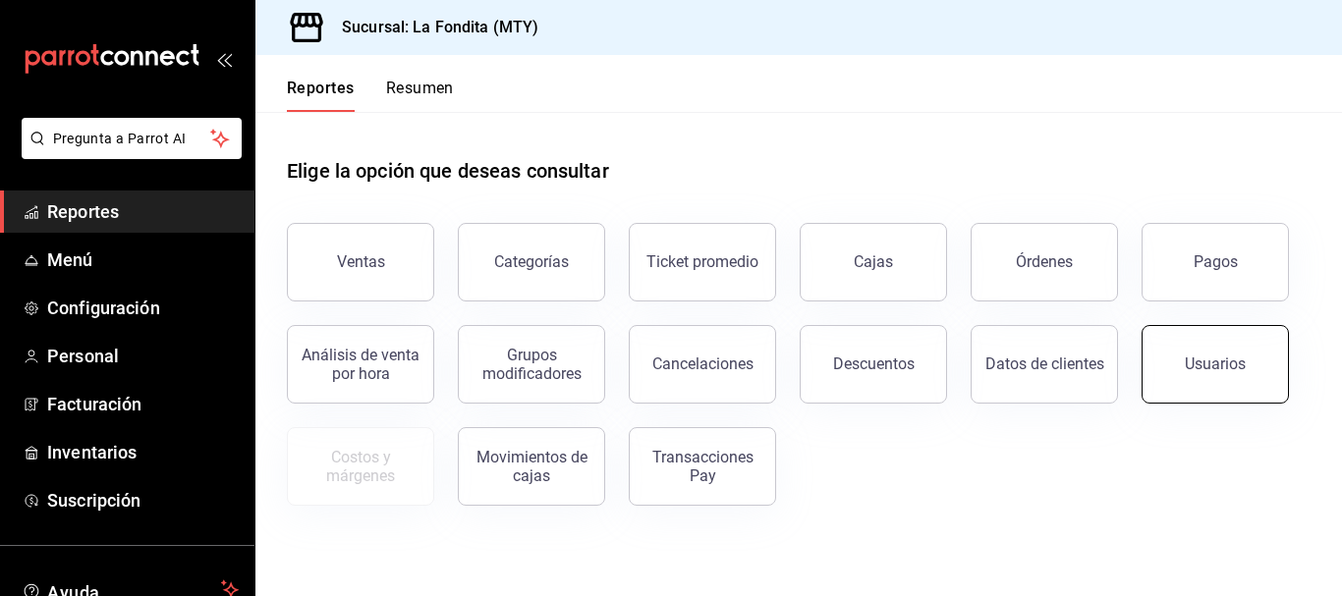
click at [1186, 380] on button "Usuarios" at bounding box center [1215, 364] width 147 height 79
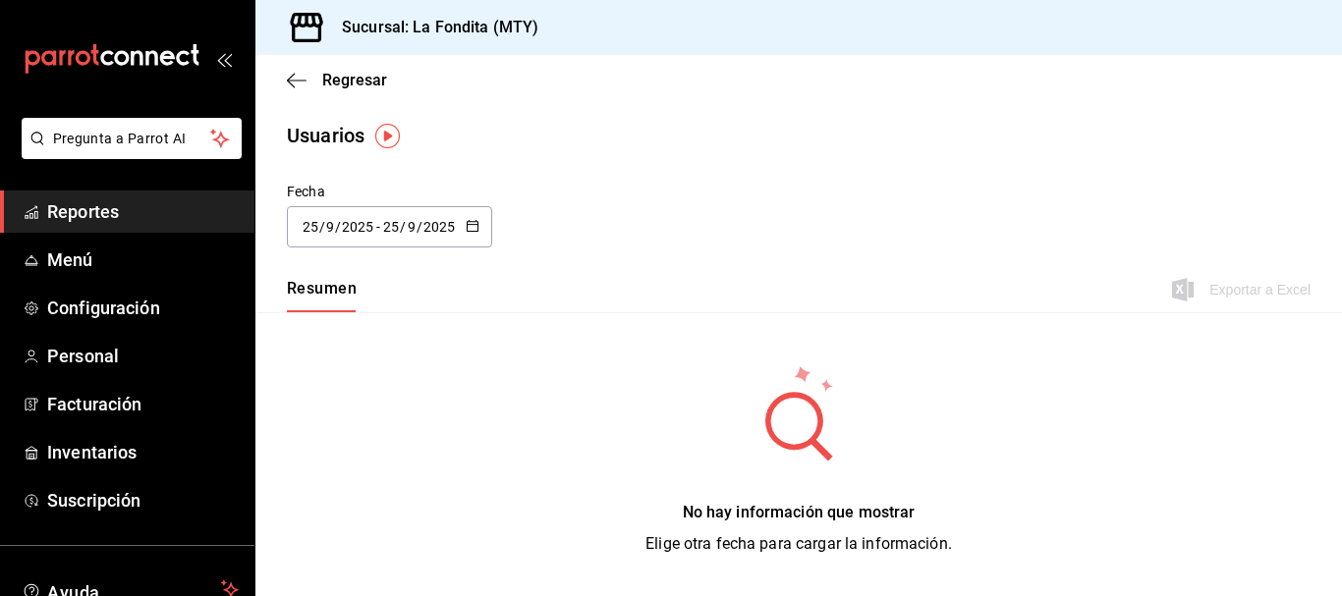
click at [481, 226] on div "[DATE] [DATE] - [DATE] [DATE]" at bounding box center [389, 226] width 205 height 41
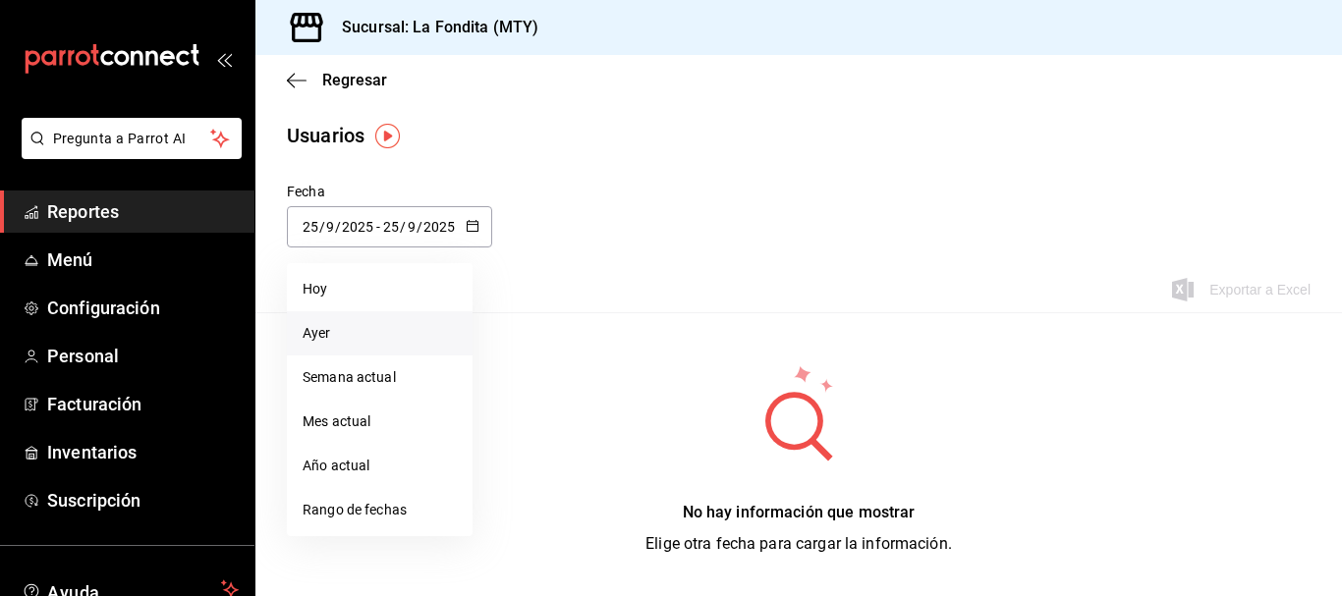
click at [387, 329] on li "Ayer" at bounding box center [380, 333] width 186 height 44
type input "[DATE]"
type input "24"
type input "[DATE]"
type input "24"
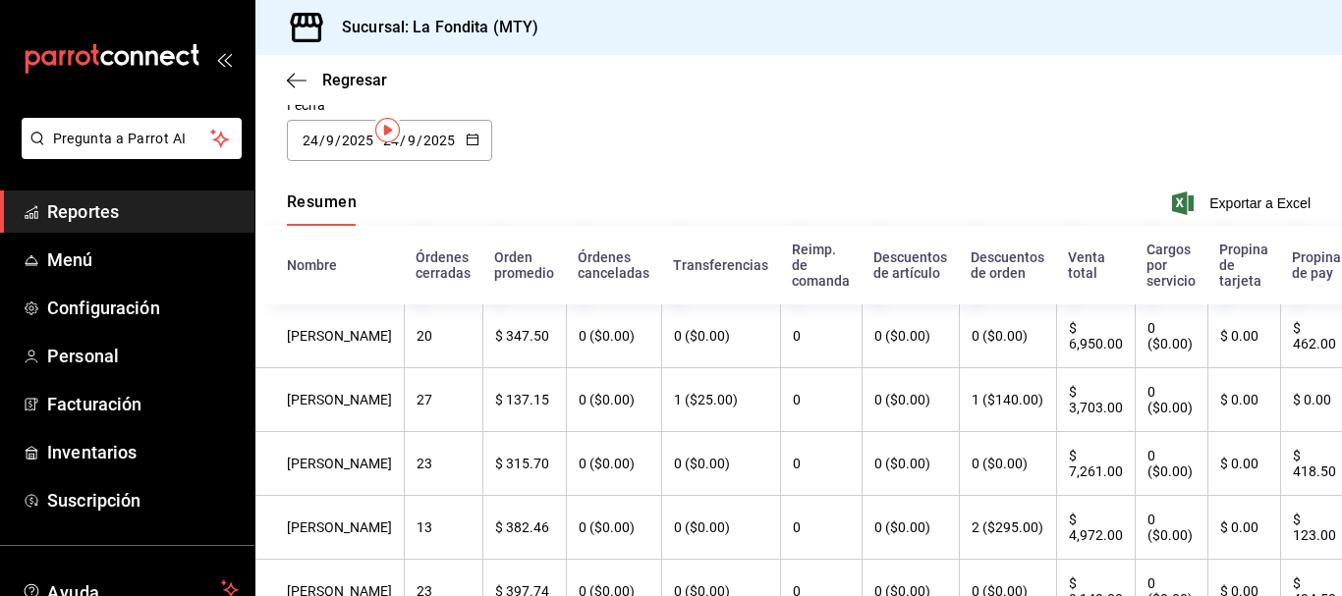
scroll to position [98, 0]
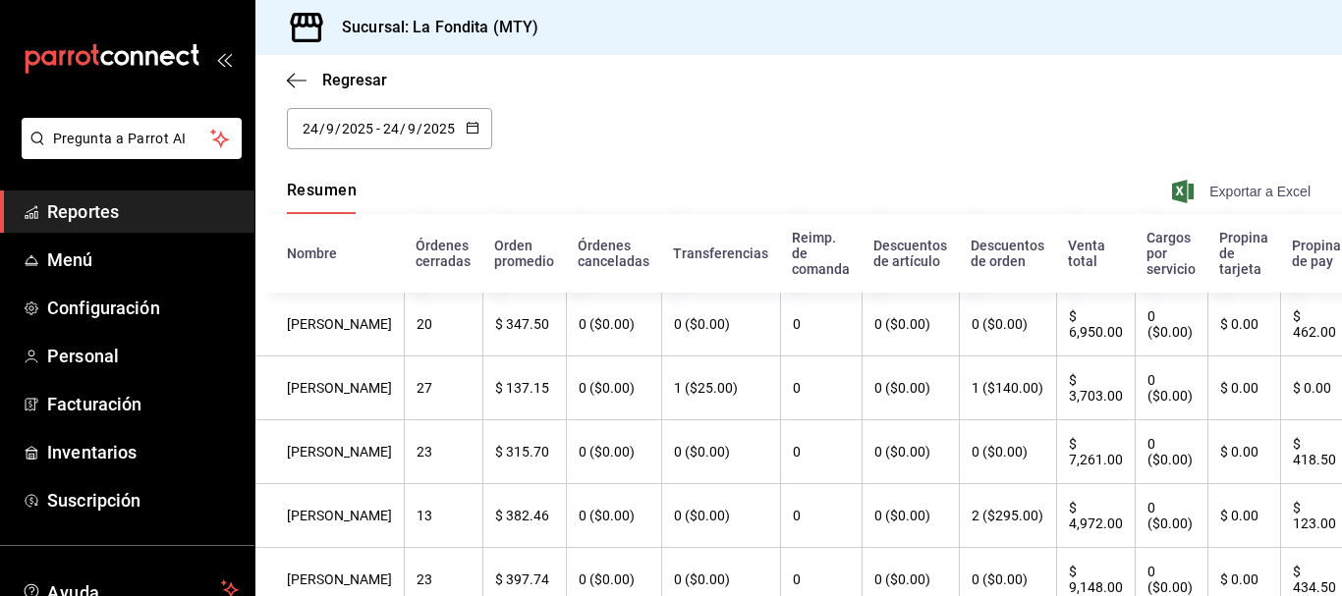
click at [1208, 200] on span "Exportar a Excel" at bounding box center [1243, 192] width 135 height 24
click at [305, 79] on icon "button" at bounding box center [297, 81] width 20 height 18
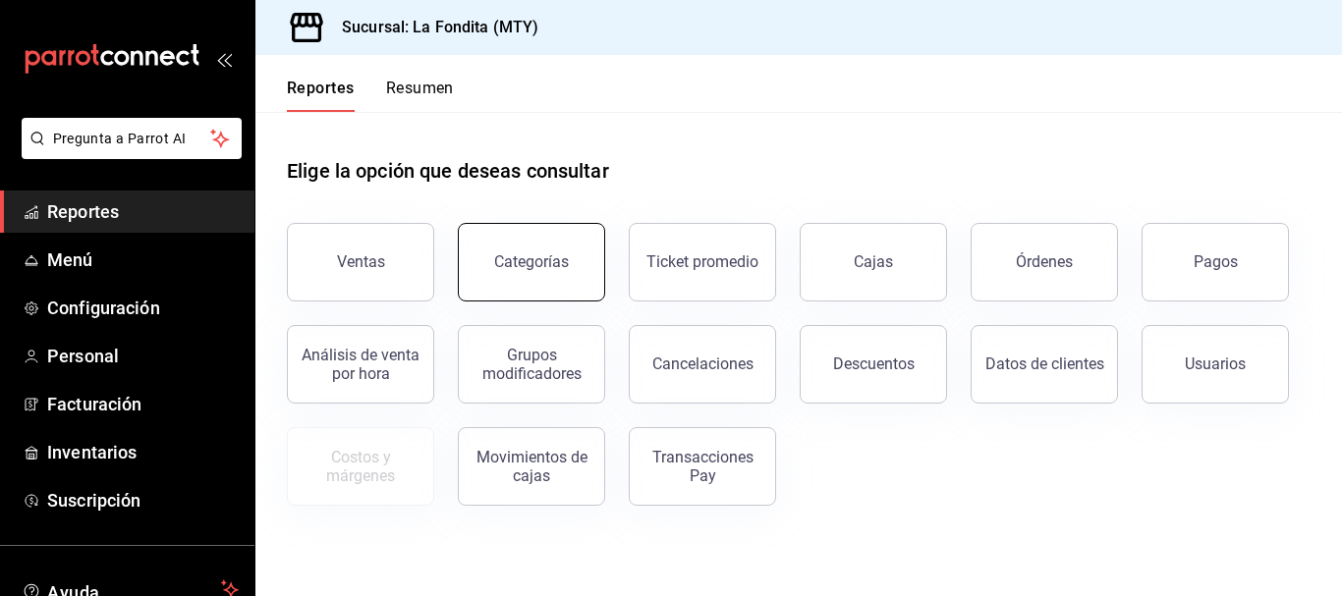
click at [553, 259] on div "Categorías" at bounding box center [531, 262] width 75 height 19
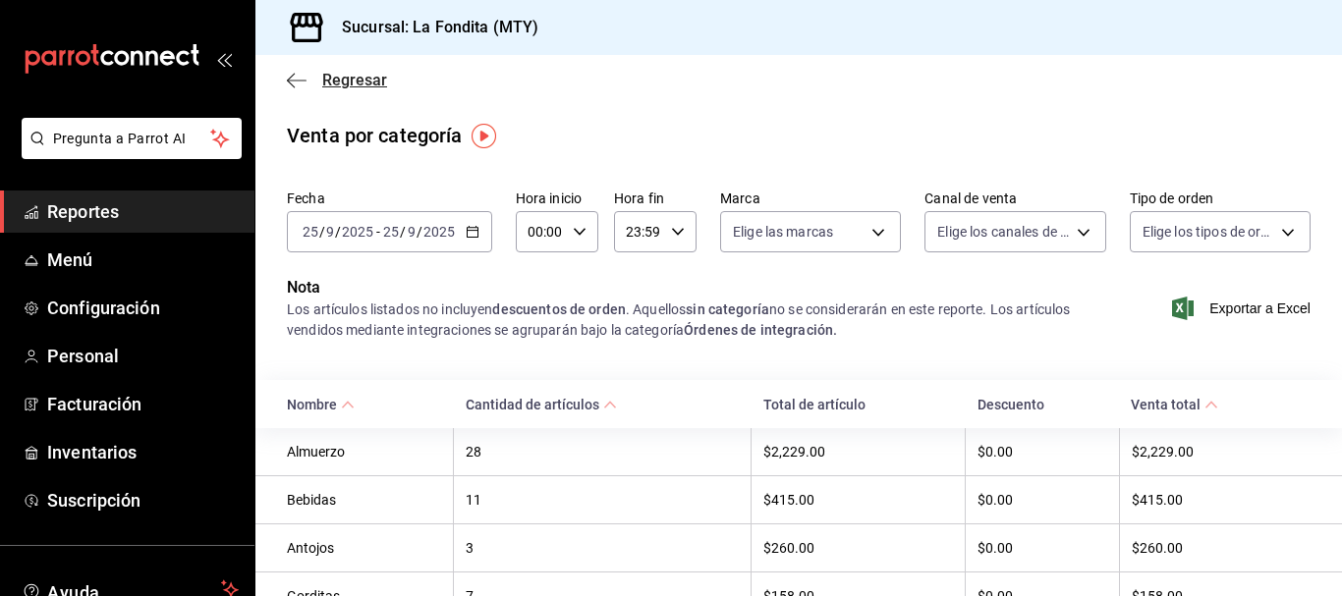
click at [291, 83] on icon "button" at bounding box center [297, 81] width 20 height 18
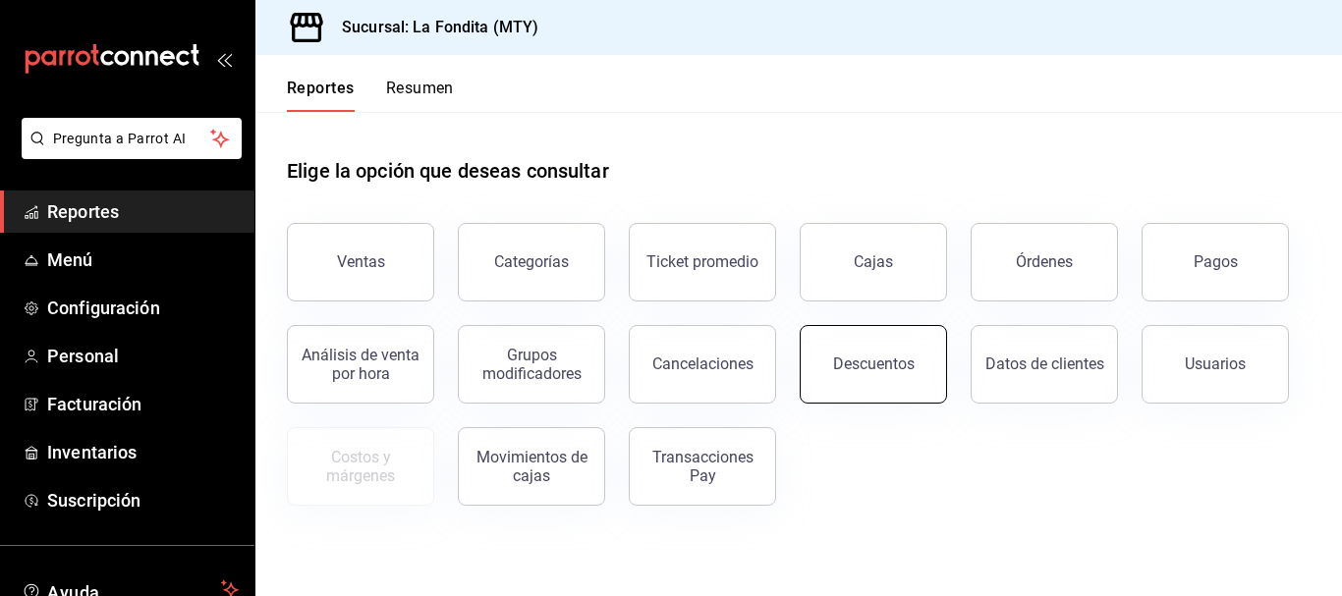
click at [920, 372] on button "Descuentos" at bounding box center [873, 364] width 147 height 79
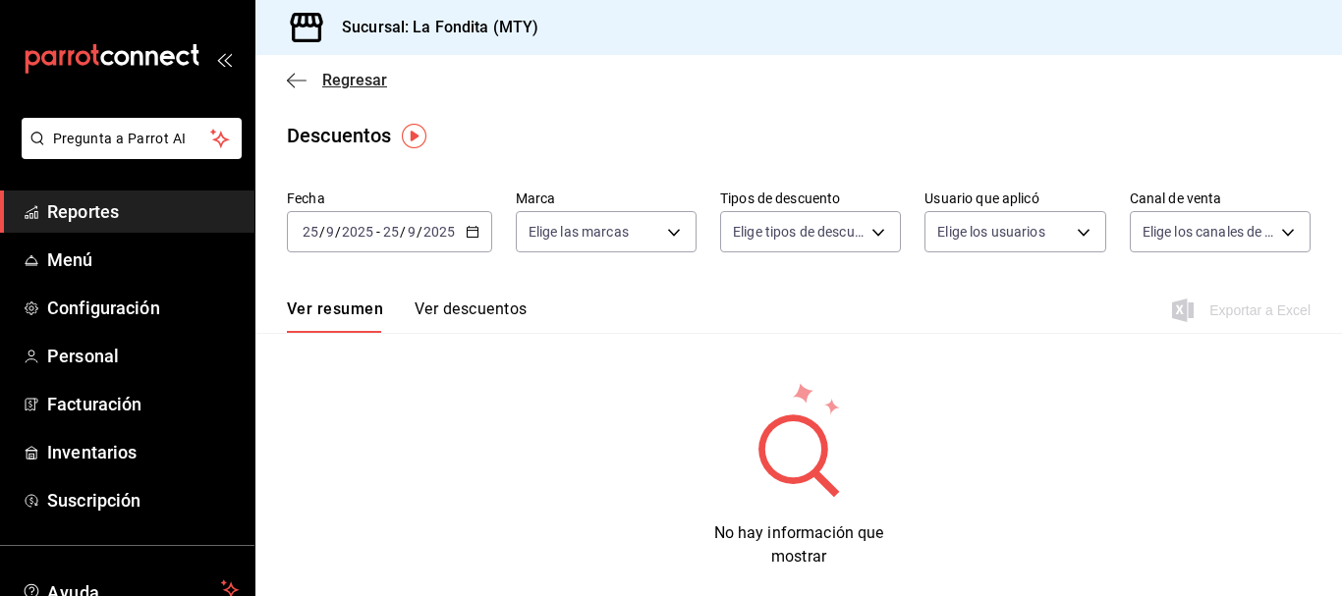
click at [292, 86] on icon "button" at bounding box center [297, 81] width 20 height 18
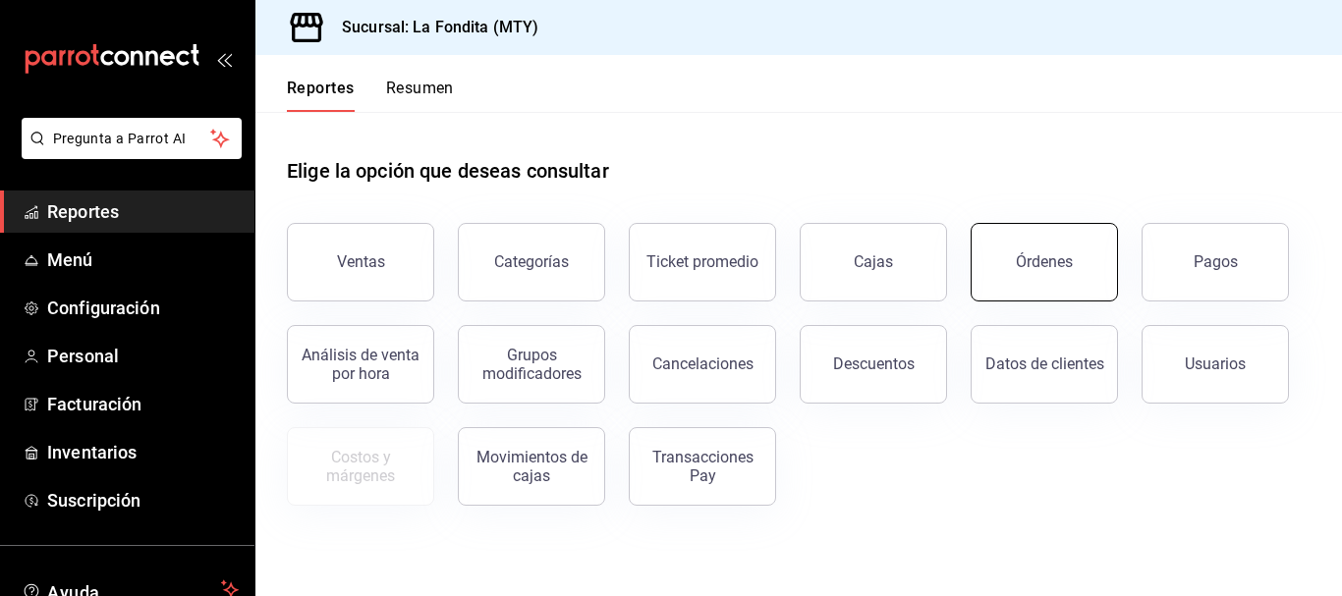
click at [1056, 249] on button "Órdenes" at bounding box center [1044, 262] width 147 height 79
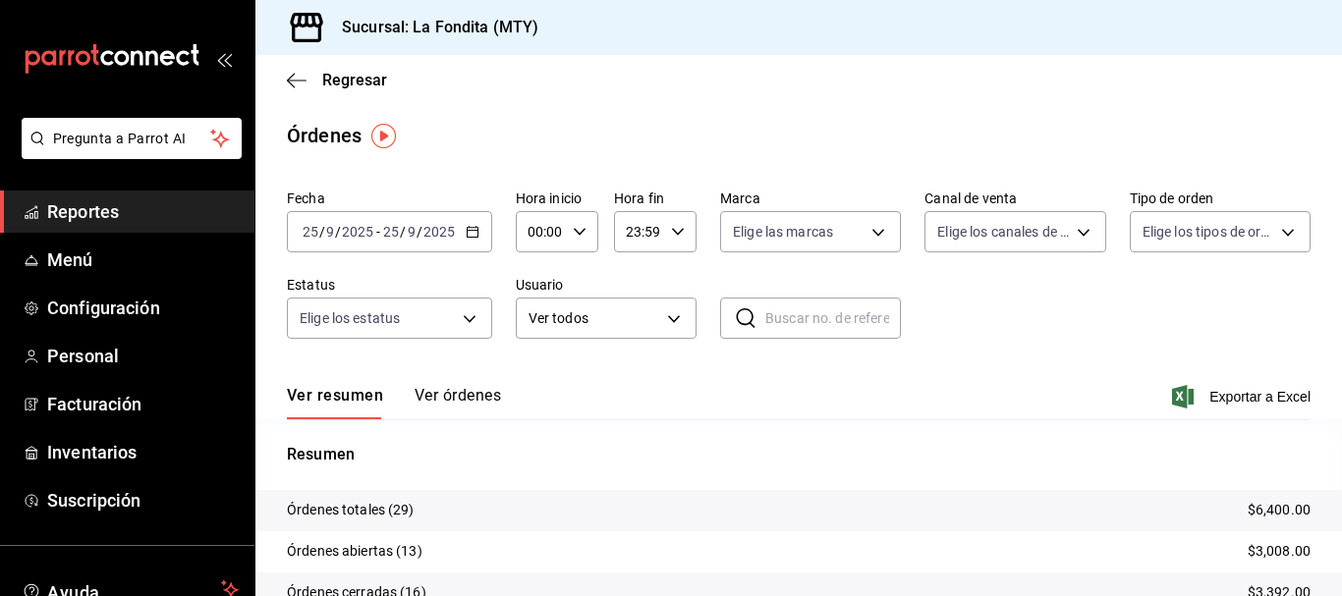
click at [470, 226] on icon "button" at bounding box center [473, 232] width 14 height 14
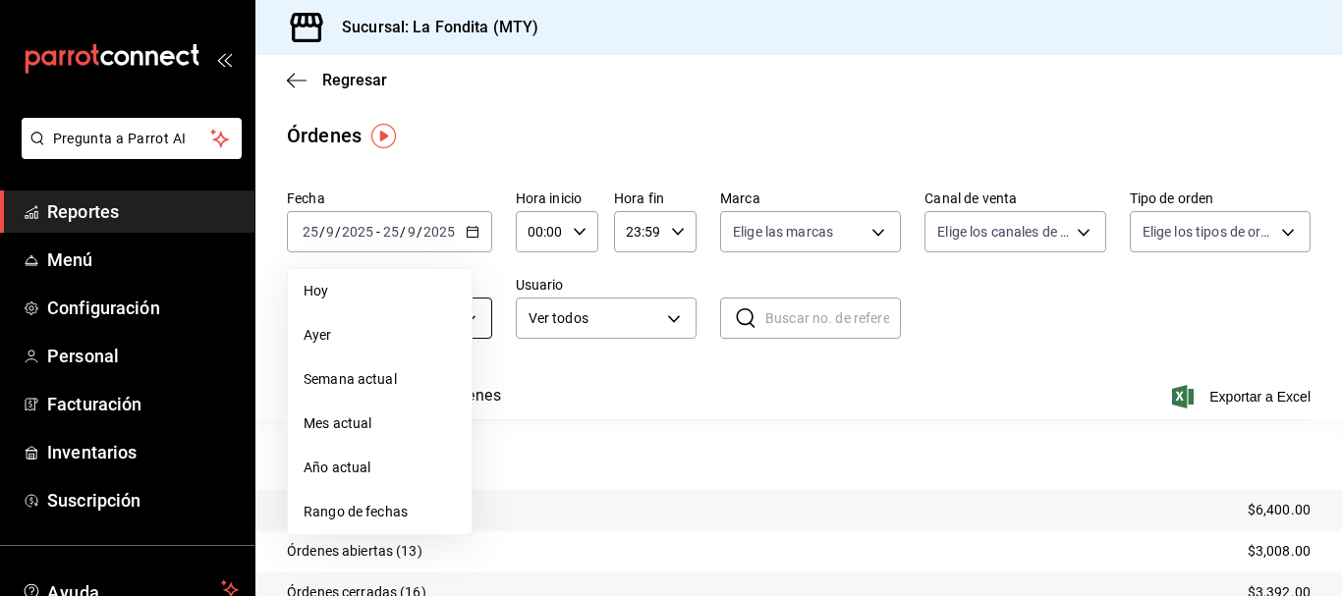
click at [379, 326] on span "Ayer" at bounding box center [380, 335] width 152 height 21
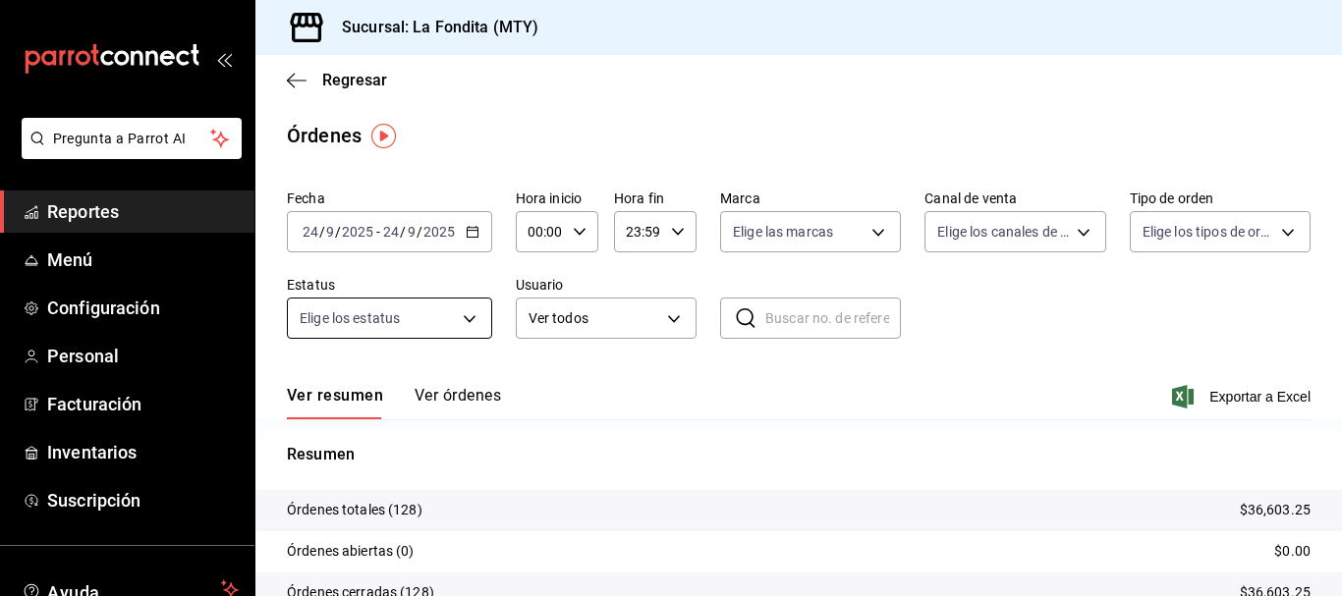
click at [473, 314] on body "Pregunta a Parrot AI Reportes Menú Configuración Personal Facturación Inventari…" at bounding box center [671, 298] width 1342 height 596
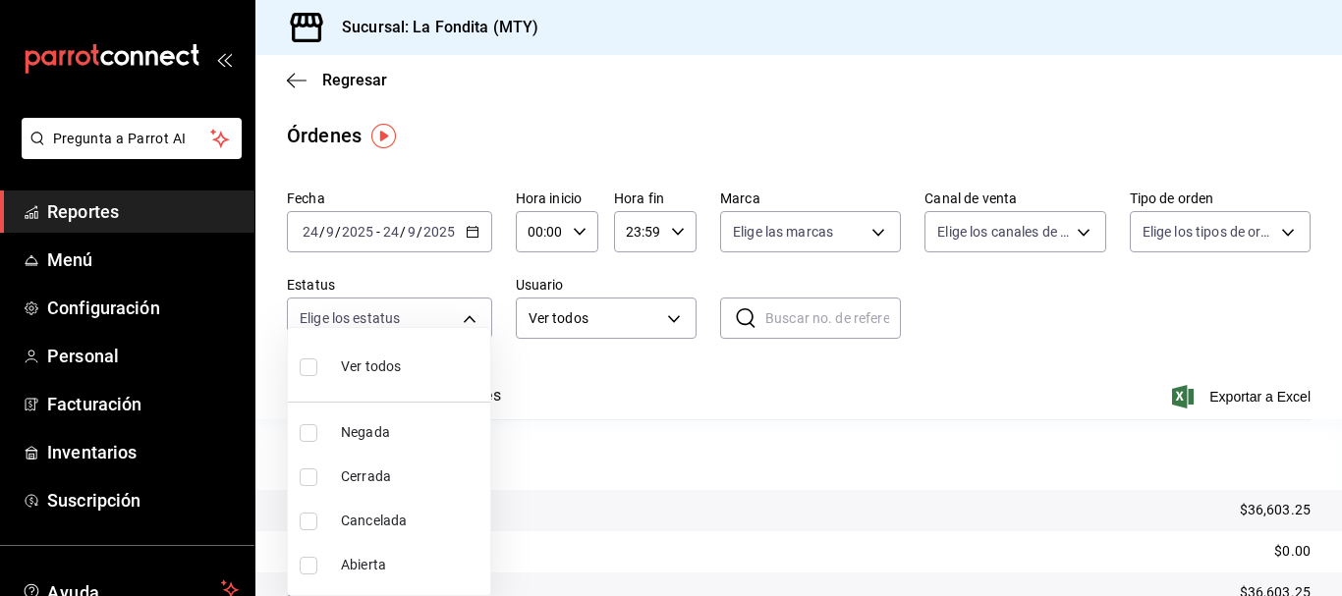
click at [581, 427] on div at bounding box center [671, 298] width 1342 height 596
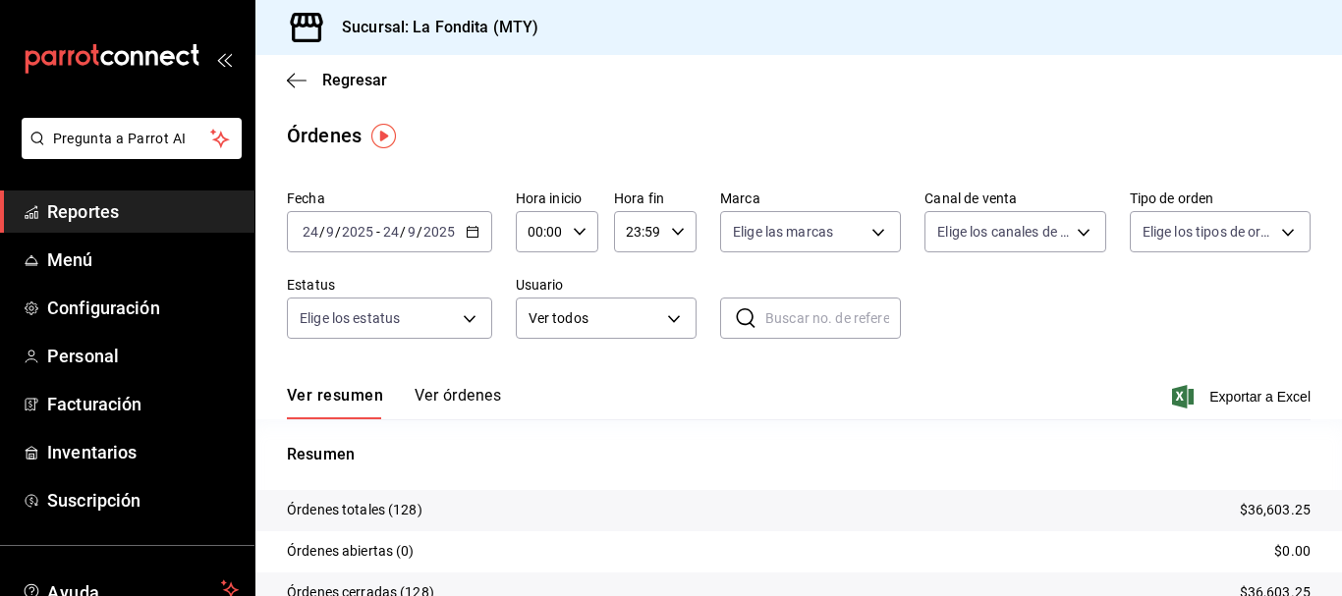
click at [684, 386] on div "Ver resumen Ver órdenes Exportar a Excel" at bounding box center [799, 391] width 1024 height 57
click at [848, 246] on body "Pregunta a Parrot AI Reportes Menú Configuración Personal Facturación Inventari…" at bounding box center [671, 298] width 1342 height 596
click at [836, 300] on li "Ver todas" at bounding box center [808, 306] width 184 height 58
type input "b00ac0d1-88b1-4e6e-991e-543bd3e1f369"
checkbox input "true"
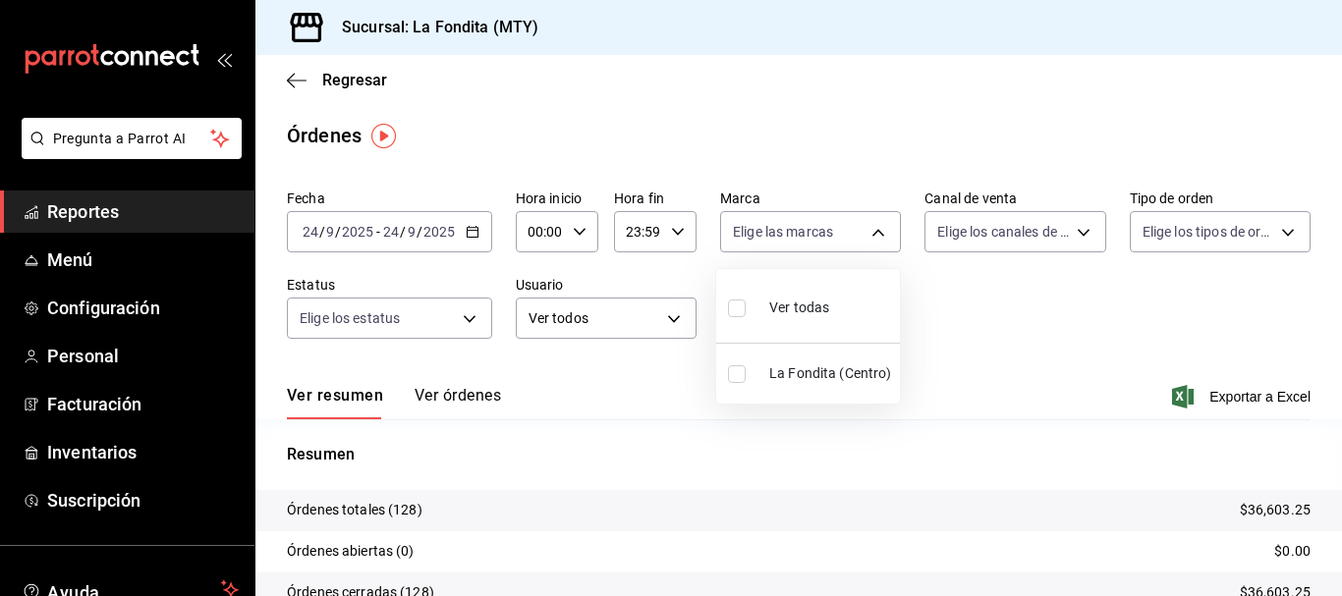
checkbox input "true"
click at [1069, 231] on div at bounding box center [671, 298] width 1342 height 596
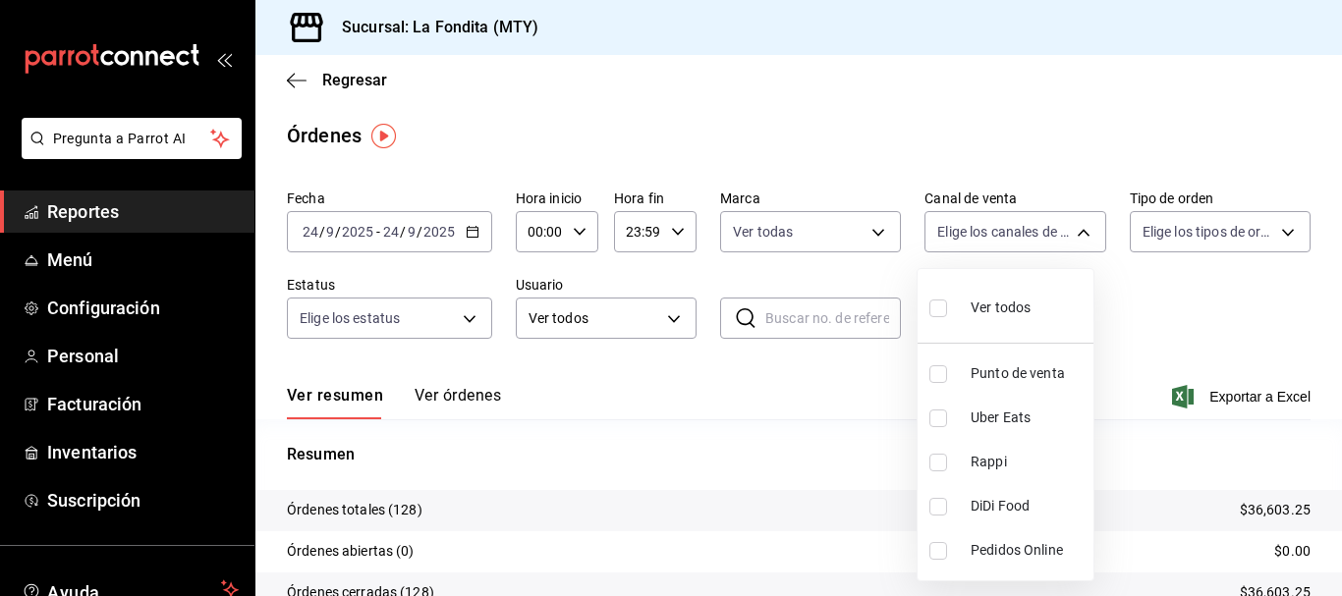
click at [1064, 235] on body "Pregunta a Parrot AI Reportes Menú Configuración Personal Facturación Inventari…" at bounding box center [671, 298] width 1342 height 596
click at [943, 369] on input "checkbox" at bounding box center [939, 375] width 18 height 18
checkbox input "true"
type input "PARROT"
click at [1270, 233] on div at bounding box center [671, 298] width 1342 height 596
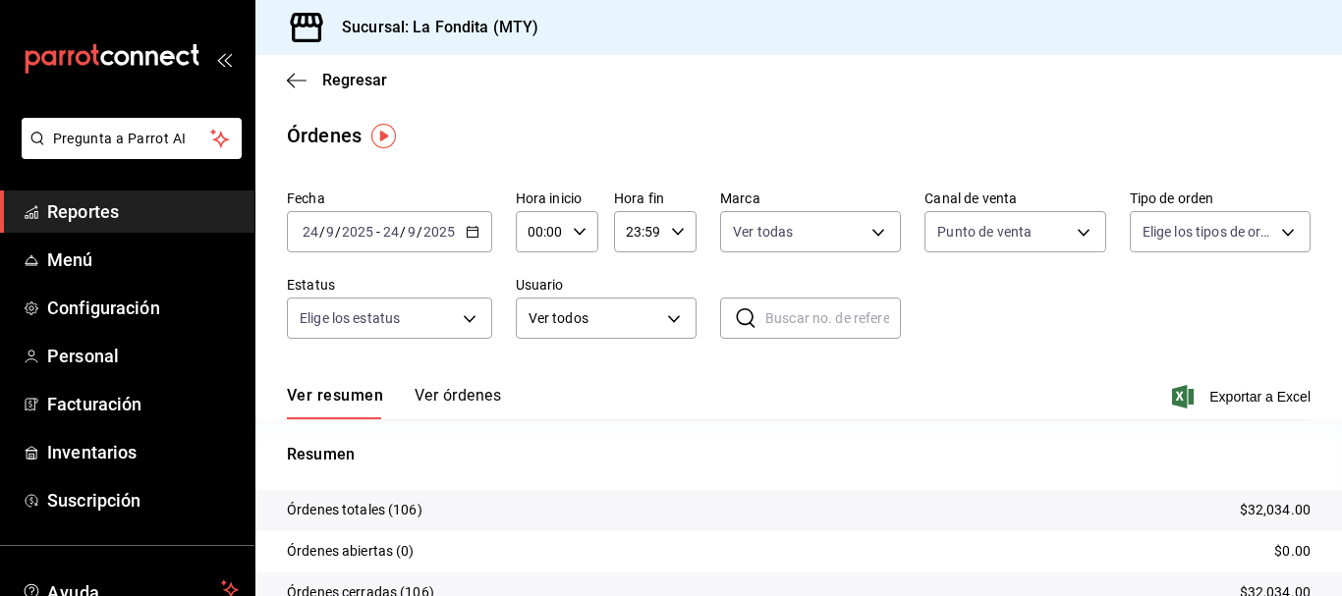
click at [1270, 233] on body "Pregunta a Parrot AI Reportes Menú Configuración Personal Facturación Inventari…" at bounding box center [671, 298] width 1342 height 596
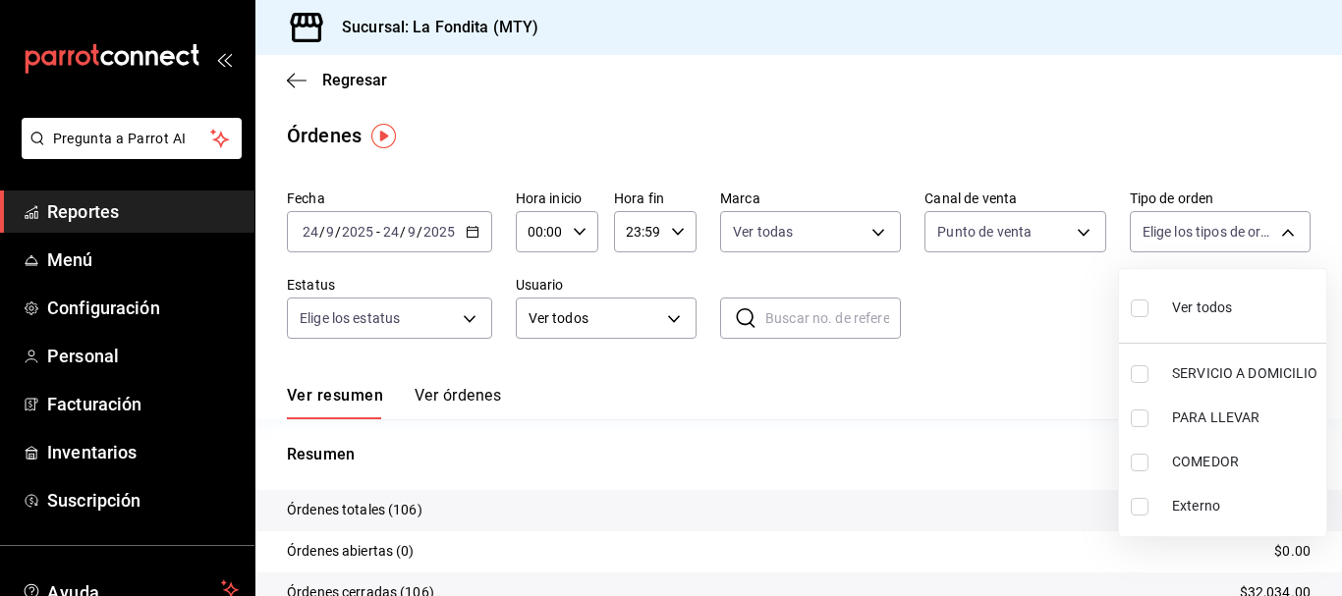
click at [1139, 456] on input "checkbox" at bounding box center [1140, 463] width 18 height 18
checkbox input "true"
type input "a605df57-8c78-488e-b677-c963512198c8"
click at [474, 323] on div at bounding box center [671, 298] width 1342 height 596
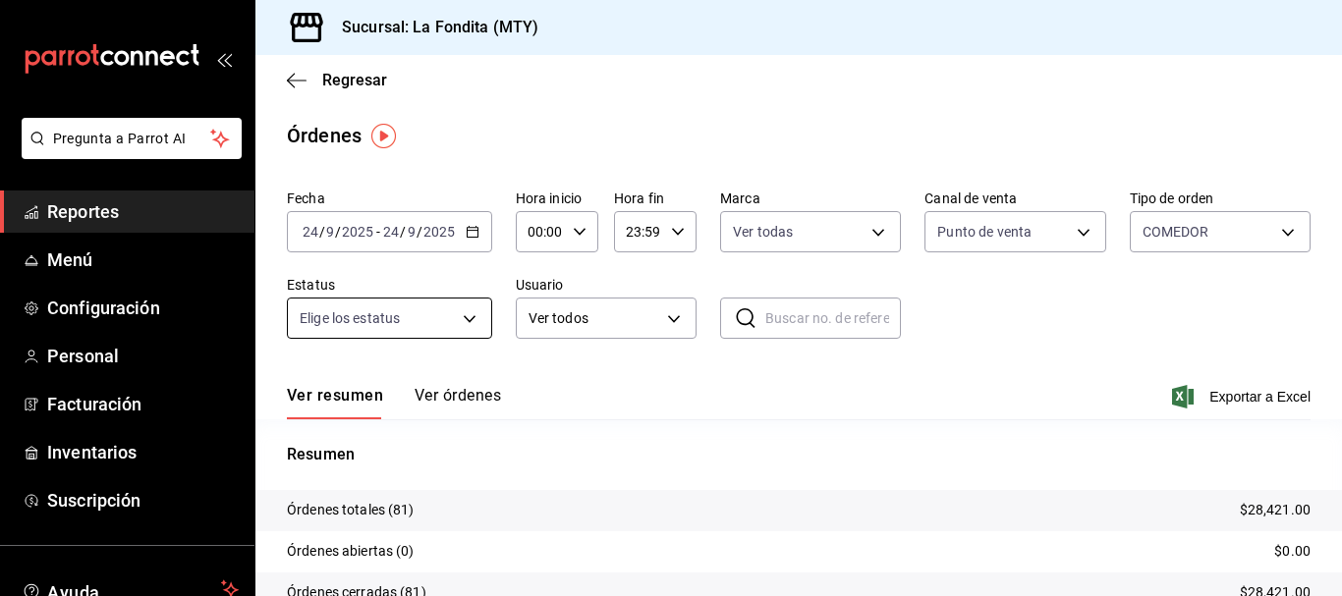
click at [472, 319] on body "Pregunta a Parrot AI Reportes Menú Configuración Personal Facturación Inventari…" at bounding box center [671, 298] width 1342 height 596
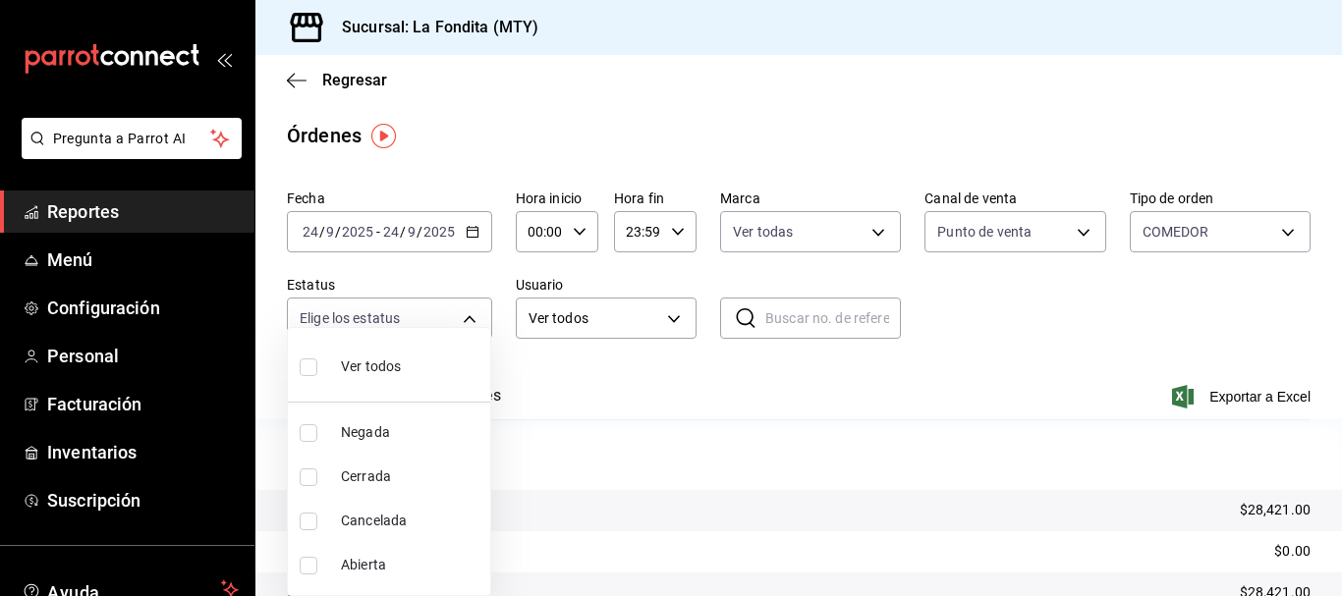
click at [311, 368] on input "checkbox" at bounding box center [309, 368] width 18 height 18
checkbox input "true"
type input "DENIED,FINISHED,CANCELED,OPEN"
checkbox input "true"
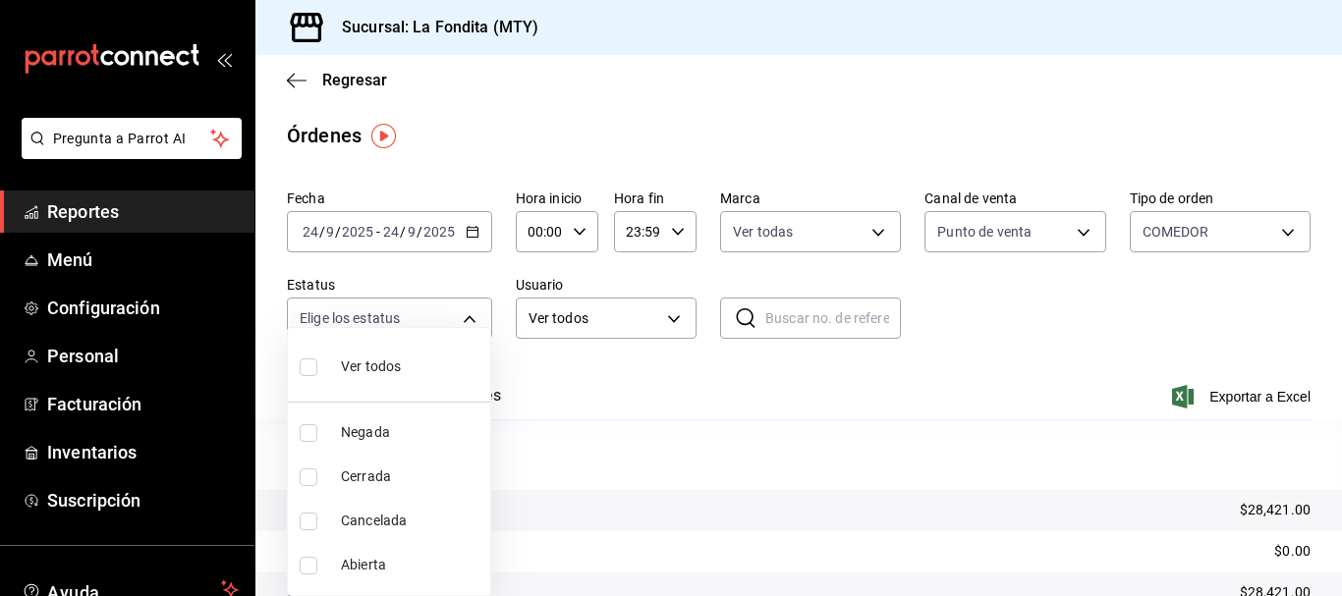
checkbox input "true"
click at [643, 322] on div at bounding box center [671, 298] width 1342 height 596
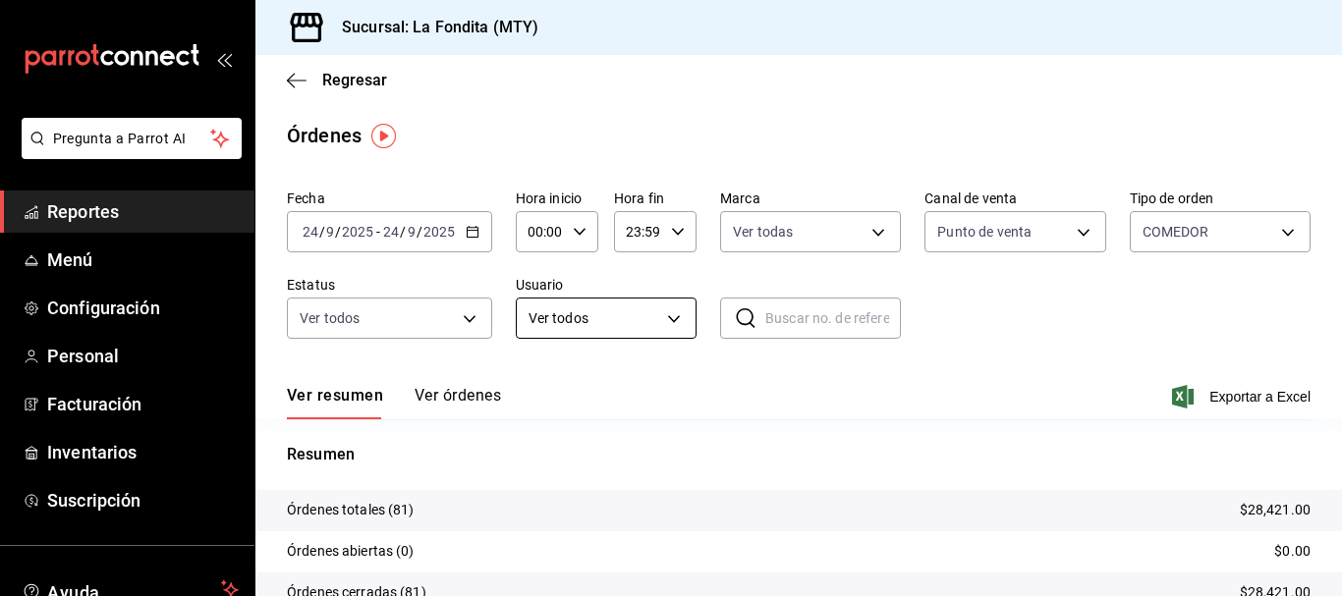
click at [661, 316] on body "Pregunta a Parrot AI Reportes Menú Configuración Personal Facturación Inventari…" at bounding box center [671, 298] width 1342 height 596
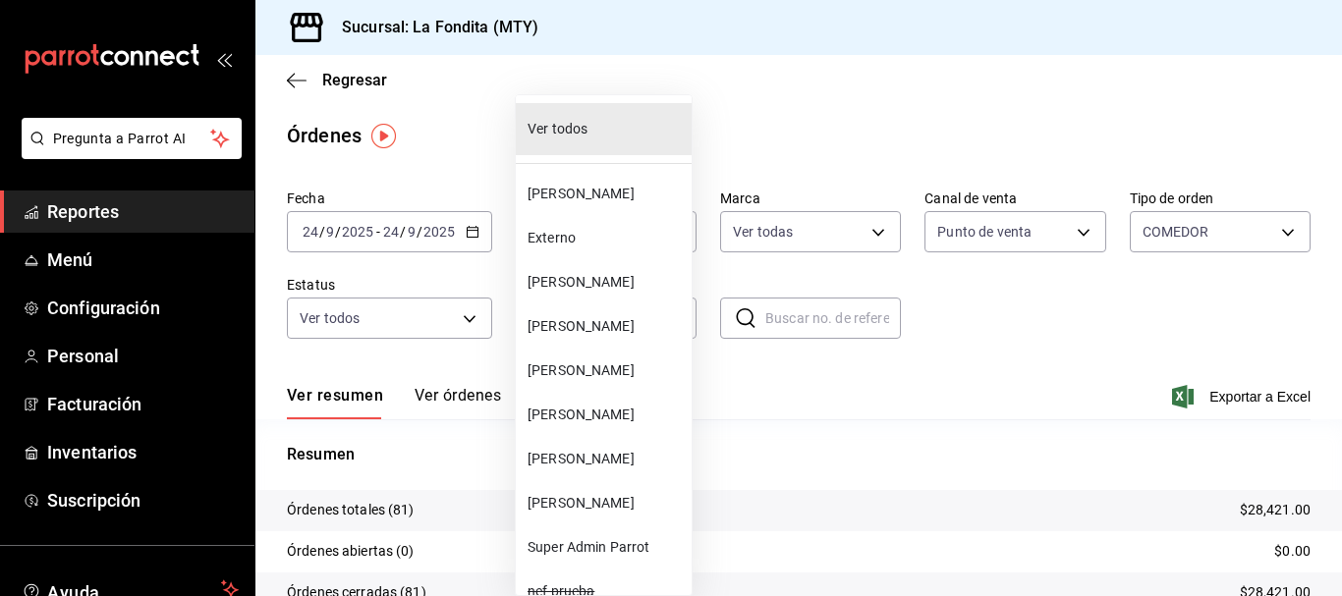
click at [754, 386] on div at bounding box center [671, 298] width 1342 height 596
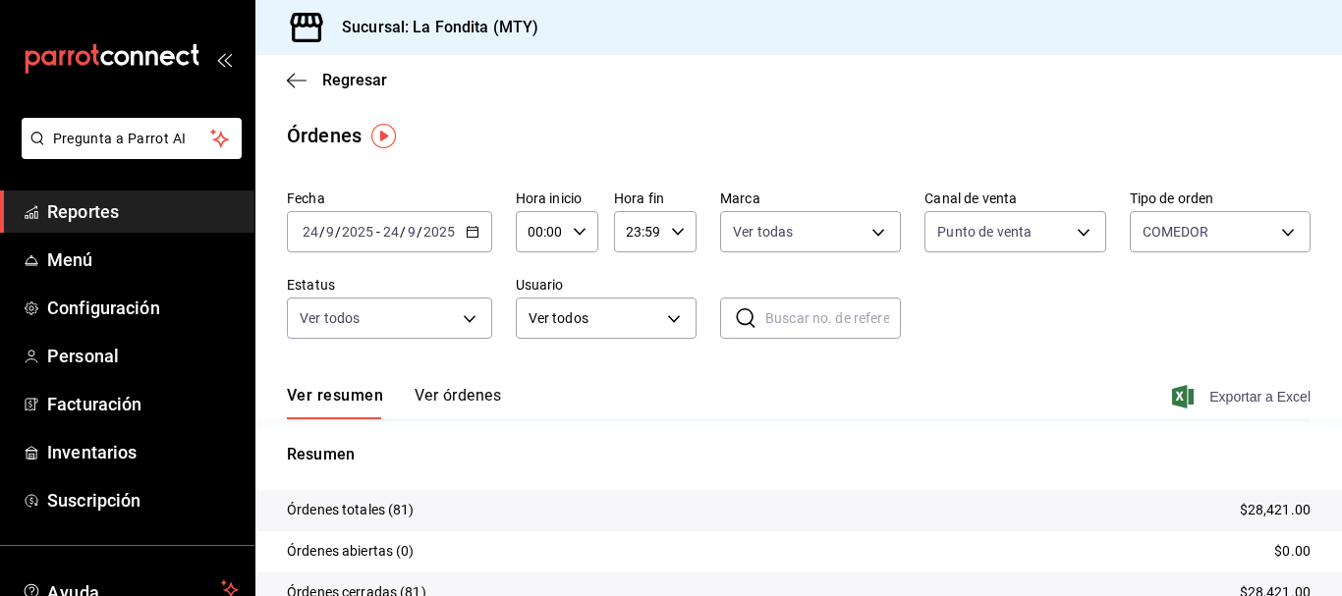
click at [1215, 390] on span "Exportar a Excel" at bounding box center [1243, 397] width 135 height 24
click at [678, 317] on body "Pregunta a Parrot AI Reportes Menú Configuración Personal Facturación Inventari…" at bounding box center [671, 298] width 1342 height 596
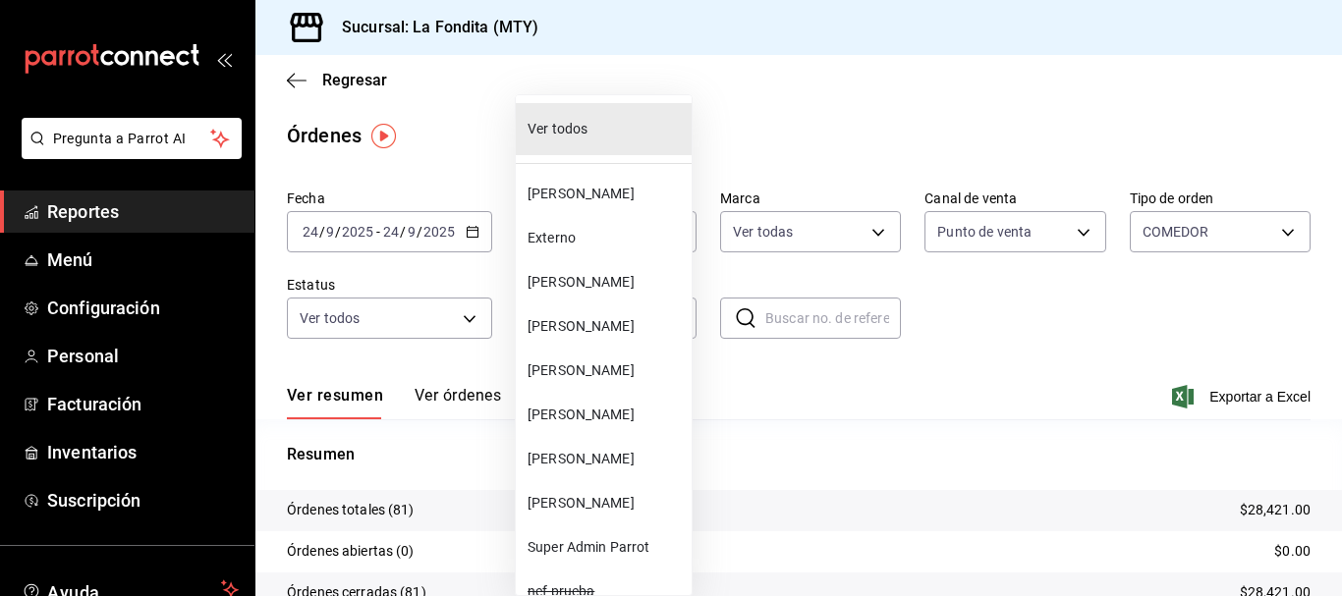
click at [618, 199] on span "[PERSON_NAME]" at bounding box center [606, 194] width 156 height 21
type input "e1201223-bfbd-41d6-a1ac-010612b65c54"
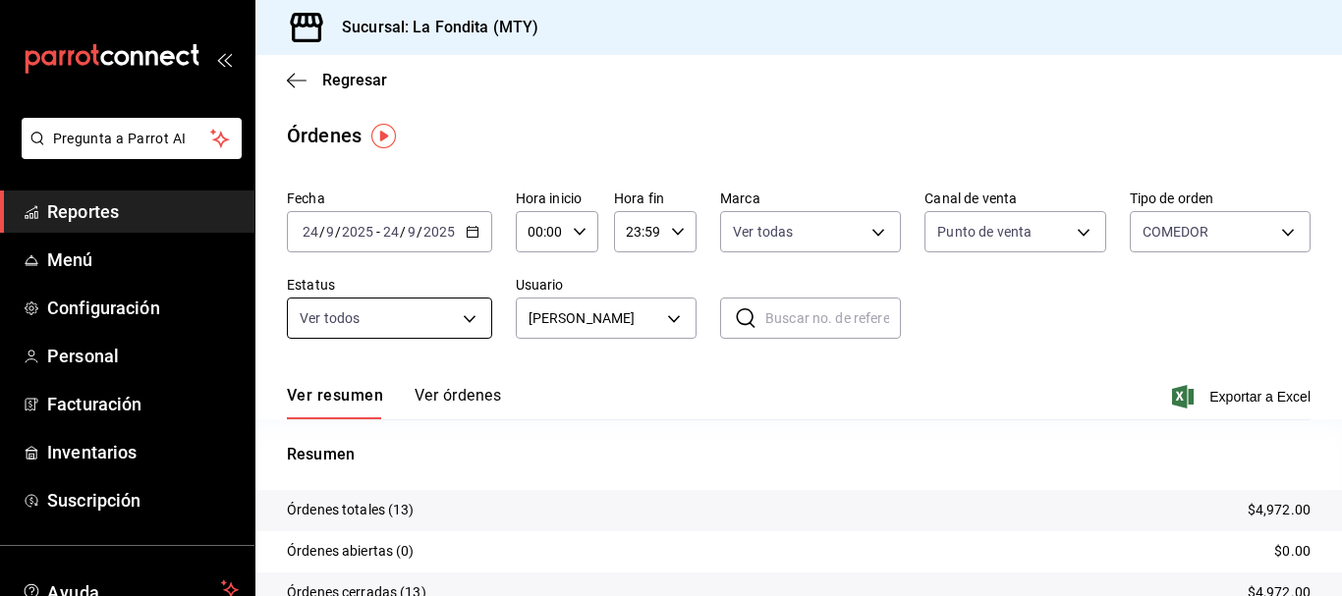
click at [474, 328] on body "Pregunta a Parrot AI Reportes Menú Configuración Personal Facturación Inventari…" at bounding box center [671, 298] width 1342 height 596
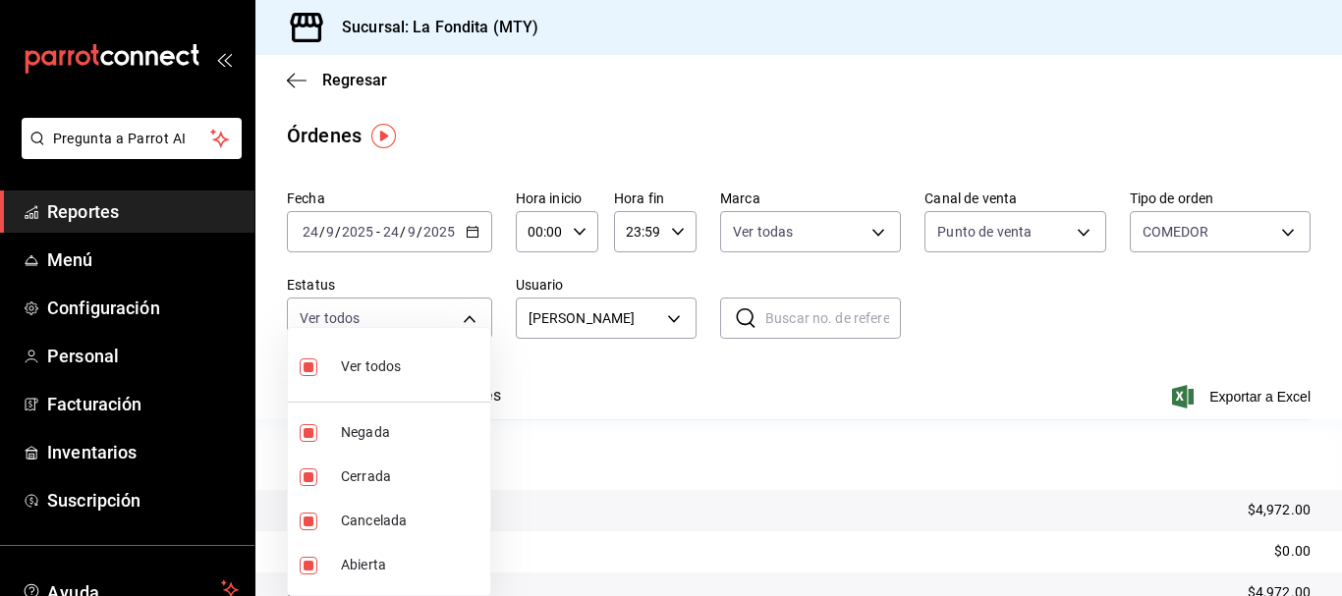
click at [556, 416] on div at bounding box center [671, 298] width 1342 height 596
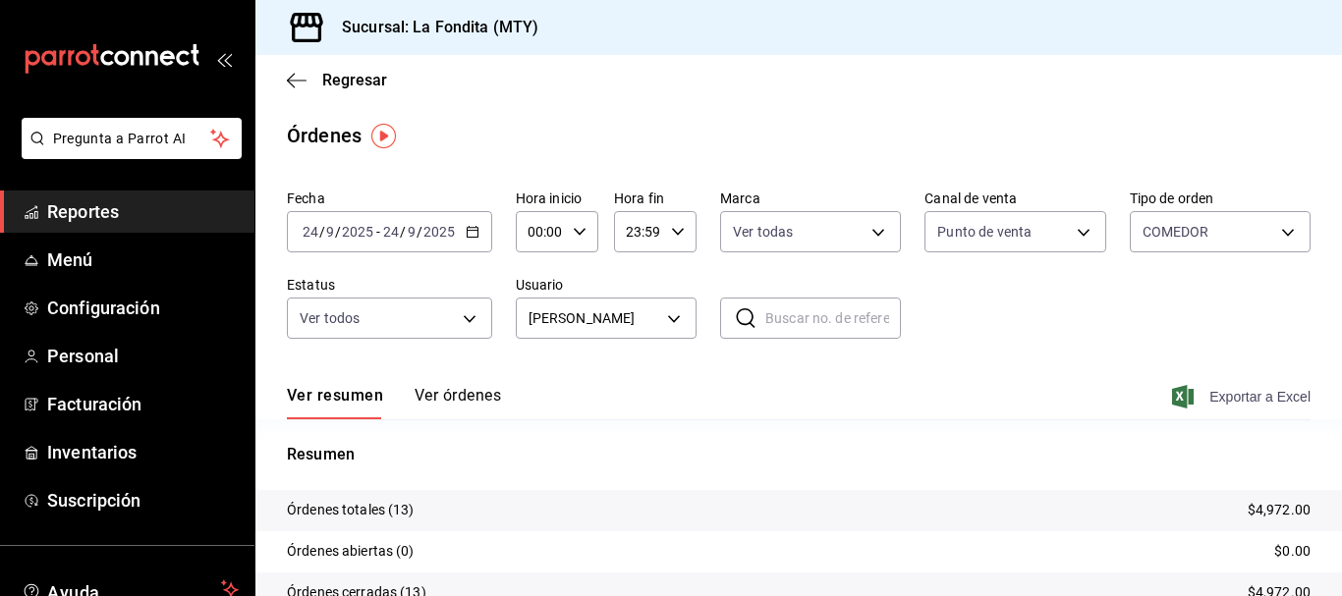
click at [1207, 390] on span "Exportar a Excel" at bounding box center [1243, 397] width 135 height 24
click at [478, 233] on icon "button" at bounding box center [473, 232] width 14 height 14
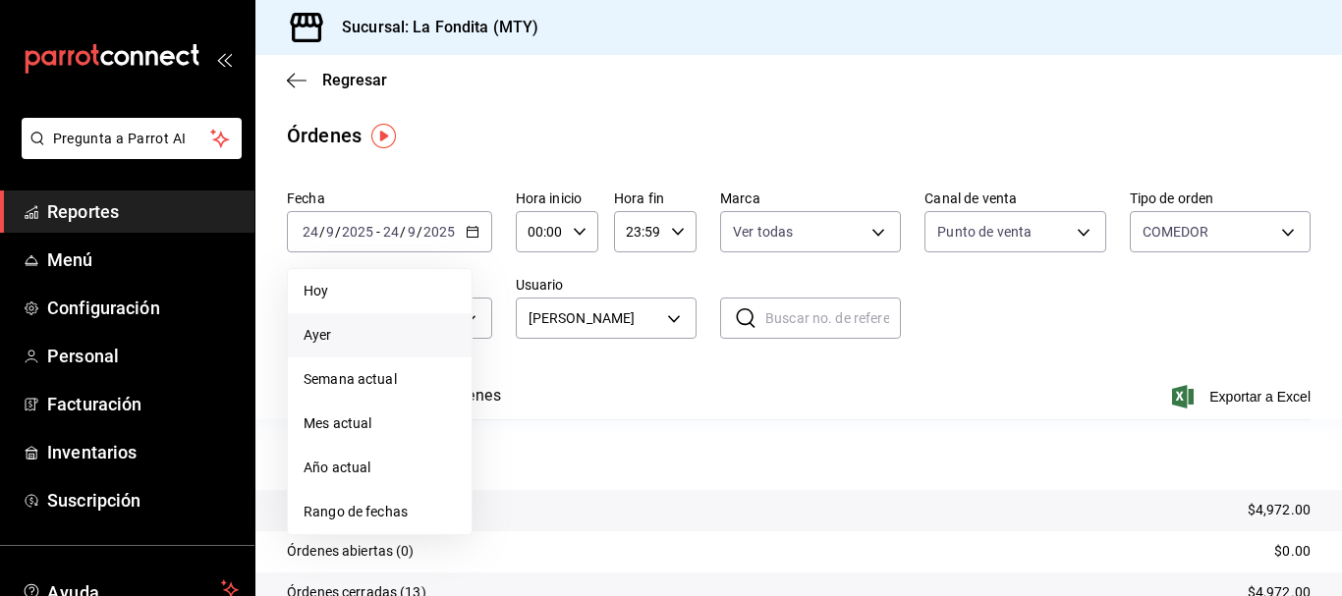
click at [415, 335] on span "Ayer" at bounding box center [380, 335] width 152 height 21
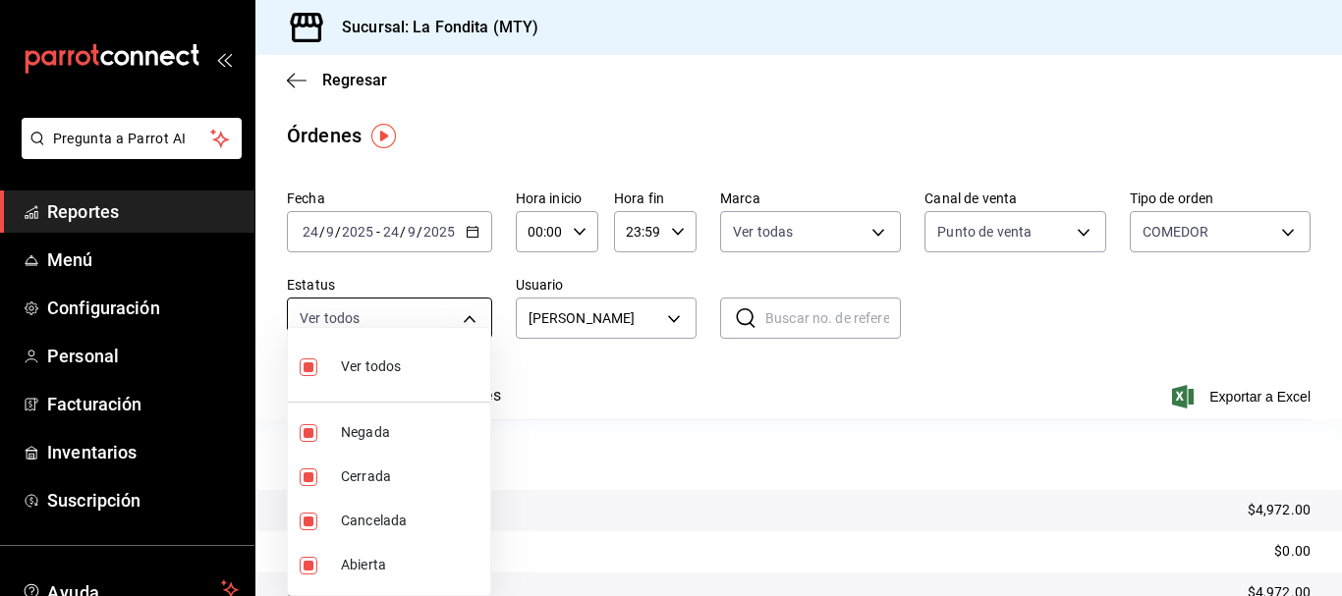
click at [482, 318] on body "Pregunta a Parrot AI Reportes Menú Configuración Personal Facturación Inventari…" at bounding box center [671, 298] width 1342 height 596
drag, startPoint x: 671, startPoint y: 432, endPoint x: 670, endPoint y: 421, distance: 11.8
click at [668, 432] on div at bounding box center [671, 298] width 1342 height 596
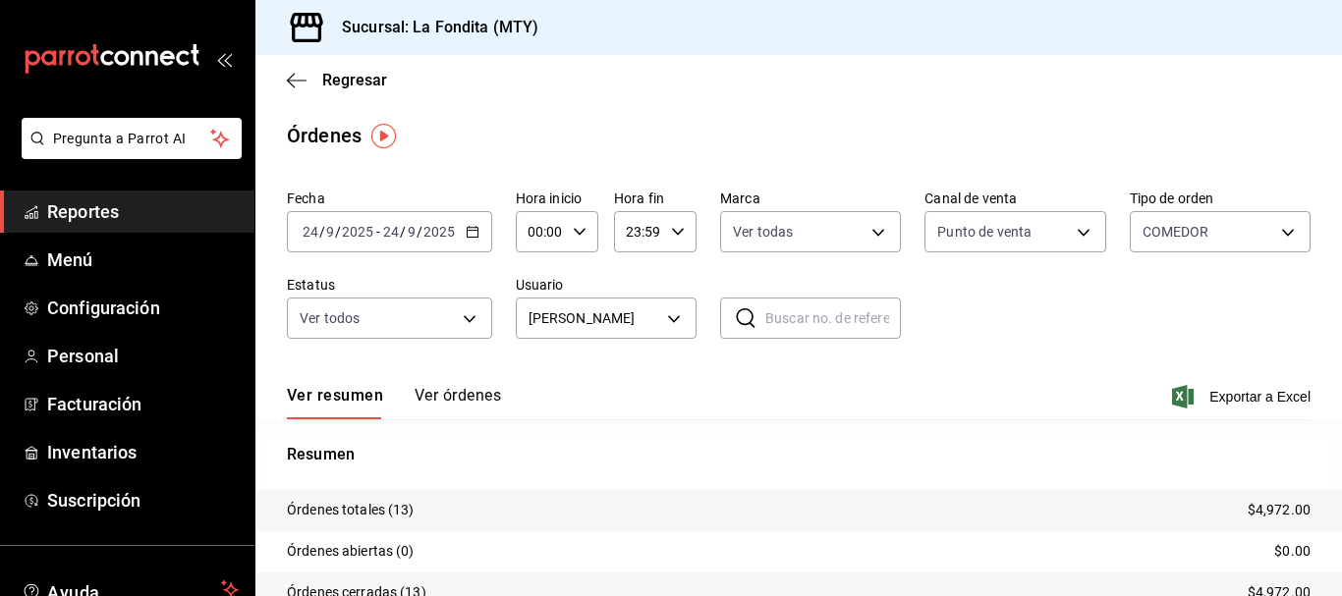
click at [1200, 392] on span "Exportar a Excel" at bounding box center [1243, 397] width 135 height 24
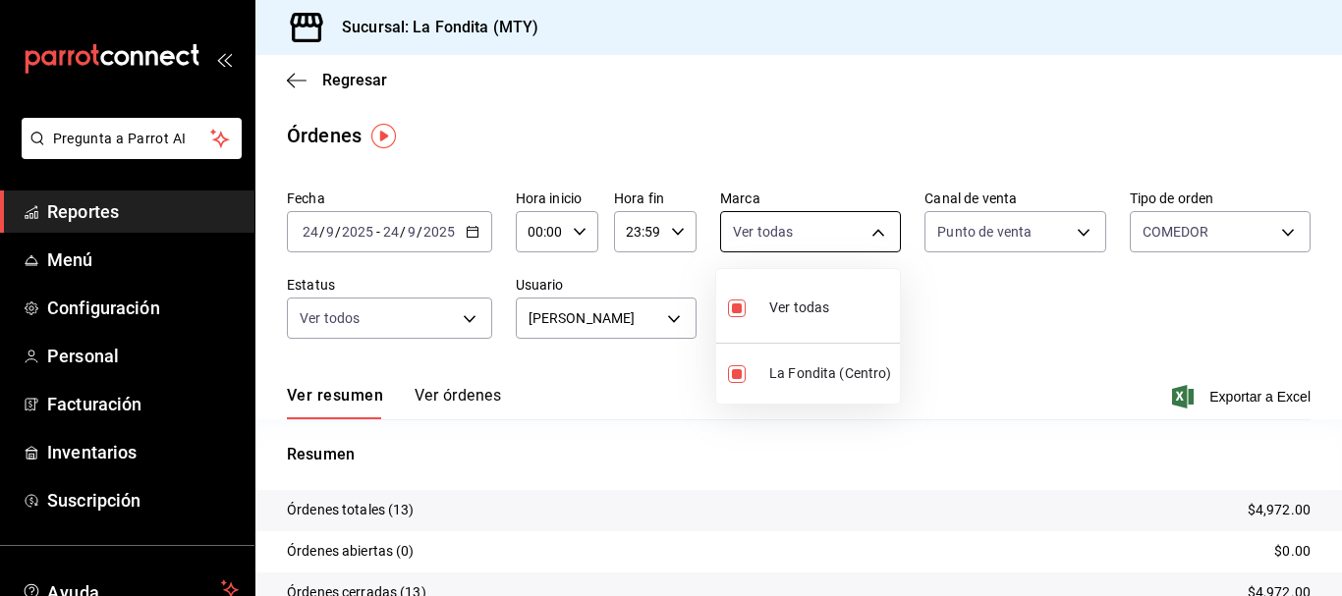
click at [862, 231] on body "Pregunta a Parrot AI Reportes Menú Configuración Personal Facturación Inventari…" at bounding box center [671, 298] width 1342 height 596
click at [292, 83] on div at bounding box center [671, 298] width 1342 height 596
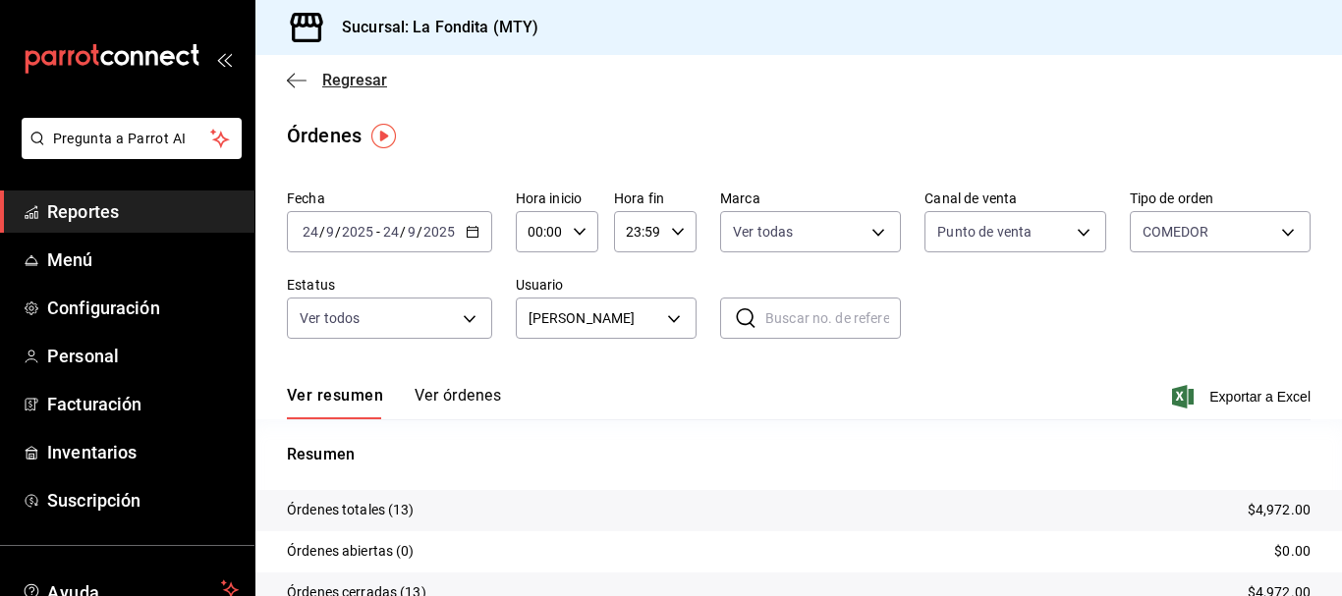
click at [295, 79] on icon "button" at bounding box center [297, 81] width 20 height 18
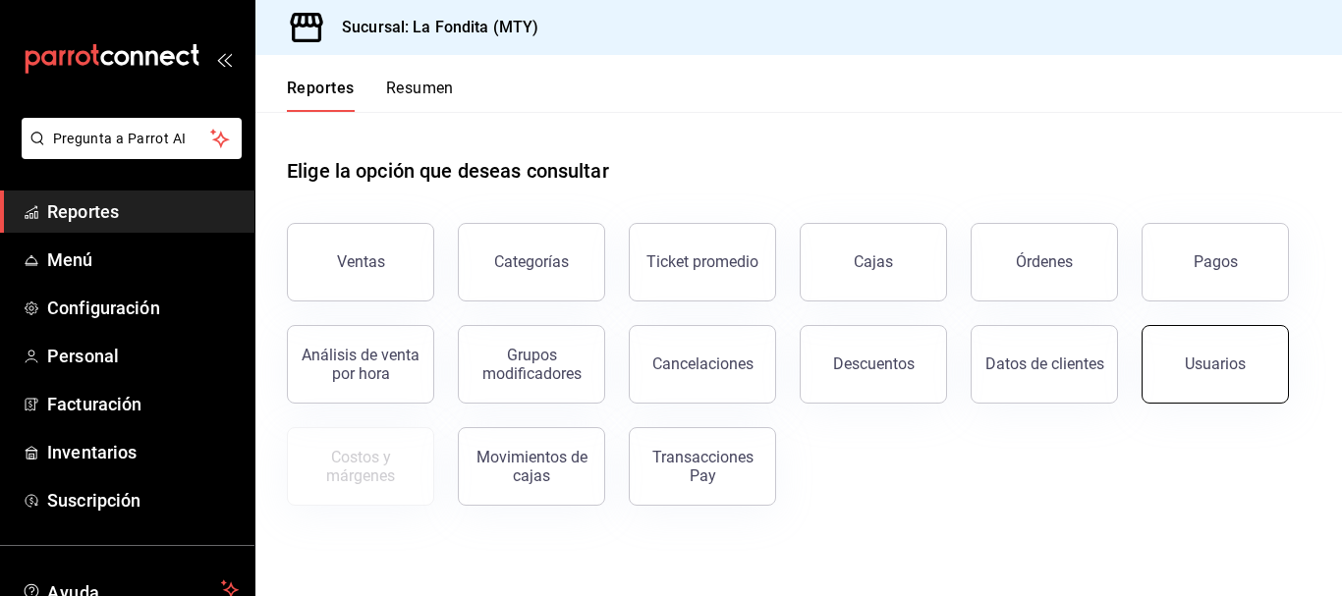
click at [1214, 362] on div "Usuarios" at bounding box center [1215, 364] width 61 height 19
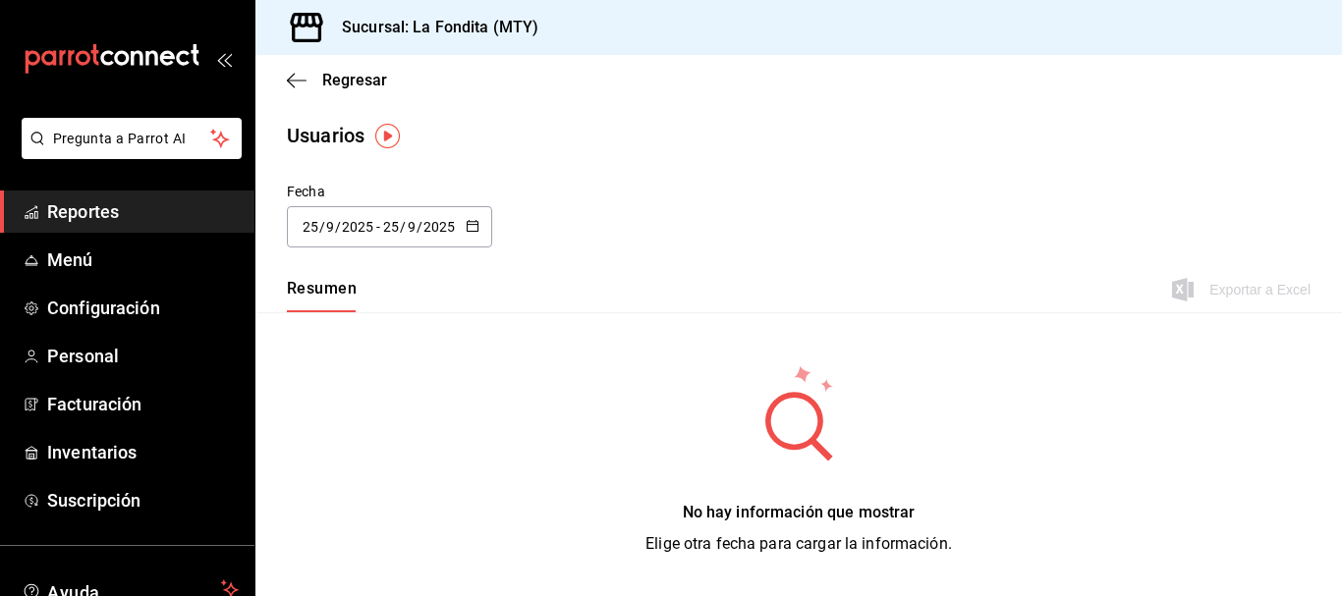
click at [472, 223] on icon "button" at bounding box center [473, 226] width 14 height 14
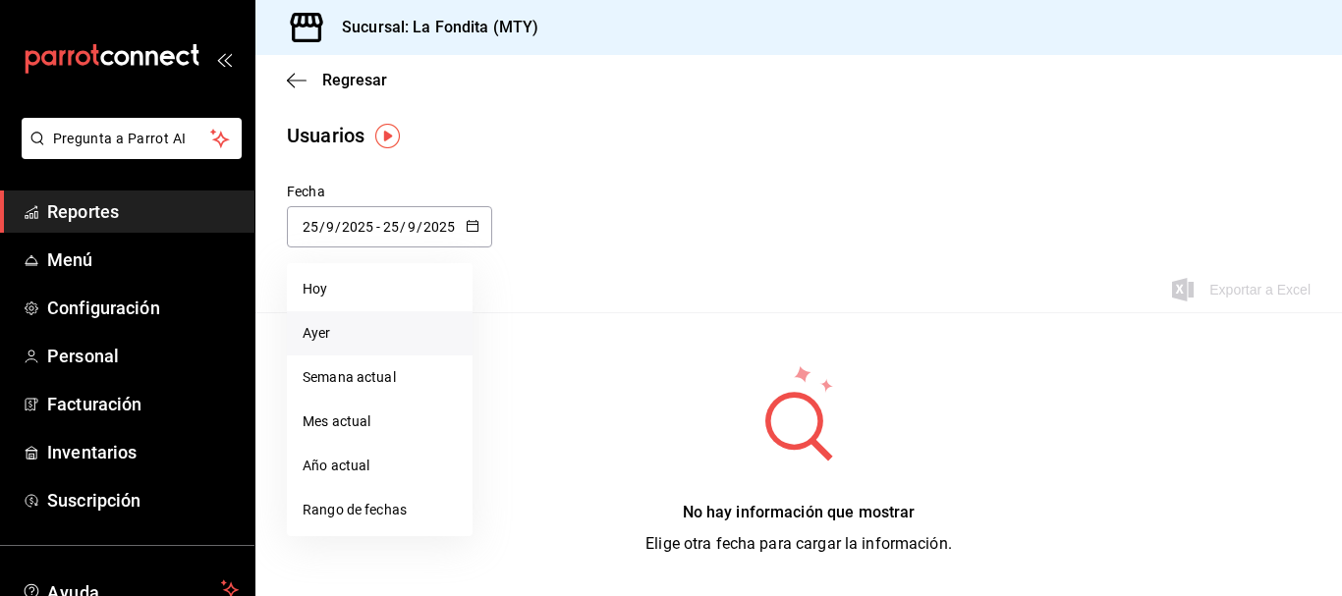
click at [386, 341] on li "Ayer" at bounding box center [380, 333] width 186 height 44
type input "[DATE]"
type input "24"
type input "[DATE]"
type input "24"
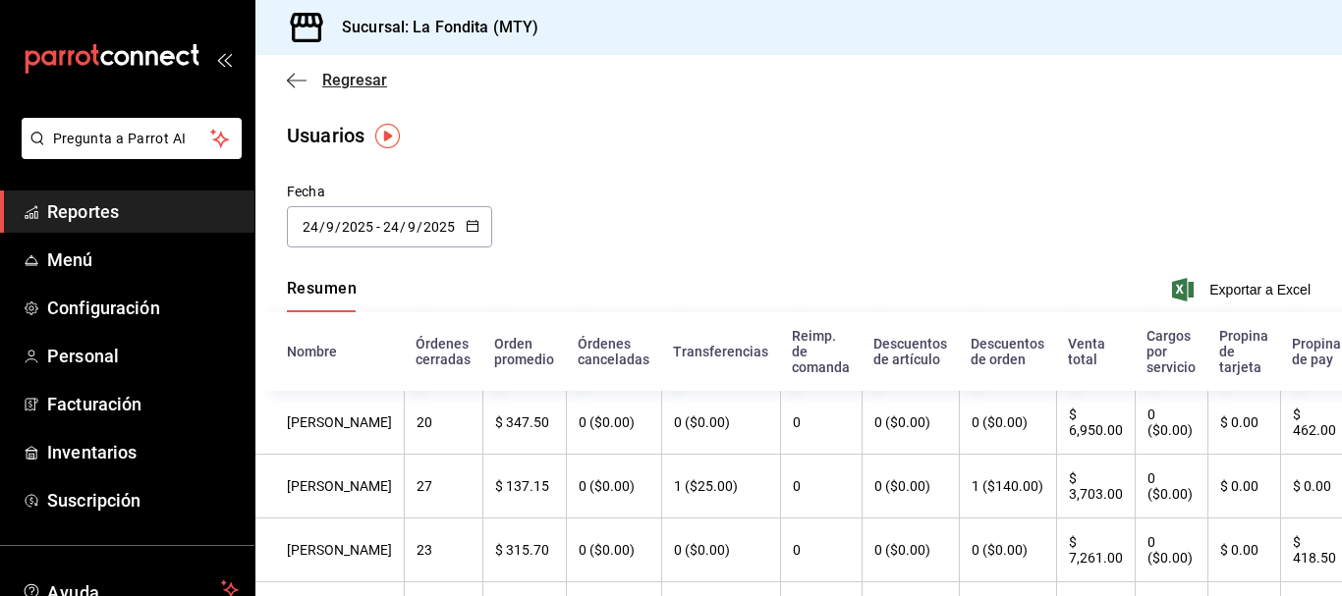
click at [287, 73] on div "Regresar" at bounding box center [798, 80] width 1087 height 50
click at [288, 77] on icon "button" at bounding box center [297, 81] width 20 height 18
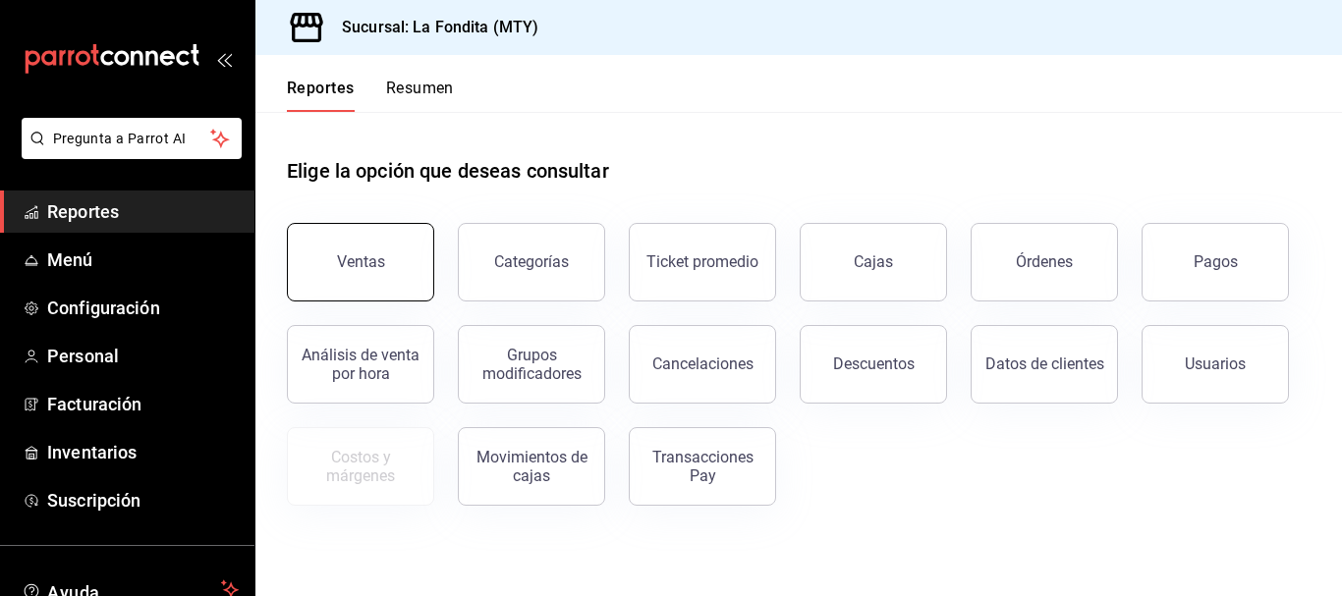
click at [403, 278] on button "Ventas" at bounding box center [360, 262] width 147 height 79
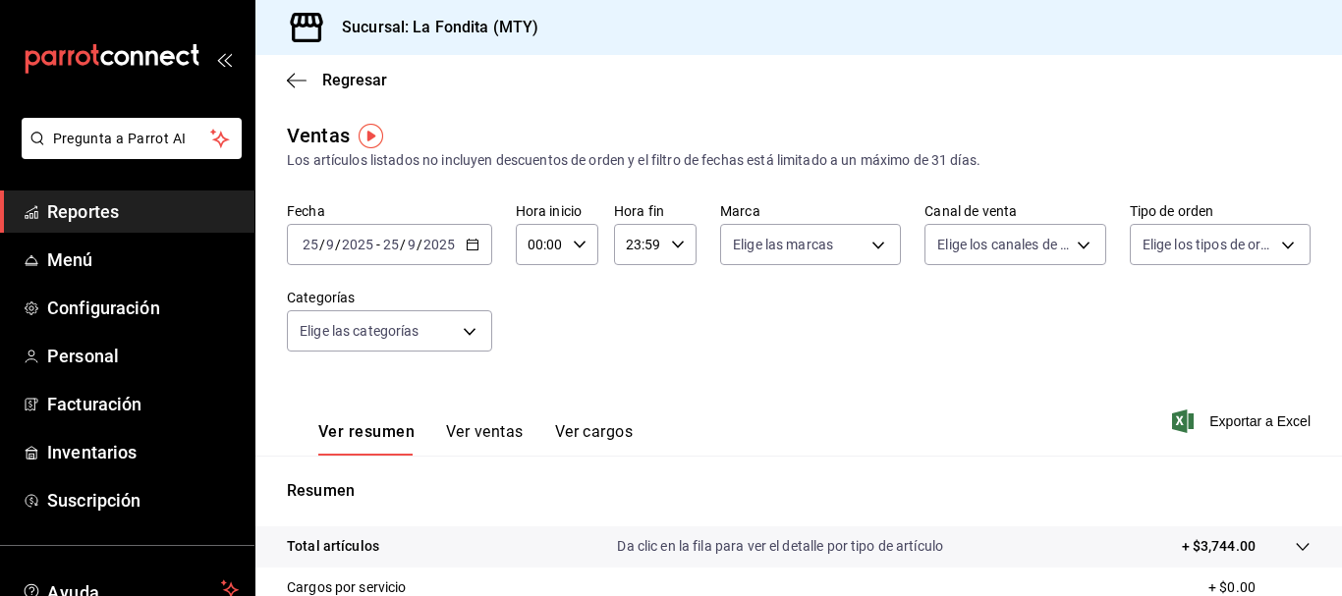
click at [471, 254] on div "[DATE] [DATE] - [DATE] [DATE]" at bounding box center [389, 244] width 205 height 41
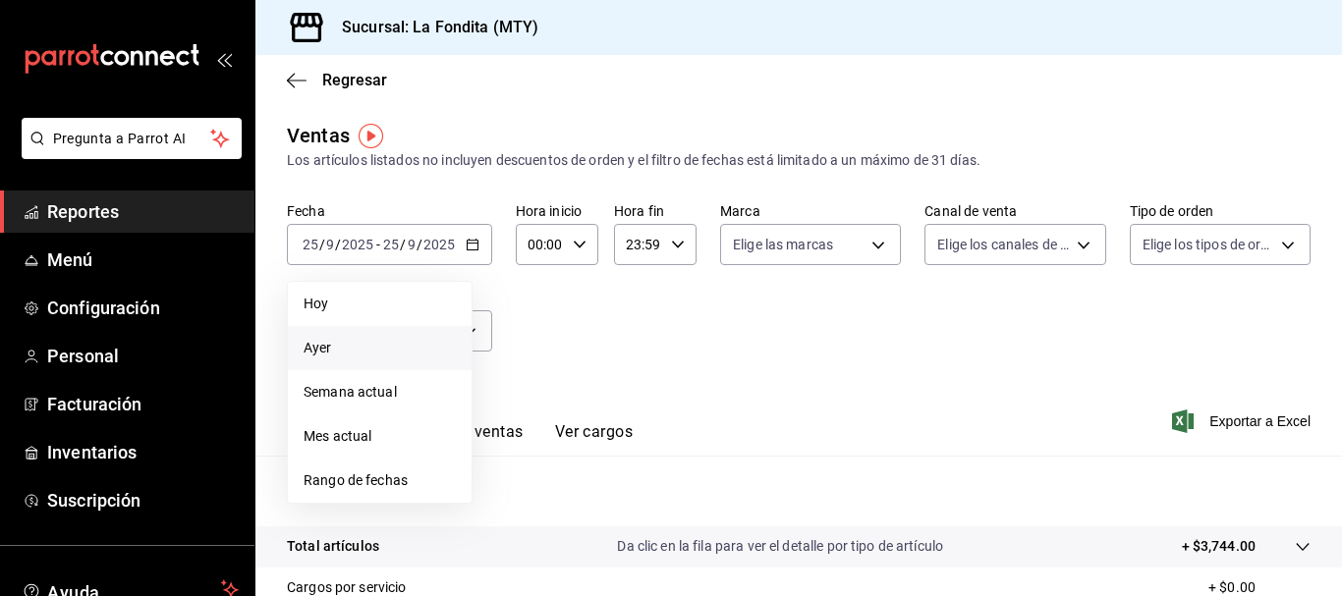
click at [394, 349] on span "Ayer" at bounding box center [380, 348] width 152 height 21
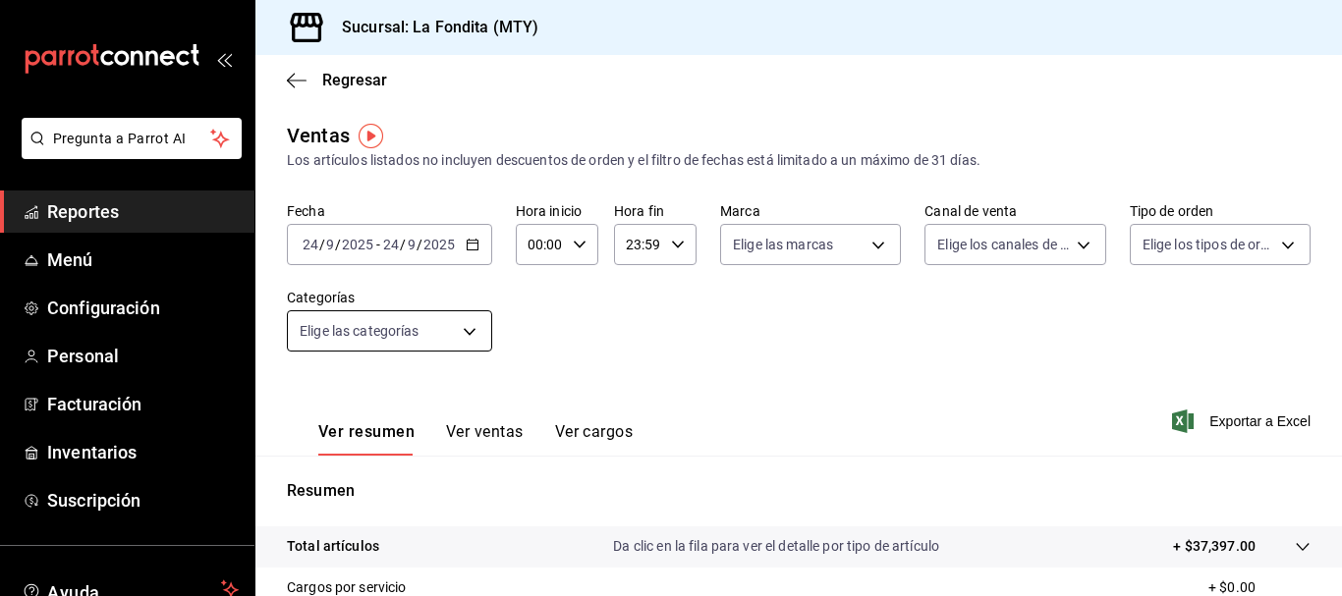
click at [450, 330] on body "Pregunta a Parrot AI Reportes Menú Configuración Personal Facturación Inventari…" at bounding box center [671, 298] width 1342 height 596
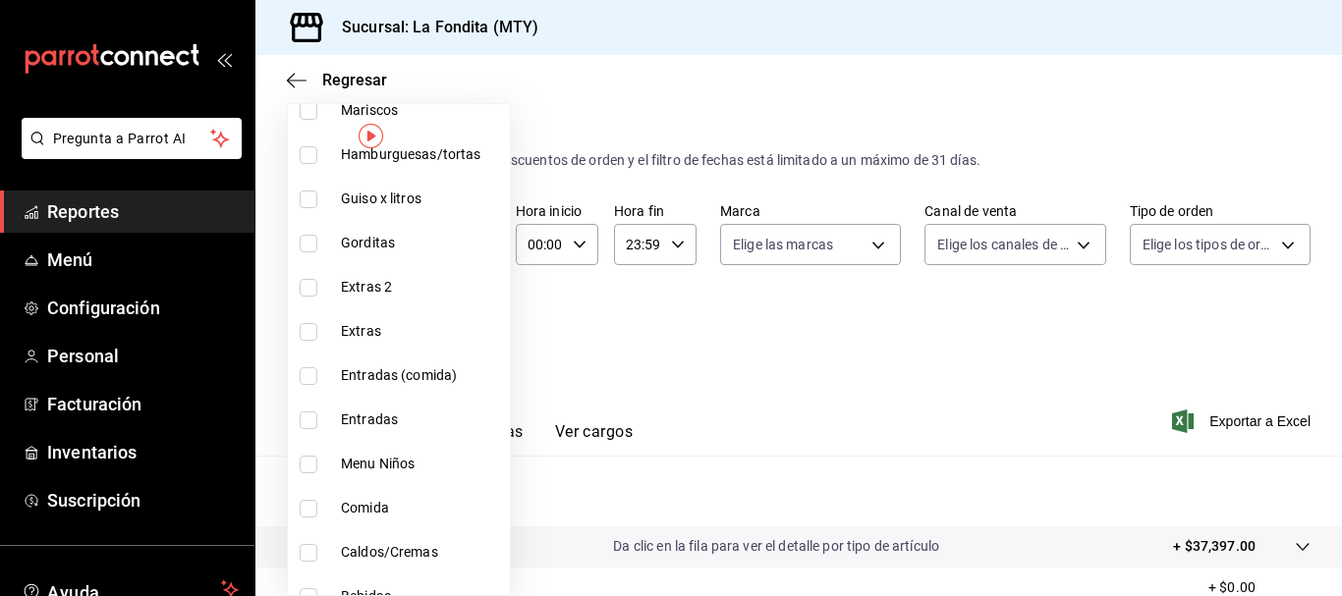
scroll to position [1081, 0]
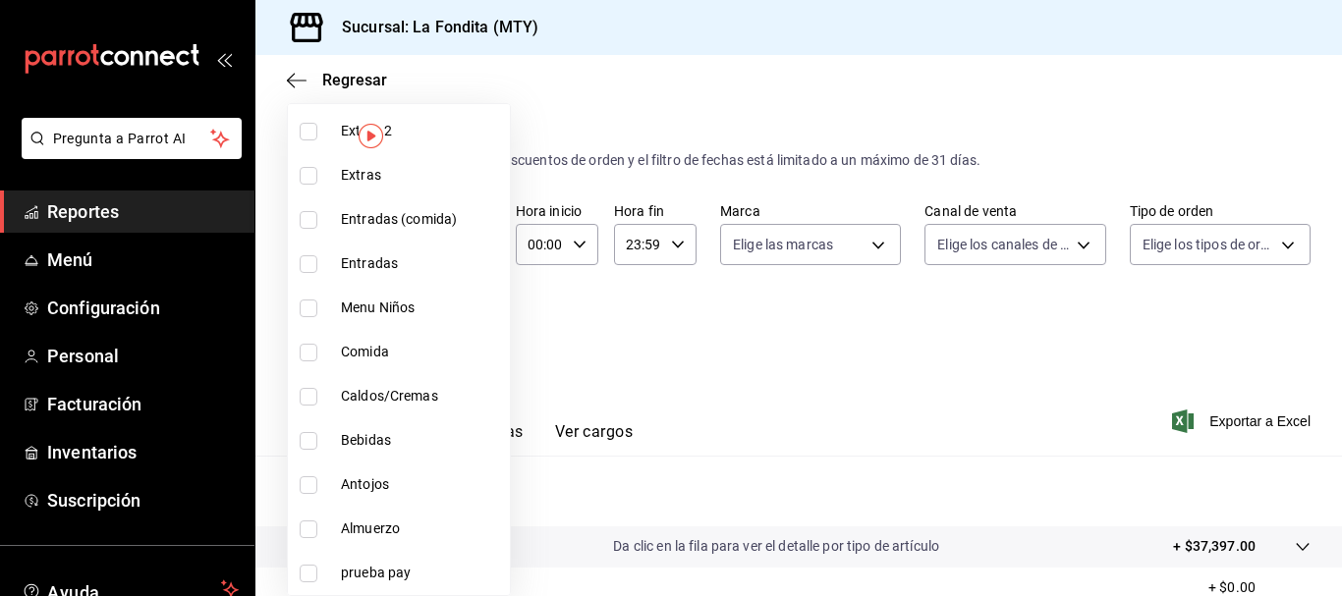
click at [309, 440] on input "checkbox" at bounding box center [309, 441] width 18 height 18
checkbox input "true"
type input "c9a6179d-69c5-40c4-b62c-5b5c0752b410"
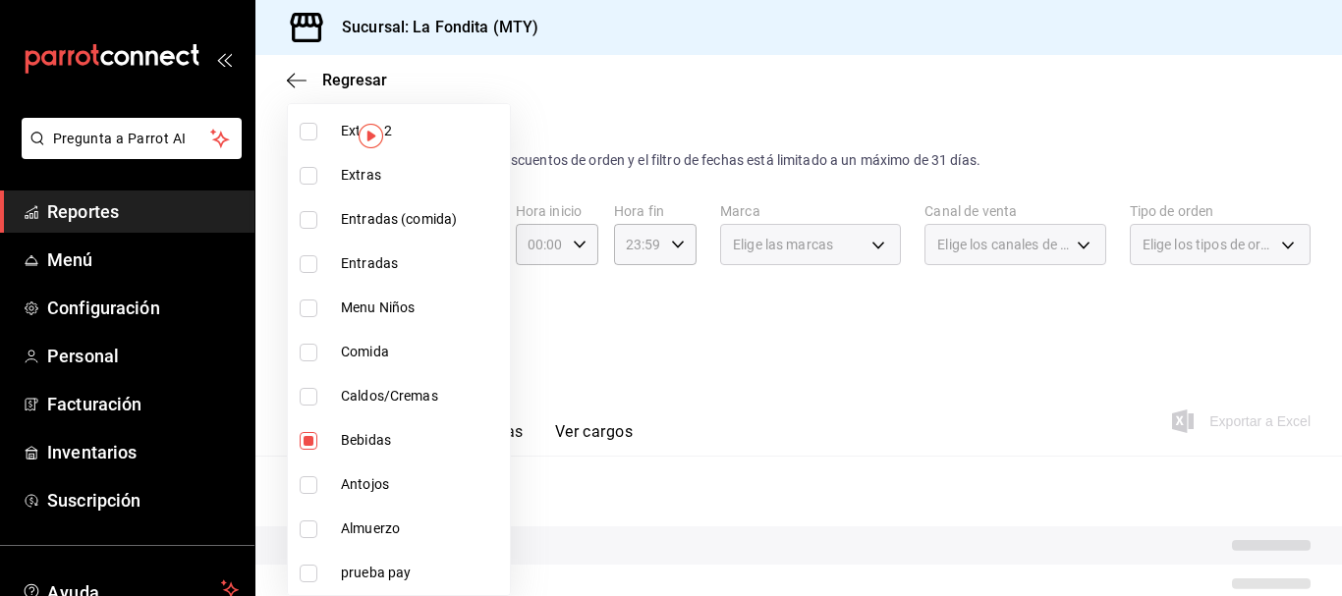
click at [636, 357] on div at bounding box center [671, 298] width 1342 height 596
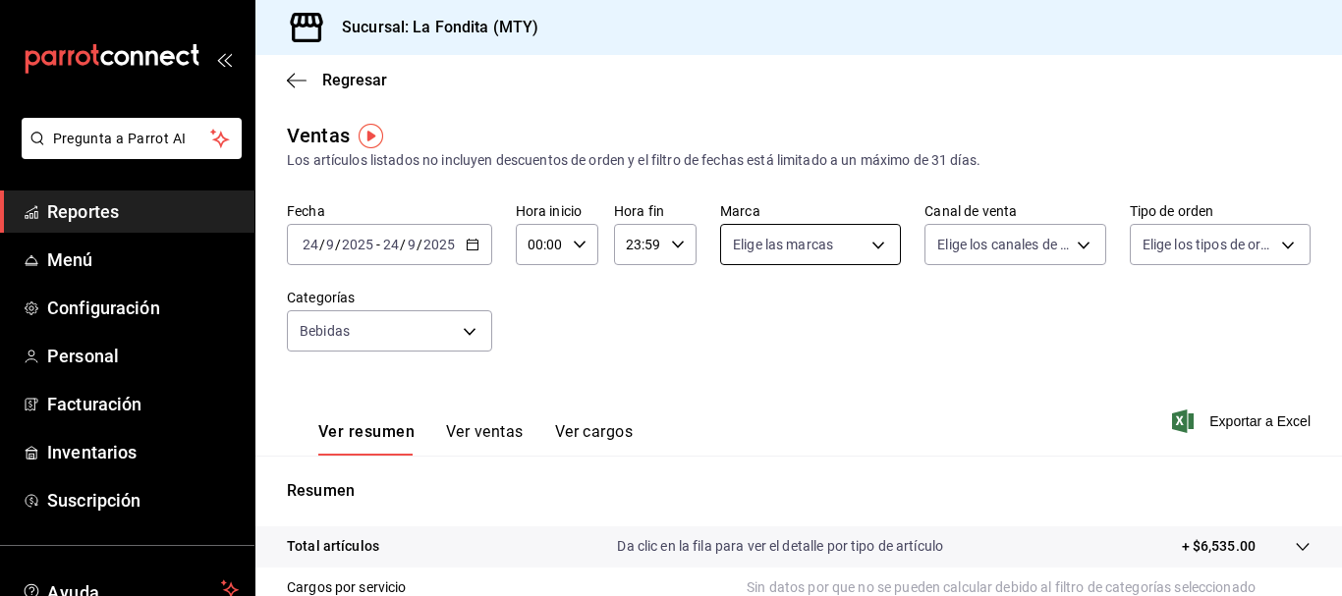
click at [864, 243] on body "Pregunta a Parrot AI Reportes Menú Configuración Personal Facturación Inventari…" at bounding box center [671, 298] width 1342 height 596
click at [821, 323] on span "Ver todas" at bounding box center [799, 321] width 60 height 21
type input "b00ac0d1-88b1-4e6e-991e-543bd3e1f369"
checkbox input "true"
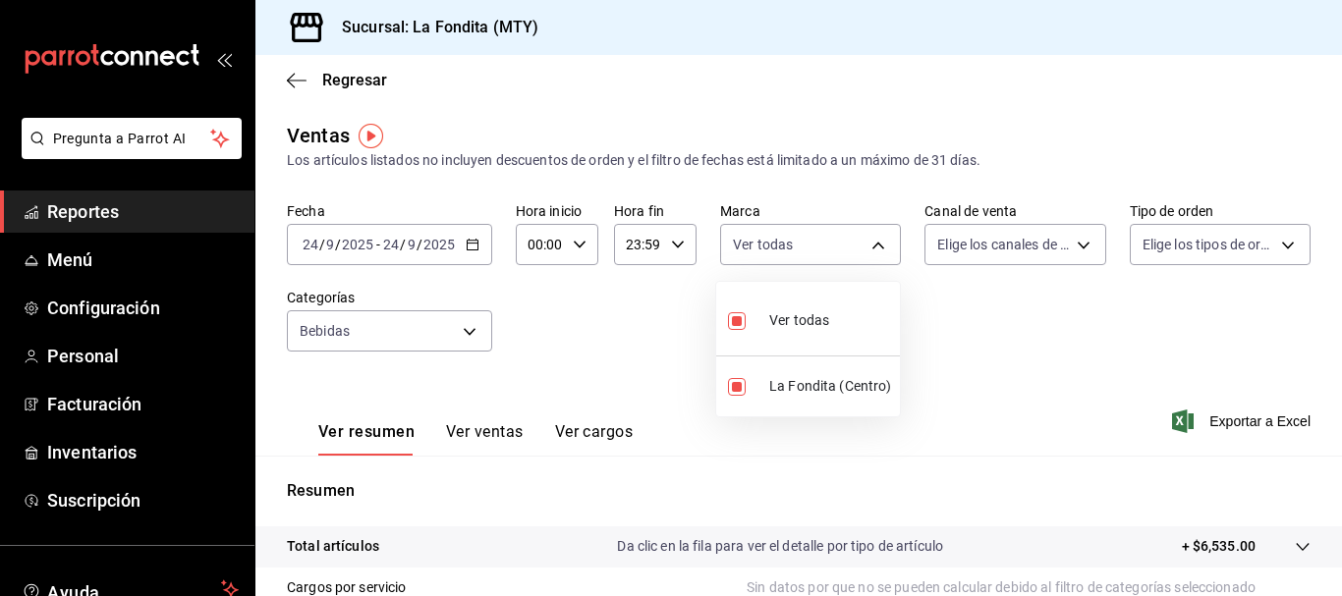
click at [1057, 254] on div at bounding box center [671, 298] width 1342 height 596
click at [1058, 248] on body "Pregunta a Parrot AI Reportes Menú Configuración Personal Facturación Inventari…" at bounding box center [671, 298] width 1342 height 596
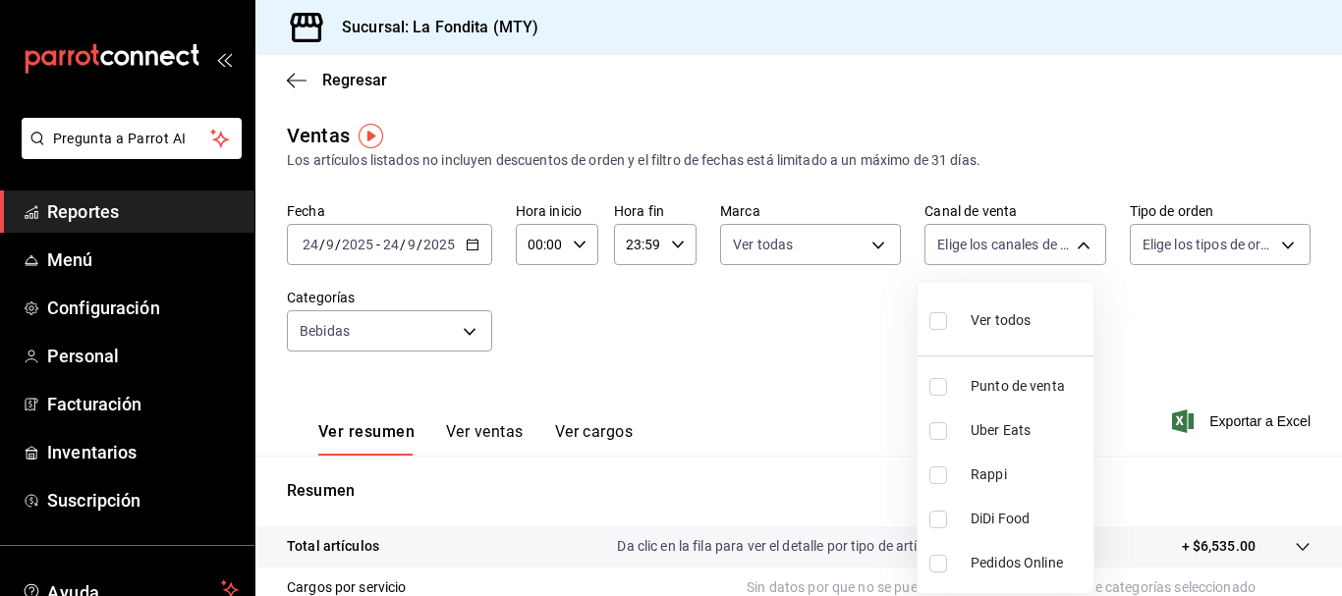
click at [943, 390] on input "checkbox" at bounding box center [939, 387] width 18 height 18
checkbox input "true"
type input "PARROT"
click at [1220, 245] on div at bounding box center [671, 298] width 1342 height 596
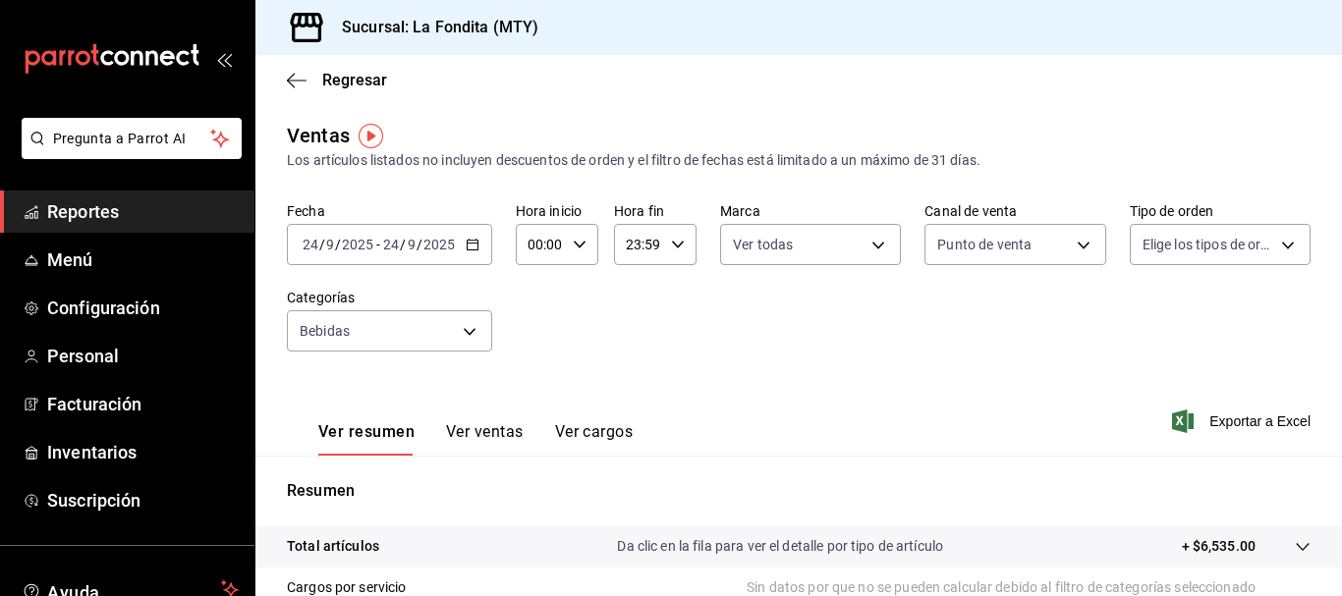
click at [1217, 249] on body "Pregunta a Parrot AI Reportes Menú Configuración Personal Facturación Inventari…" at bounding box center [671, 298] width 1342 height 596
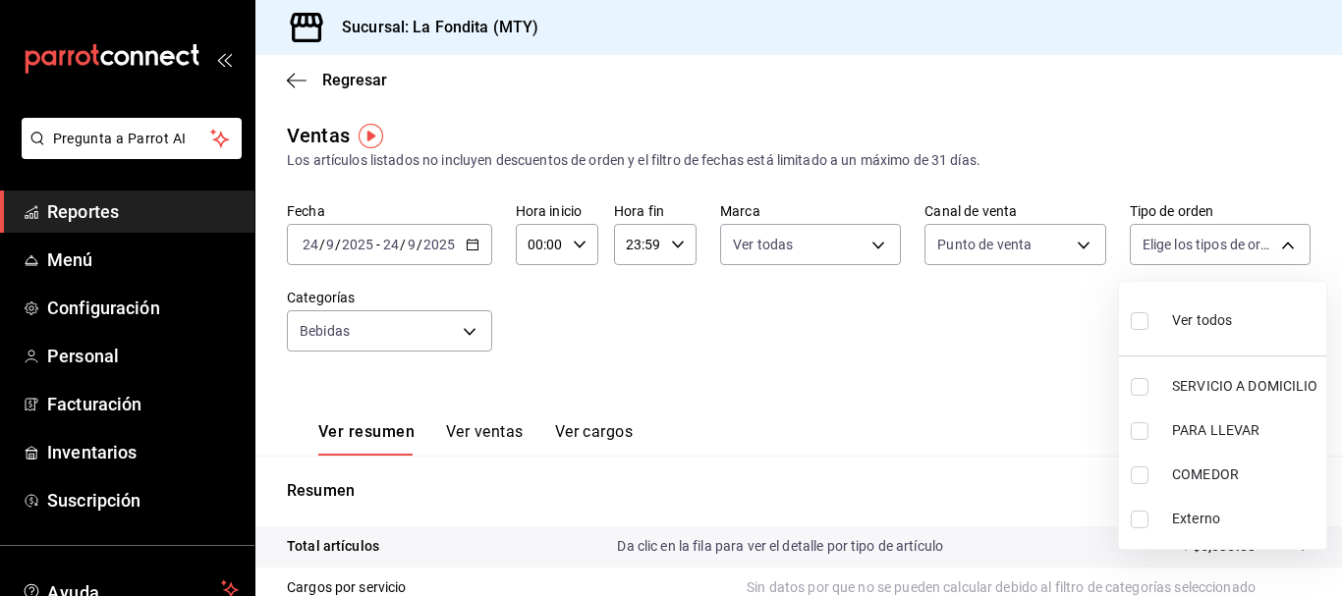
click at [1153, 475] on label at bounding box center [1144, 476] width 26 height 18
click at [1149, 475] on input "checkbox" at bounding box center [1140, 476] width 18 height 18
checkbox input "false"
click at [1145, 471] on input "checkbox" at bounding box center [1140, 476] width 18 height 18
checkbox input "true"
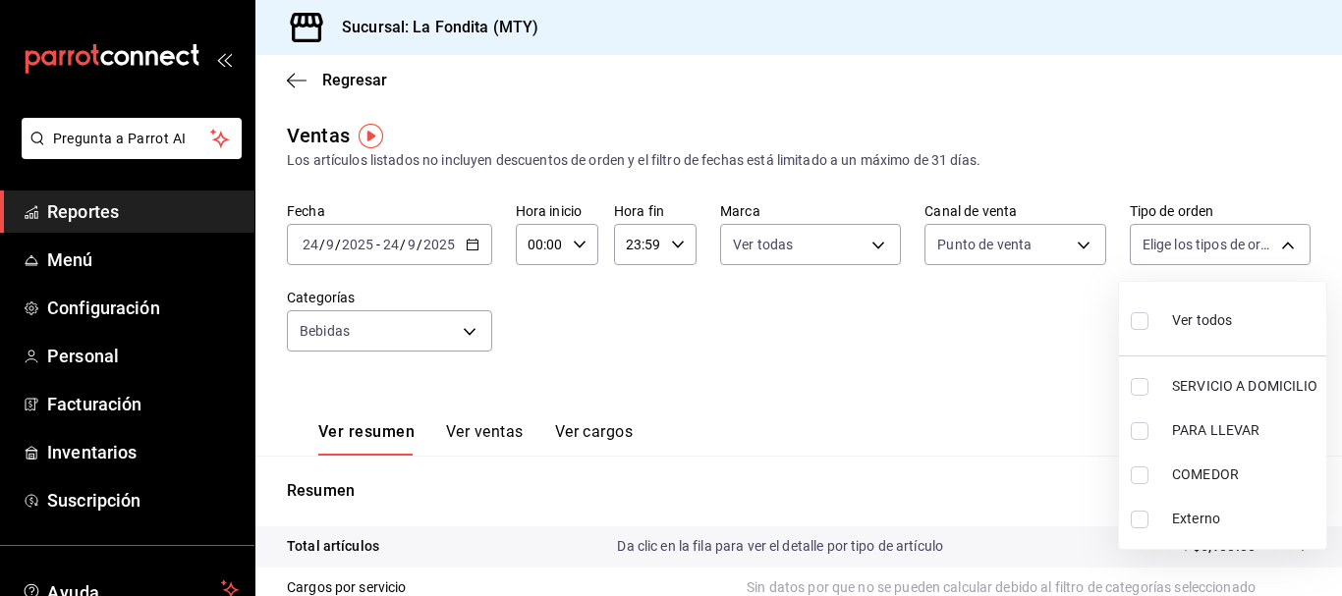
type input "a605df57-8c78-488e-b677-c963512198c8"
click at [893, 376] on div at bounding box center [671, 298] width 1342 height 596
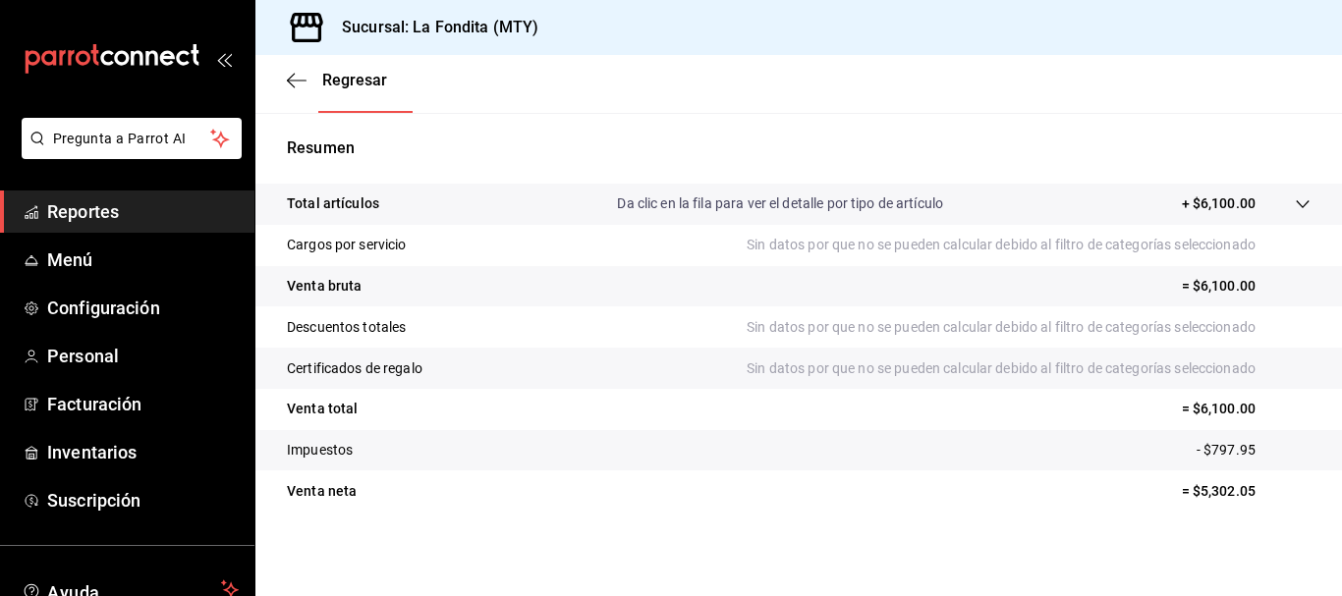
scroll to position [345, 0]
click at [875, 203] on p "Da clic en la fila para ver el detalle por tipo de artículo" at bounding box center [780, 202] width 326 height 21
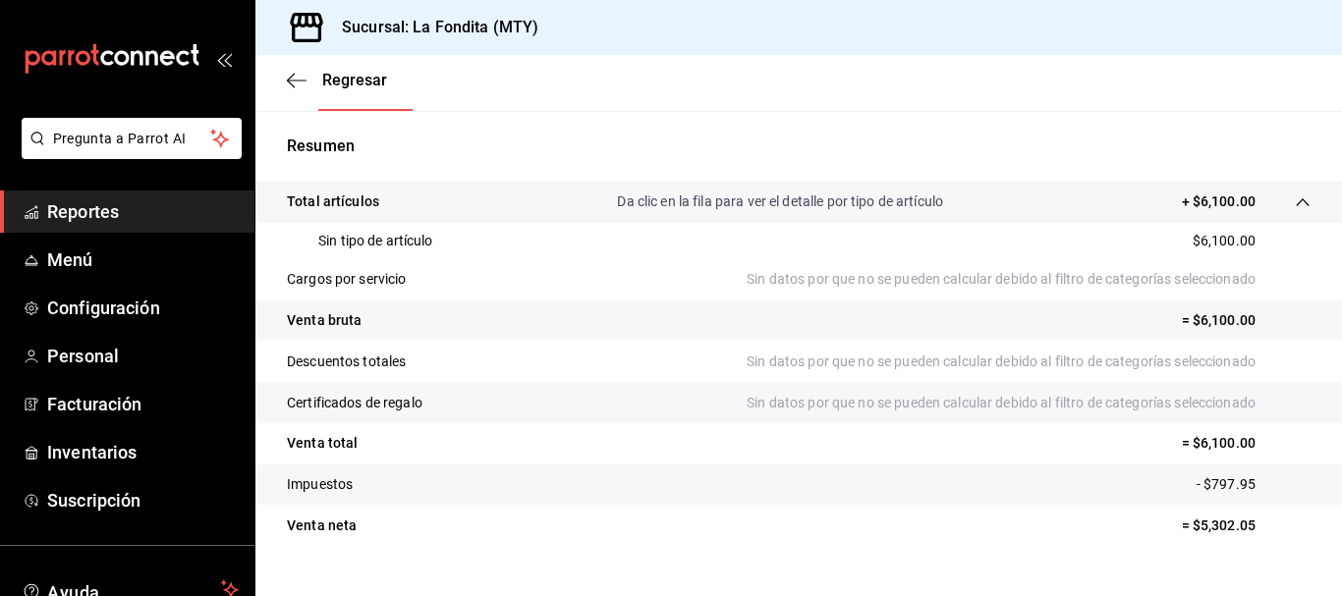
click at [875, 203] on p "Da clic en la fila para ver el detalle por tipo de artículo" at bounding box center [780, 202] width 326 height 21
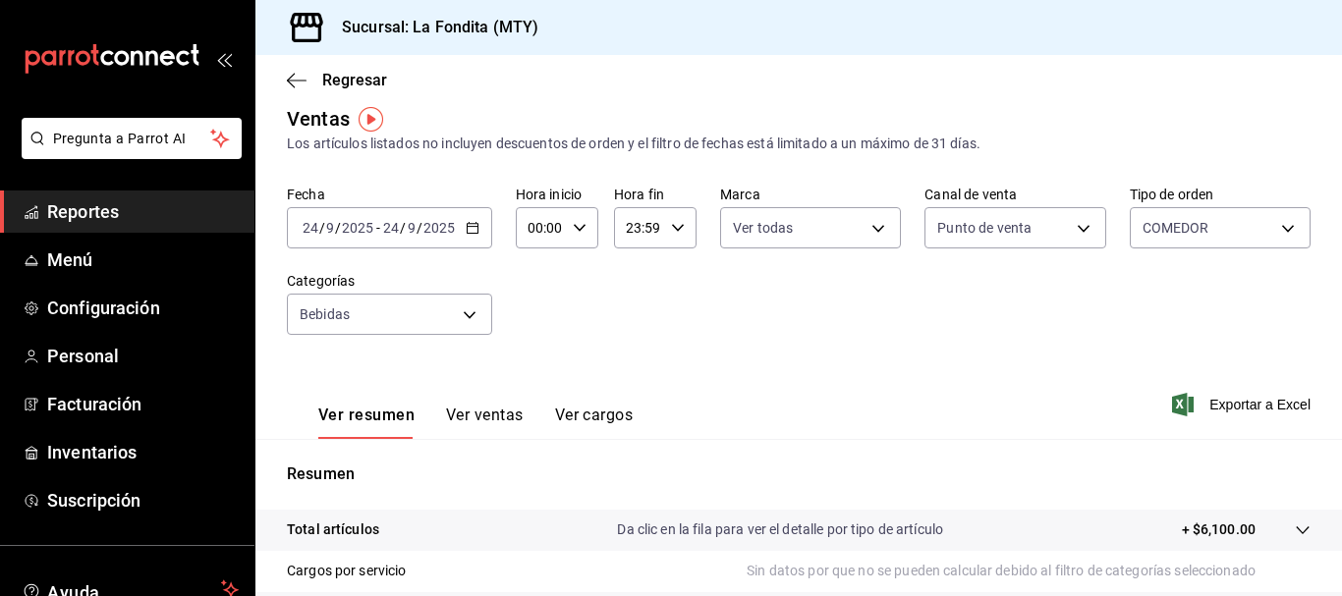
scroll to position [0, 0]
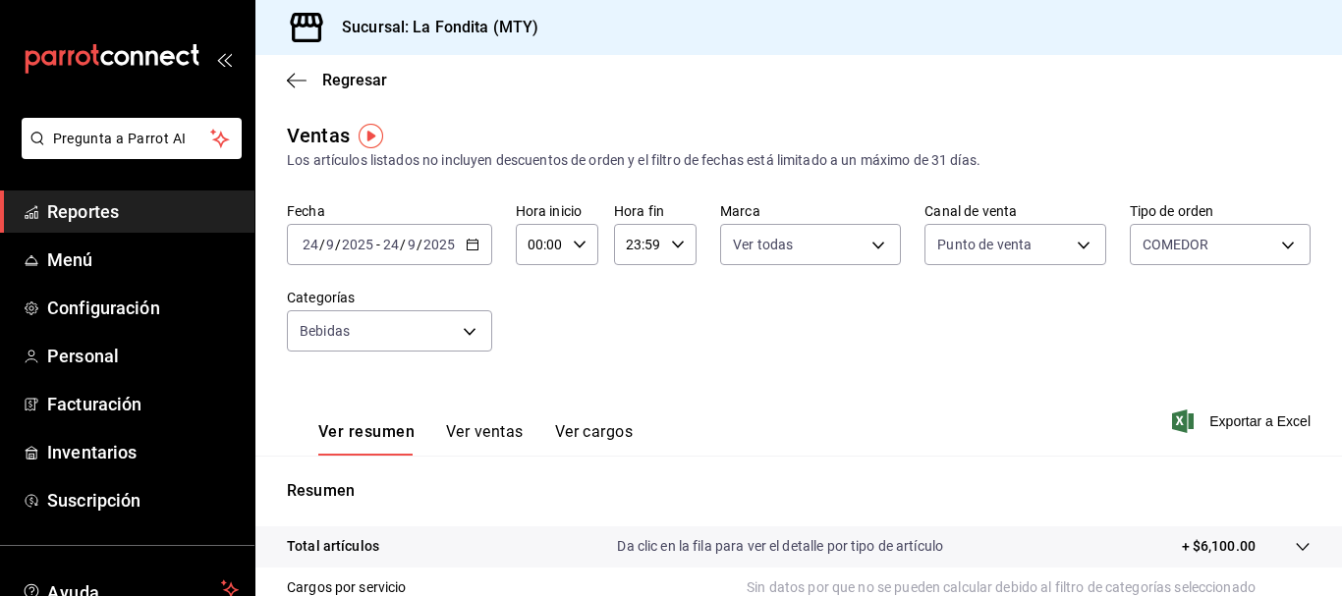
click at [1233, 426] on span "Exportar a Excel" at bounding box center [1243, 422] width 135 height 24
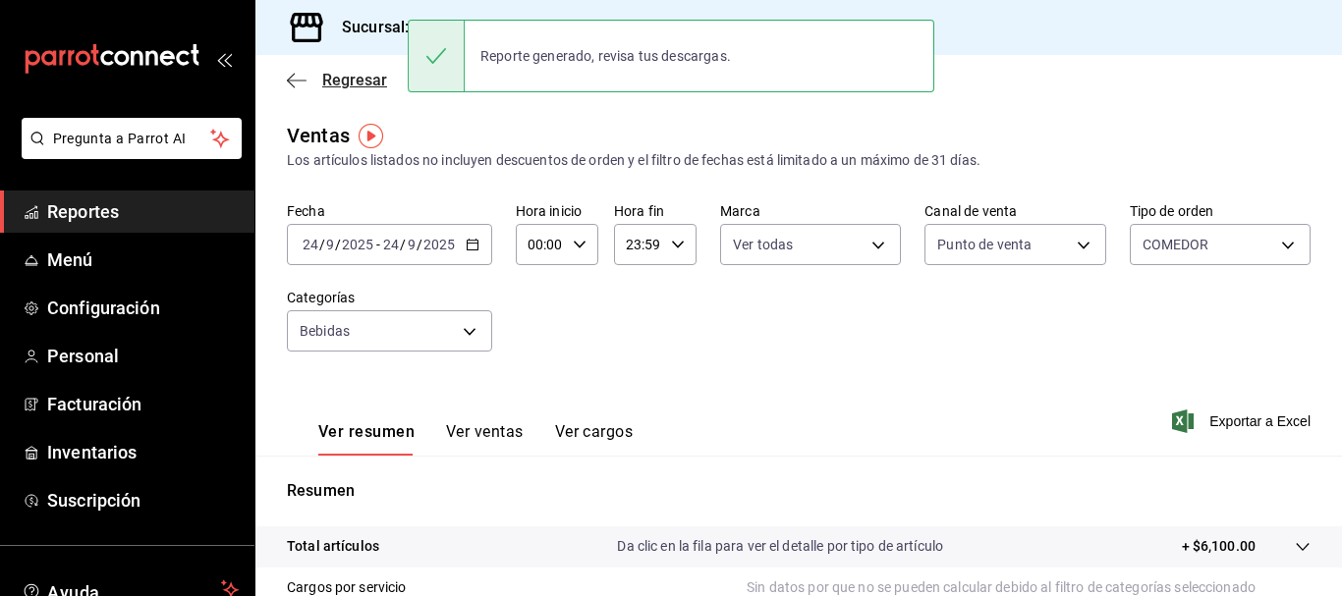
click at [310, 80] on span "Regresar" at bounding box center [337, 80] width 100 height 19
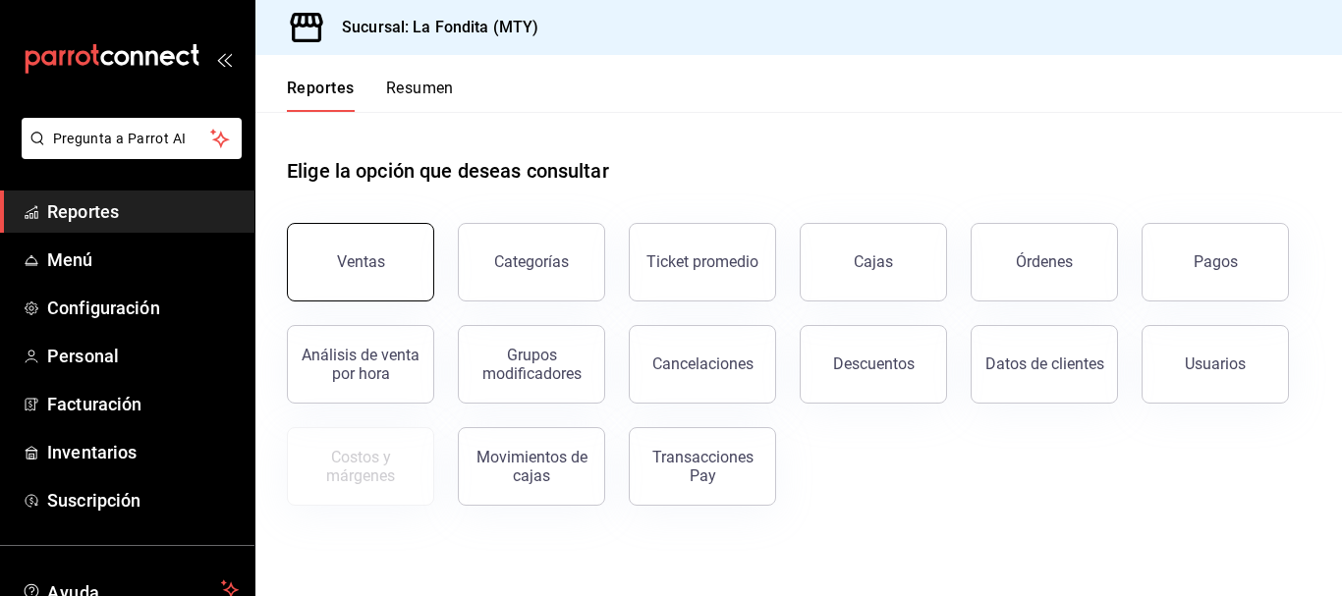
click at [392, 272] on button "Ventas" at bounding box center [360, 262] width 147 height 79
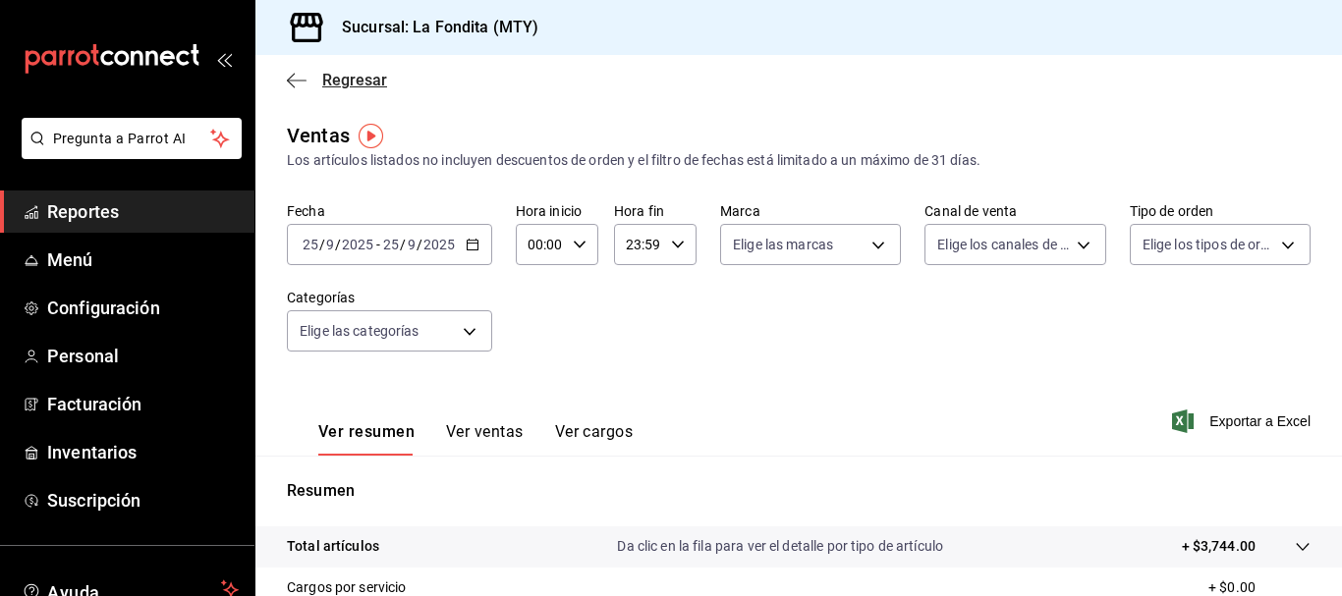
click at [294, 77] on icon "button" at bounding box center [297, 81] width 20 height 18
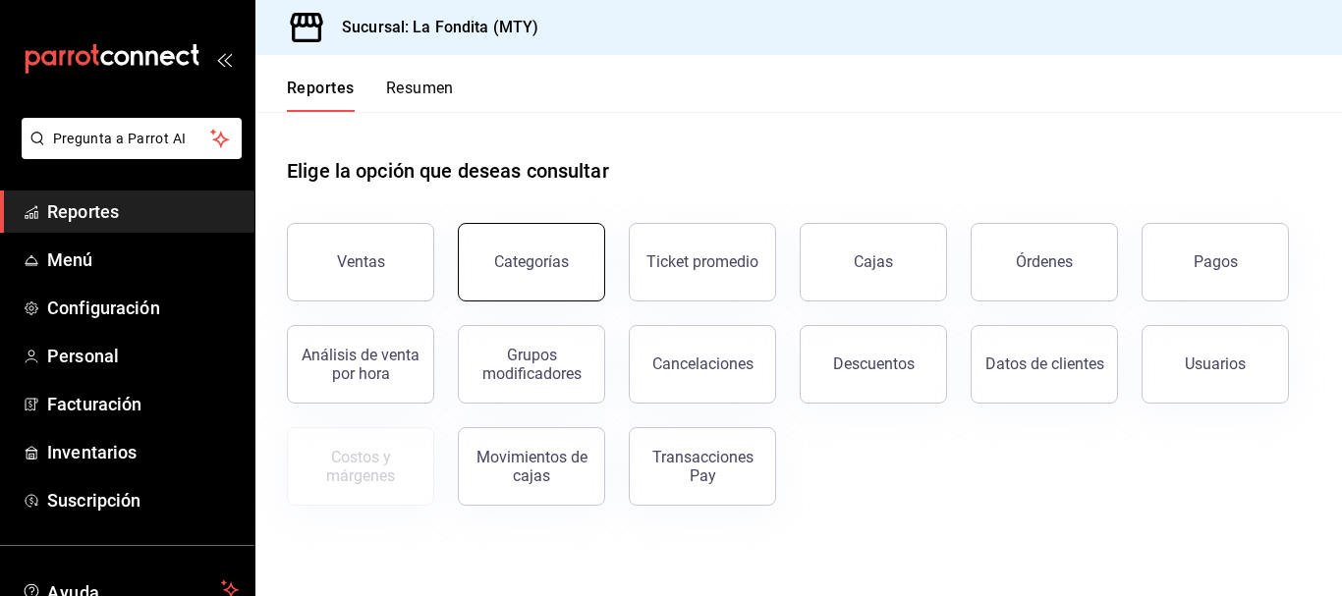
click at [492, 248] on button "Categorías" at bounding box center [531, 262] width 147 height 79
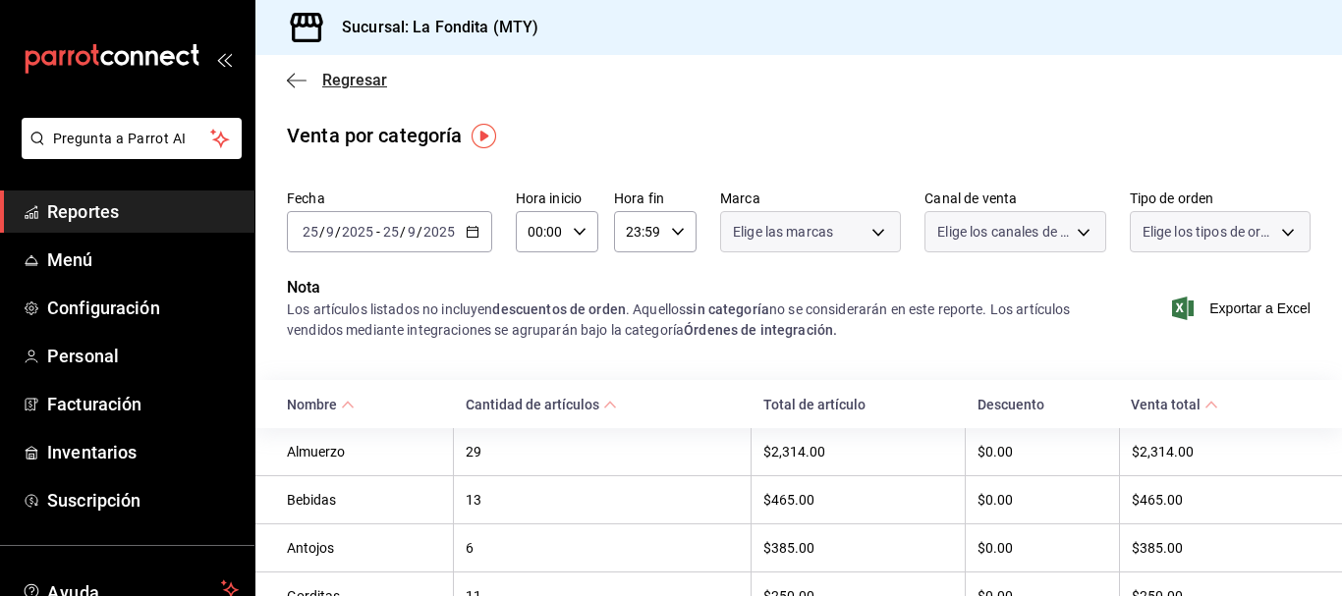
click at [287, 80] on icon "button" at bounding box center [297, 81] width 20 height 18
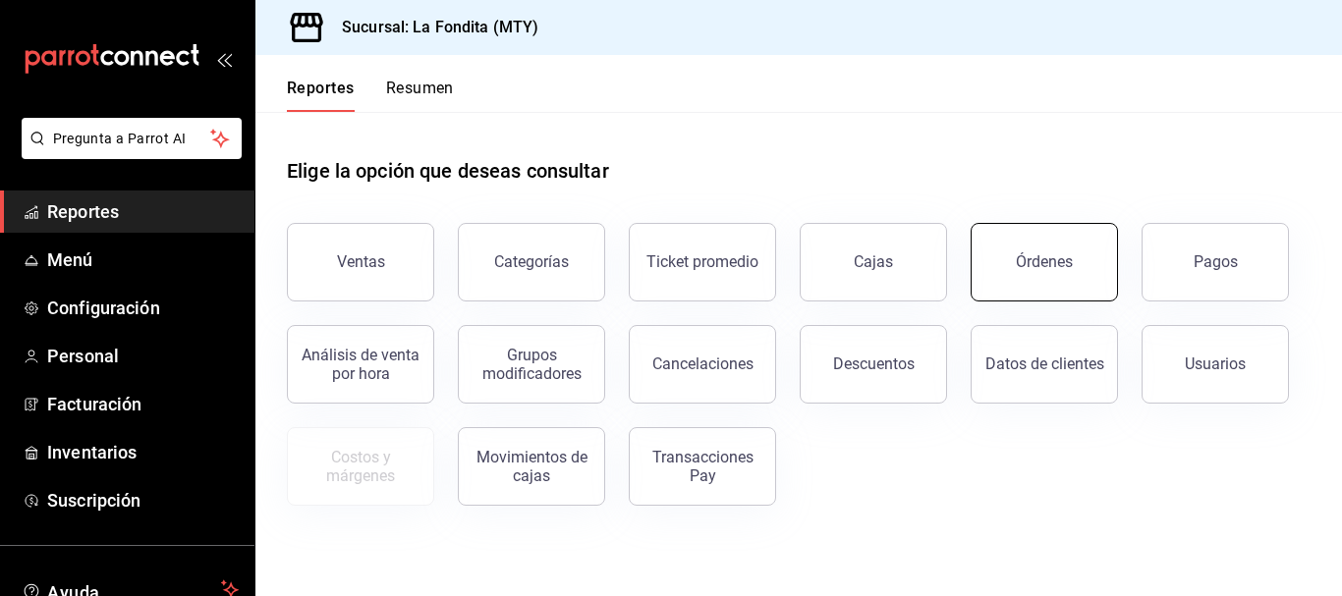
click at [1032, 283] on button "Órdenes" at bounding box center [1044, 262] width 147 height 79
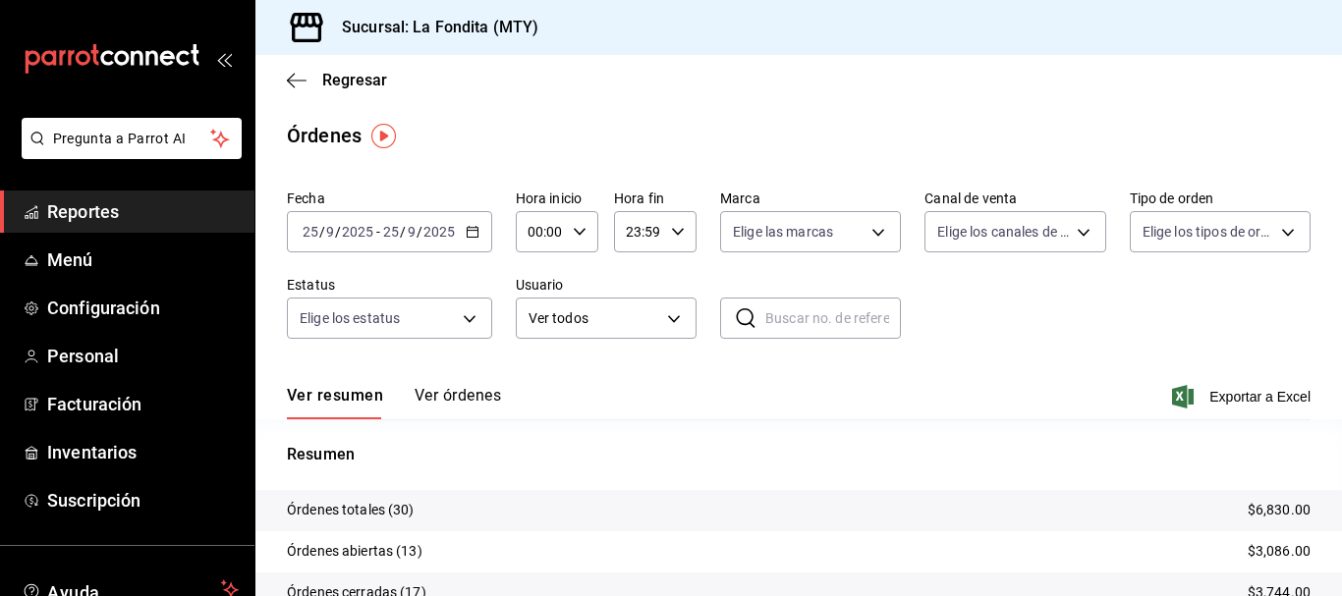
click at [471, 236] on icon "button" at bounding box center [473, 232] width 14 height 14
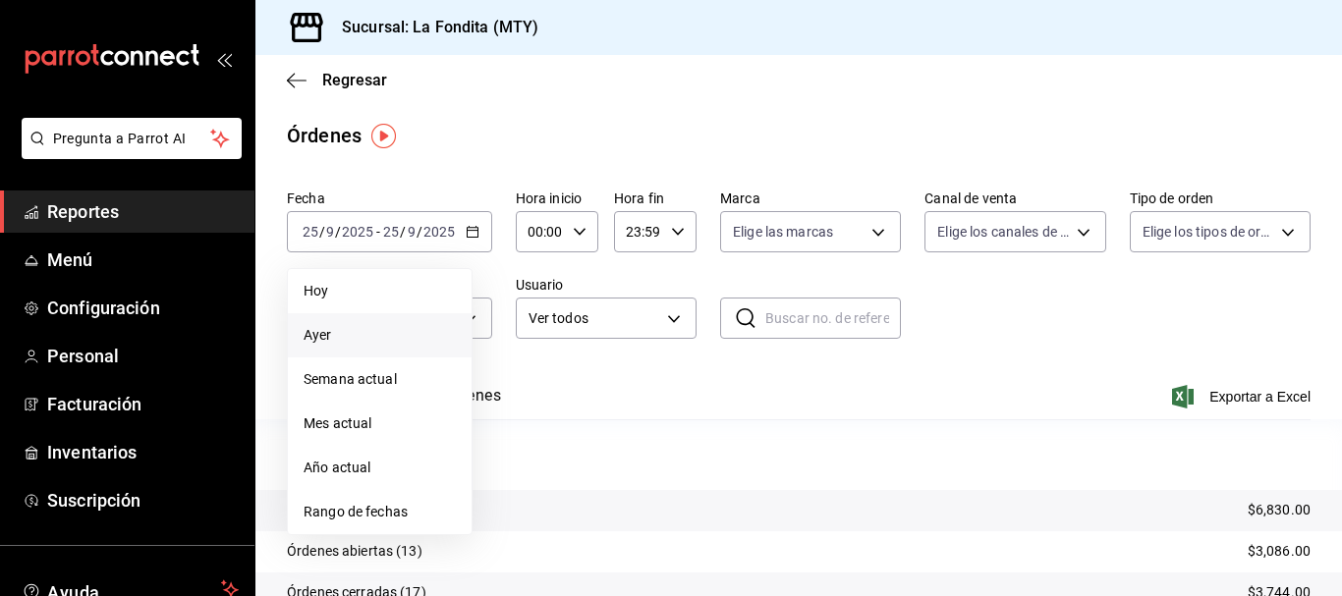
click at [407, 328] on span "Ayer" at bounding box center [380, 335] width 152 height 21
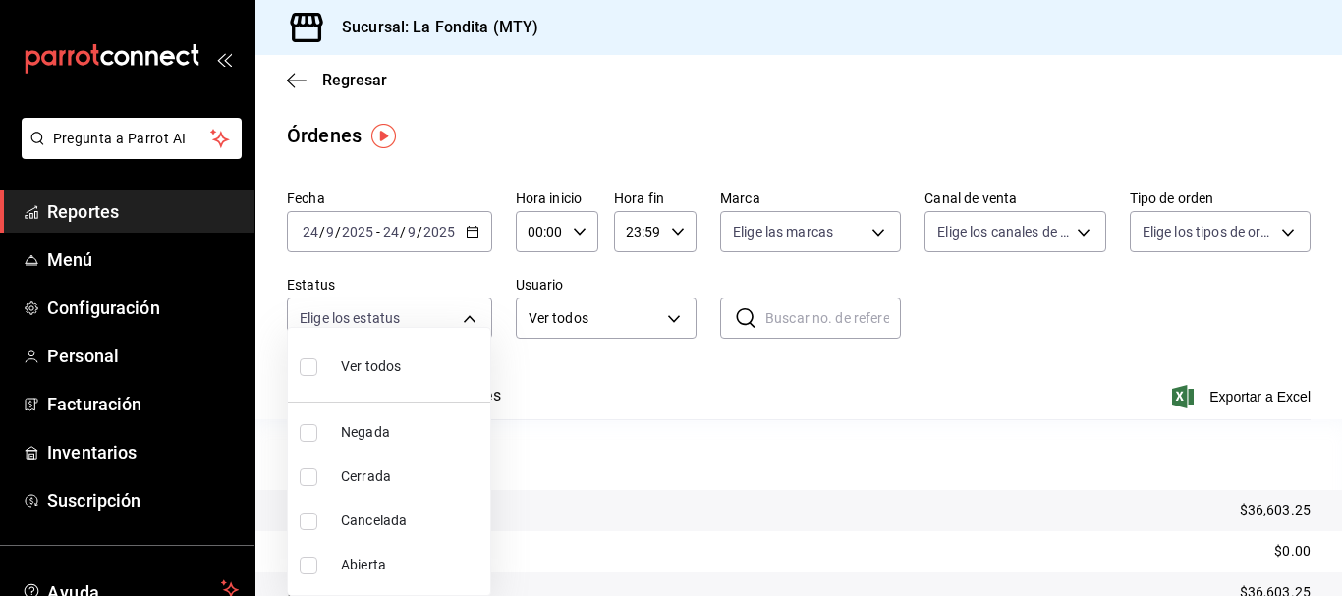
click at [464, 317] on body "Pregunta a Parrot AI Reportes Menú Configuración Personal Facturación Inventari…" at bounding box center [671, 298] width 1342 height 596
click at [311, 366] on input "checkbox" at bounding box center [309, 368] width 18 height 18
checkbox input "true"
type input "DENIED,FINISHED,CANCELED,OPEN"
checkbox input "true"
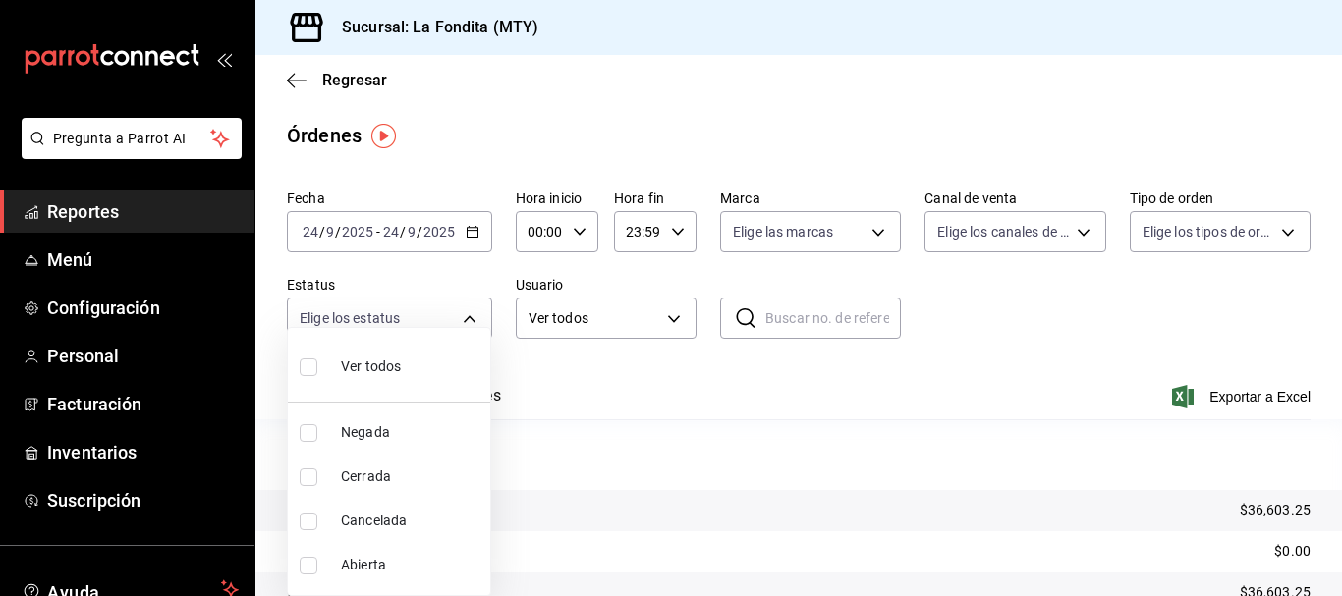
checkbox input "true"
click at [856, 238] on div at bounding box center [671, 298] width 1342 height 596
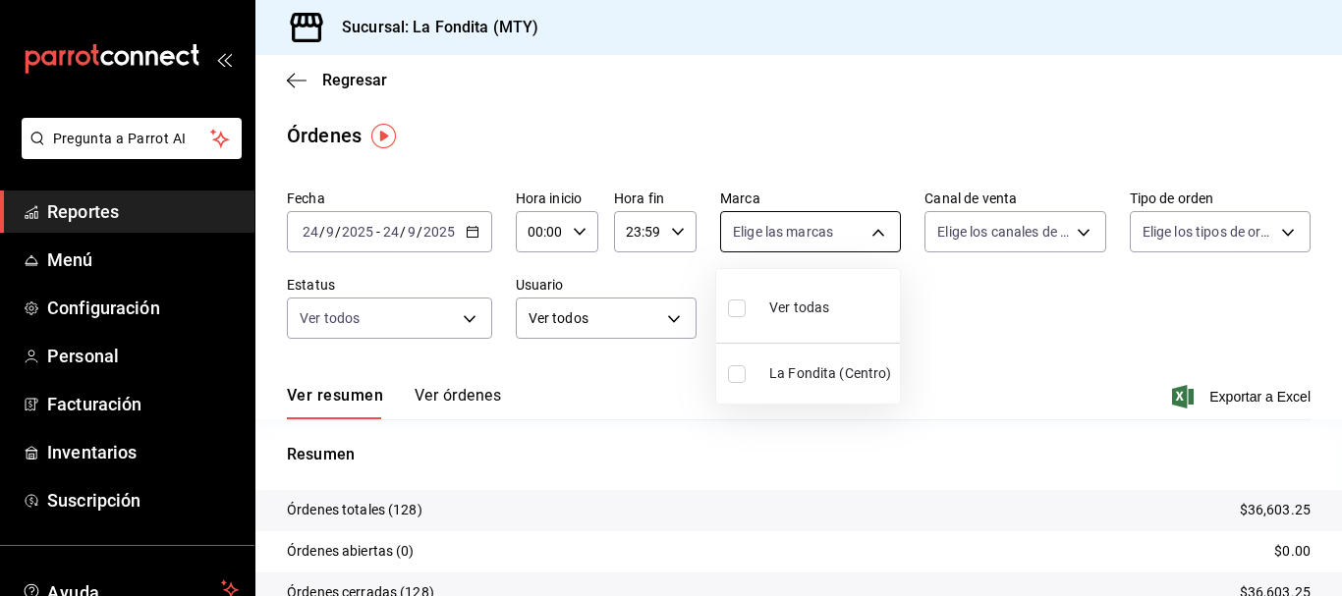
click at [865, 243] on body "Pregunta a Parrot AI Reportes Menú Configuración Personal Facturación Inventari…" at bounding box center [671, 298] width 1342 height 596
drag, startPoint x: 819, startPoint y: 318, endPoint x: 833, endPoint y: 307, distance: 18.1
click at [818, 318] on div "Ver todas" at bounding box center [778, 306] width 101 height 42
type input "b00ac0d1-88b1-4e6e-991e-543bd3e1f369"
checkbox input "true"
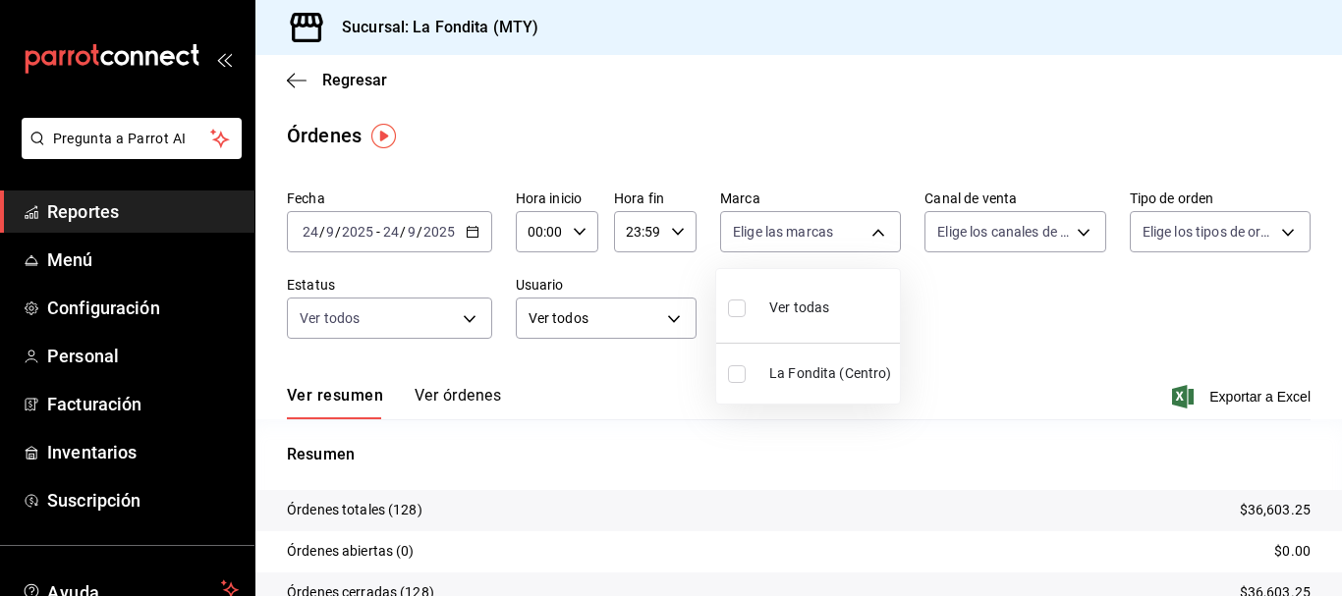
checkbox input "true"
click at [1057, 235] on div at bounding box center [671, 298] width 1342 height 596
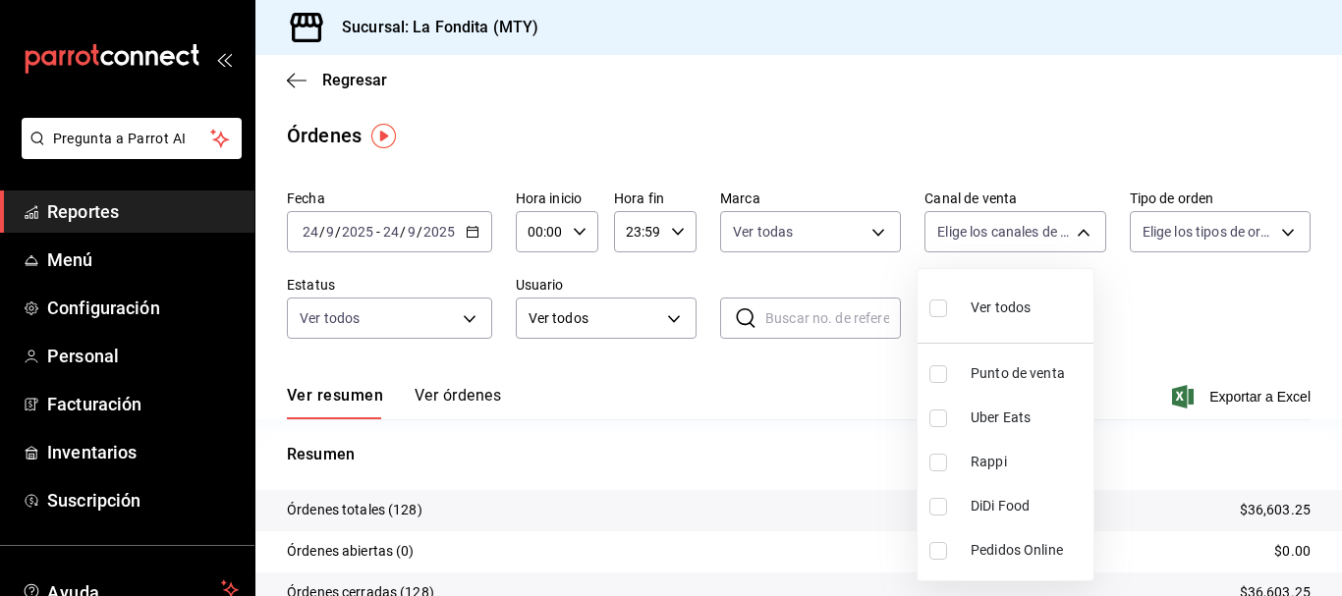
click at [1057, 233] on body "Pregunta a Parrot AI Reportes Menú Configuración Personal Facturación Inventari…" at bounding box center [671, 298] width 1342 height 596
click at [941, 377] on input "checkbox" at bounding box center [939, 375] width 18 height 18
checkbox input "true"
type input "PARROT"
click at [1247, 234] on div at bounding box center [671, 298] width 1342 height 596
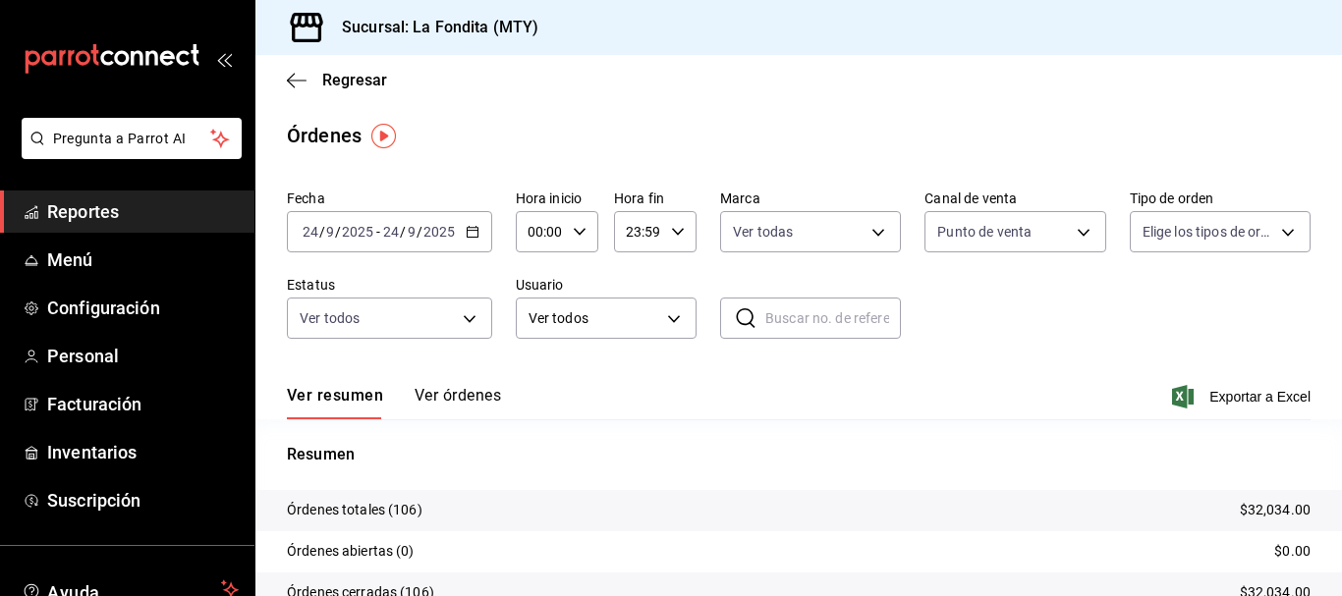
click at [1242, 238] on body "Pregunta a Parrot AI Reportes Menú Configuración Personal Facturación Inventari…" at bounding box center [671, 298] width 1342 height 596
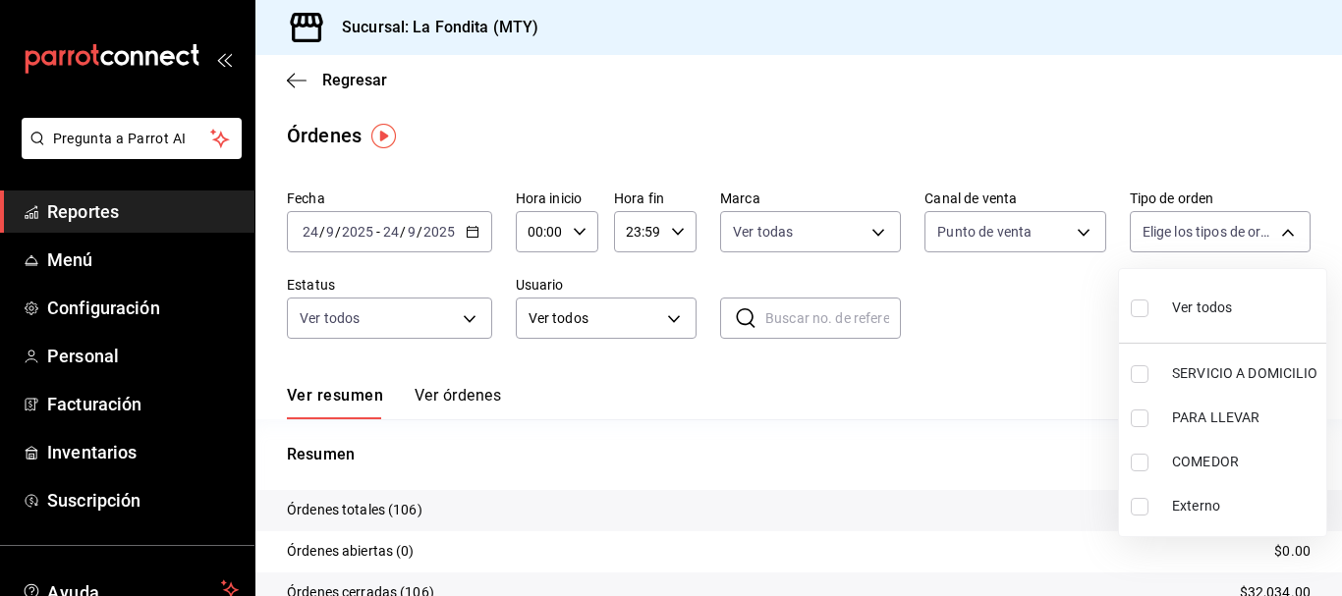
click at [1241, 240] on div at bounding box center [671, 298] width 1342 height 596
click at [1259, 234] on body "Pregunta a Parrot AI Reportes Menú Configuración Personal Facturación Inventari…" at bounding box center [671, 298] width 1342 height 596
click at [1137, 461] on input "checkbox" at bounding box center [1140, 463] width 18 height 18
checkbox input "true"
type input "a605df57-8c78-488e-b677-c963512198c8"
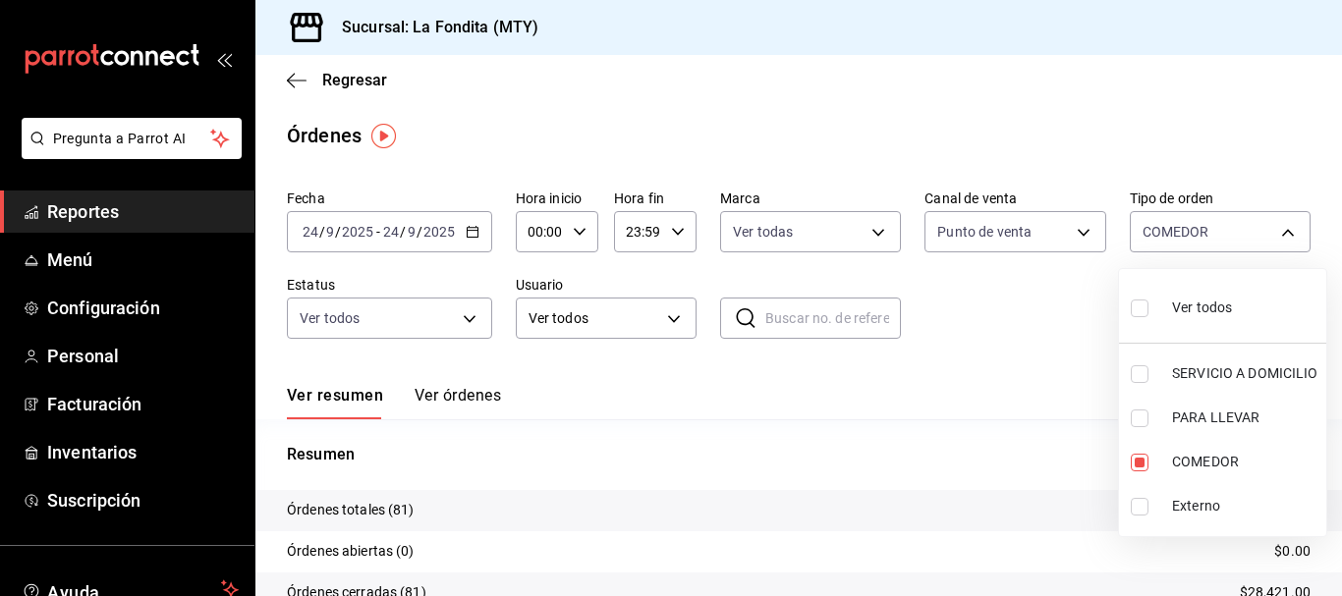
click at [671, 325] on div at bounding box center [671, 298] width 1342 height 596
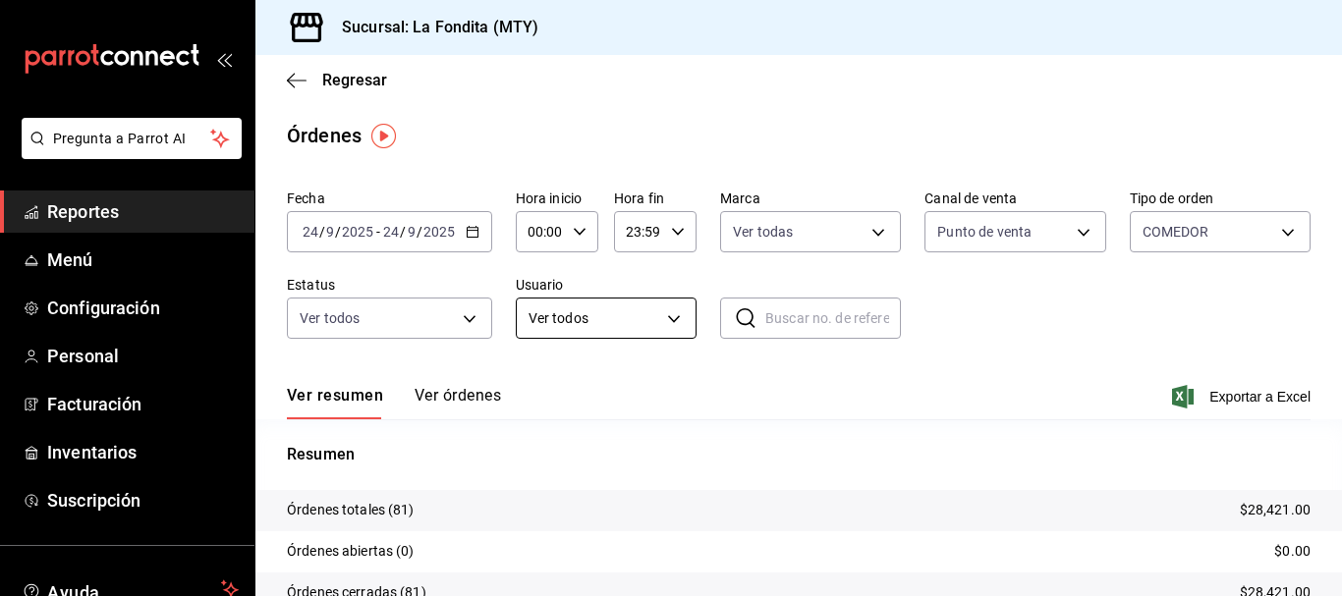
click at [666, 323] on body "Pregunta a Parrot AI Reportes Menú Configuración Personal Facturación Inventari…" at bounding box center [671, 298] width 1342 height 596
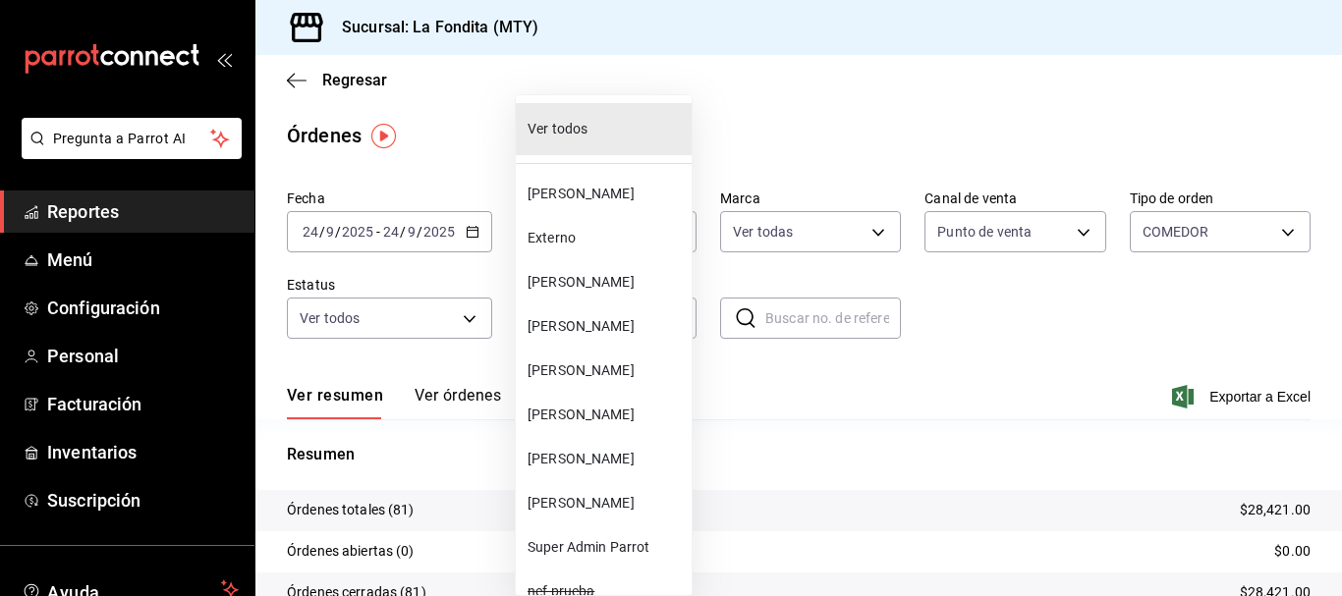
click at [778, 380] on div at bounding box center [671, 298] width 1342 height 596
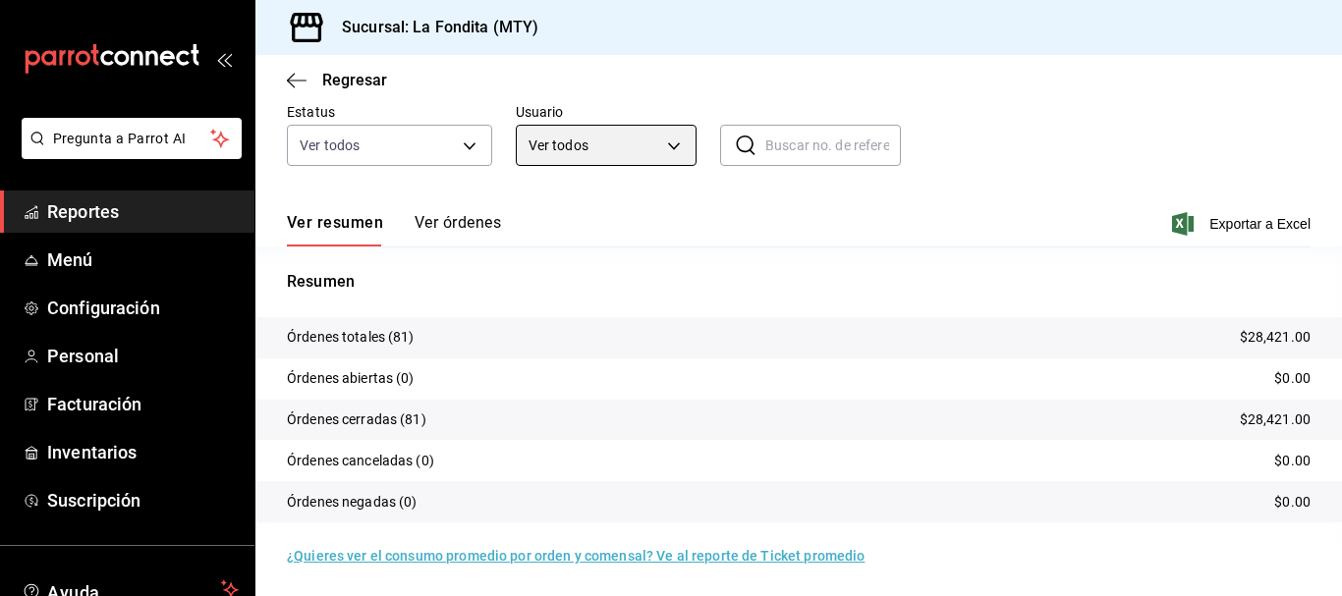
scroll to position [175, 0]
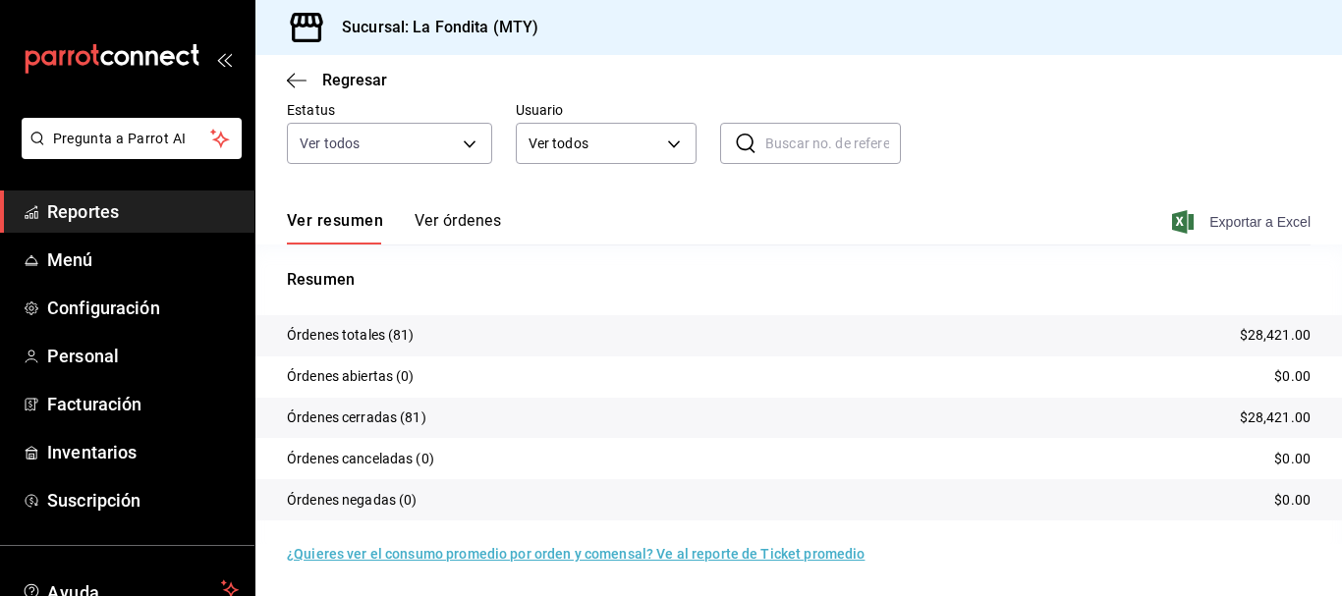
click at [1224, 220] on span "Exportar a Excel" at bounding box center [1243, 222] width 135 height 24
click at [291, 74] on icon "button" at bounding box center [297, 81] width 20 height 18
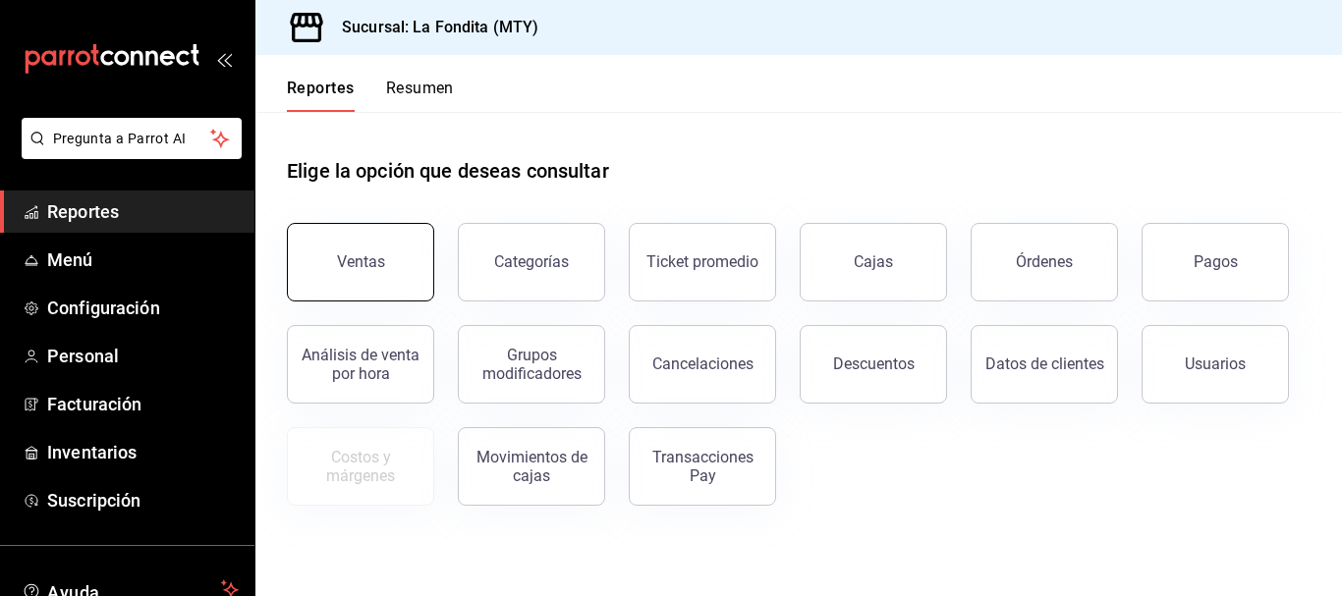
click at [390, 285] on button "Ventas" at bounding box center [360, 262] width 147 height 79
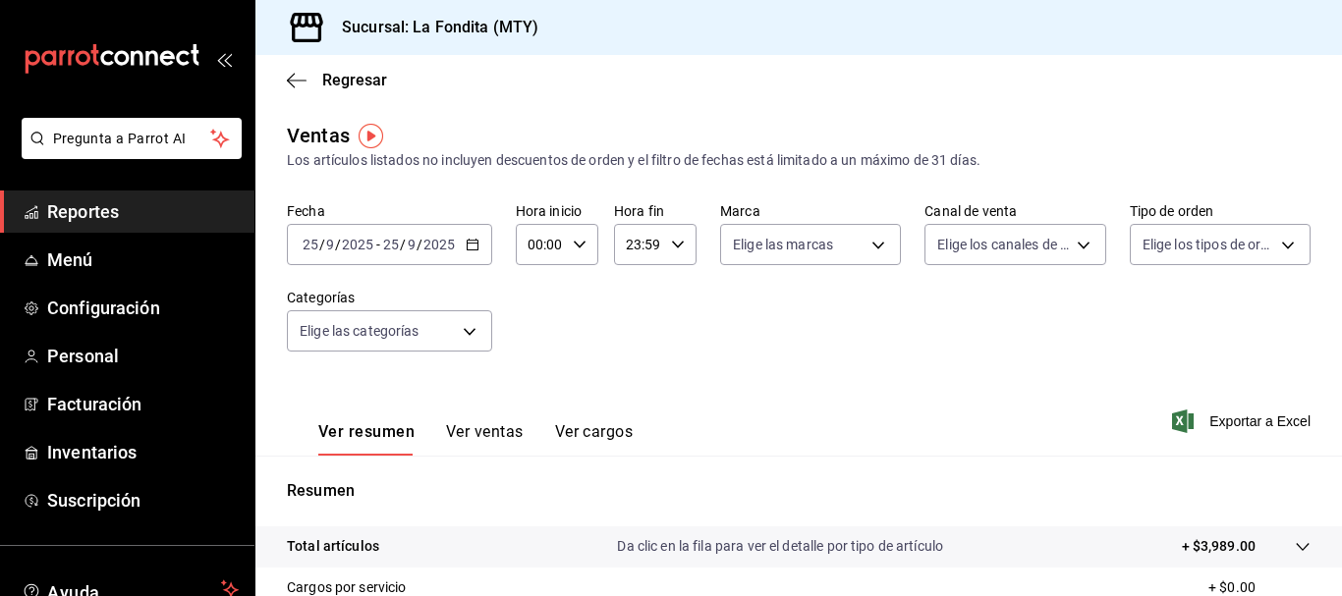
click at [492, 429] on button "Ver ventas" at bounding box center [485, 439] width 78 height 33
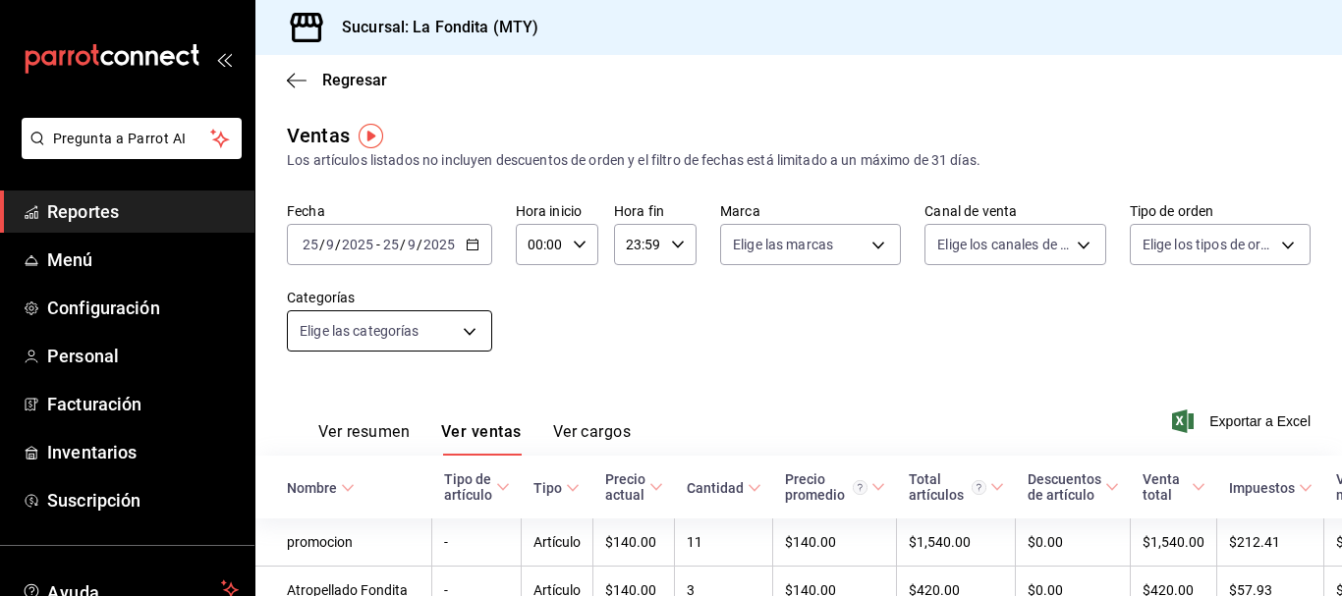
click at [464, 328] on body "Pregunta a Parrot AI Reportes Menú Configuración Personal Facturación Inventari…" at bounding box center [671, 298] width 1342 height 596
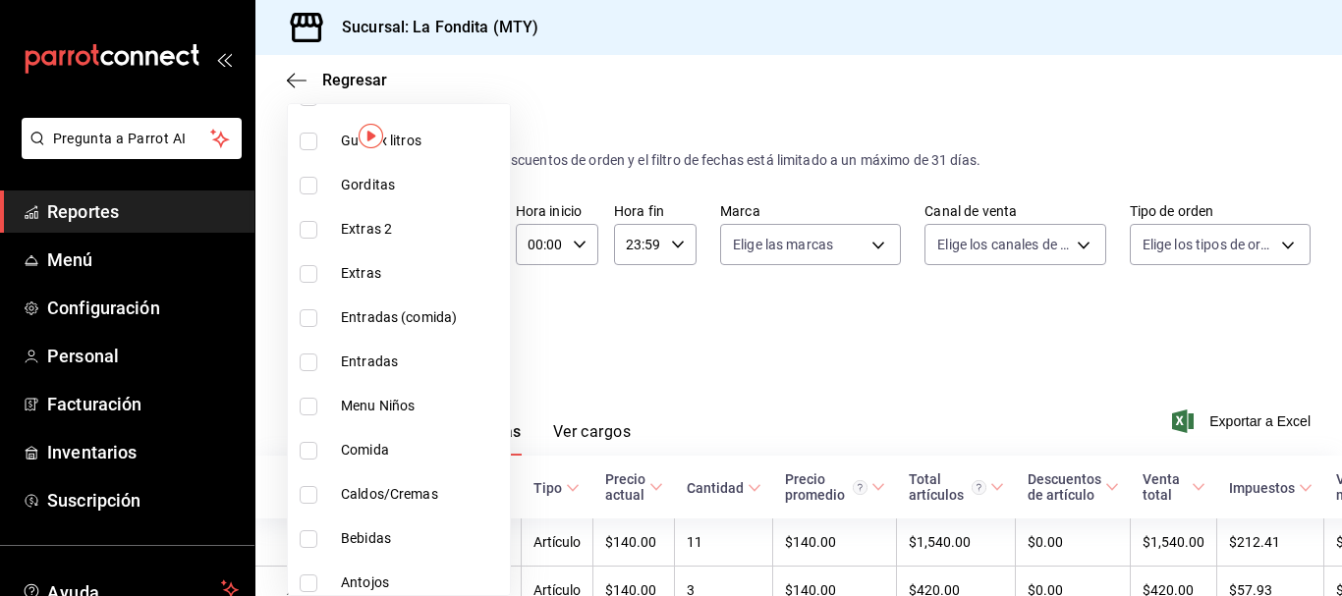
scroll to position [1081, 0]
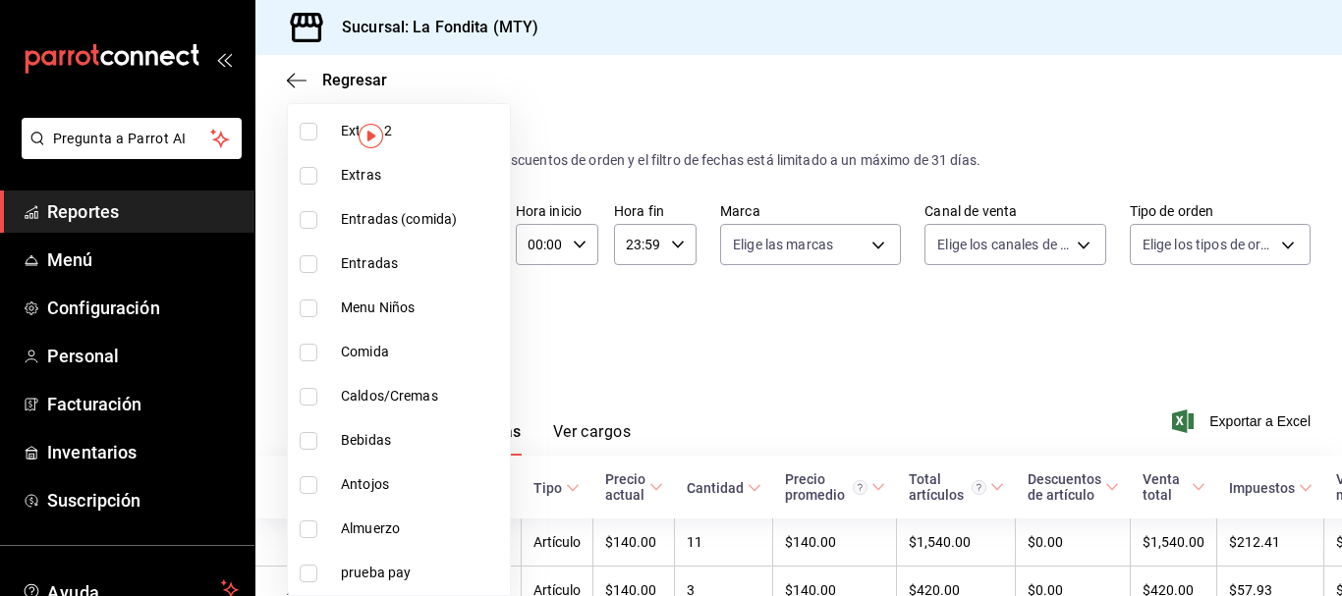
click at [316, 443] on input "checkbox" at bounding box center [309, 441] width 18 height 18
checkbox input "true"
type input "c9a6179d-69c5-40c4-b62c-5b5c0752b410"
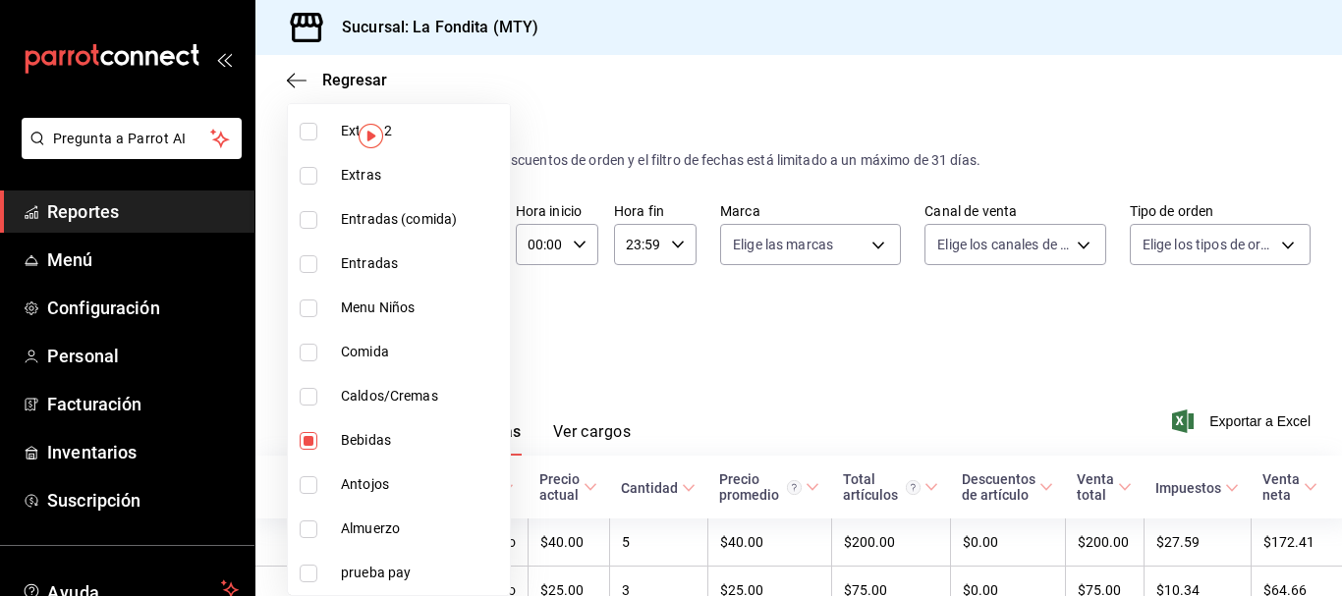
click at [610, 339] on div at bounding box center [671, 298] width 1342 height 596
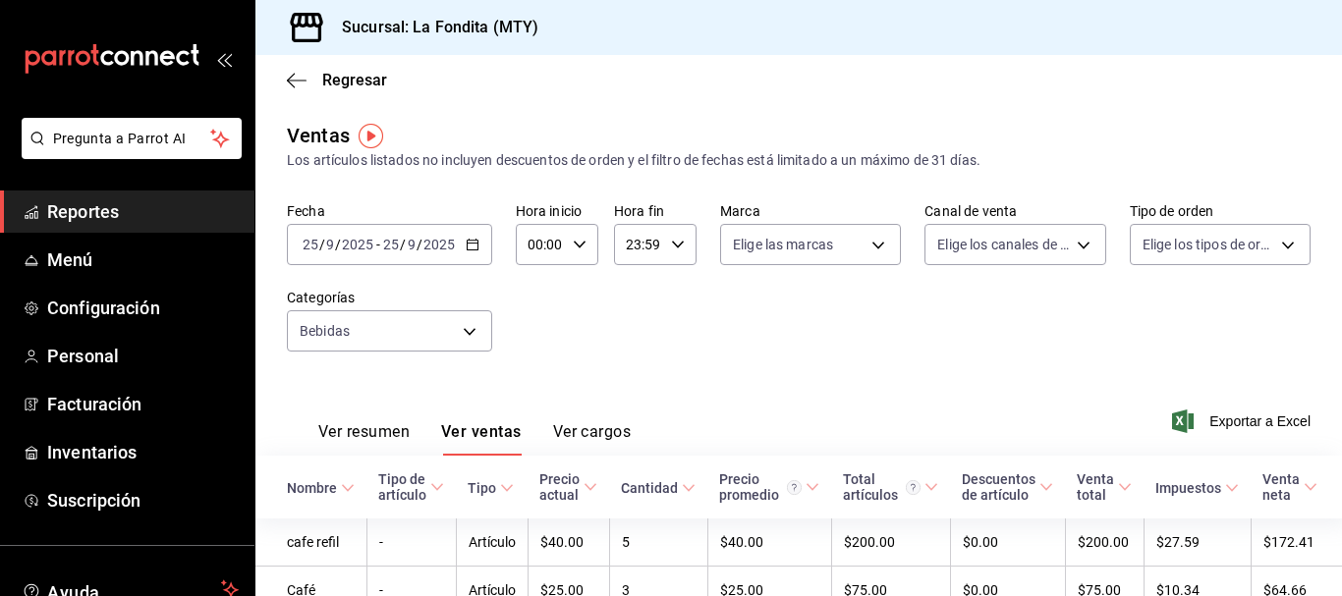
click at [463, 252] on div "[DATE] [DATE] - [DATE] [DATE]" at bounding box center [389, 244] width 205 height 41
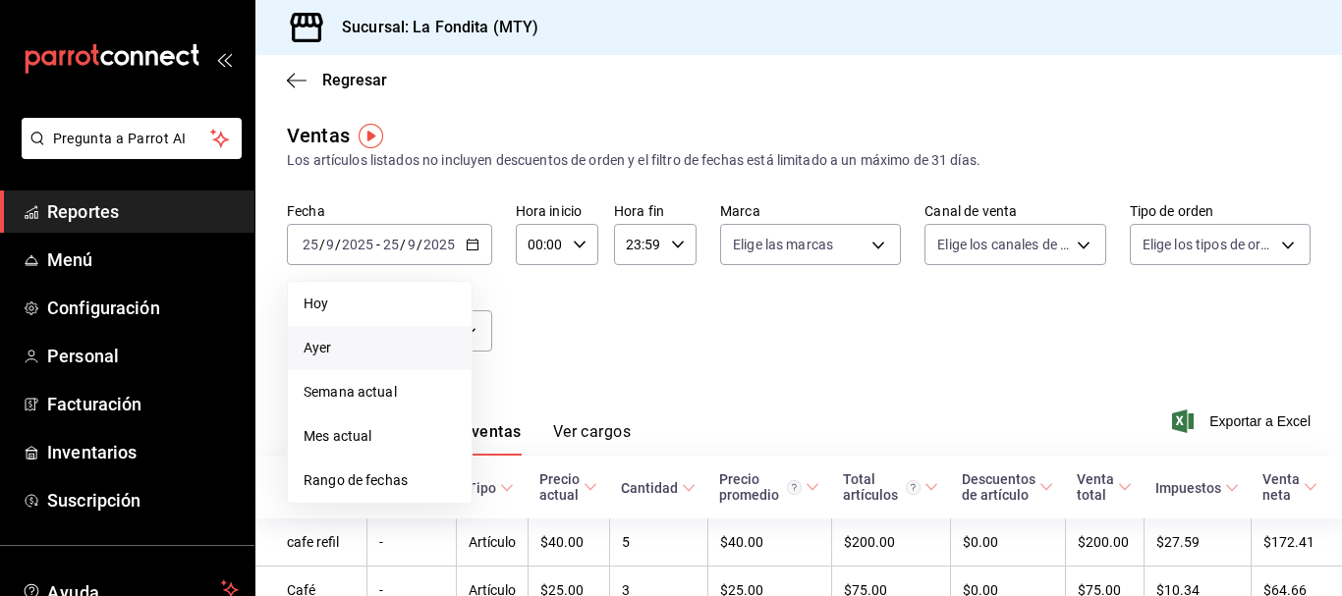
click at [387, 344] on span "Ayer" at bounding box center [380, 348] width 152 height 21
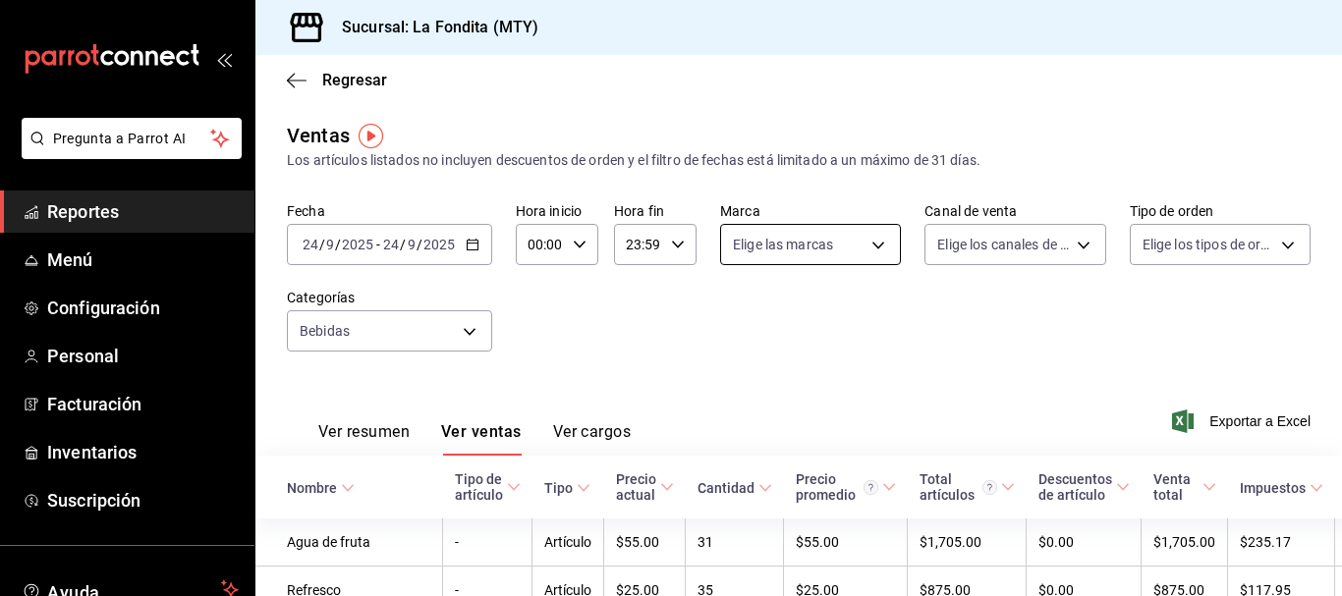
click at [876, 244] on body "Pregunta a Parrot AI Reportes Menú Configuración Personal Facturación Inventari…" at bounding box center [671, 298] width 1342 height 596
click at [756, 324] on div "Ver todas" at bounding box center [778, 319] width 101 height 42
type input "b00ac0d1-88b1-4e6e-991e-543bd3e1f369"
checkbox input "true"
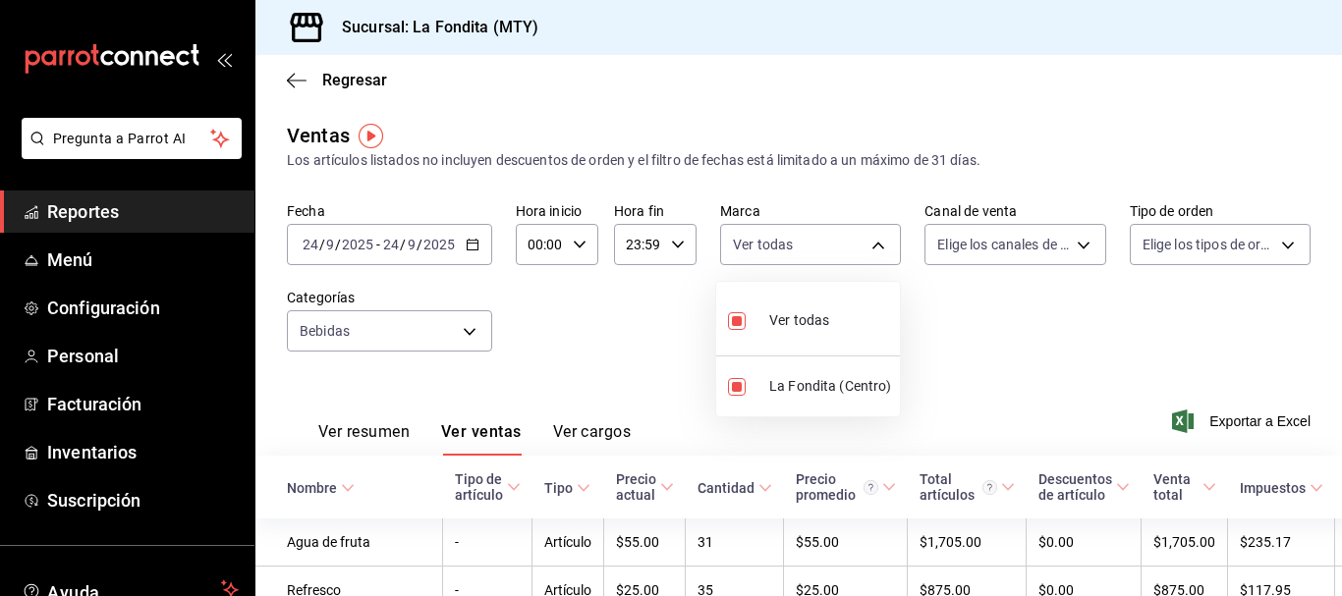
click at [1052, 249] on div at bounding box center [671, 298] width 1342 height 596
click at [1061, 252] on body "Pregunta a Parrot AI Reportes Menú Configuración Personal Facturación Inventari…" at bounding box center [671, 298] width 1342 height 596
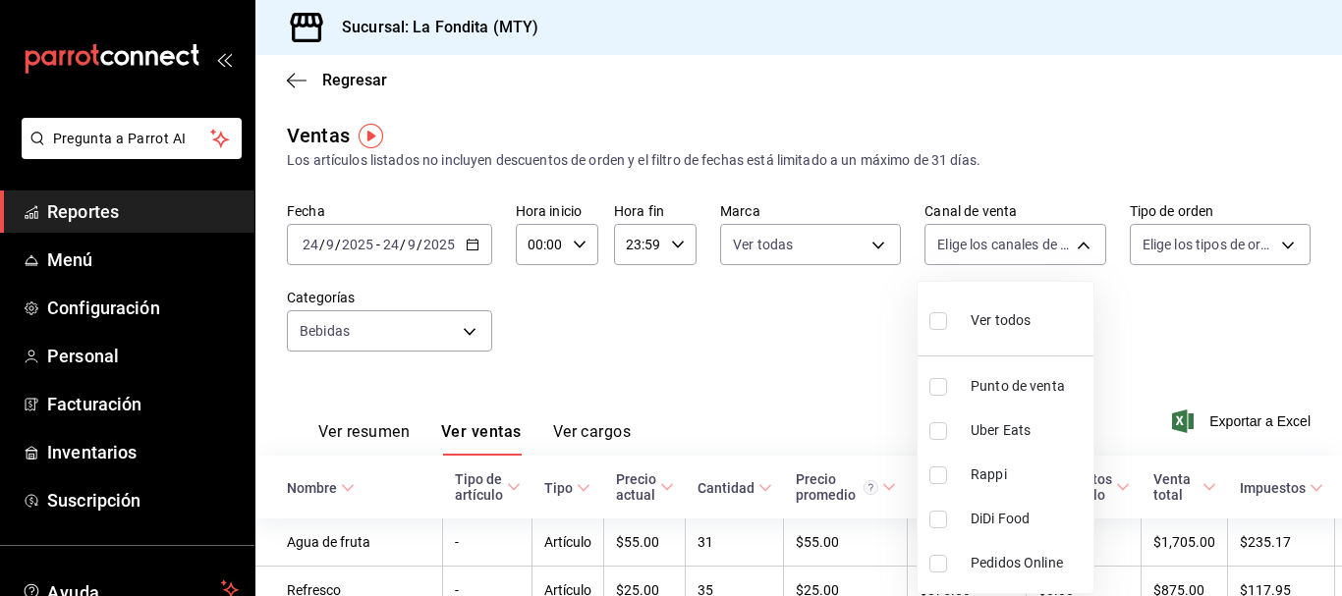
click at [932, 391] on input "checkbox" at bounding box center [939, 387] width 18 height 18
checkbox input "true"
type input "PARROT"
click at [1197, 249] on div at bounding box center [671, 298] width 1342 height 596
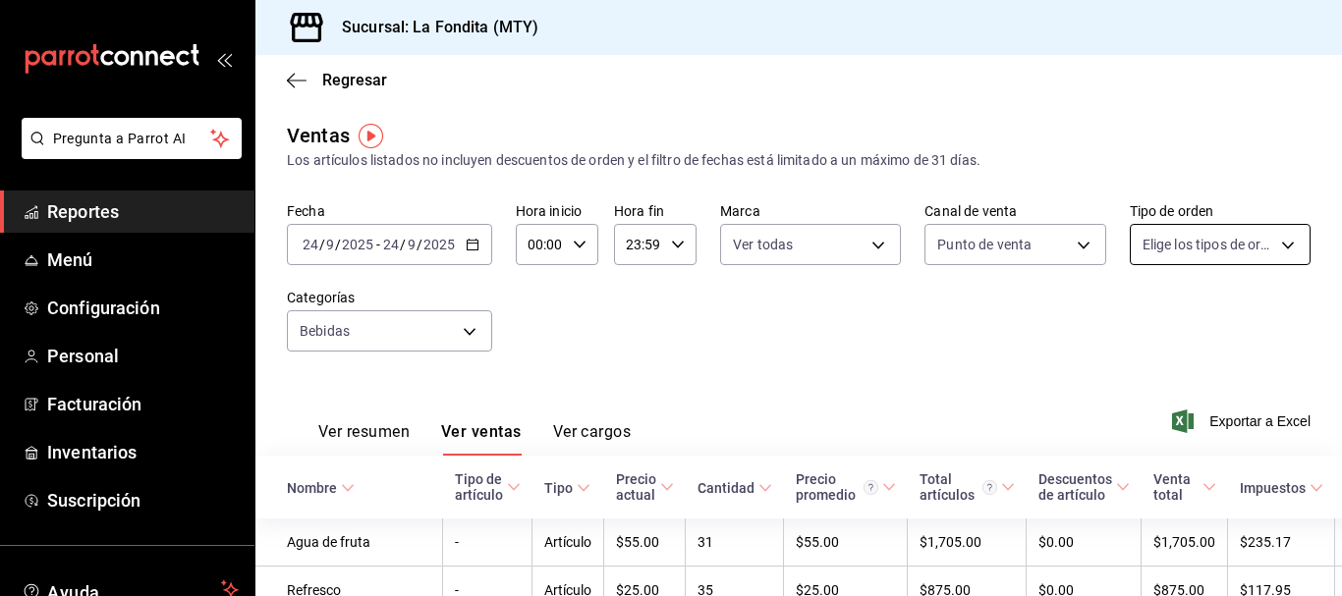
click at [1198, 252] on body "Pregunta a Parrot AI Reportes Menú Configuración Personal Facturación Inventari…" at bounding box center [671, 298] width 1342 height 596
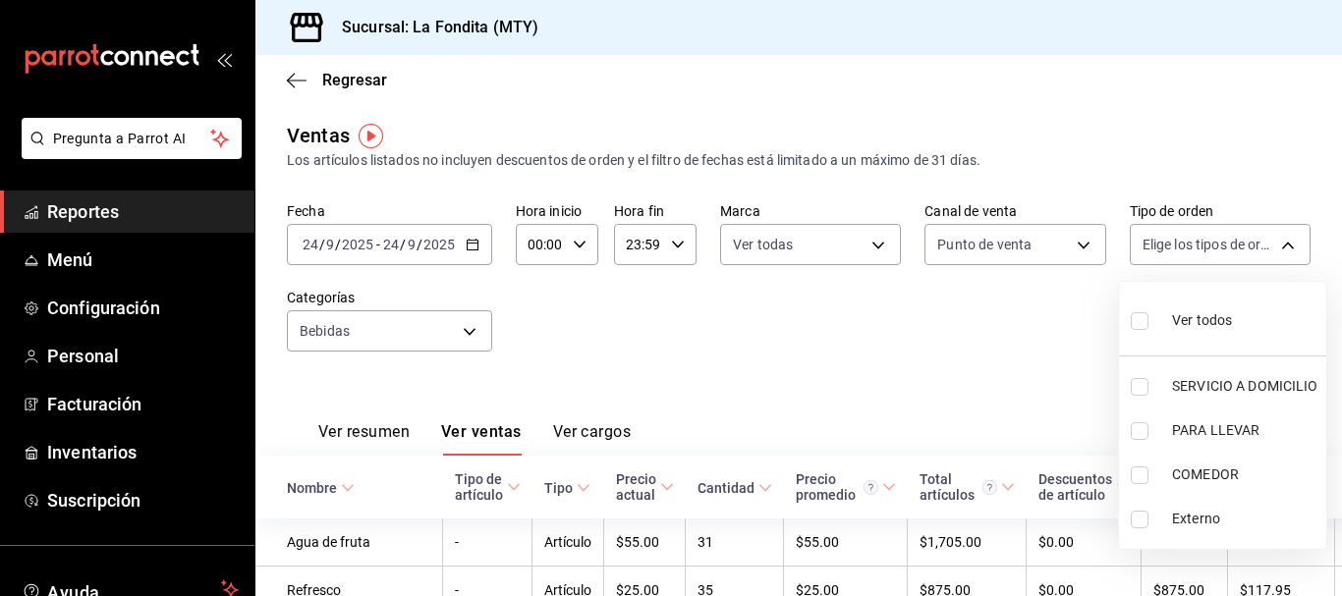
click at [1140, 478] on input "checkbox" at bounding box center [1140, 476] width 18 height 18
checkbox input "true"
type input "a605df57-8c78-488e-b677-c963512198c8"
click at [1023, 318] on div at bounding box center [671, 298] width 1342 height 596
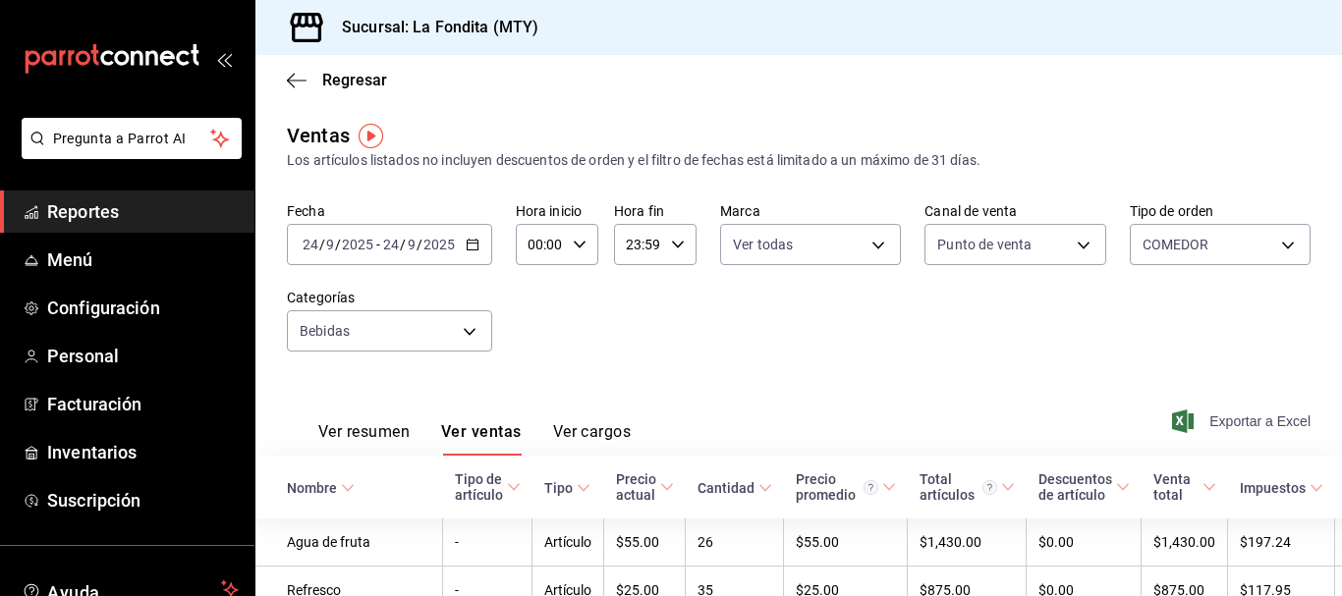
click at [1244, 414] on span "Exportar a Excel" at bounding box center [1243, 422] width 135 height 24
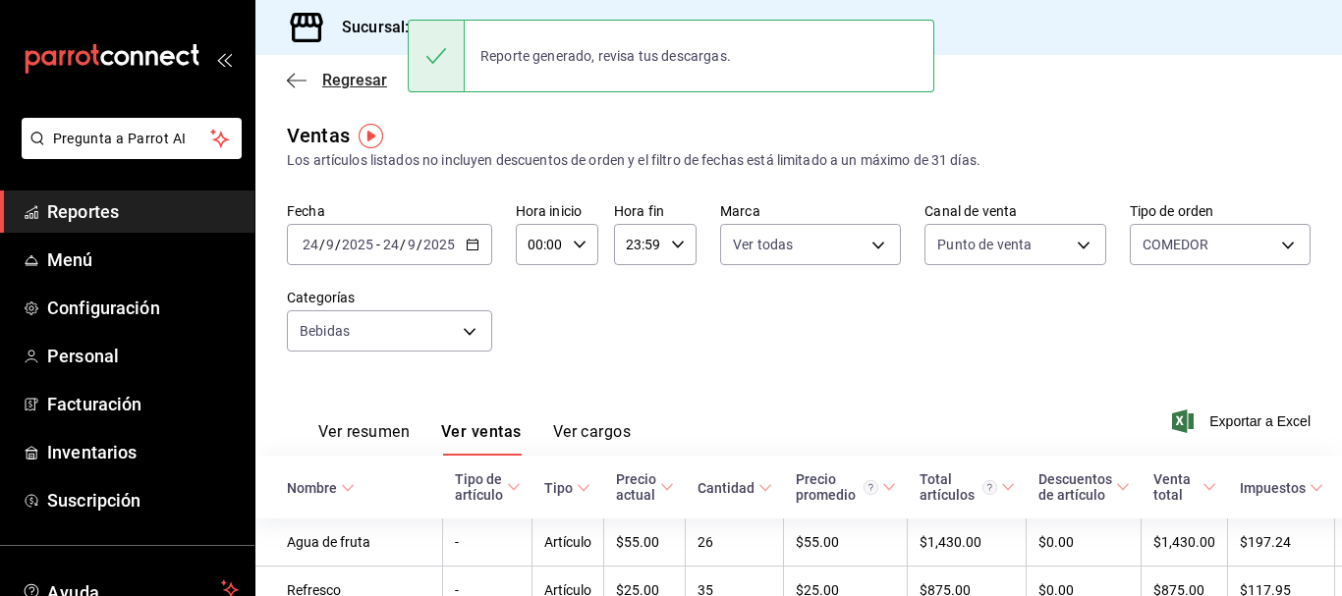
click at [302, 81] on icon "button" at bounding box center [297, 80] width 20 height 1
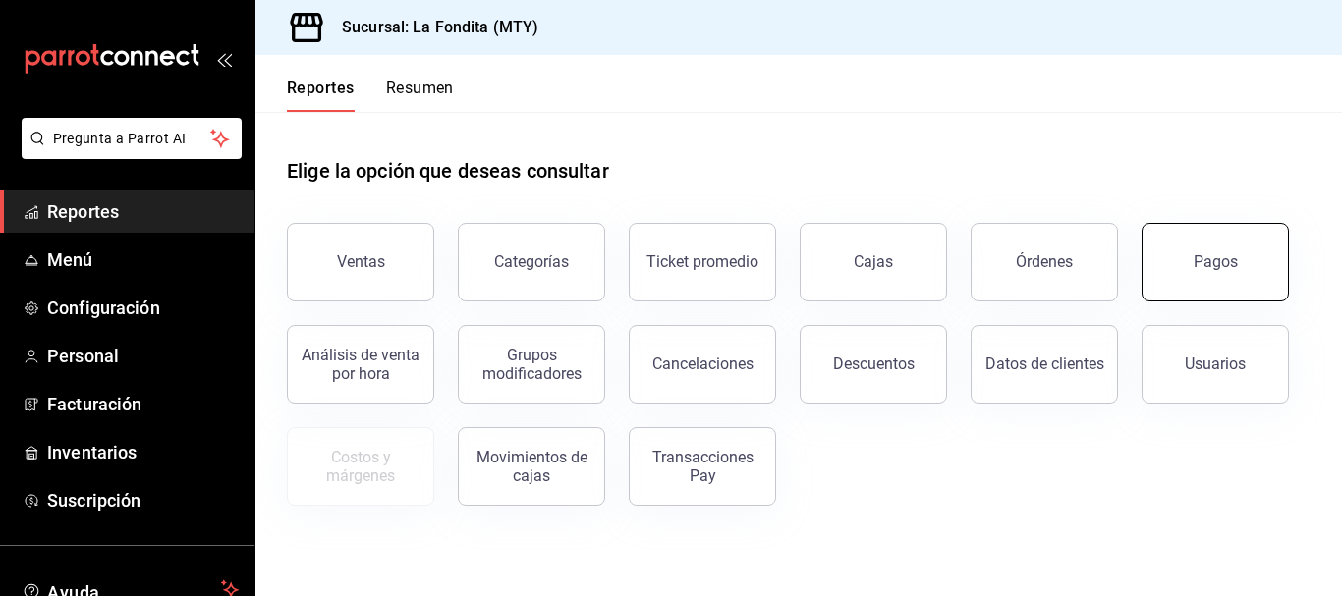
click at [1214, 278] on button "Pagos" at bounding box center [1215, 262] width 147 height 79
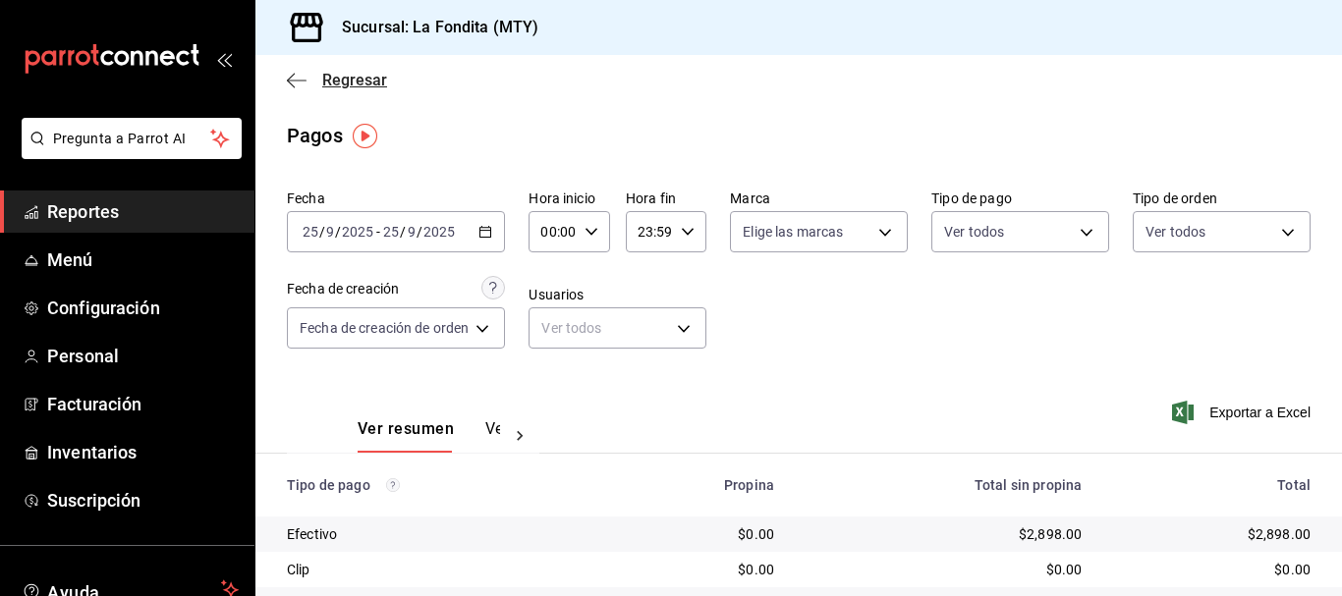
click at [299, 79] on icon "button" at bounding box center [297, 81] width 20 height 18
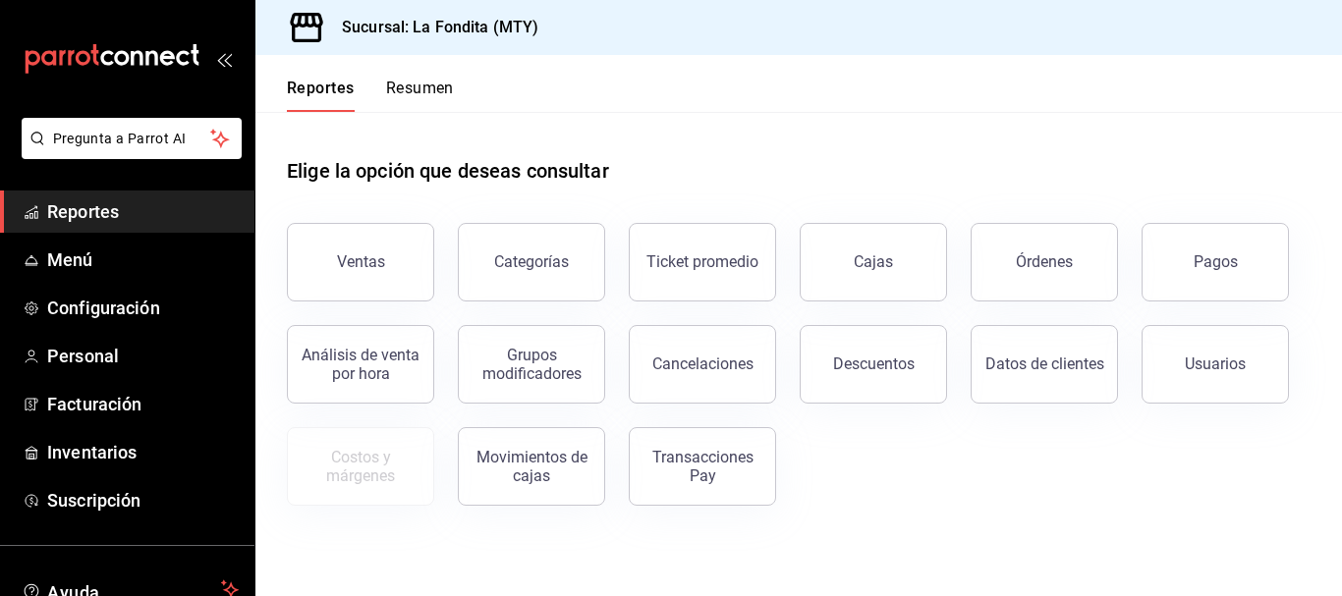
click at [937, 260] on link "Cajas" at bounding box center [873, 262] width 147 height 79
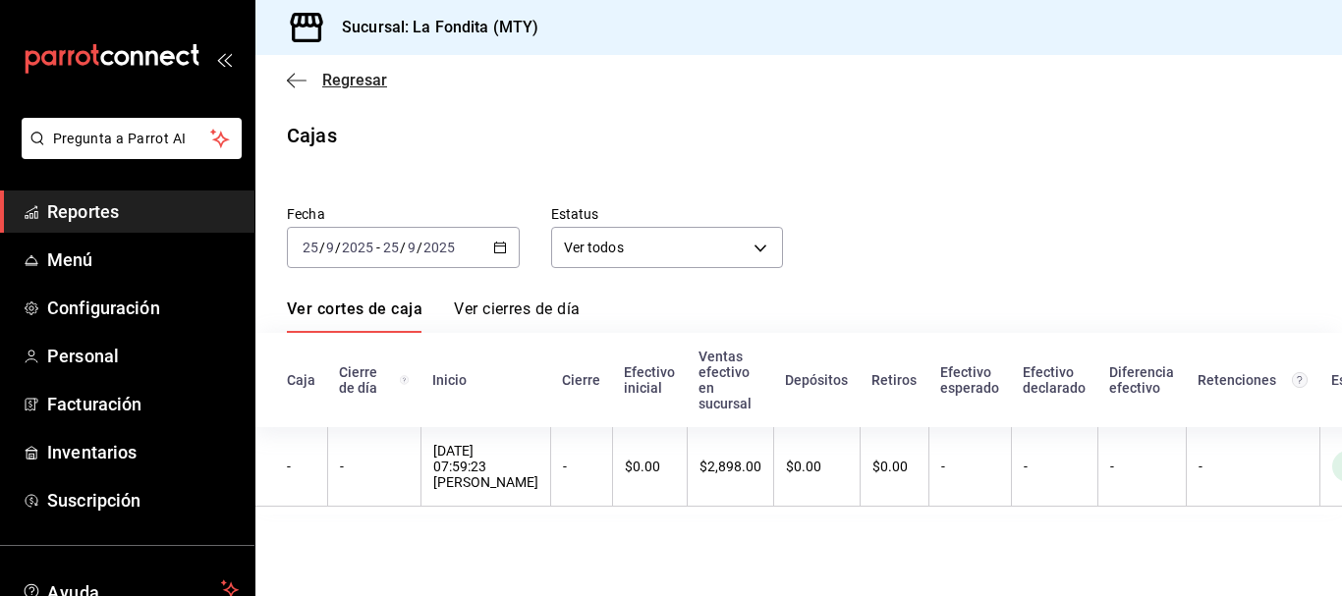
click at [307, 81] on span "Regresar" at bounding box center [337, 80] width 100 height 19
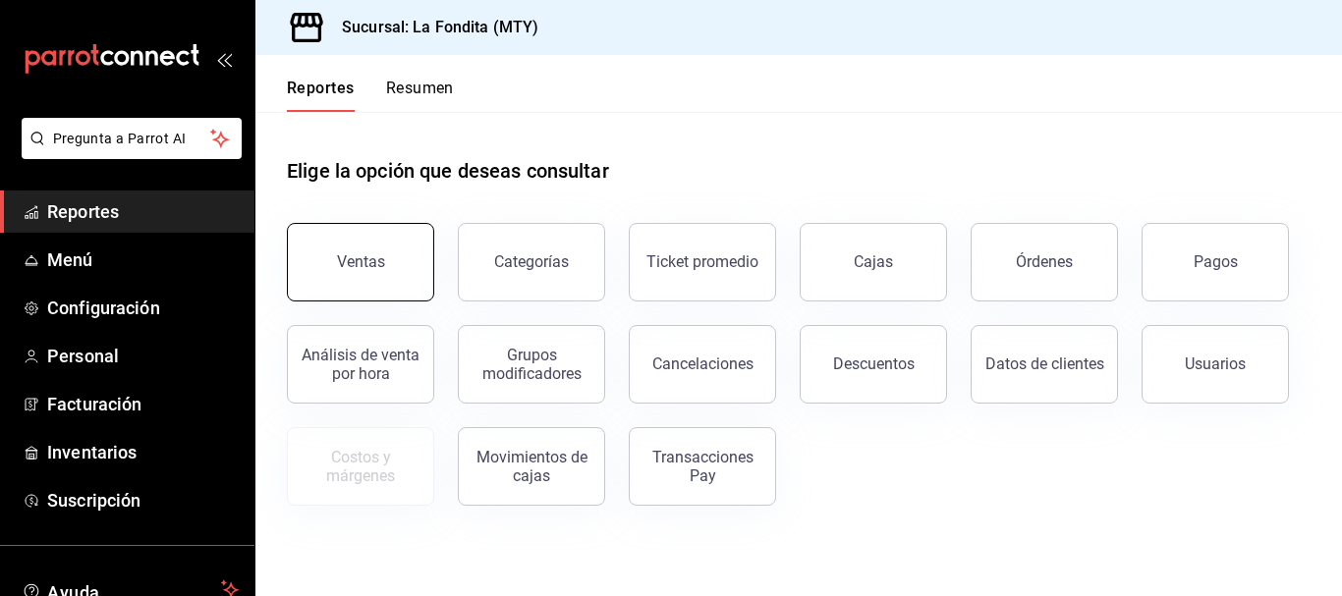
click at [326, 248] on button "Ventas" at bounding box center [360, 262] width 147 height 79
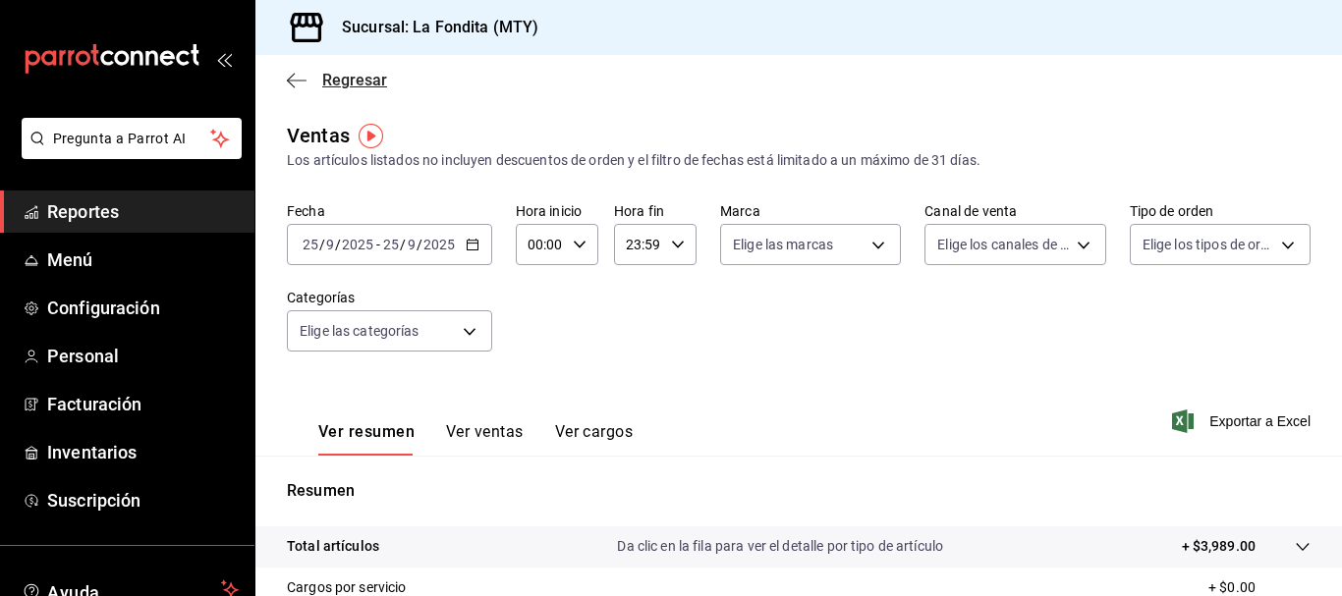
click at [297, 81] on icon "button" at bounding box center [297, 80] width 20 height 1
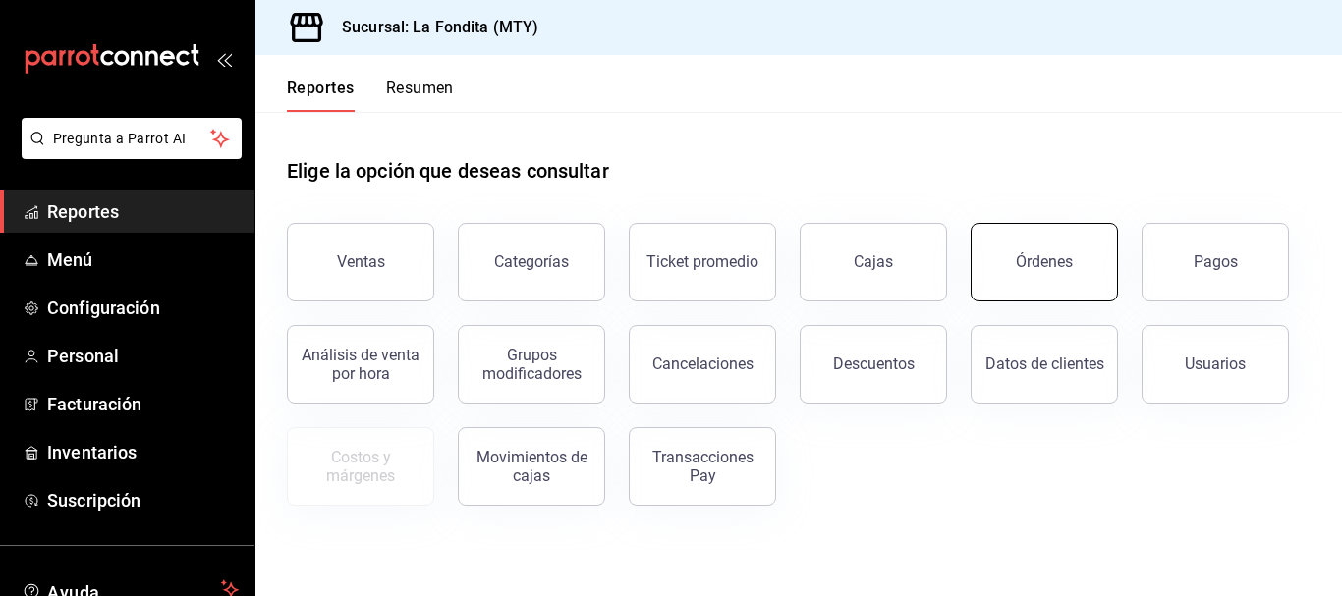
click at [1057, 255] on div "Órdenes" at bounding box center [1044, 262] width 57 height 19
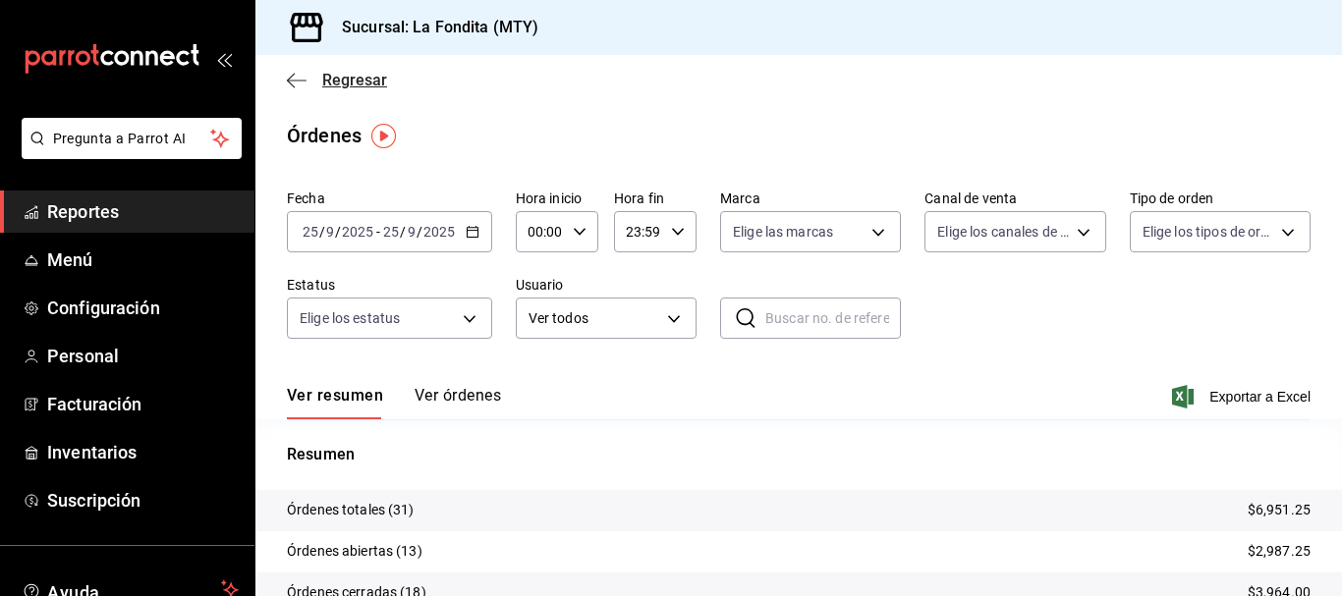
click at [302, 82] on icon "button" at bounding box center [297, 81] width 20 height 18
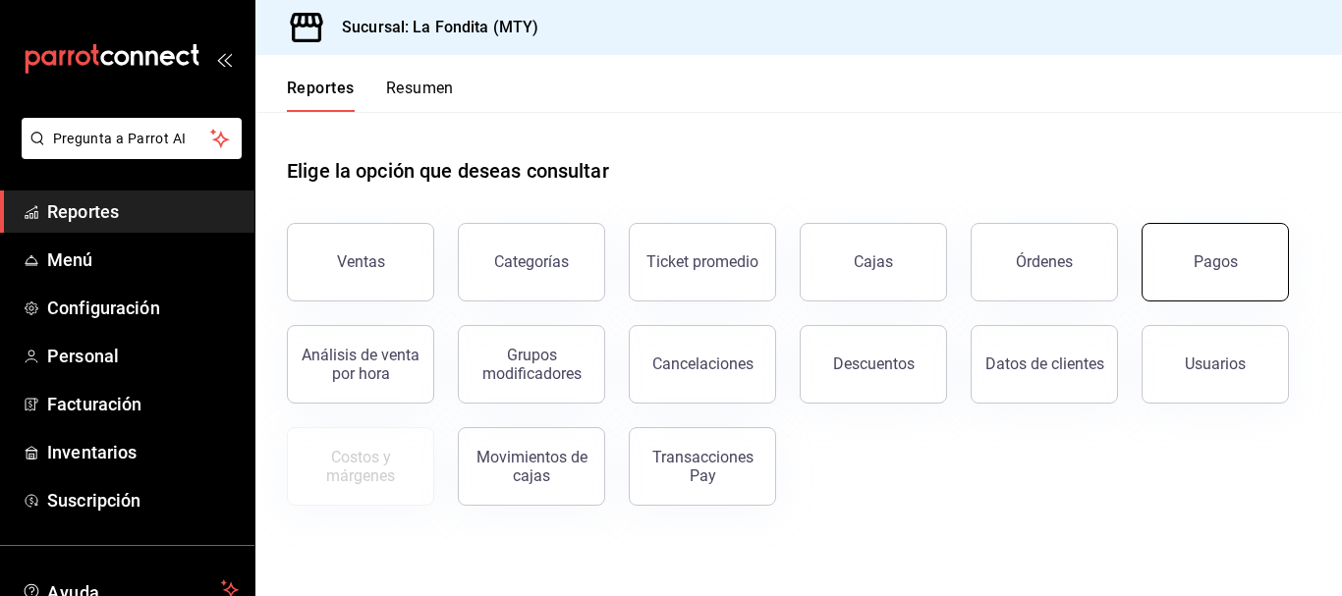
click at [1181, 279] on button "Pagos" at bounding box center [1215, 262] width 147 height 79
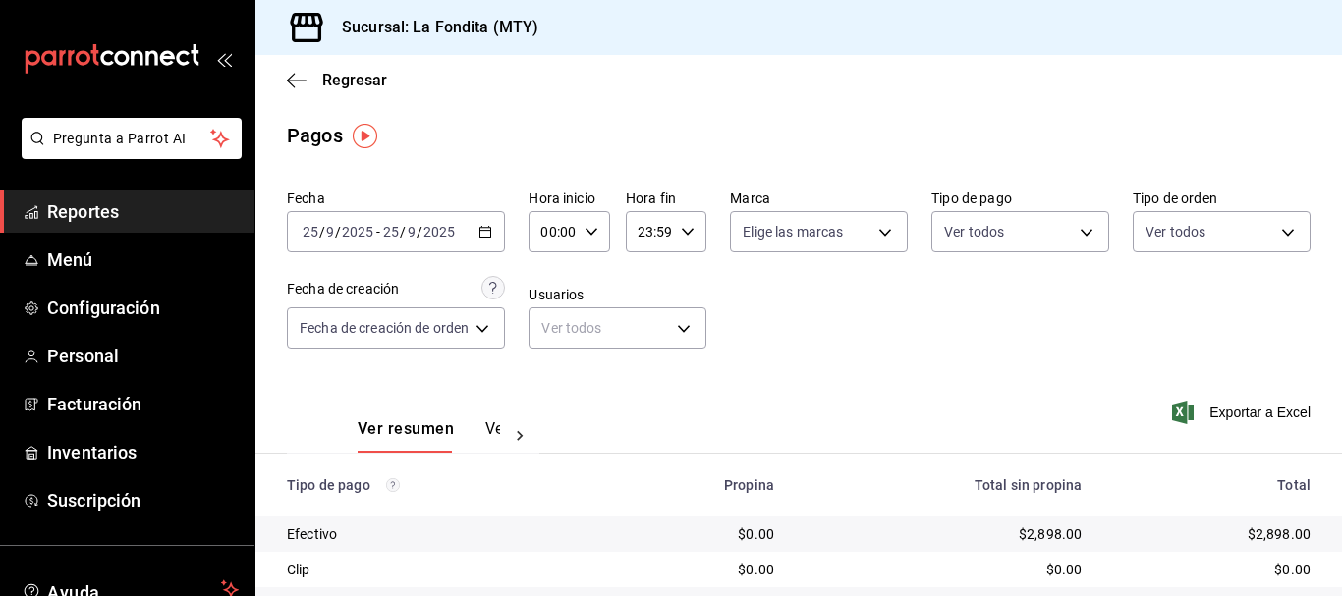
click at [290, 91] on div "Regresar" at bounding box center [798, 80] width 1087 height 50
click at [290, 80] on icon "button" at bounding box center [297, 80] width 20 height 1
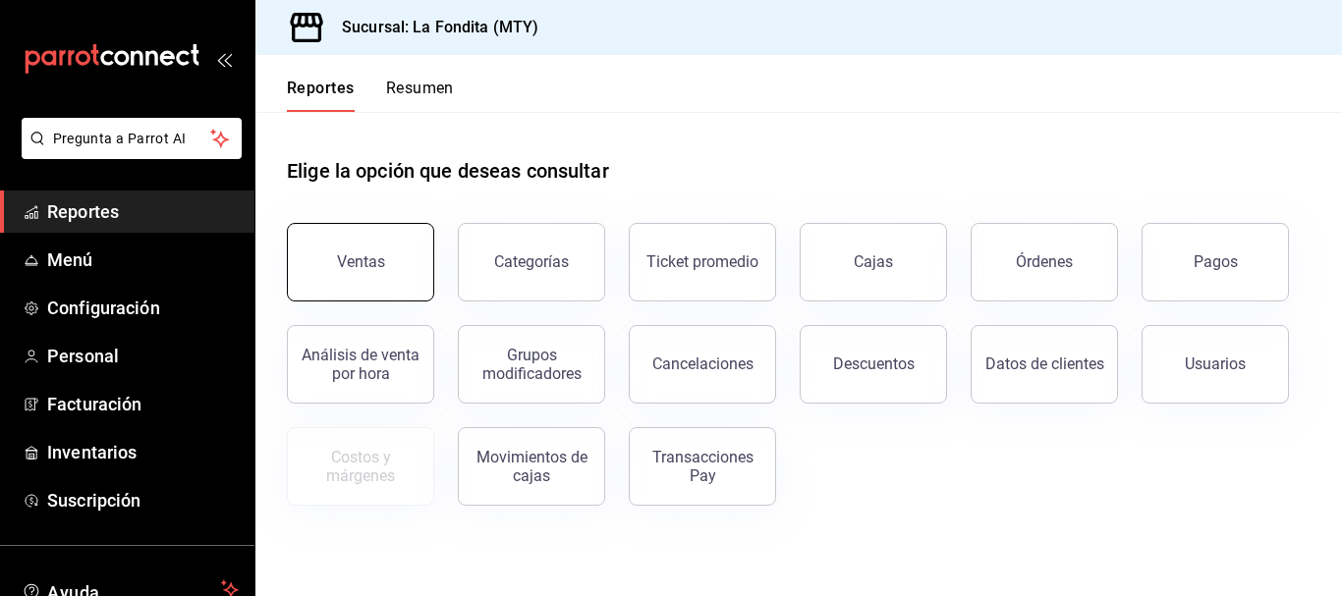
click at [366, 258] on div "Ventas" at bounding box center [361, 262] width 48 height 19
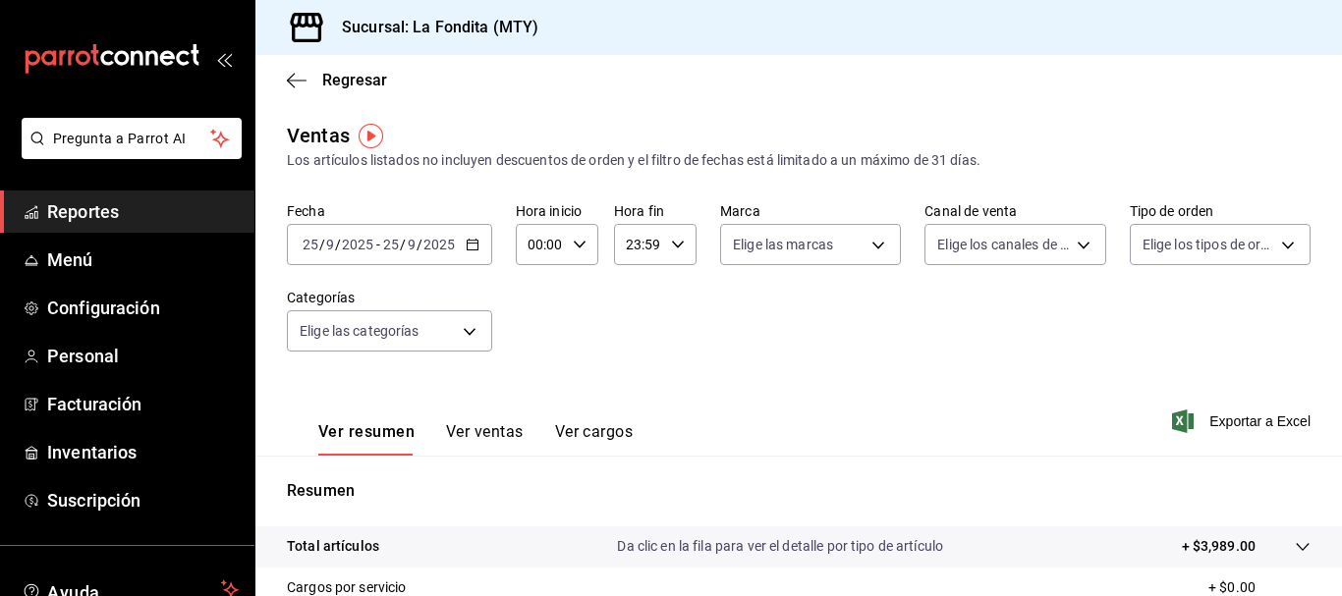
click at [471, 254] on div "[DATE] [DATE] - [DATE] [DATE]" at bounding box center [389, 244] width 205 height 41
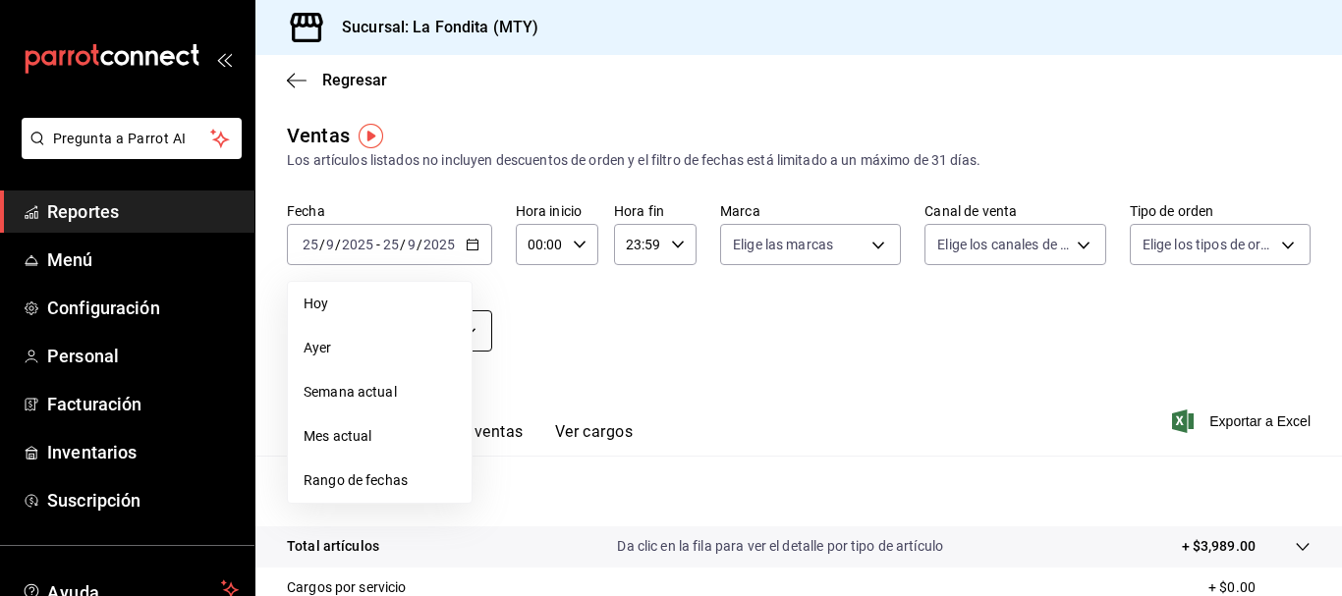
click at [434, 345] on span "Ayer" at bounding box center [380, 348] width 152 height 21
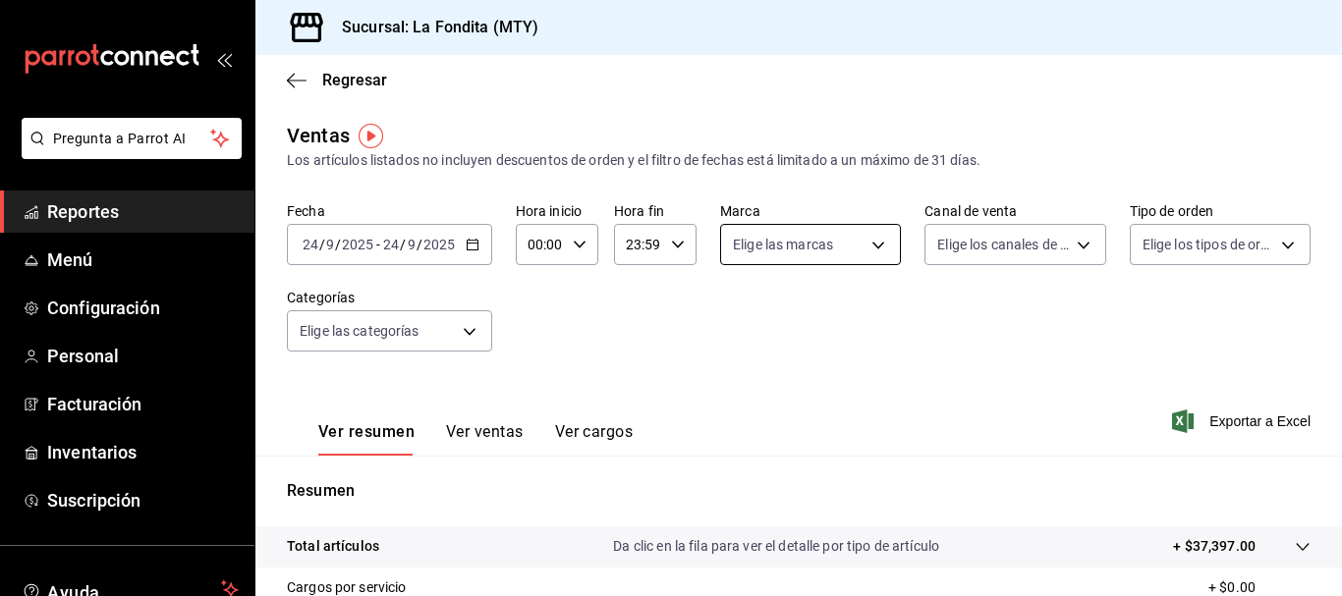
click at [824, 246] on body "Pregunta a Parrot AI Reportes Menú Configuración Personal Facturación Inventari…" at bounding box center [671, 298] width 1342 height 596
click at [819, 315] on span "Ver todas" at bounding box center [799, 321] width 60 height 21
type input "b00ac0d1-88b1-4e6e-991e-543bd3e1f369"
checkbox input "true"
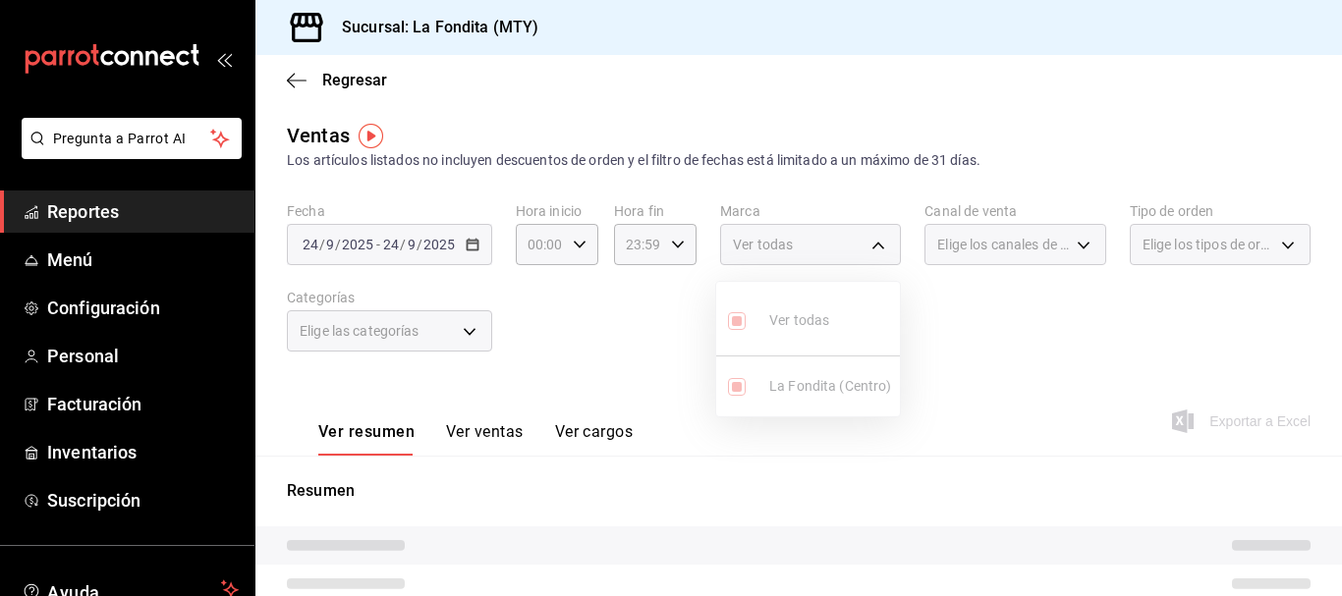
click at [1016, 244] on div at bounding box center [671, 298] width 1342 height 596
click at [1016, 249] on span "Elige los canales de venta" at bounding box center [1003, 245] width 132 height 20
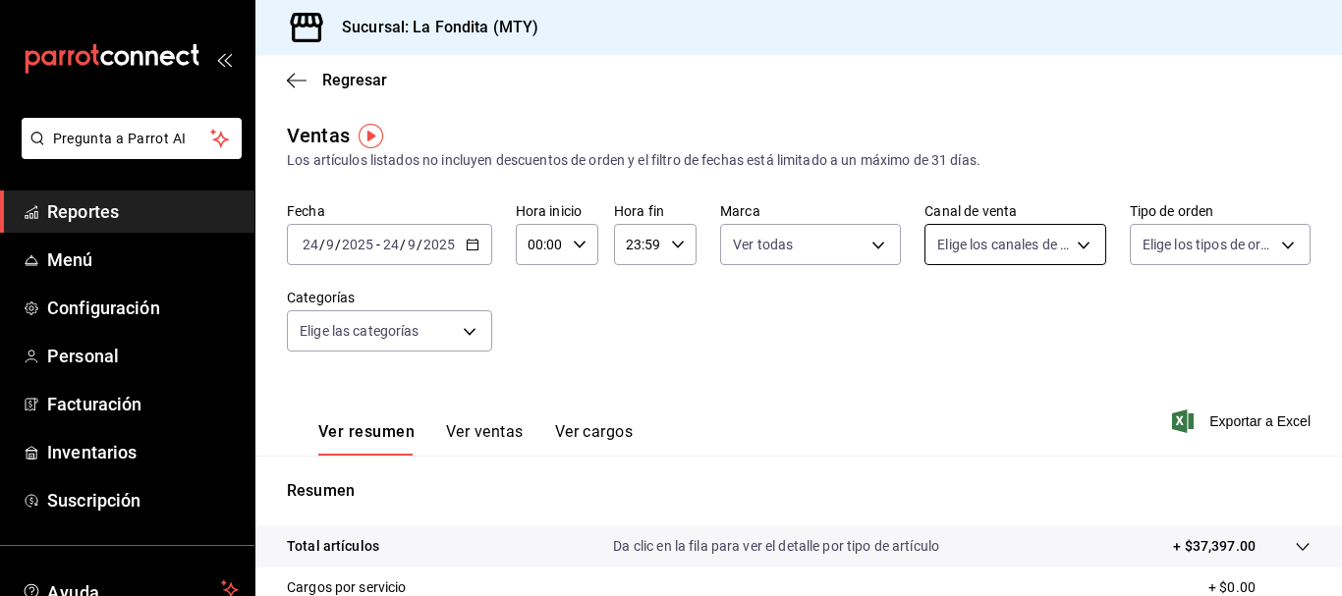
click at [1031, 255] on body "Pregunta a Parrot AI Reportes Menú Configuración Personal Facturación Inventari…" at bounding box center [671, 298] width 1342 height 596
click at [942, 390] on input "checkbox" at bounding box center [939, 387] width 18 height 18
checkbox input "true"
type input "PARROT"
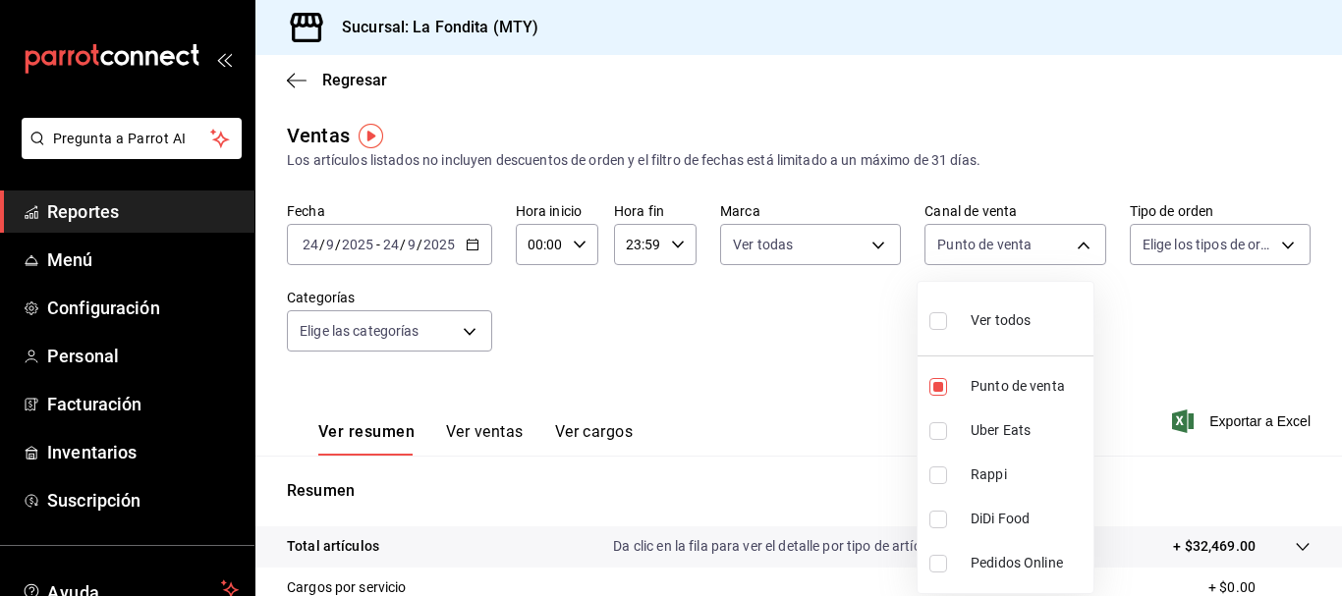
click at [1229, 251] on div at bounding box center [671, 298] width 1342 height 596
click at [1229, 251] on body "Pregunta a Parrot AI Reportes Menú Configuración Personal Facturación Inventari…" at bounding box center [671, 298] width 1342 height 596
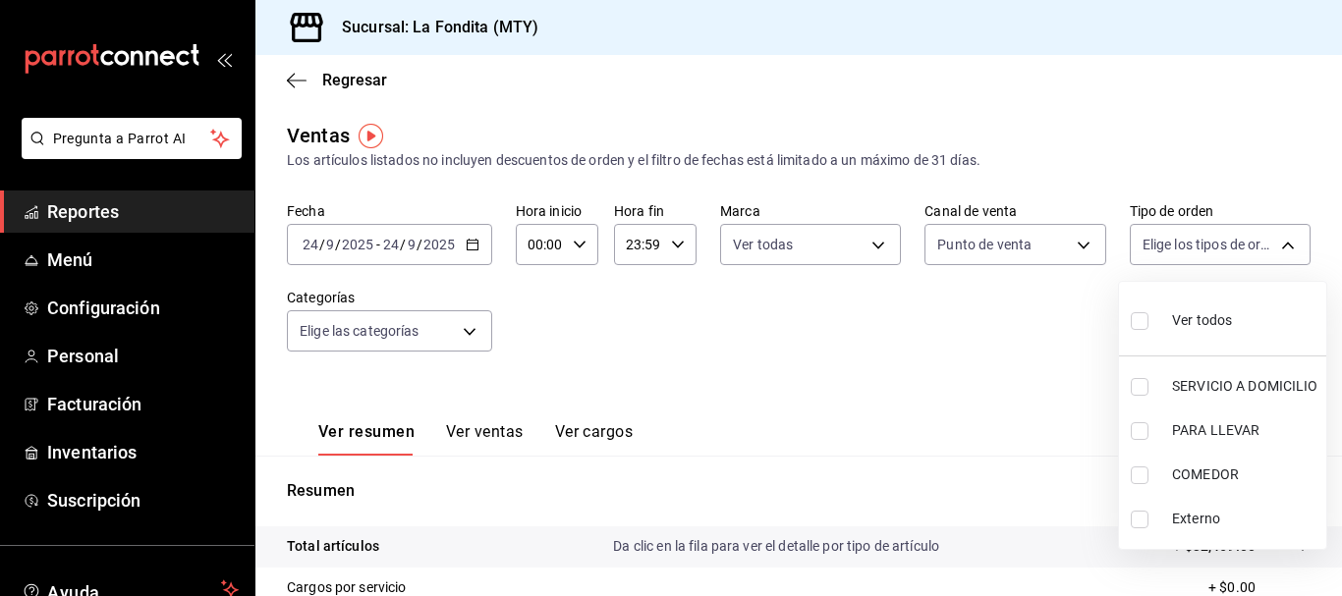
click at [1131, 482] on input "checkbox" at bounding box center [1140, 476] width 18 height 18
checkbox input "true"
type input "a605df57-8c78-488e-b677-c963512198c8"
click at [453, 340] on div at bounding box center [671, 298] width 1342 height 596
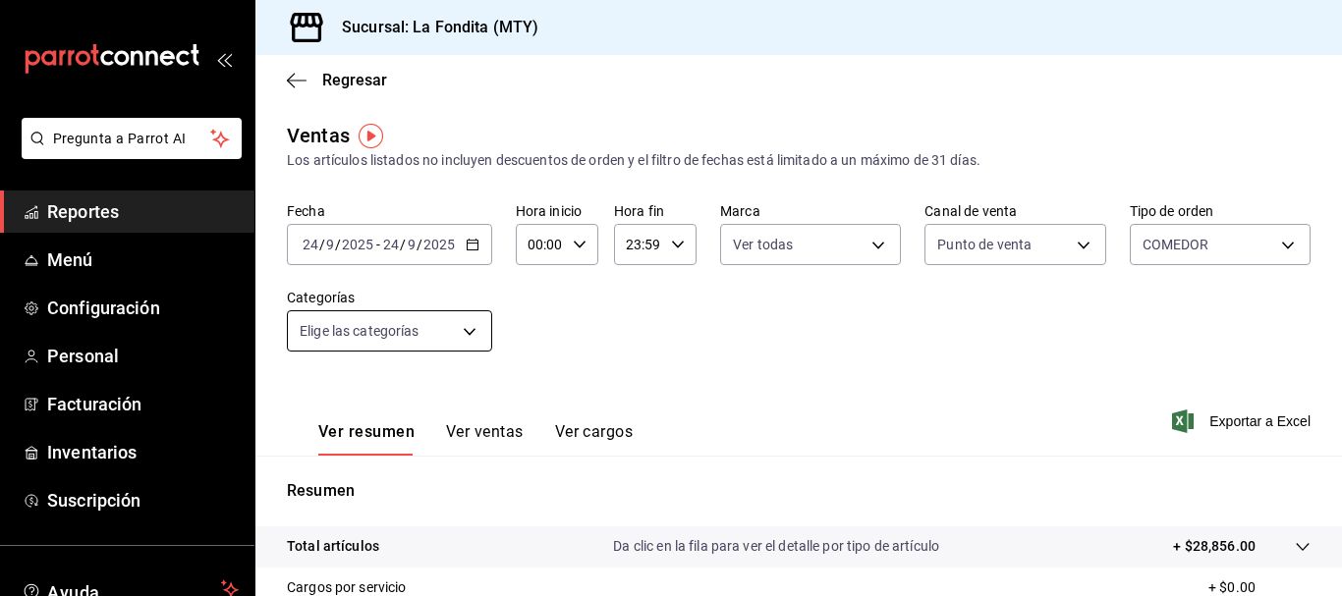
click at [465, 322] on body "Pregunta a Parrot AI Reportes Menú Configuración Personal Facturación Inventari…" at bounding box center [671, 298] width 1342 height 596
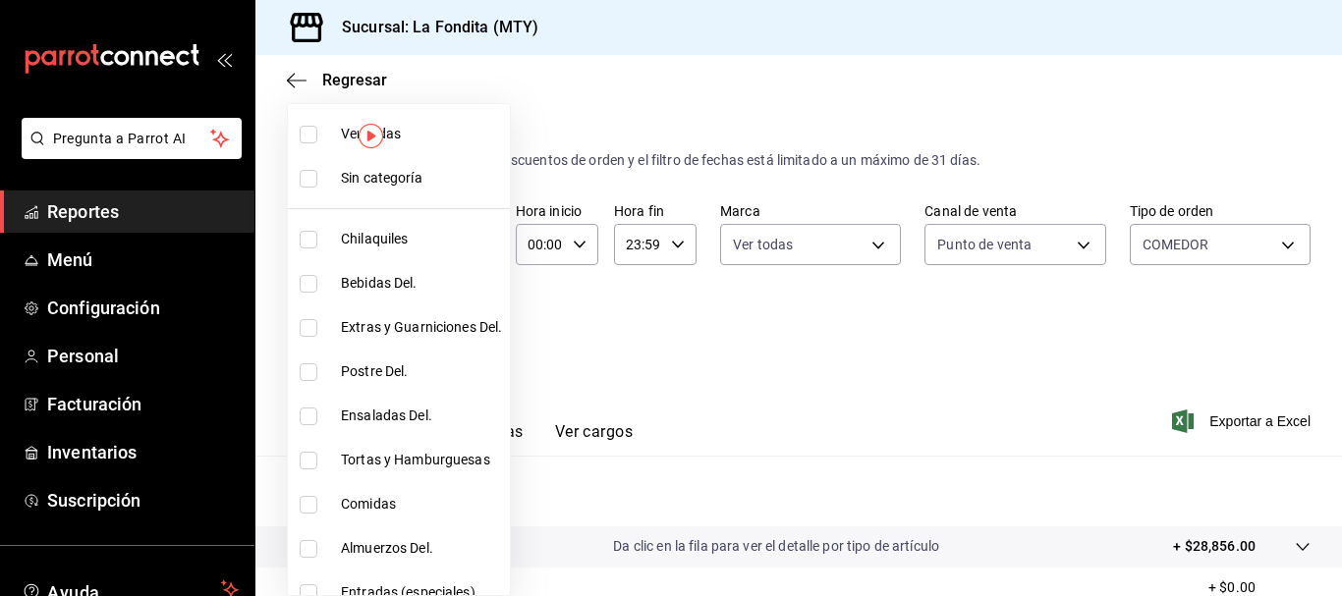
click at [649, 327] on div at bounding box center [671, 298] width 1342 height 596
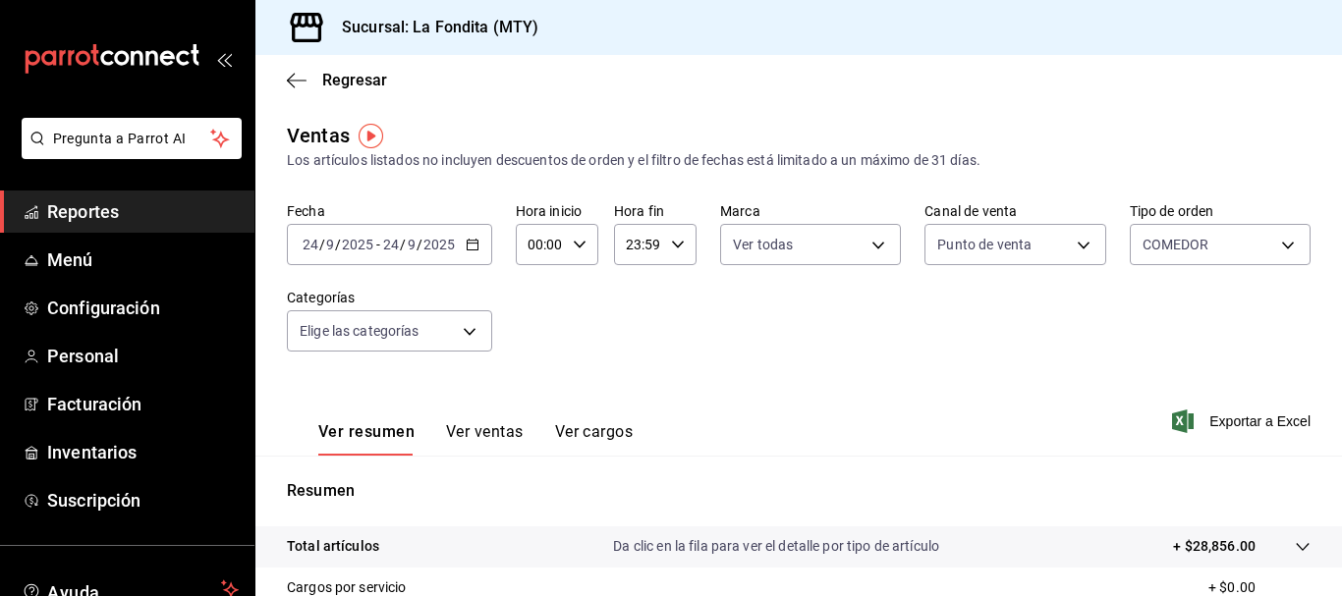
click at [659, 302] on div "Fecha [DATE] [DATE] - [DATE] [DATE] Hora inicio 00:00 Hora inicio Hora fin 23:5…" at bounding box center [799, 288] width 1024 height 173
click at [303, 83] on icon "button" at bounding box center [297, 81] width 20 height 18
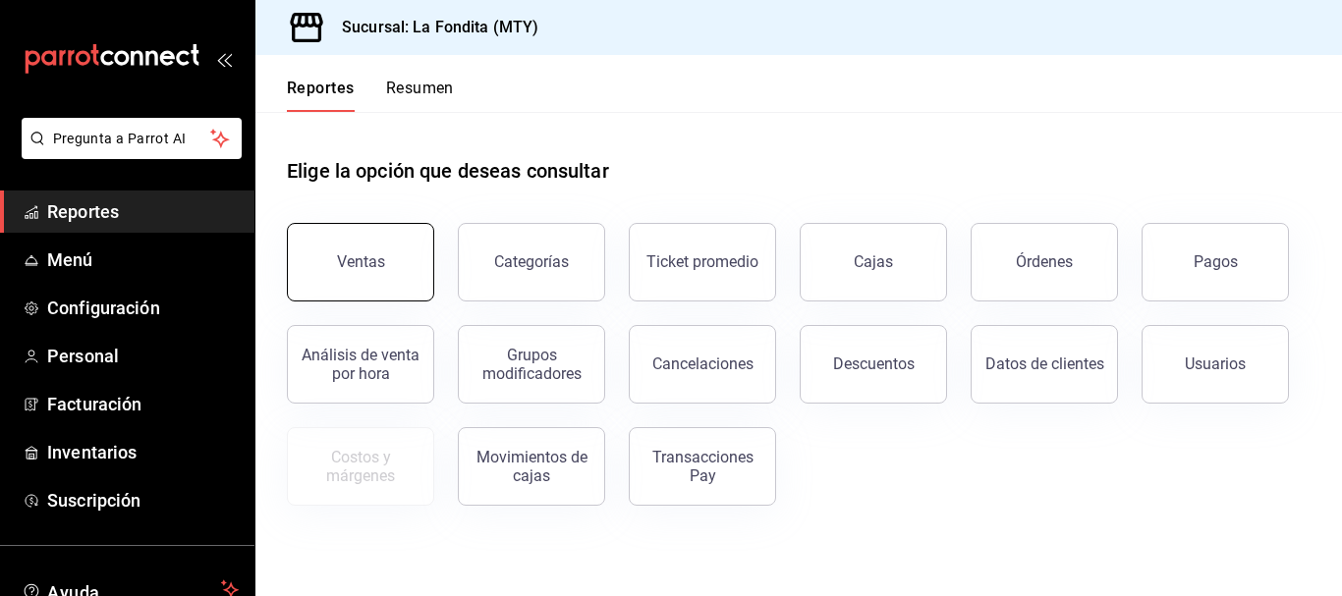
click at [407, 243] on button "Ventas" at bounding box center [360, 262] width 147 height 79
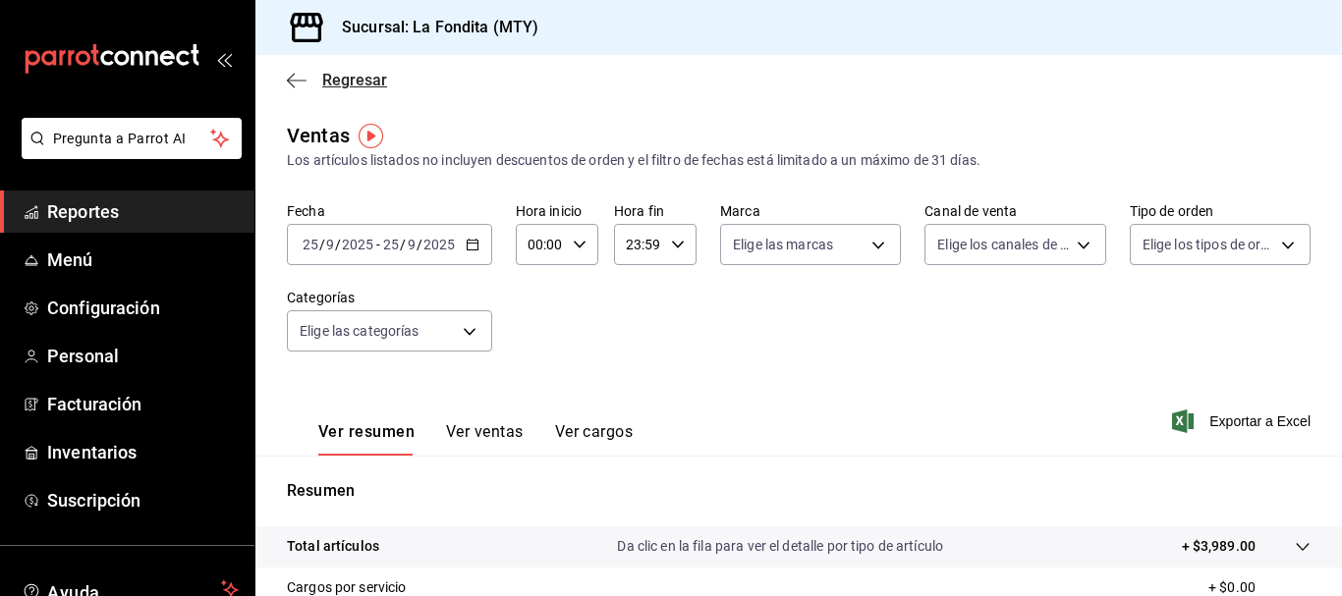
click at [292, 81] on icon "button" at bounding box center [297, 80] width 20 height 1
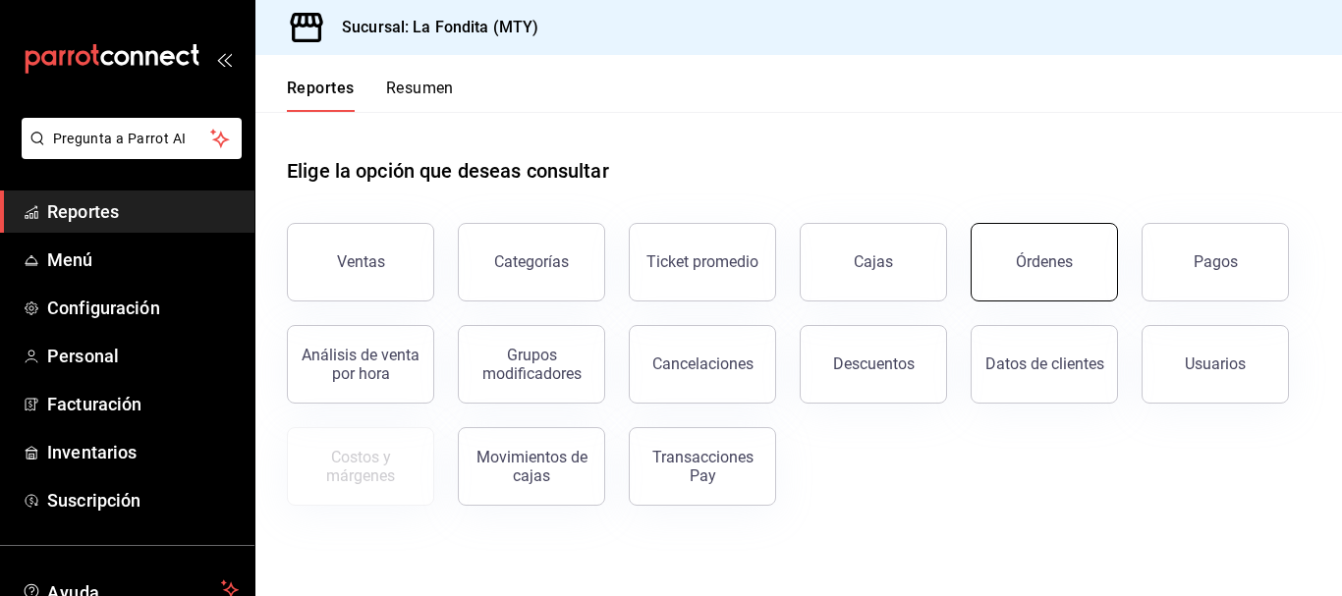
click at [1024, 259] on div "Órdenes" at bounding box center [1044, 262] width 57 height 19
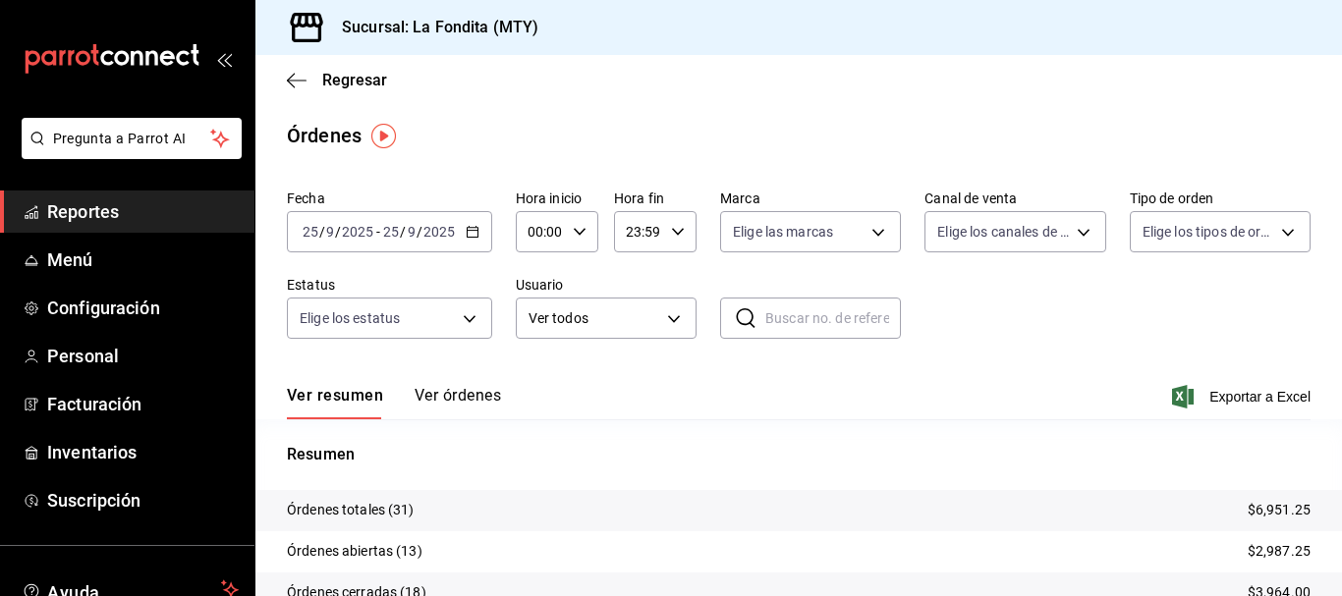
click at [462, 237] on div "[DATE] [DATE] - [DATE] [DATE]" at bounding box center [389, 231] width 205 height 41
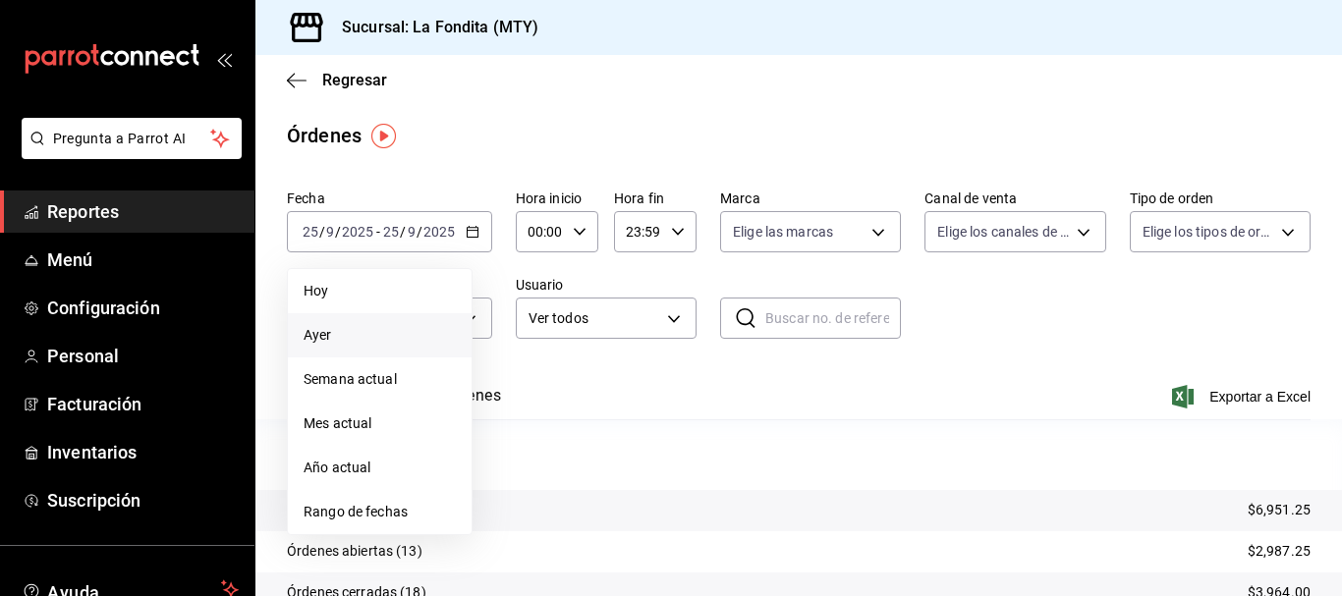
click at [392, 331] on span "Ayer" at bounding box center [380, 335] width 152 height 21
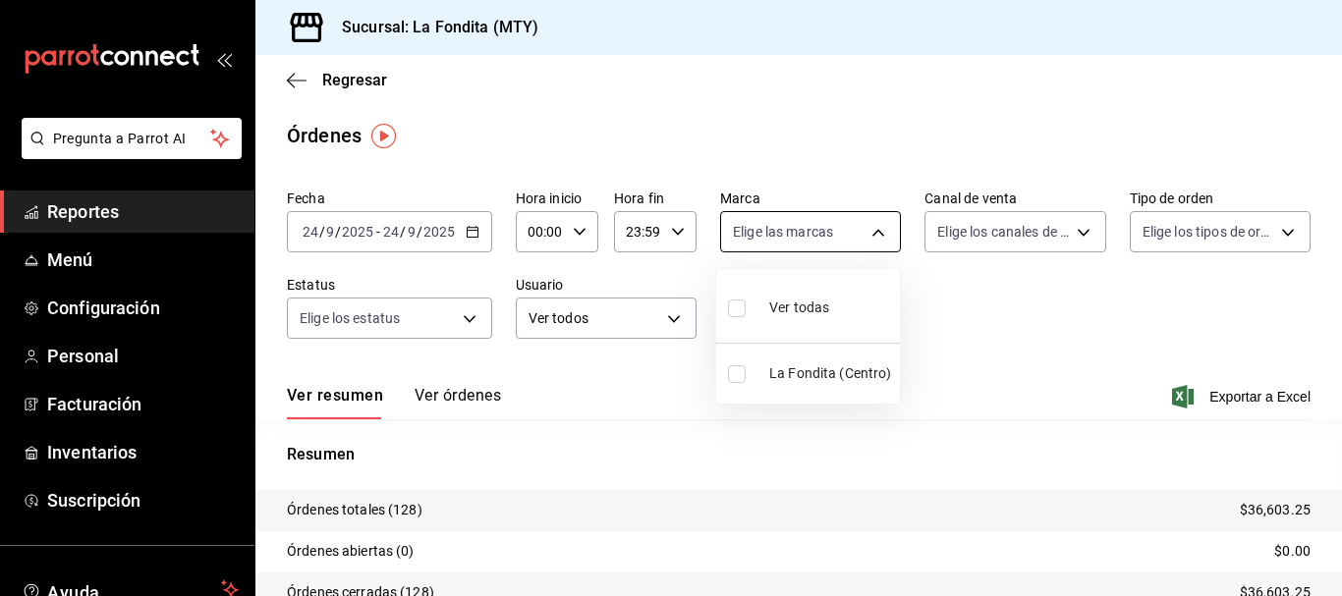
click at [863, 232] on body "Pregunta a Parrot AI Reportes Menú Configuración Personal Facturación Inventari…" at bounding box center [671, 298] width 1342 height 596
click at [823, 314] on span "Ver todas" at bounding box center [799, 308] width 60 height 21
type input "b00ac0d1-88b1-4e6e-991e-543bd3e1f369"
checkbox input "true"
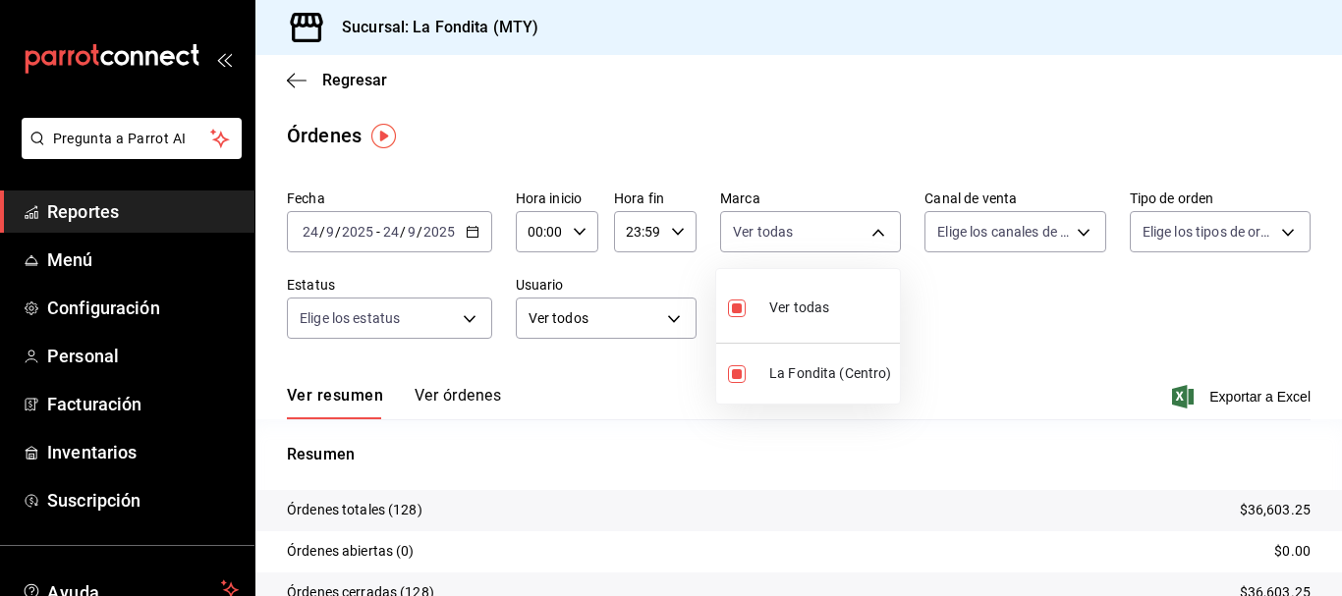
click at [1050, 237] on div at bounding box center [671, 298] width 1342 height 596
click at [1037, 242] on body "Pregunta a Parrot AI Reportes Menú Configuración Personal Facturación Inventari…" at bounding box center [671, 298] width 1342 height 596
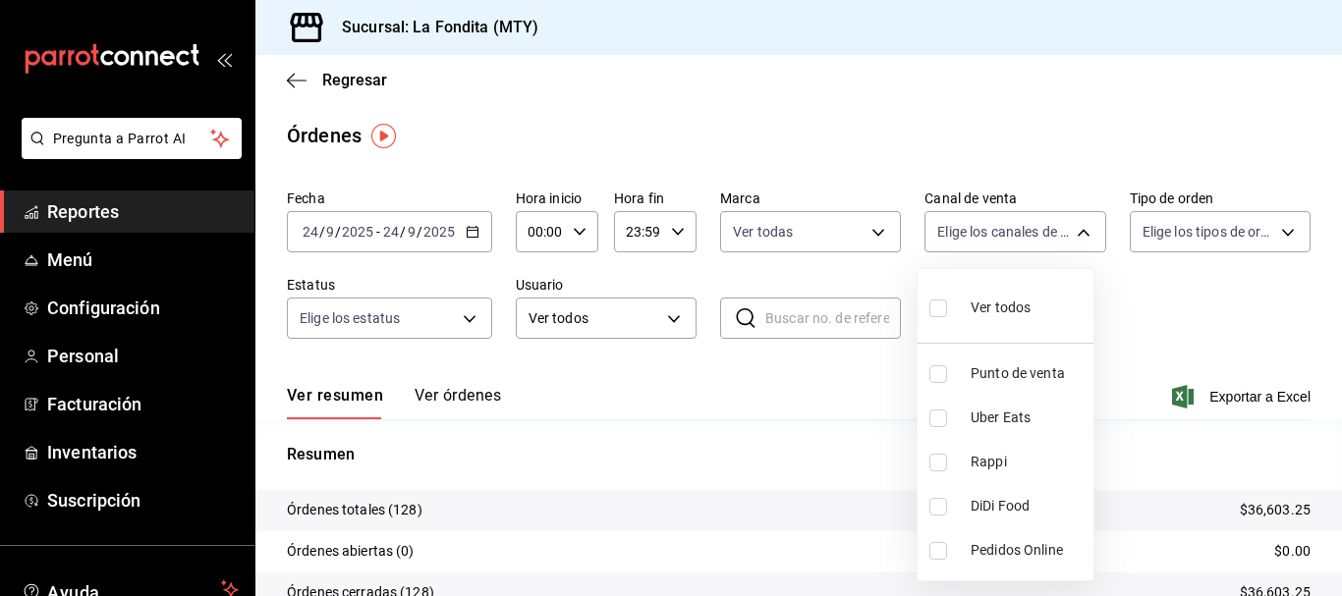
click at [934, 376] on input "checkbox" at bounding box center [939, 375] width 18 height 18
checkbox input "true"
type input "PARROT"
click at [1233, 234] on div at bounding box center [671, 298] width 1342 height 596
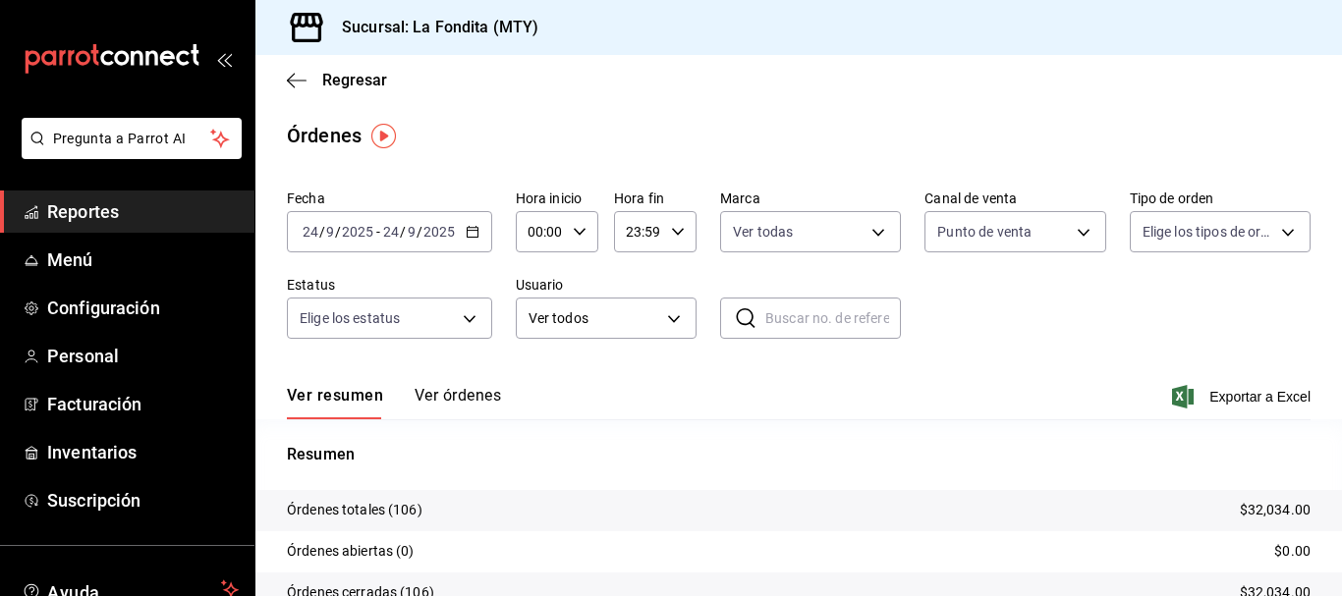
click at [1233, 237] on body "Pregunta a Parrot AI Reportes Menú Configuración Personal Facturación Inventari…" at bounding box center [671, 298] width 1342 height 596
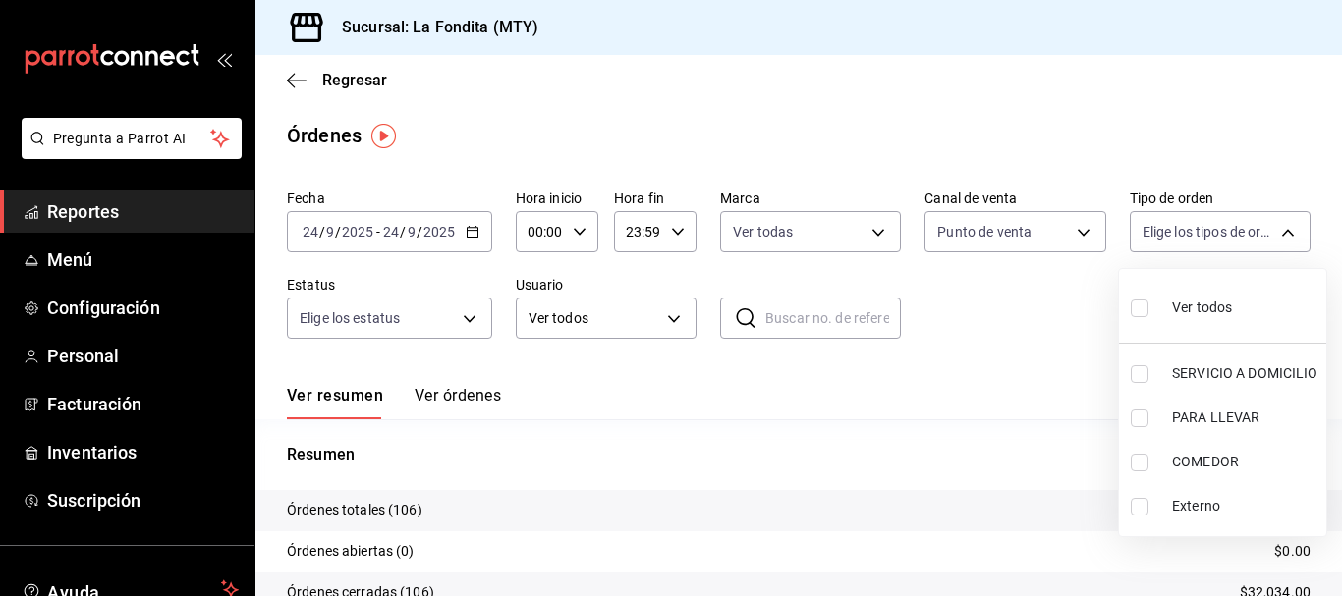
click at [1146, 462] on input "checkbox" at bounding box center [1140, 463] width 18 height 18
checkbox input "true"
type input "a605df57-8c78-488e-b677-c963512198c8"
click at [485, 320] on div at bounding box center [671, 298] width 1342 height 596
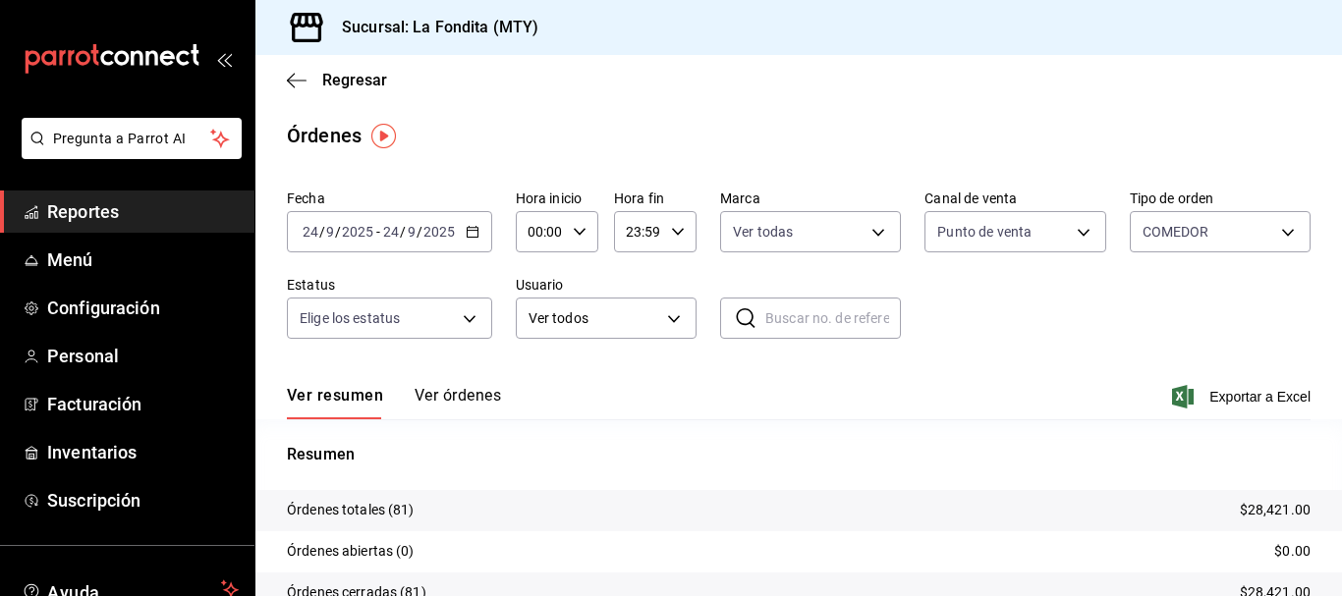
click at [485, 320] on body "Pregunta a Parrot AI Reportes Menú Configuración Personal Facturación Inventari…" at bounding box center [671, 298] width 1342 height 596
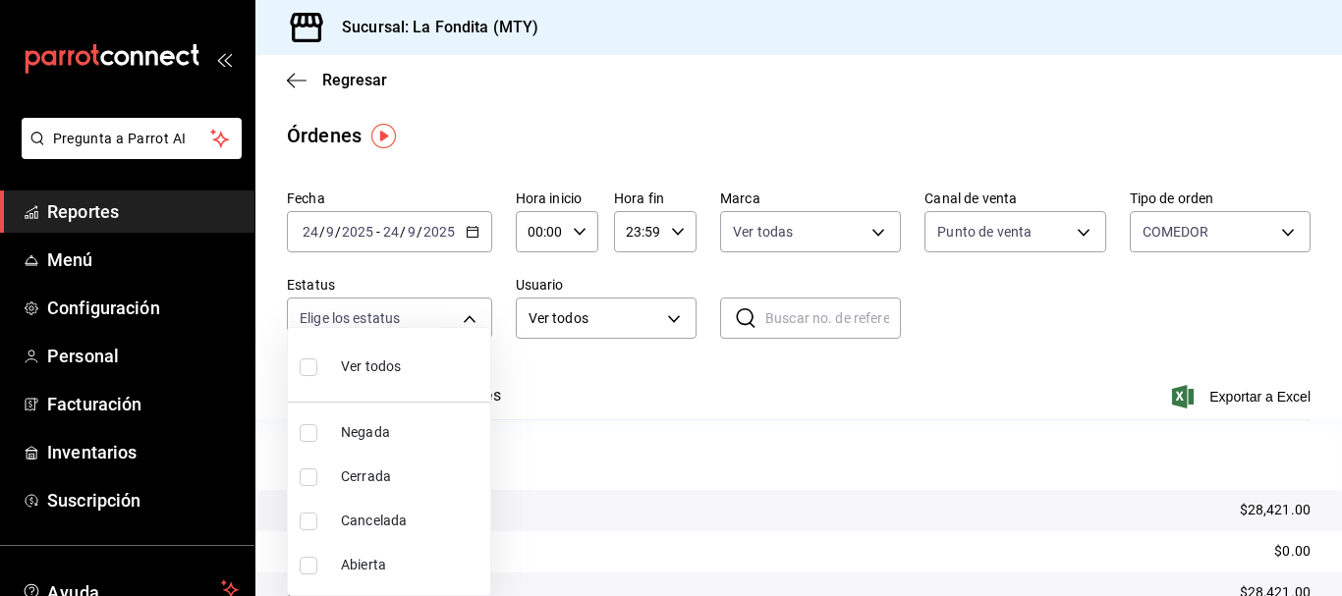
click at [313, 369] on input "checkbox" at bounding box center [309, 368] width 18 height 18
checkbox input "true"
type input "DENIED,FINISHED,CANCELED,OPEN"
checkbox input "true"
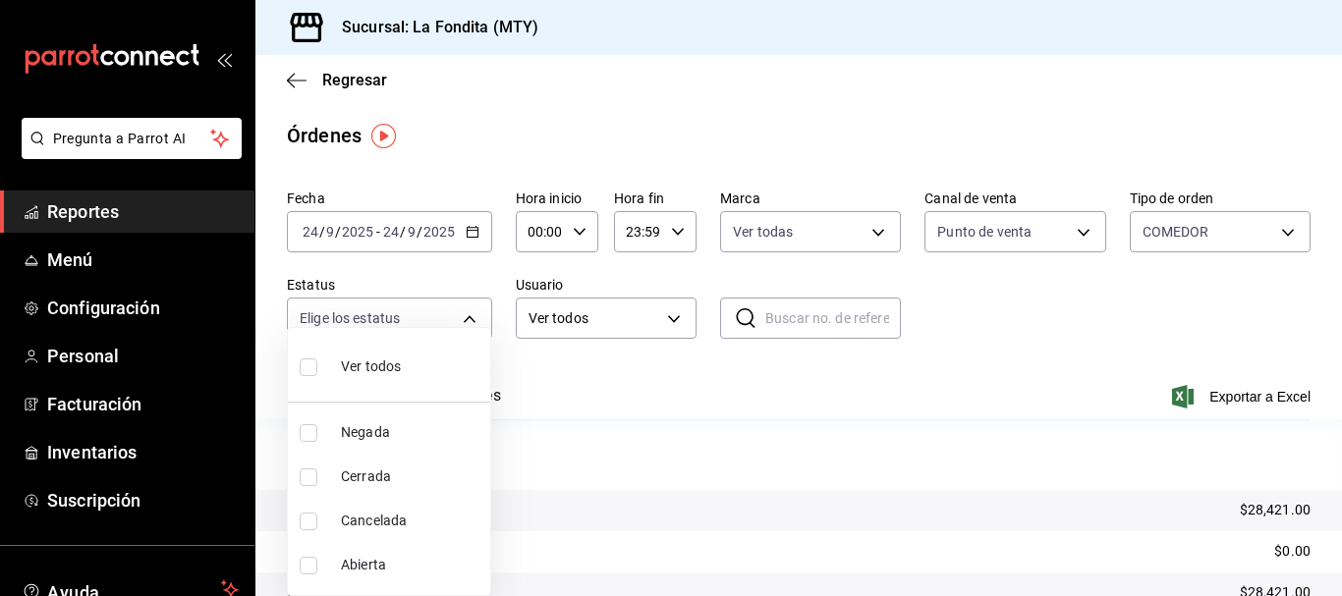
checkbox input "true"
click at [624, 315] on div at bounding box center [671, 298] width 1342 height 596
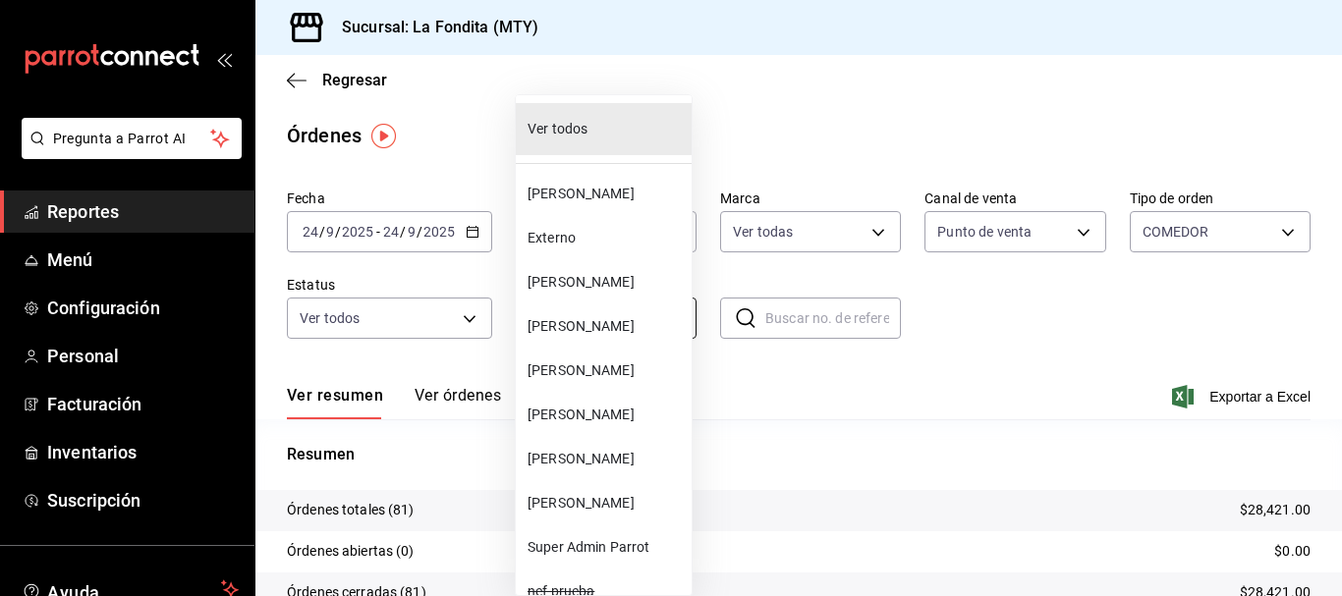
click at [637, 312] on body "Pregunta a Parrot AI Reportes Menú Configuración Personal Facturación Inventari…" at bounding box center [671, 298] width 1342 height 596
click at [599, 283] on span "[PERSON_NAME]" at bounding box center [606, 282] width 156 height 21
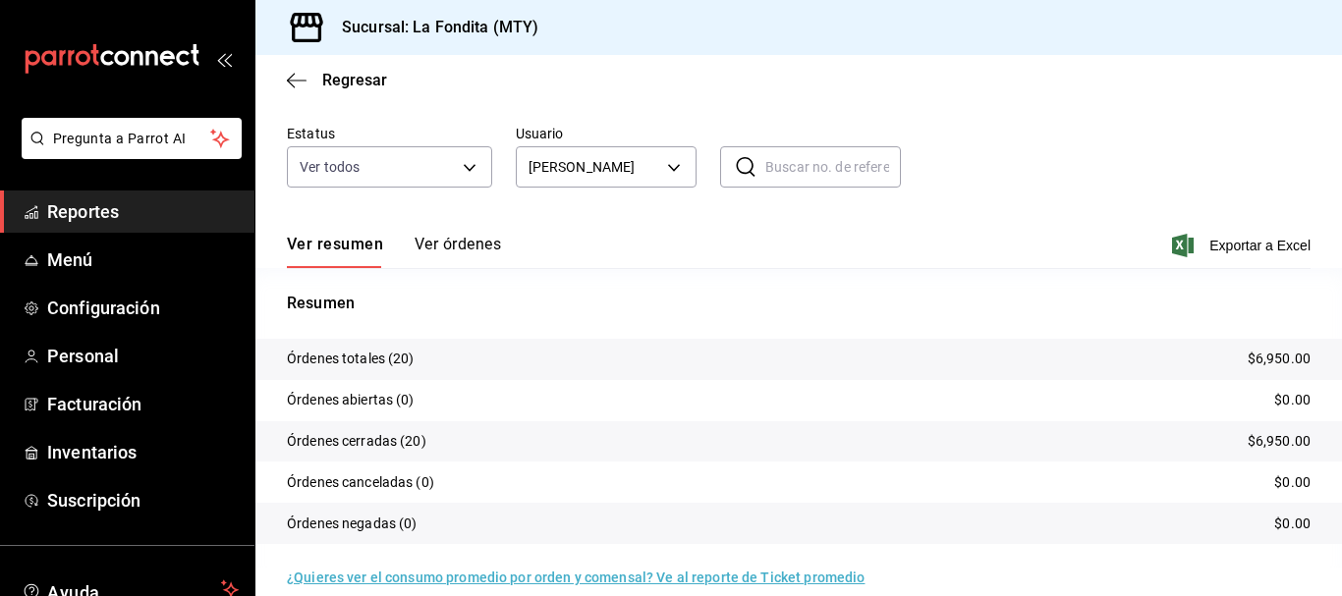
scroll to position [175, 0]
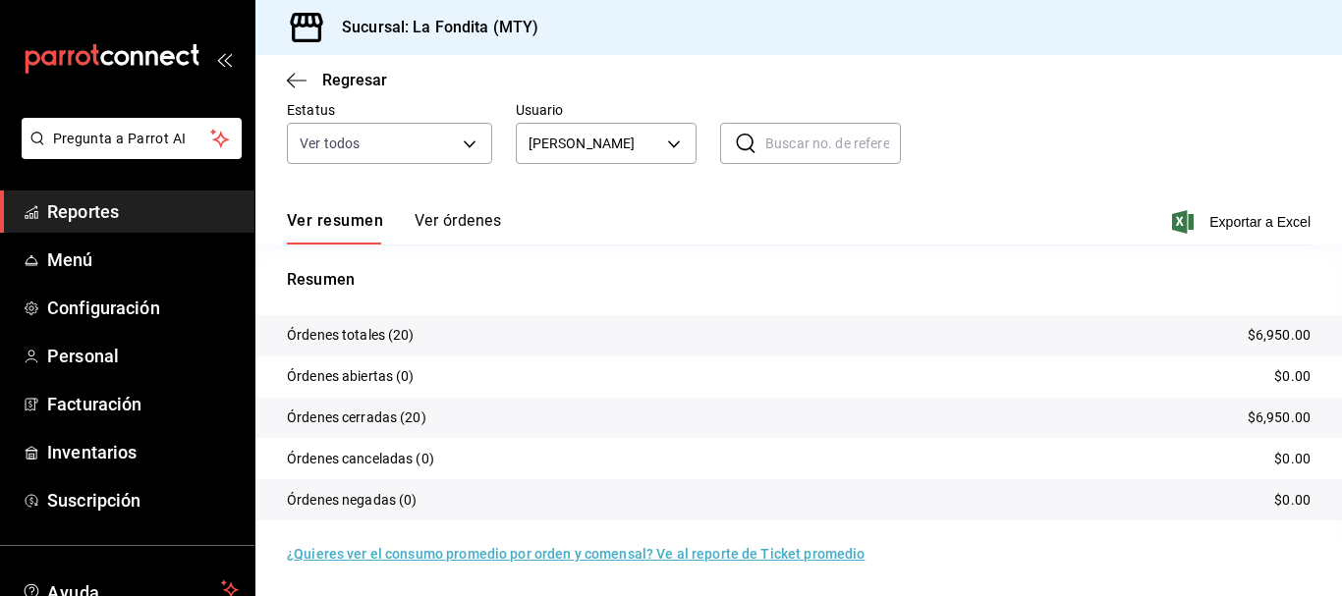
click at [470, 206] on div "Ver resumen Ver órdenes Exportar a Excel" at bounding box center [799, 216] width 1024 height 57
click at [468, 226] on button "Ver órdenes" at bounding box center [458, 227] width 86 height 33
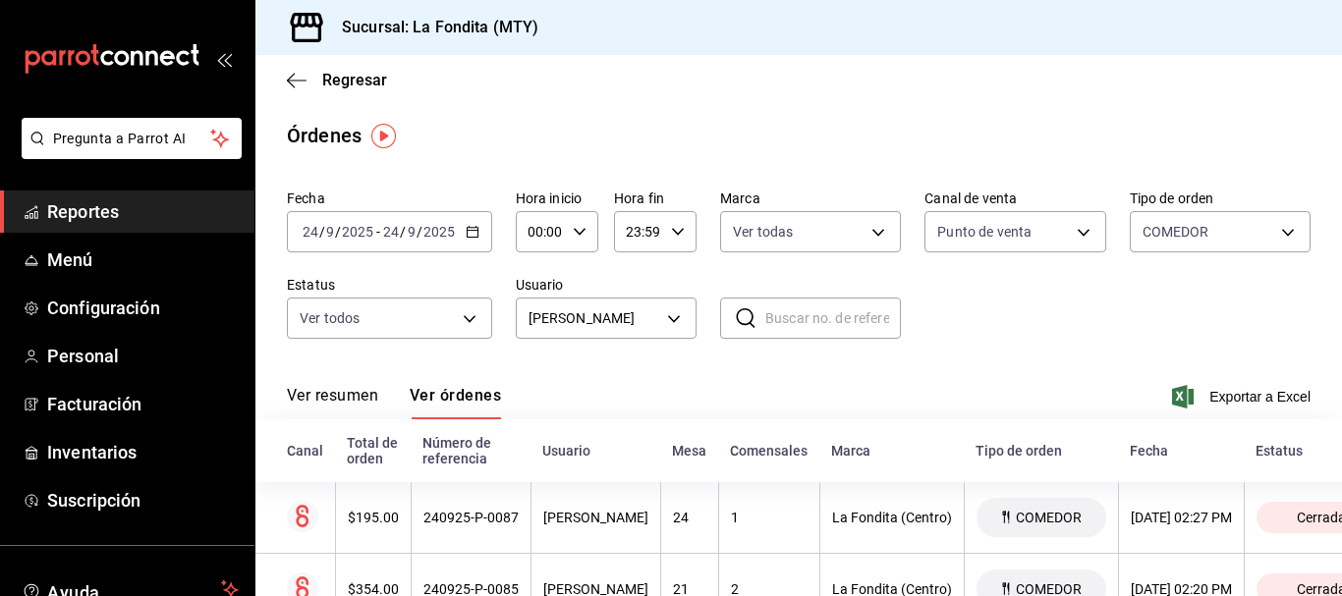
click at [1230, 383] on div "Ver resumen Ver órdenes Exportar a Excel" at bounding box center [799, 391] width 1024 height 57
click at [1228, 396] on span "Exportar a Excel" at bounding box center [1243, 397] width 135 height 24
click at [679, 319] on body "Pregunta a Parrot AI Reportes Menú Configuración Personal Facturación Inventari…" at bounding box center [671, 298] width 1342 height 596
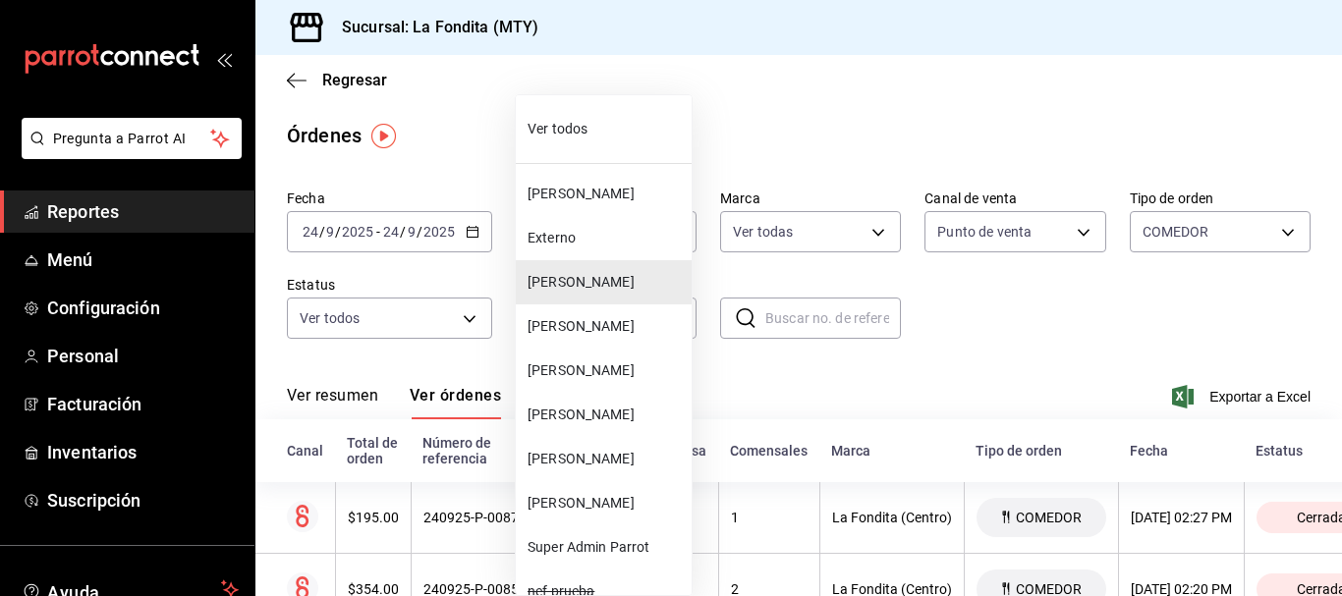
click at [619, 378] on span "[PERSON_NAME]" at bounding box center [606, 371] width 156 height 21
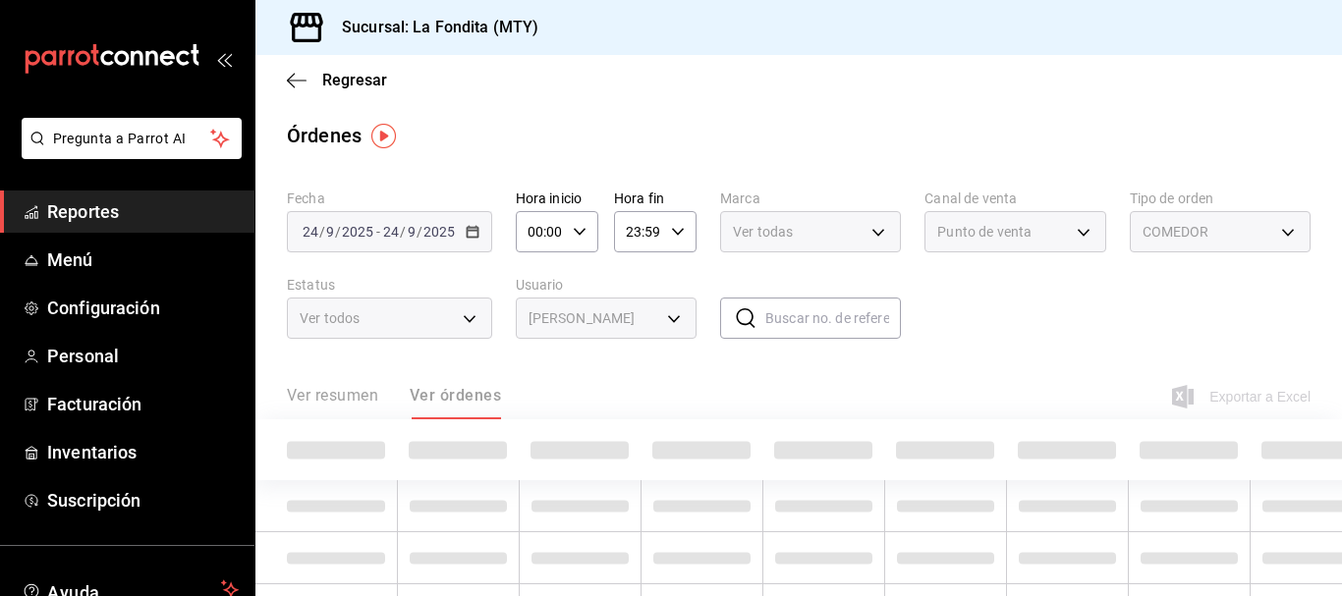
click at [582, 364] on div "Ver resumen Ver órdenes Exportar a Excel" at bounding box center [799, 391] width 1024 height 57
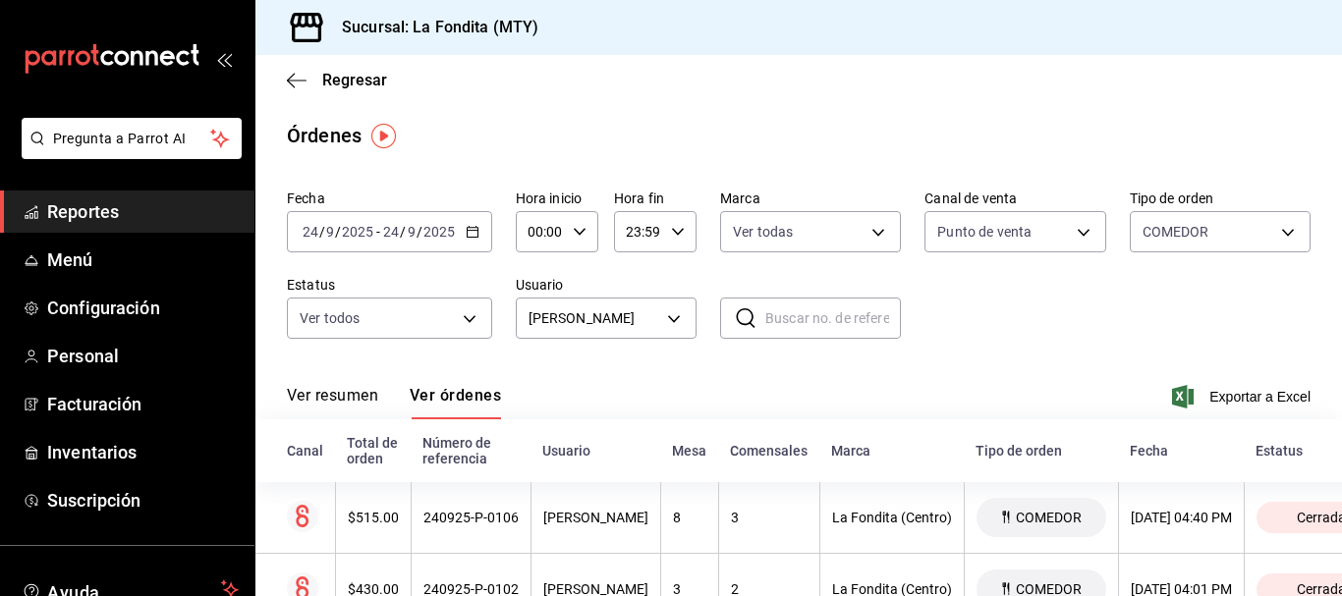
click at [477, 231] on \(Stroke\) "button" at bounding box center [472, 230] width 11 height 1
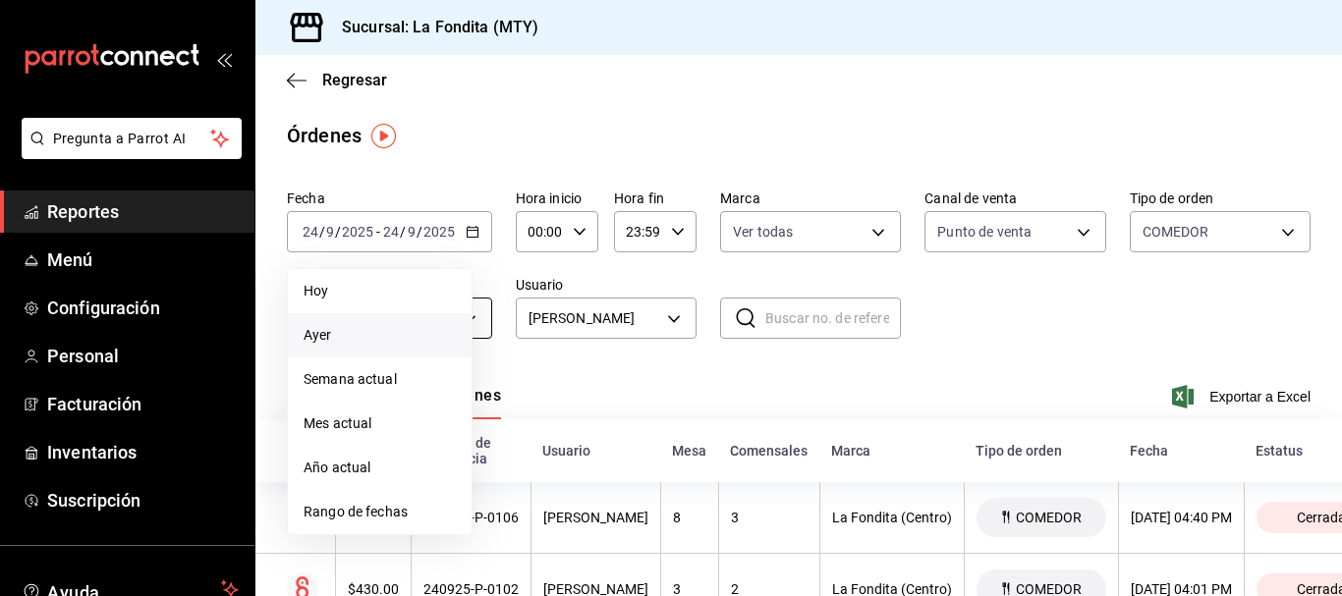
click at [362, 335] on span "Ayer" at bounding box center [380, 335] width 152 height 21
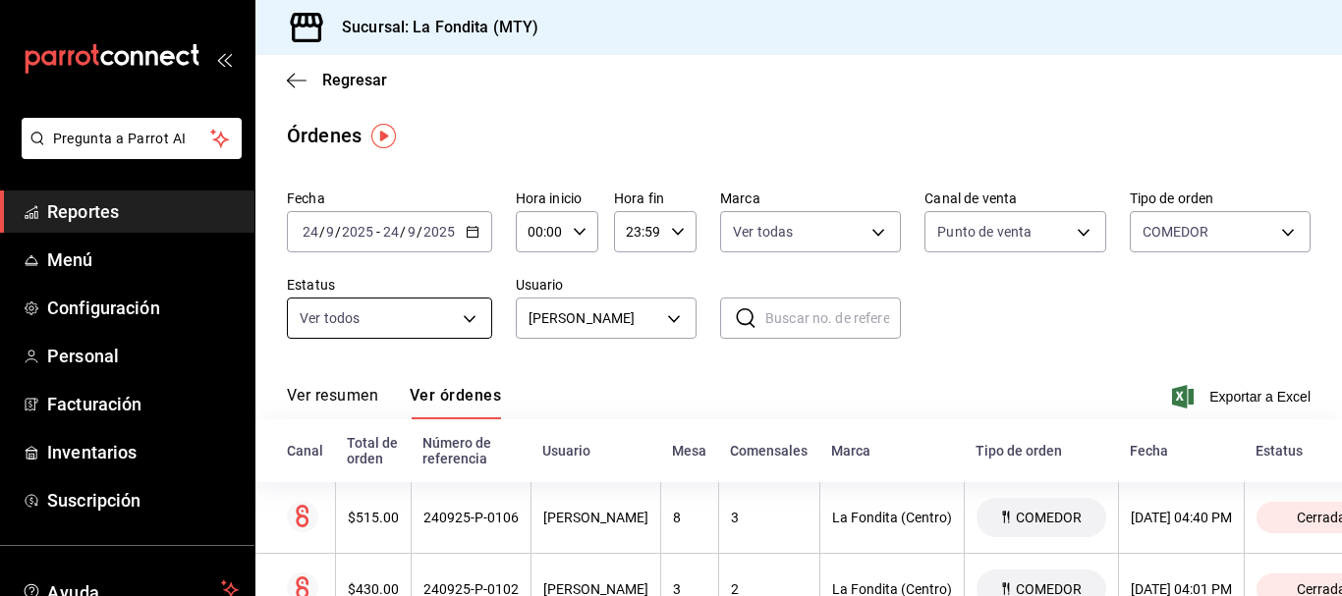
click at [477, 319] on body "Pregunta a Parrot AI Reportes Menú Configuración Personal Facturación Inventari…" at bounding box center [671, 298] width 1342 height 596
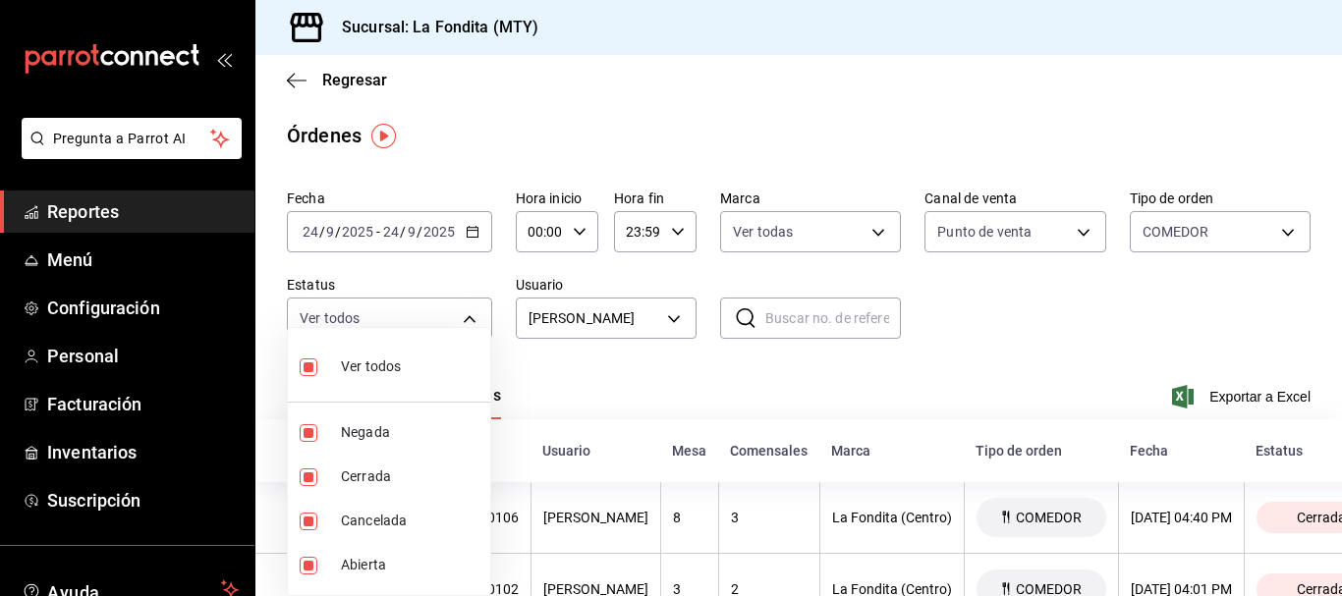
click at [636, 410] on div at bounding box center [671, 298] width 1342 height 596
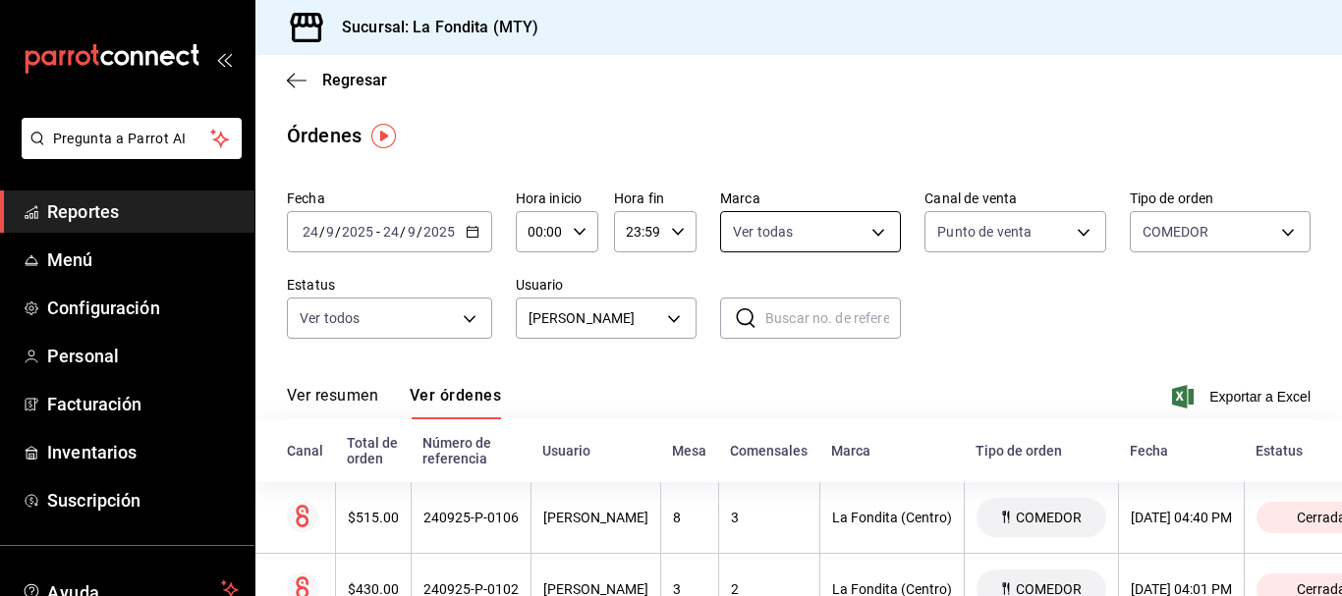
click at [881, 237] on body "Pregunta a Parrot AI Reportes Menú Configuración Personal Facturación Inventari…" at bounding box center [671, 298] width 1342 height 596
click at [1047, 235] on div at bounding box center [671, 298] width 1342 height 596
click at [1050, 230] on body "Pregunta a Parrot AI Reportes Menú Configuración Personal Facturación Inventari…" at bounding box center [671, 298] width 1342 height 596
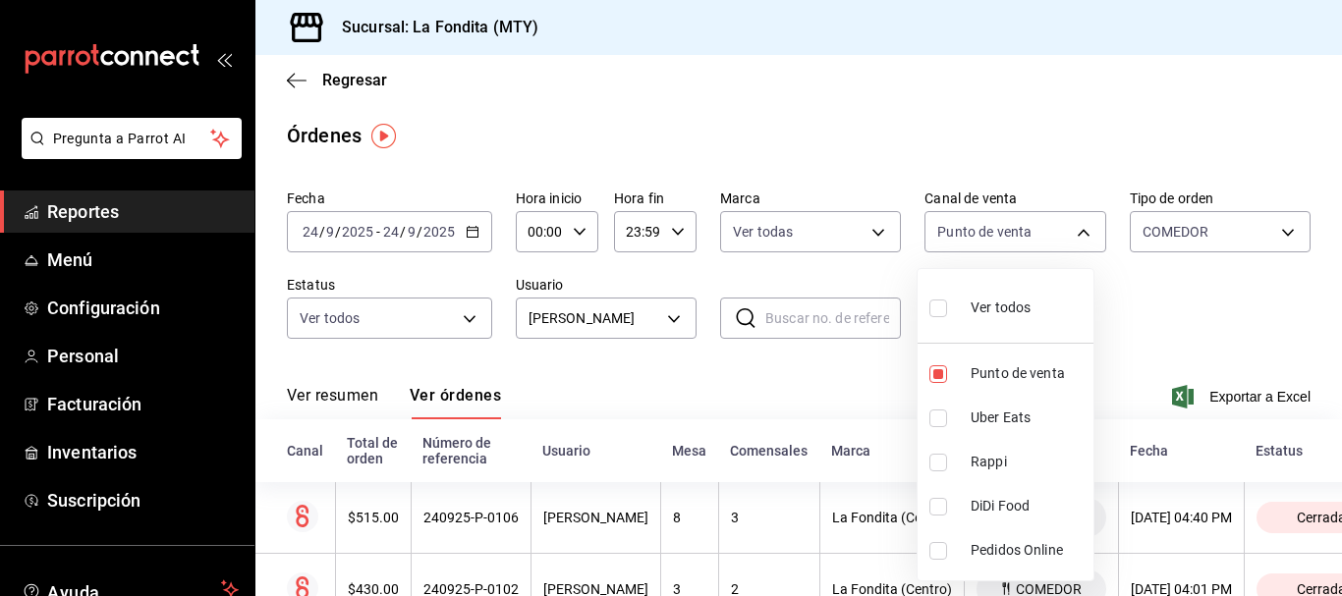
click at [1126, 291] on div at bounding box center [671, 298] width 1342 height 596
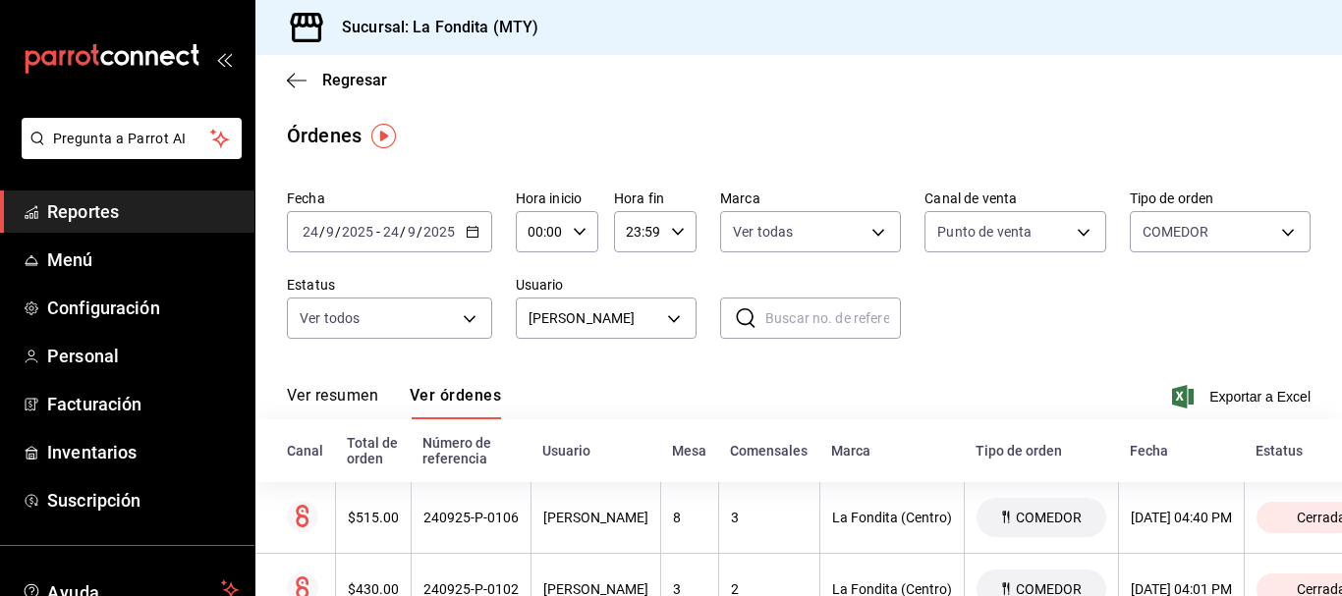
click at [1191, 399] on span "Exportar a Excel" at bounding box center [1243, 397] width 135 height 24
click at [667, 317] on body "Pregunta a Parrot AI Reportes Menú Configuración Personal Facturación Inventari…" at bounding box center [671, 298] width 1342 height 596
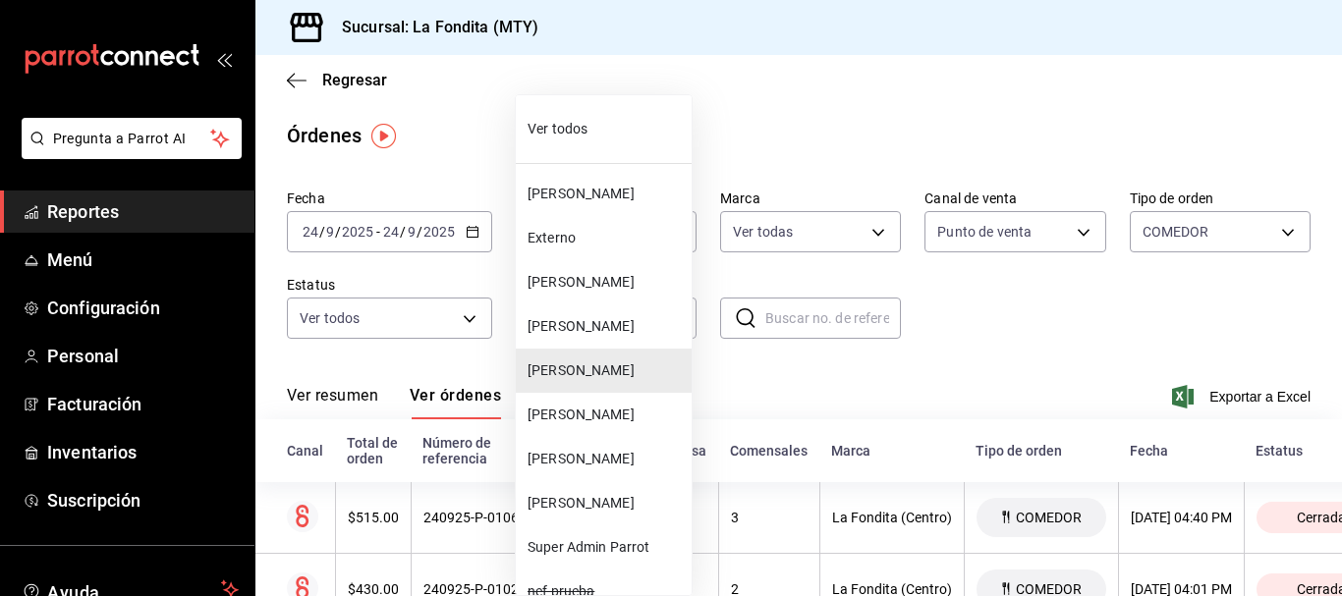
click at [599, 419] on span "[PERSON_NAME]" at bounding box center [606, 415] width 156 height 21
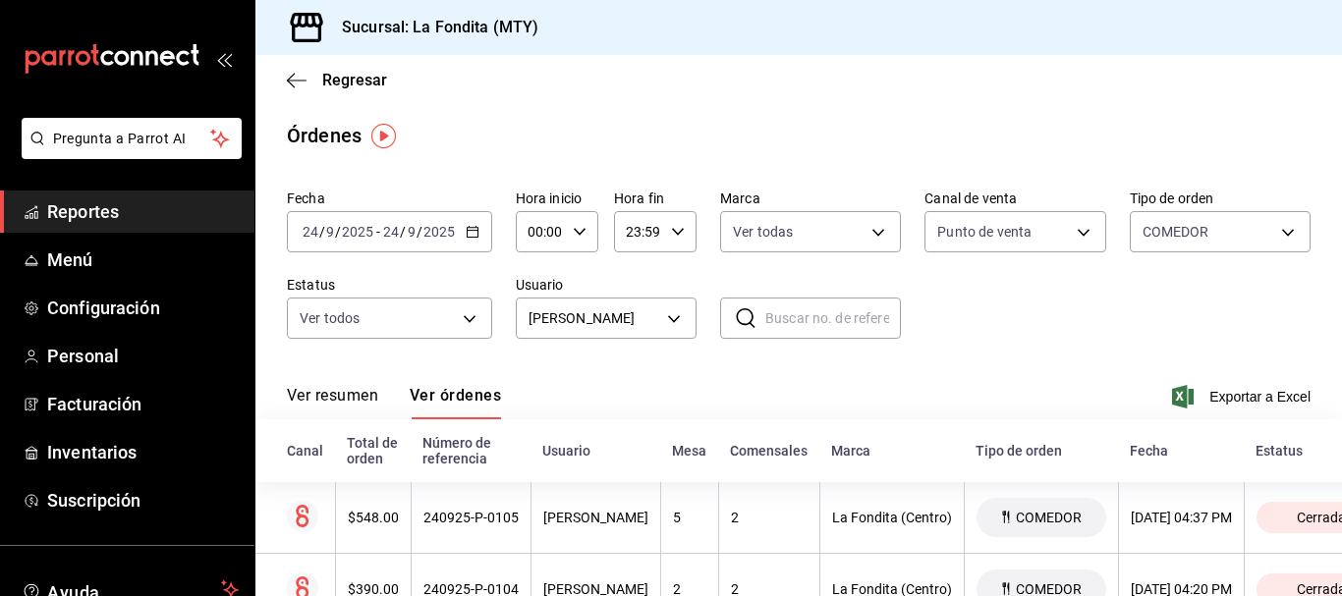
click at [1229, 395] on span "Exportar a Excel" at bounding box center [1243, 397] width 135 height 24
click at [668, 312] on body "Pregunta a Parrot AI Reportes Menú Configuración Personal Facturación Inventari…" at bounding box center [671, 298] width 1342 height 596
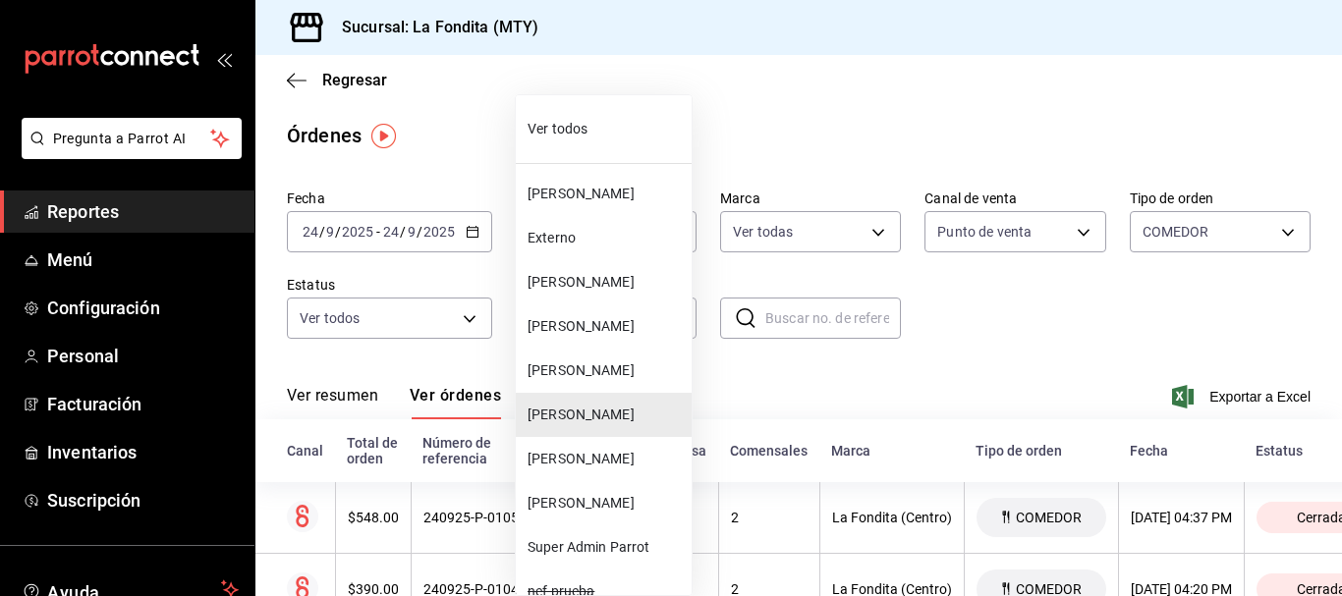
click at [645, 285] on span "[PERSON_NAME]" at bounding box center [606, 282] width 156 height 21
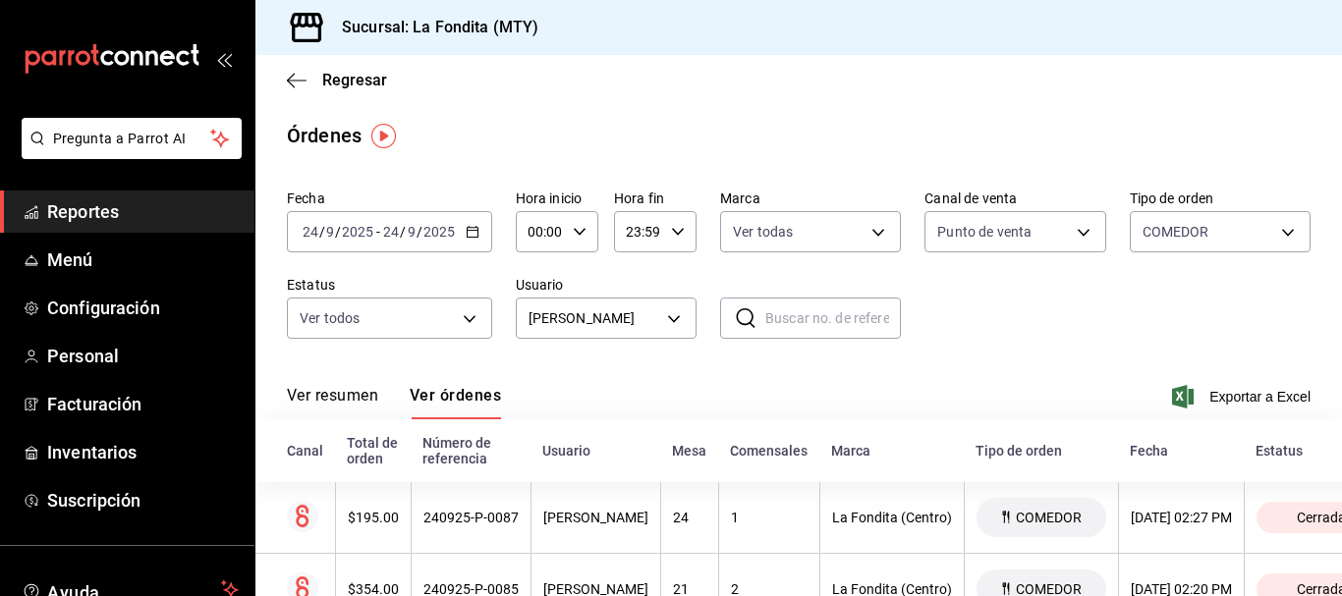
click at [1209, 398] on span "Exportar a Excel" at bounding box center [1243, 397] width 135 height 24
click at [684, 311] on body "Pregunta a Parrot AI Reportes Menú Configuración Personal Facturación Inventari…" at bounding box center [671, 298] width 1342 height 596
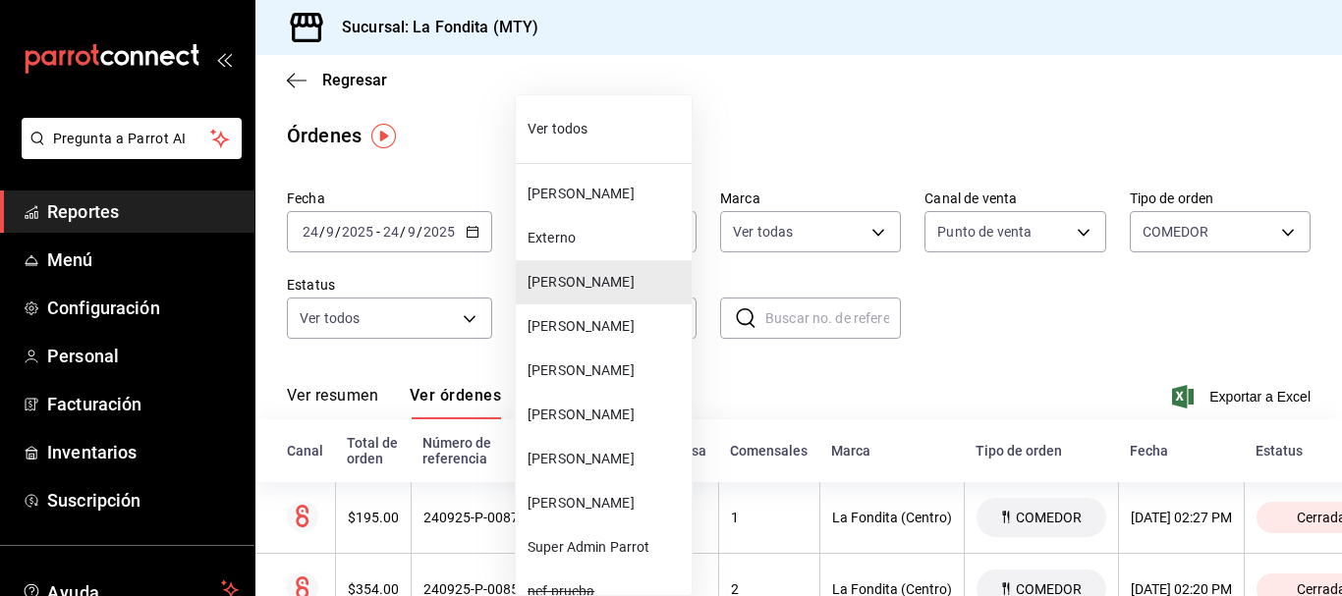
click at [612, 200] on span "[PERSON_NAME]" at bounding box center [606, 194] width 156 height 21
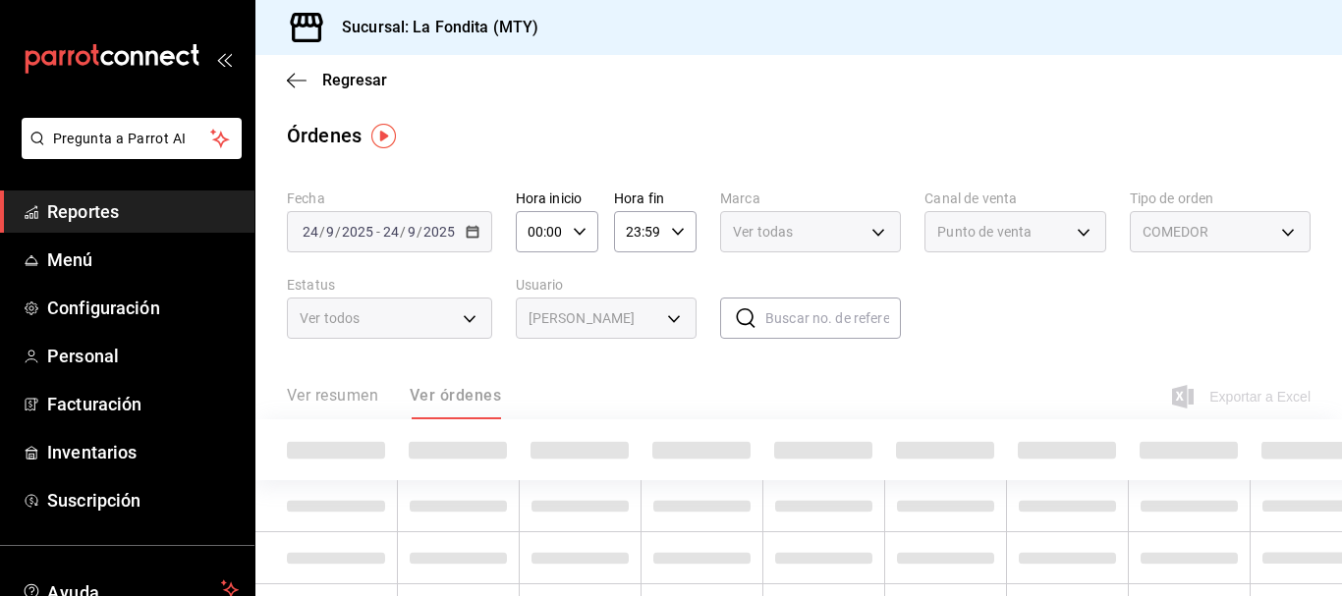
type input "e1201223-bfbd-41d6-a1ac-010612b65c54"
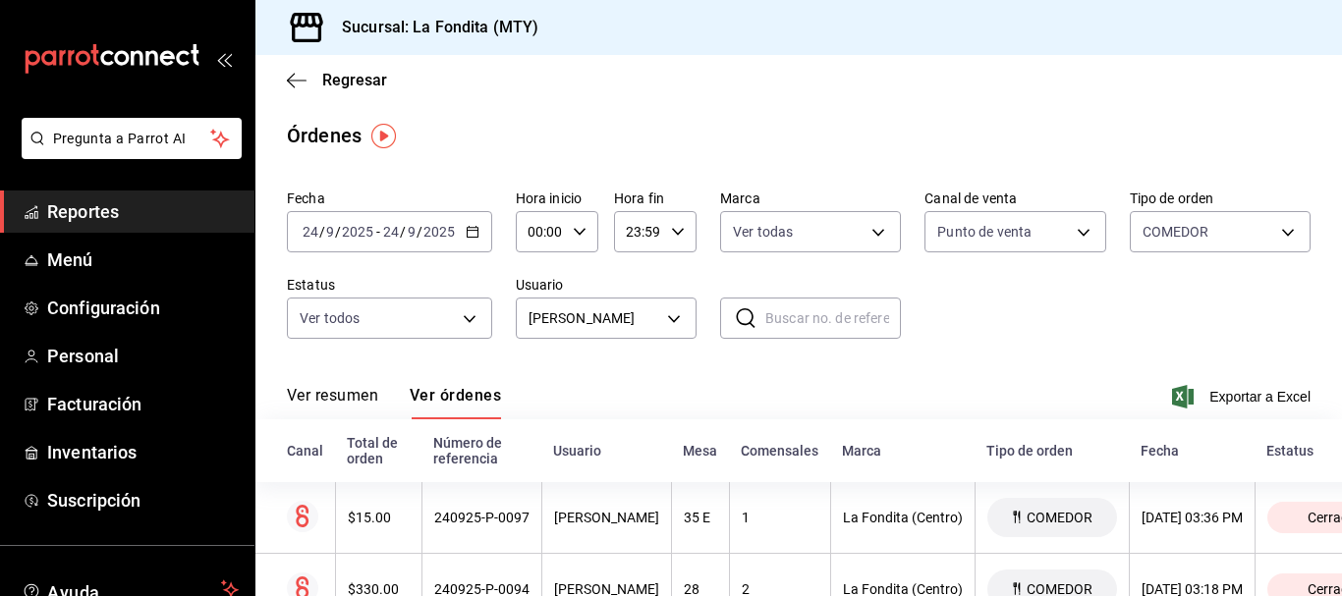
click at [1204, 392] on span "Exportar a Excel" at bounding box center [1243, 397] width 135 height 24
